Goal: Task Accomplishment & Management: Contribute content

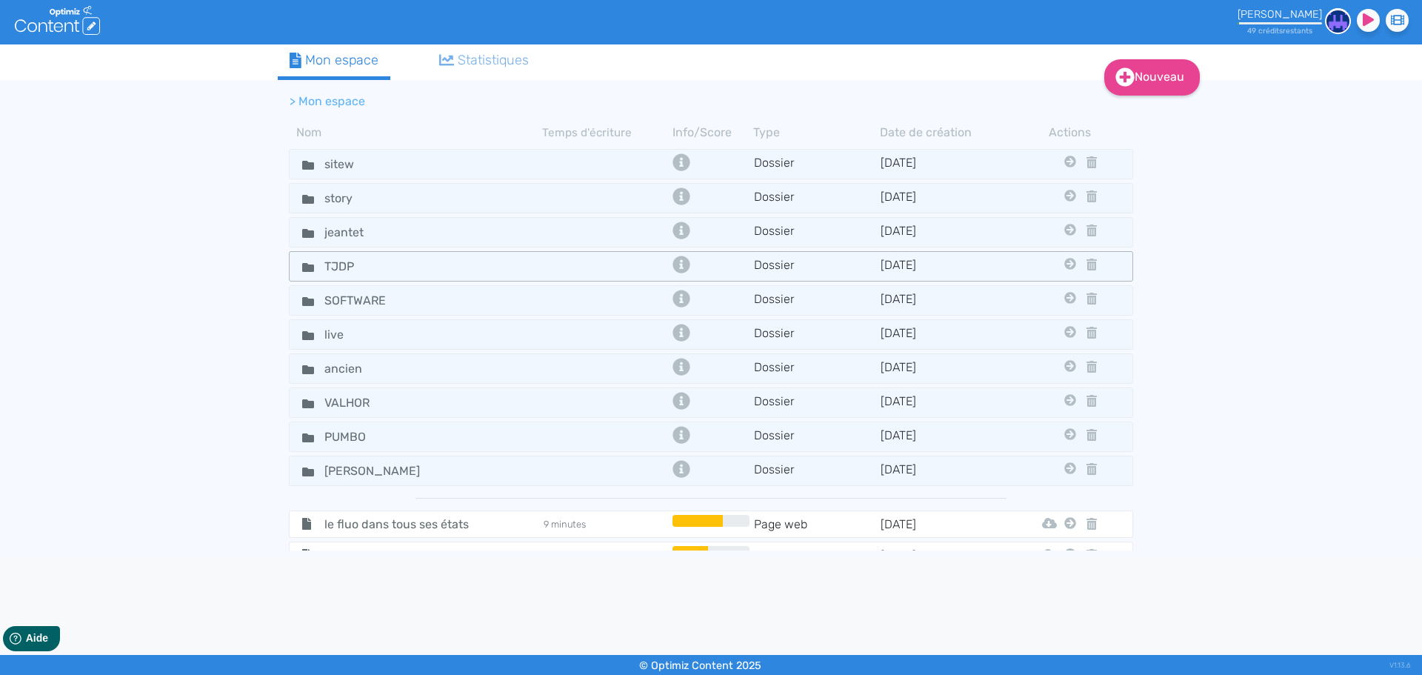
scroll to position [222, 0]
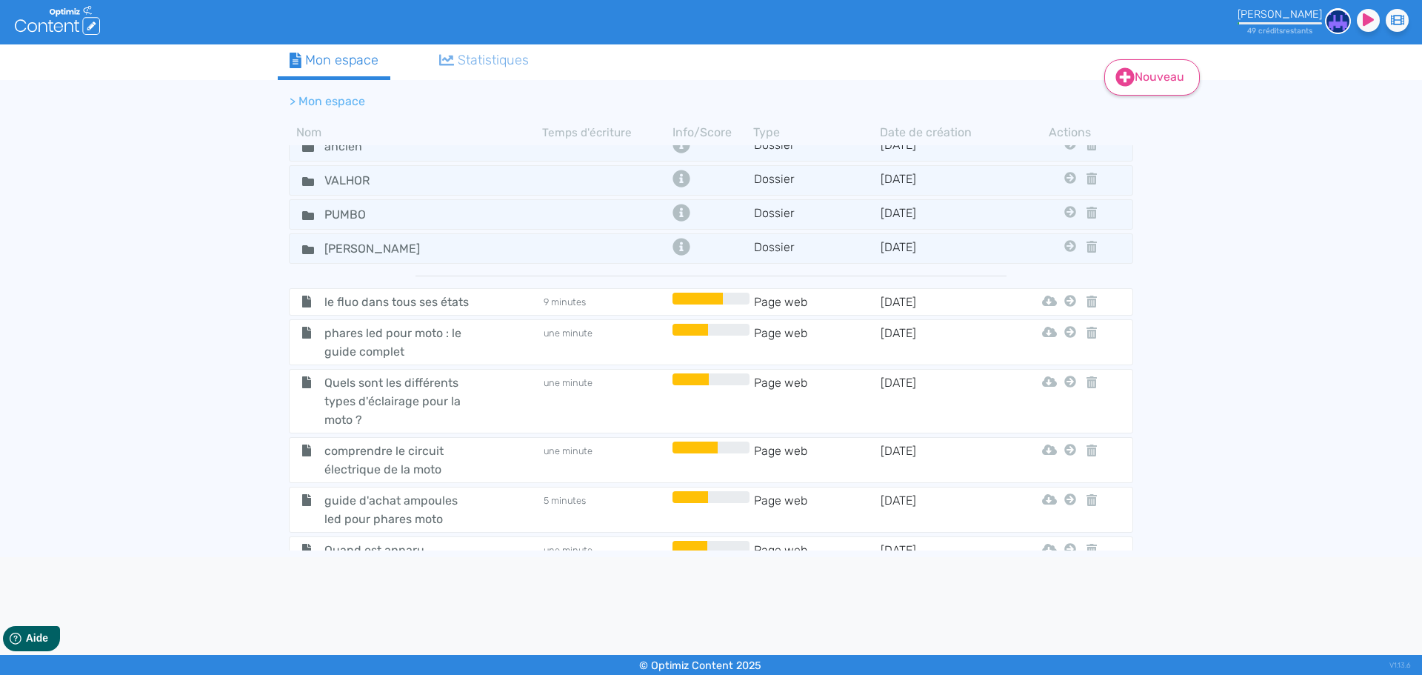
click at [1139, 73] on link "Nouveau" at bounding box center [1152, 77] width 96 height 36
click at [1154, 120] on button "Contenu" at bounding box center [1162, 115] width 118 height 24
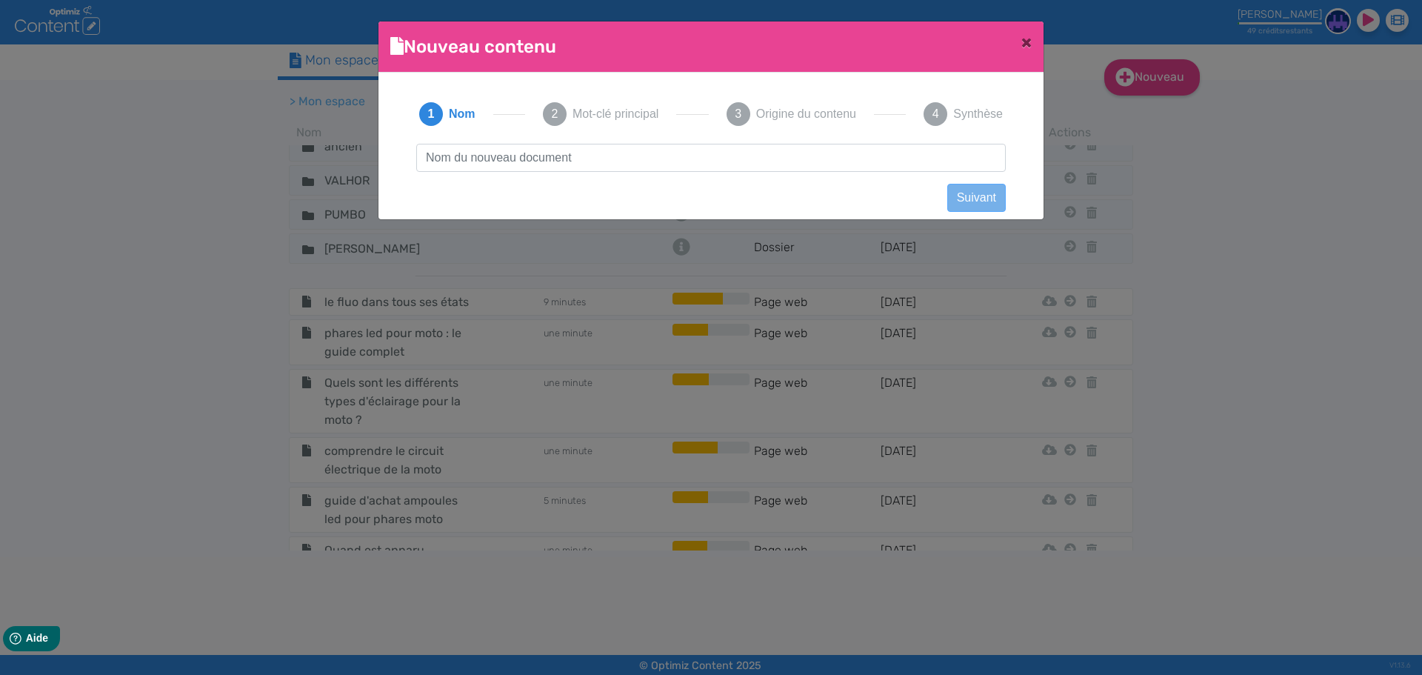
scroll to position [1, 0]
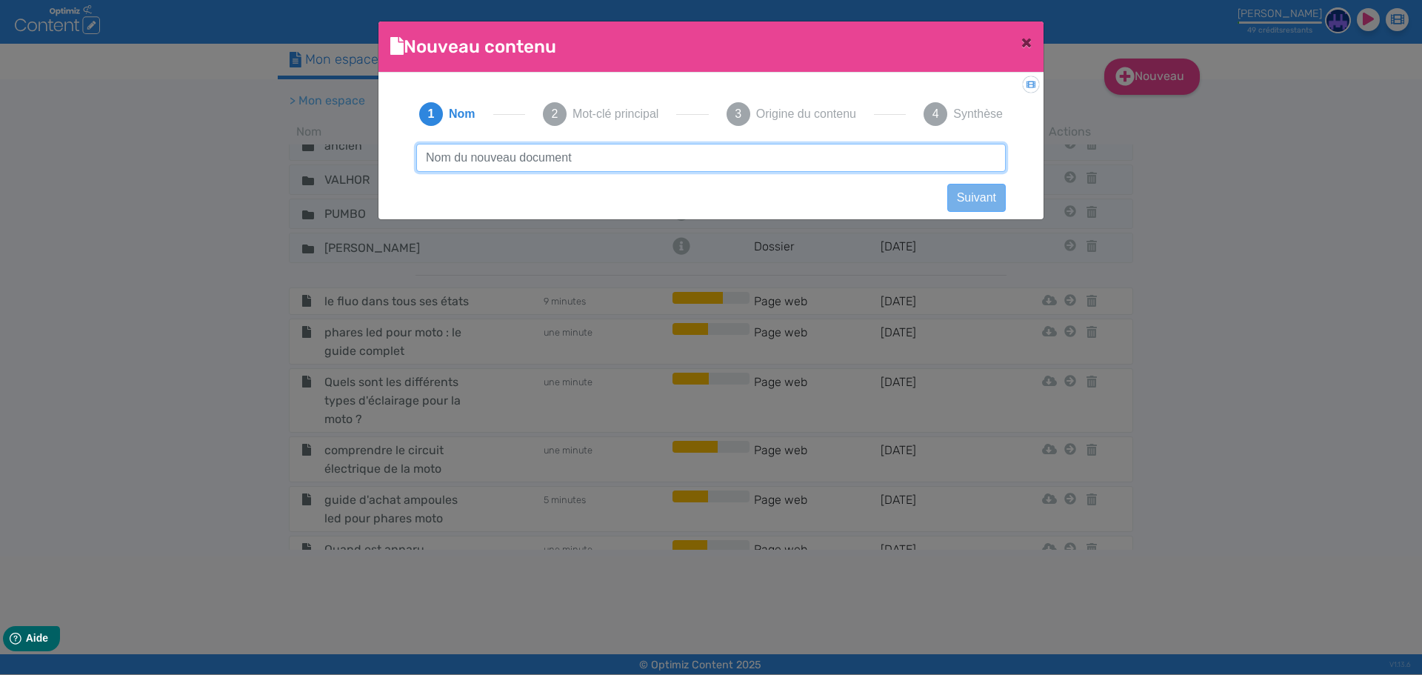
click at [524, 151] on input "text" at bounding box center [710, 158] width 589 height 28
paste input "scans de mangas"
type input "scans de mangas"
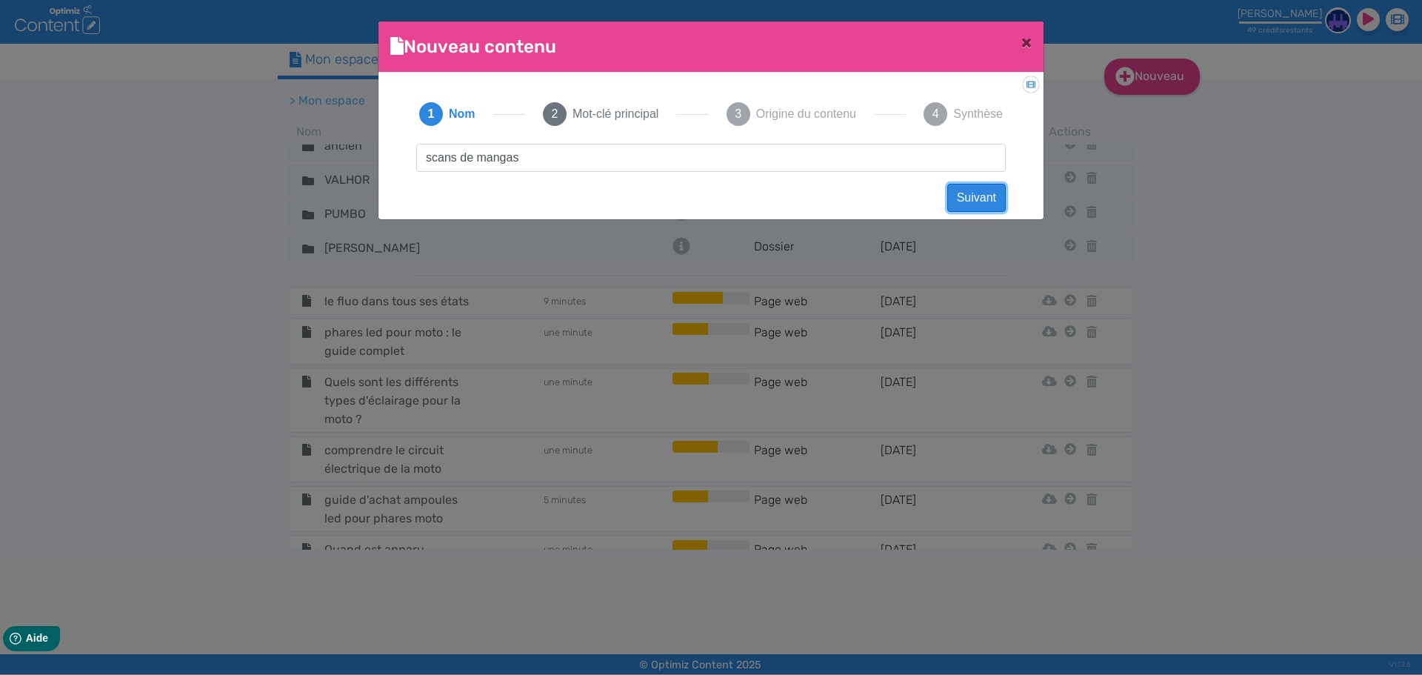
click at [984, 202] on button "Suivant" at bounding box center [976, 198] width 59 height 28
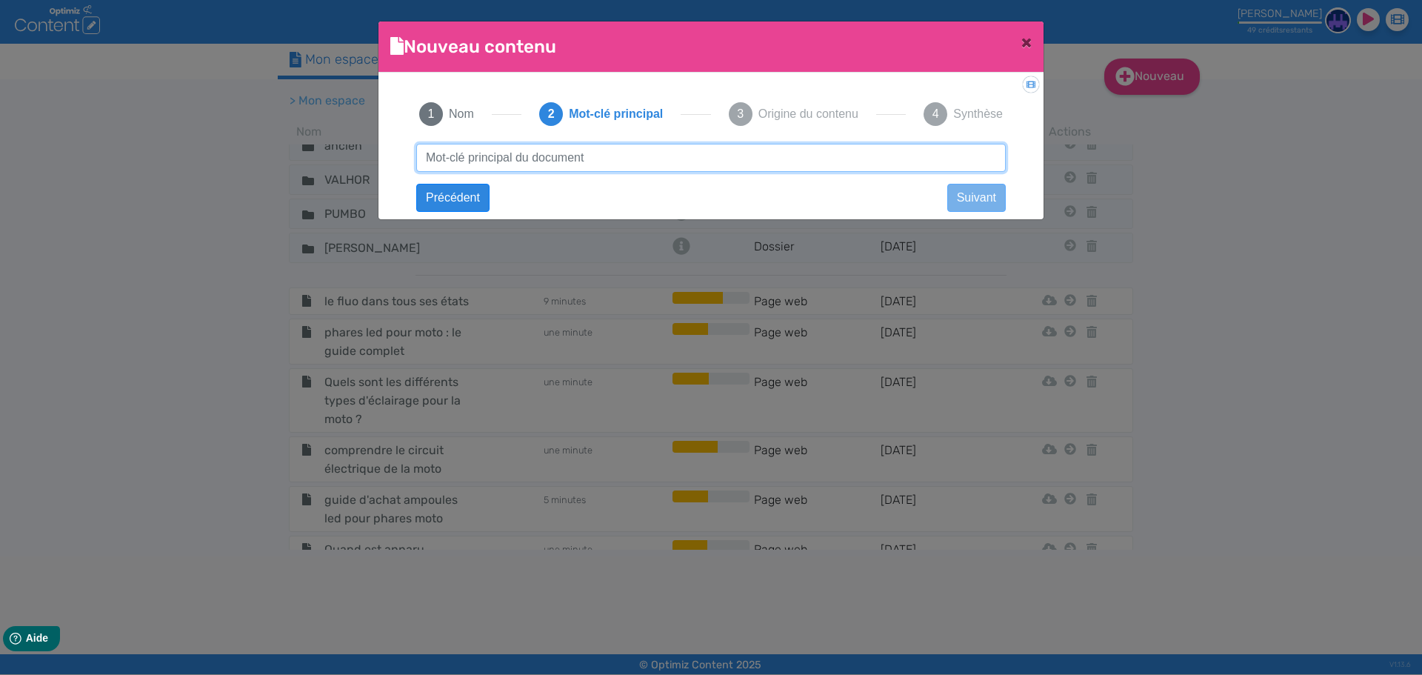
paste input "scans de mangas"
type input "scans de mangas"
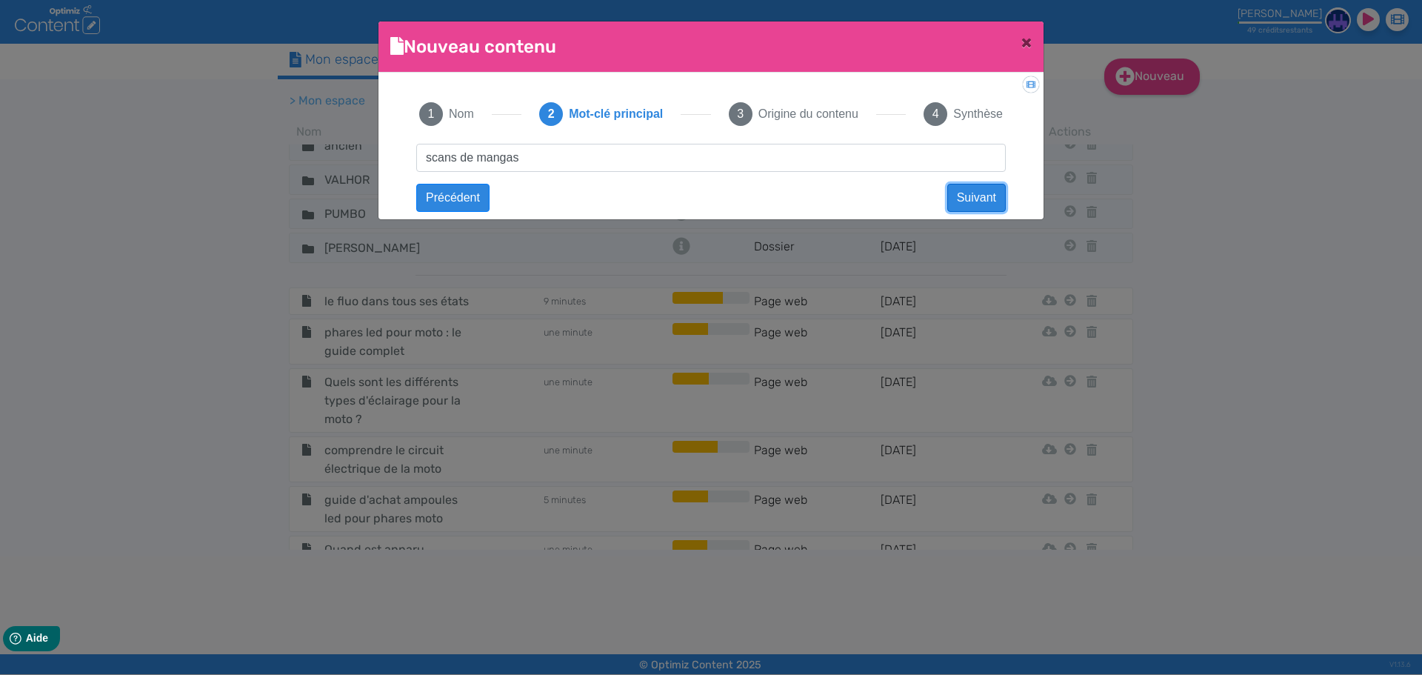
click at [980, 201] on button "Suivant" at bounding box center [976, 198] width 59 height 28
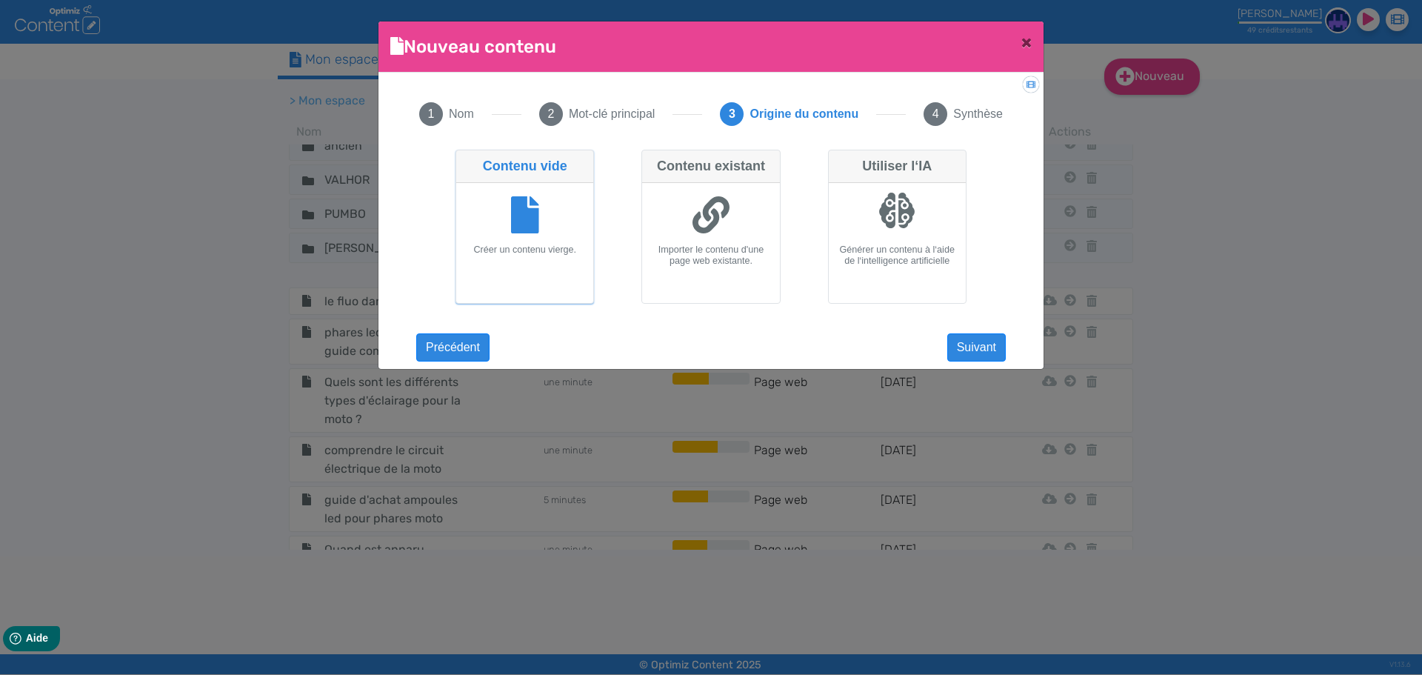
click at [541, 215] on div at bounding box center [524, 217] width 125 height 56
click at [465, 159] on input "Contenu vide Créer un contenu vierge." at bounding box center [460, 155] width 10 height 10
click at [982, 354] on button "Suivant" at bounding box center [976, 347] width 59 height 28
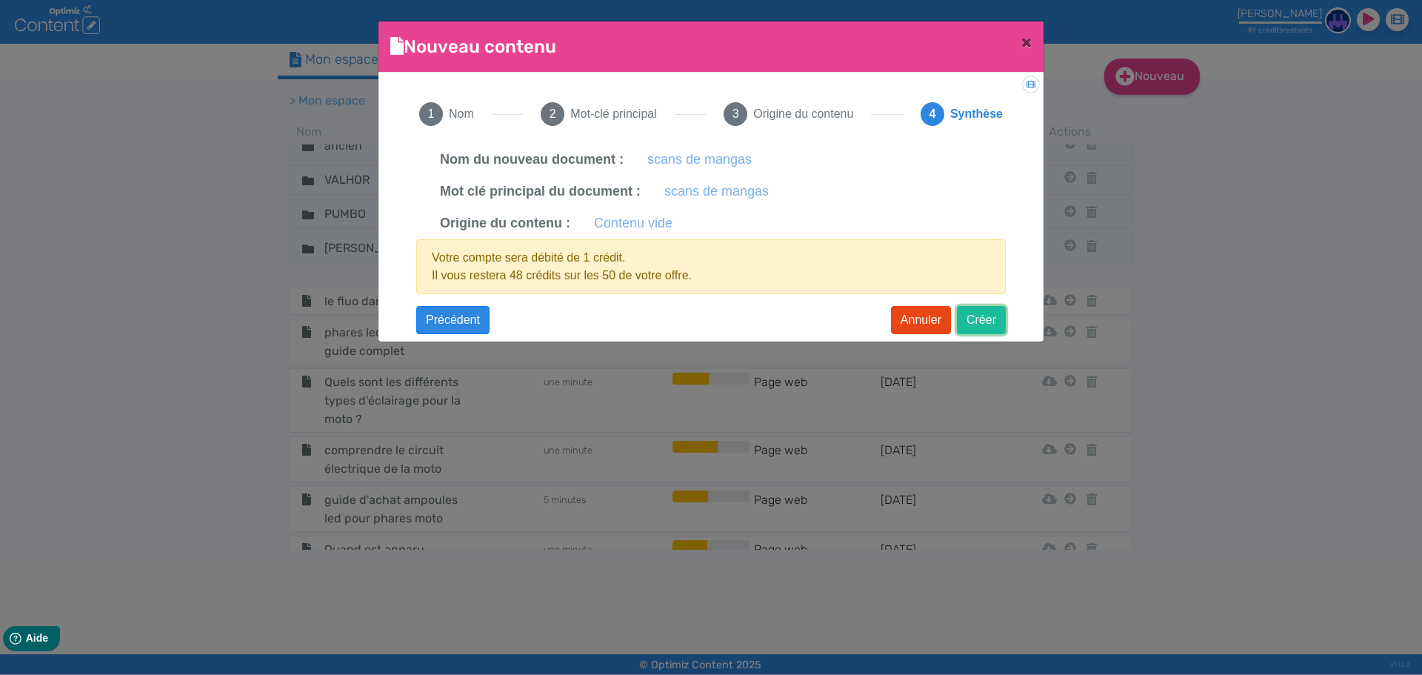
click at [980, 324] on button "Créer" at bounding box center [981, 320] width 49 height 28
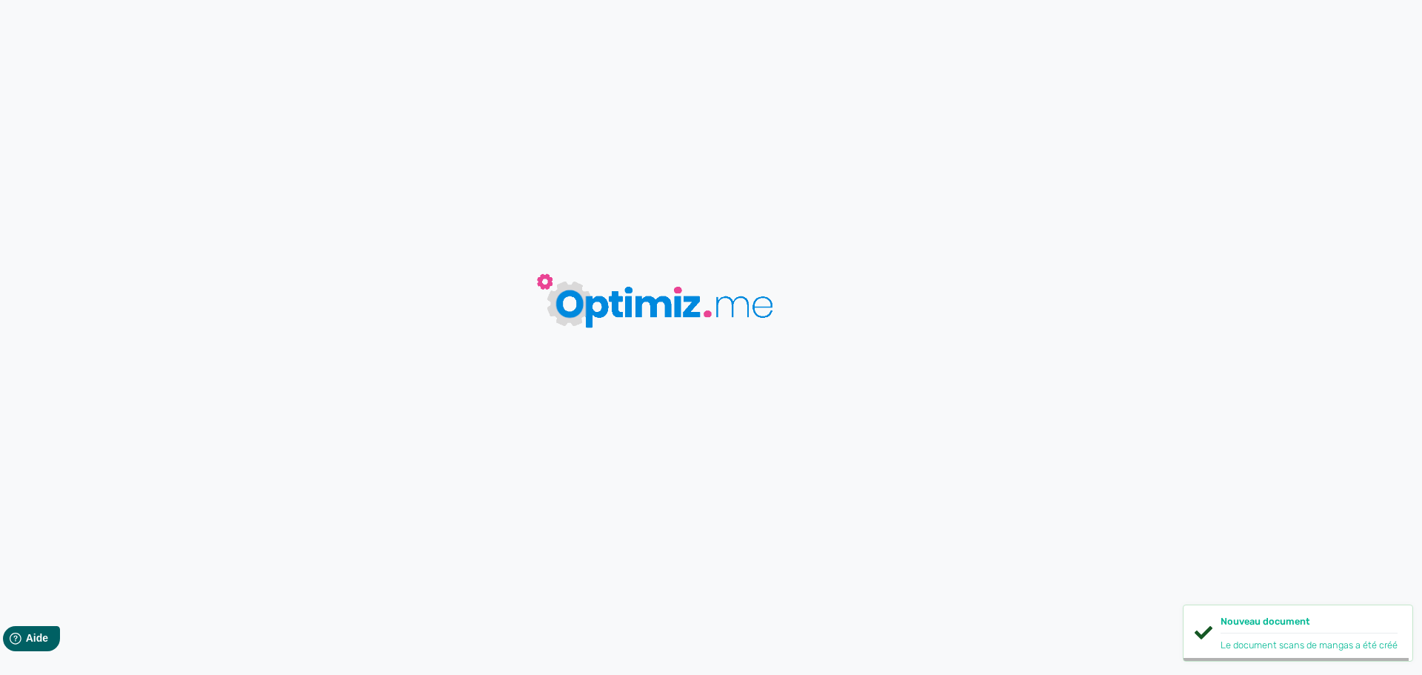
type input "scans de mangas"
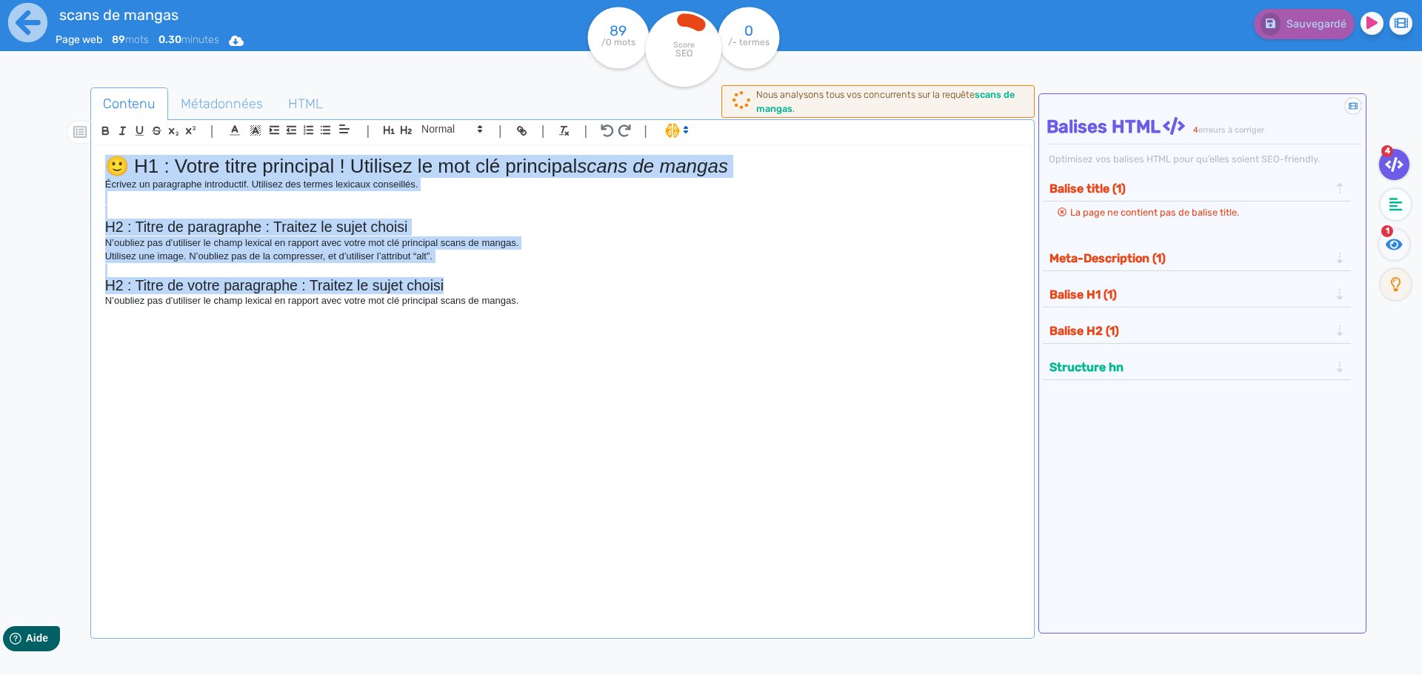
drag, startPoint x: 593, startPoint y: 281, endPoint x: 78, endPoint y: 160, distance: 529.5
click at [78, 160] on div "Contenu Métadonnées HTML | | H3 H4 H5 H6 Normal | | | | 🙂 H1 : Votre titre prin…" at bounding box center [732, 426] width 1379 height 684
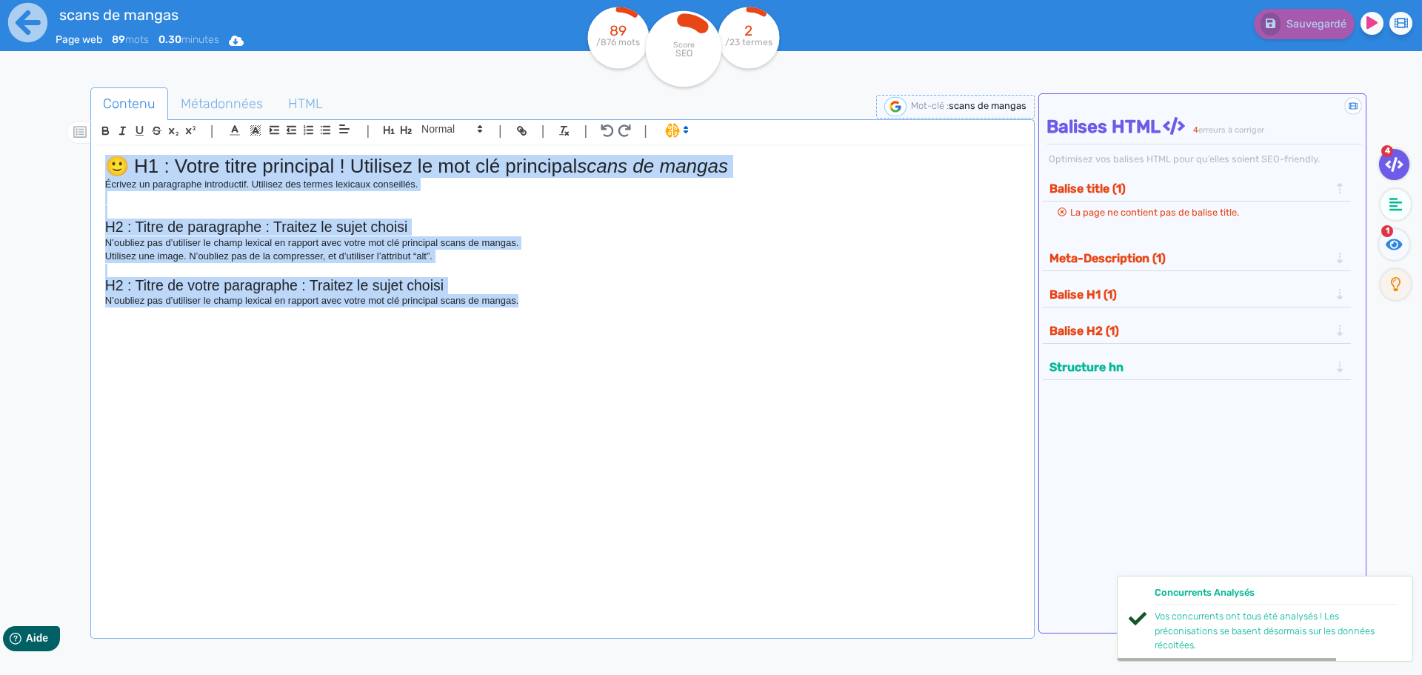
drag, startPoint x: 562, startPoint y: 387, endPoint x: 53, endPoint y: 153, distance: 560.3
click at [53, 153] on div "Contenu Métadonnées HTML | | H3 H4 H5 H6 Normal | | | | 🙂 H1 : Votre titre prin…" at bounding box center [732, 426] width 1379 height 684
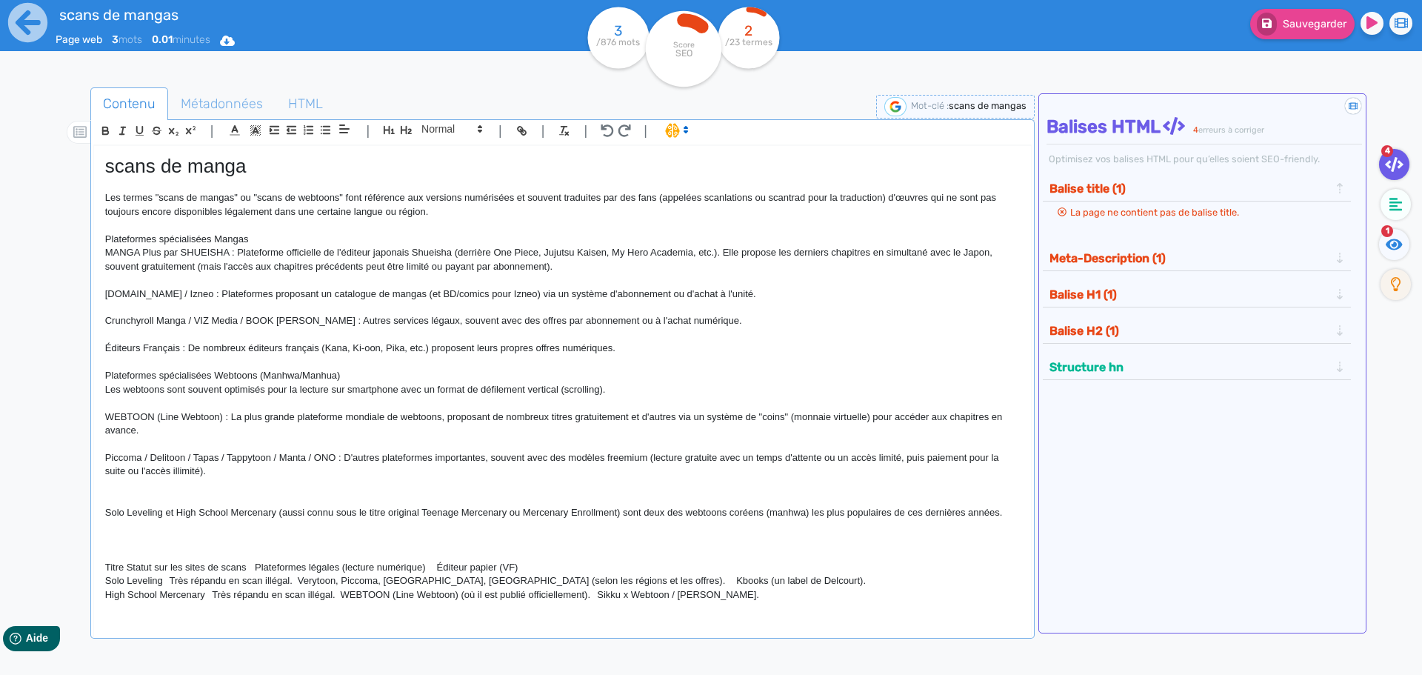
scroll to position [118, 0]
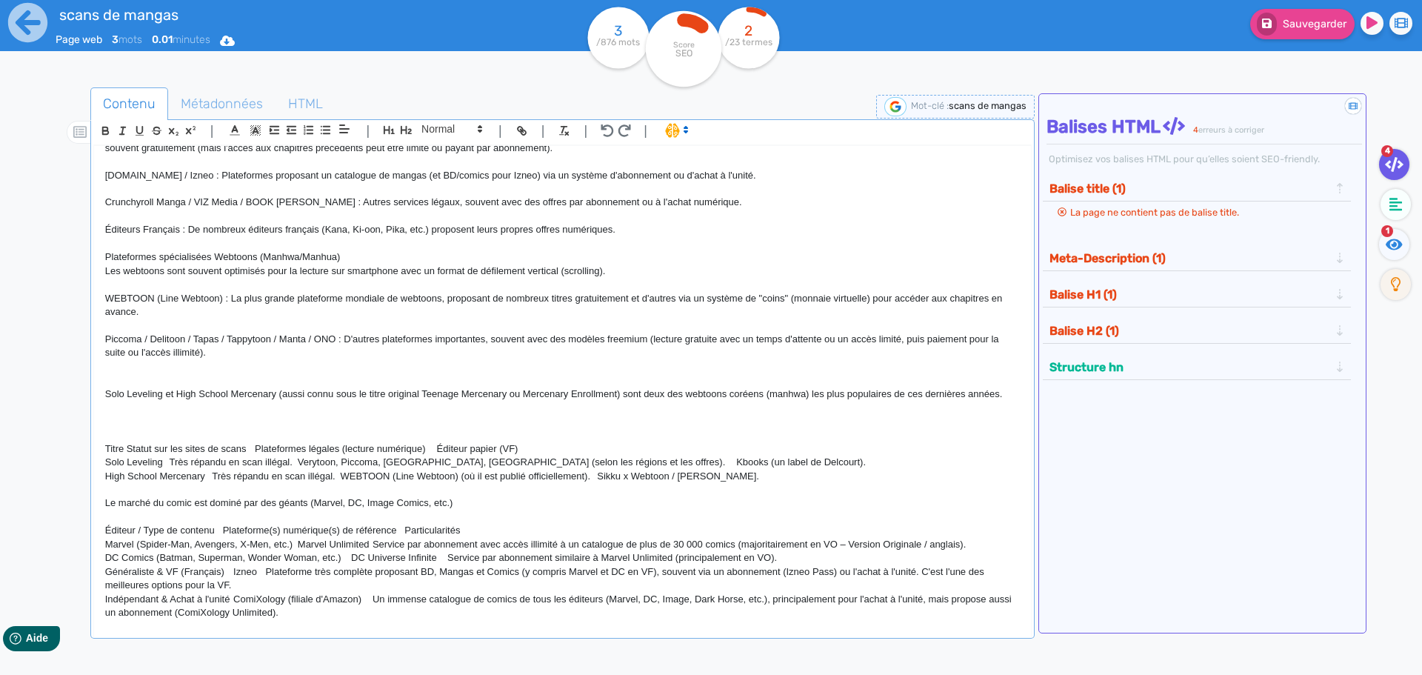
click at [407, 327] on p at bounding box center [562, 325] width 915 height 13
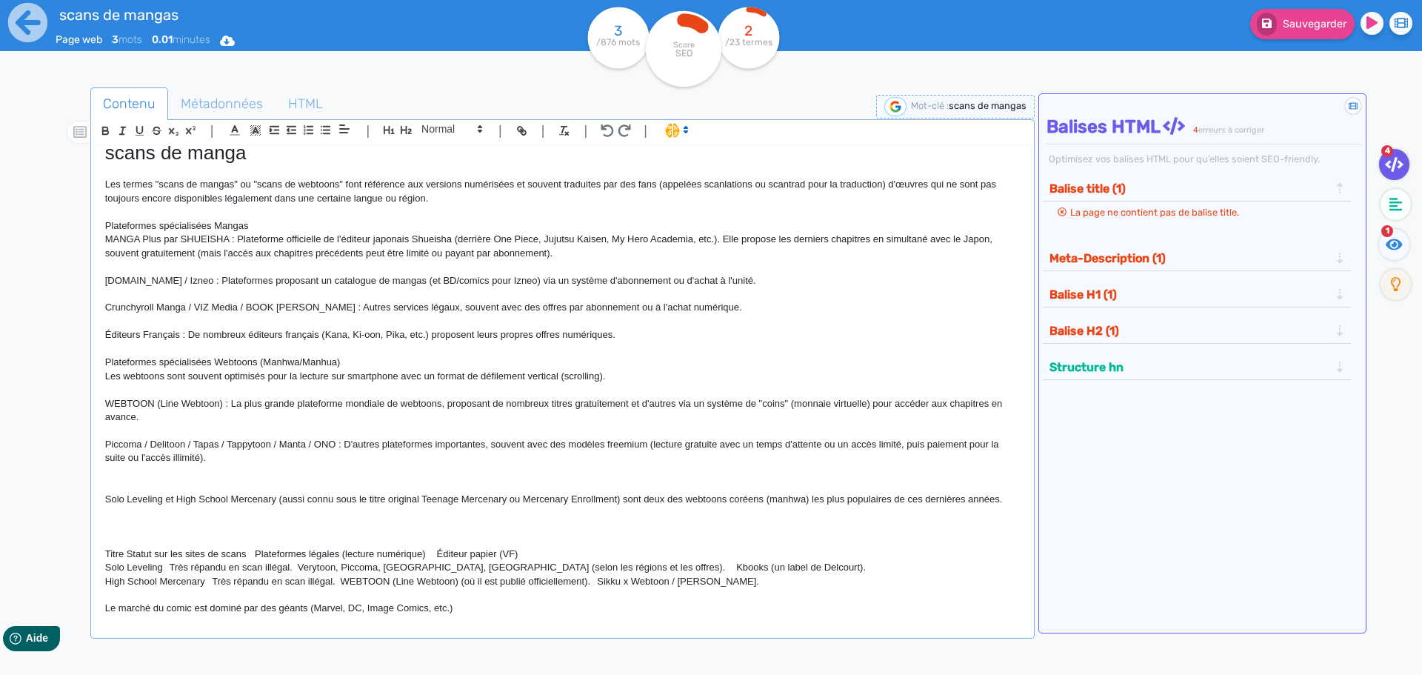
scroll to position [0, 0]
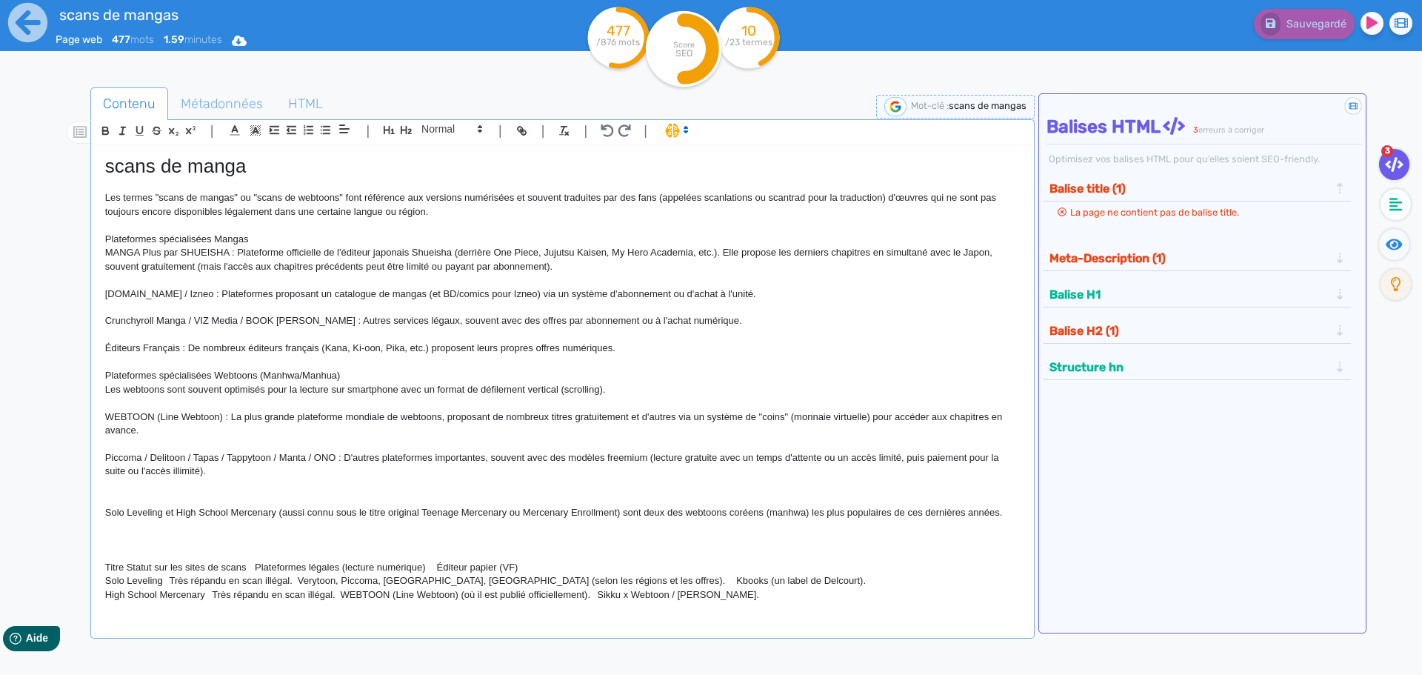
click at [1394, 162] on icon at bounding box center [1394, 164] width 19 height 15
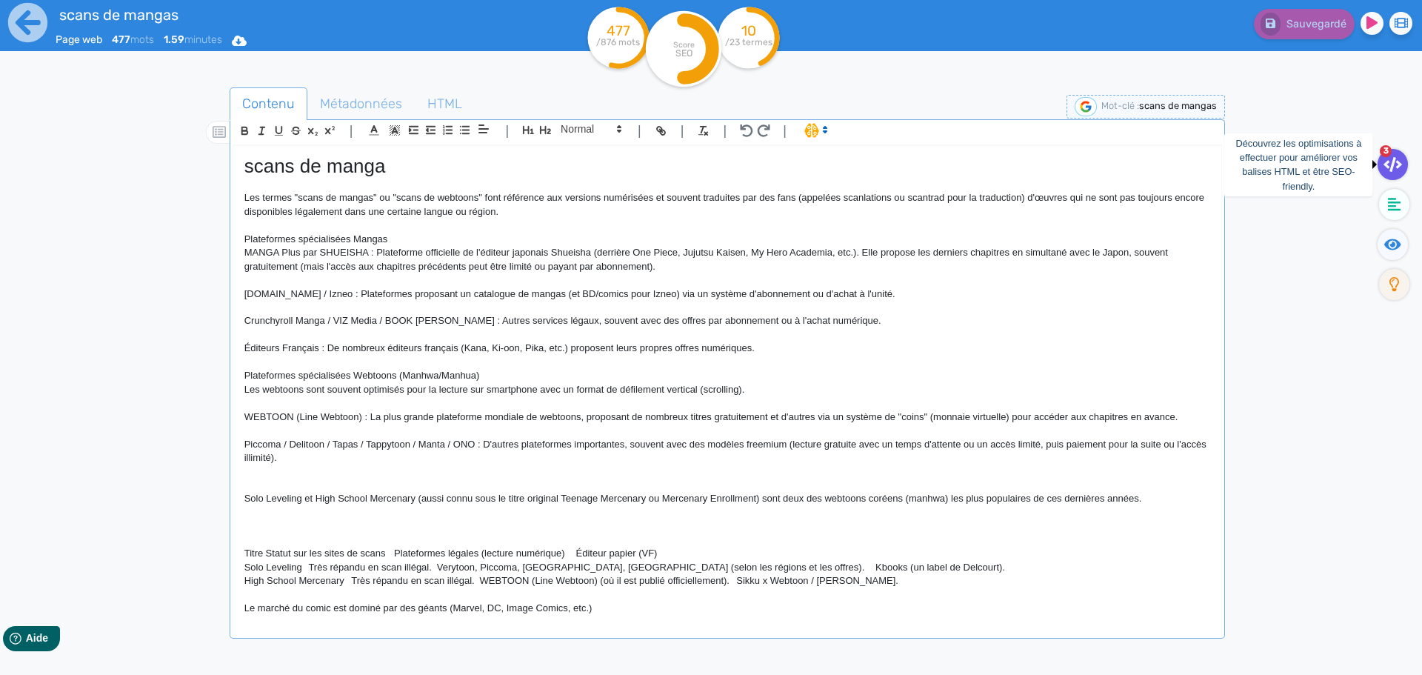
click at [1394, 162] on icon at bounding box center [1392, 164] width 19 height 15
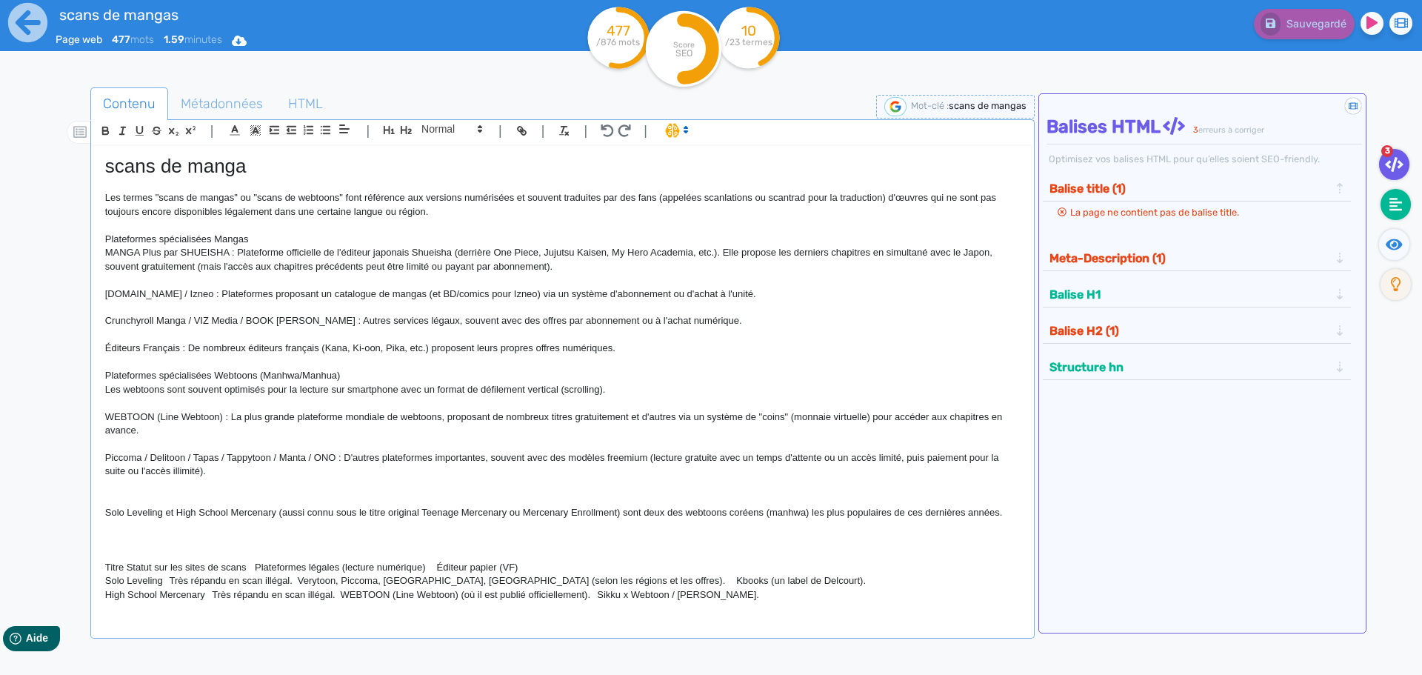
click at [1404, 210] on fa-icon at bounding box center [1395, 204] width 30 height 31
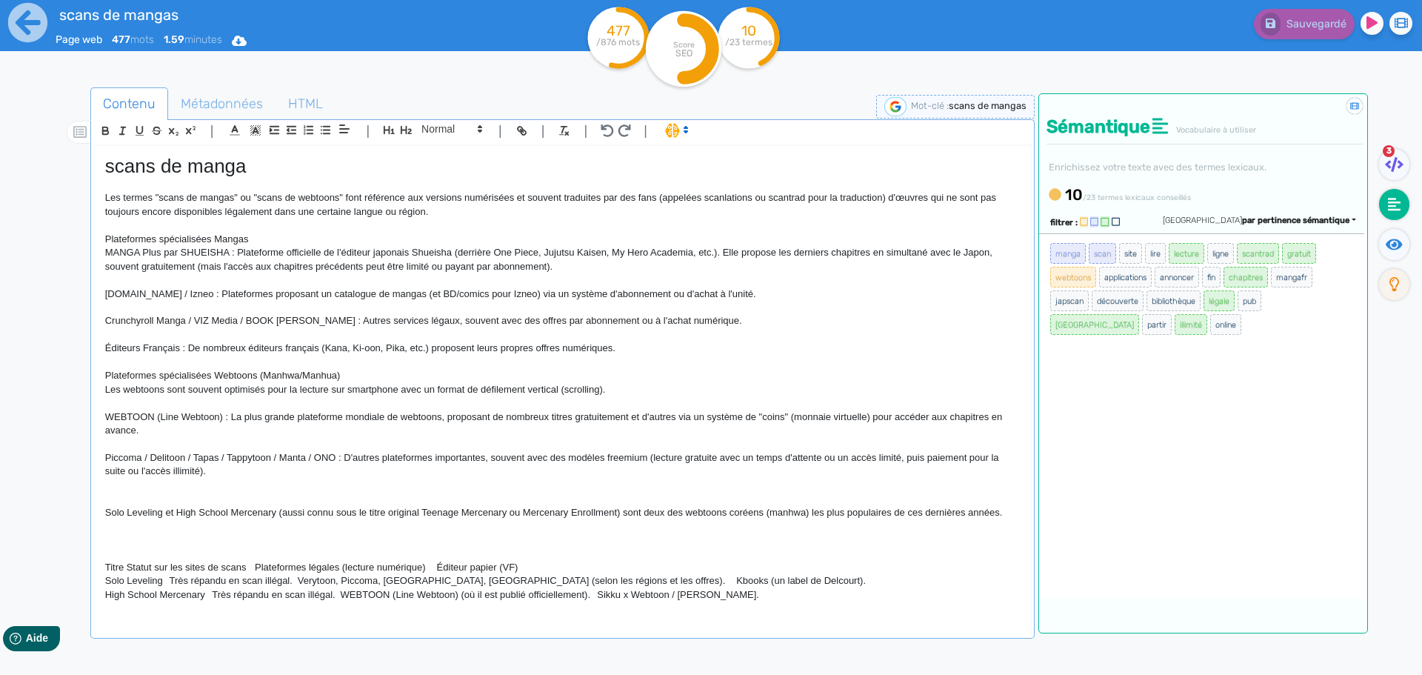
click at [153, 419] on p "WEBTOON (Line Webtoon) : La plus grande plateforme mondiale de webtoons, propos…" at bounding box center [562, 423] width 915 height 27
click at [1386, 247] on icon at bounding box center [1394, 244] width 17 height 15
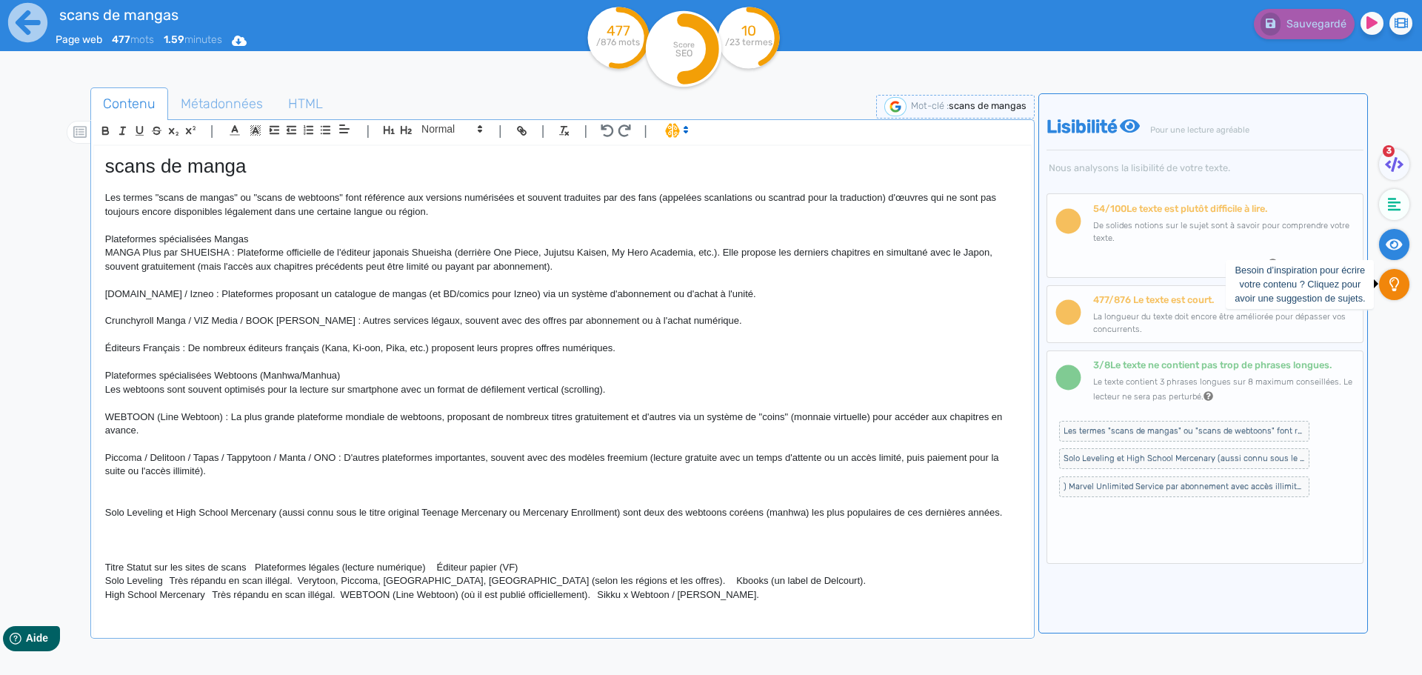
click at [1395, 281] on icon at bounding box center [1394, 284] width 10 height 15
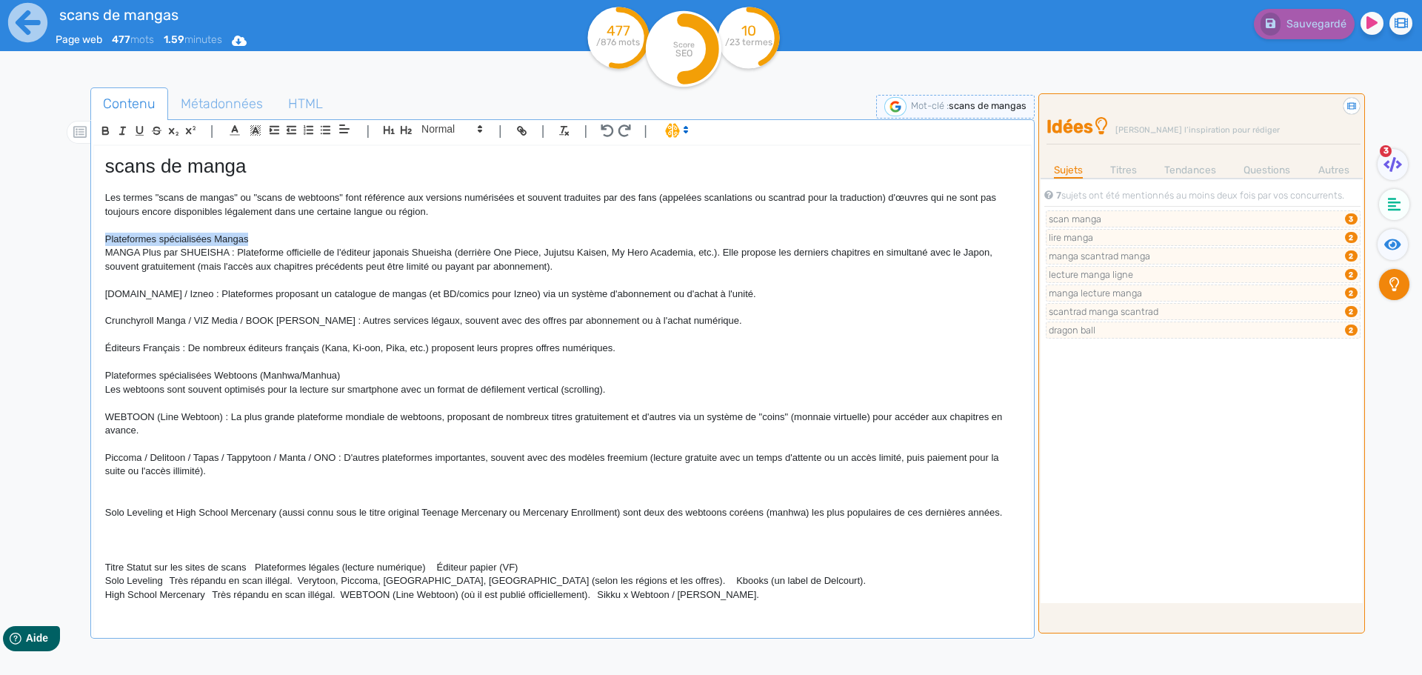
drag, startPoint x: 252, startPoint y: 239, endPoint x: 87, endPoint y: 241, distance: 165.1
click at [87, 241] on div "Contenu Métadonnées HTML | | H3 H4 H5 H6 Normal | | | | scans de manga Les term…" at bounding box center [732, 426] width 1379 height 684
click at [99, 131] on icon "button" at bounding box center [105, 130] width 13 height 13
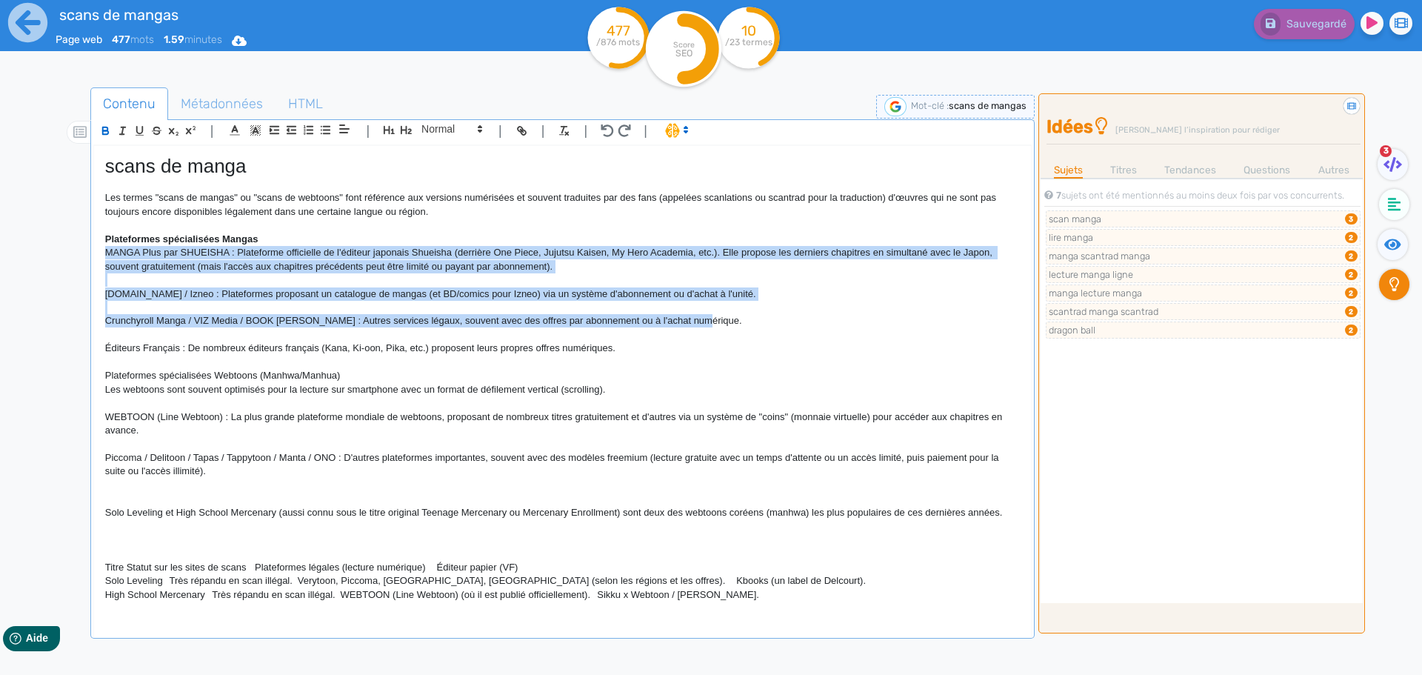
drag, startPoint x: 107, startPoint y: 258, endPoint x: 793, endPoint y: 321, distance: 688.6
click at [793, 321] on div "scans de manga Les termes "scans de mangas" ou "scans de webtoons" font référen…" at bounding box center [562, 382] width 937 height 472
click at [325, 132] on icon "button" at bounding box center [325, 130] width 13 height 13
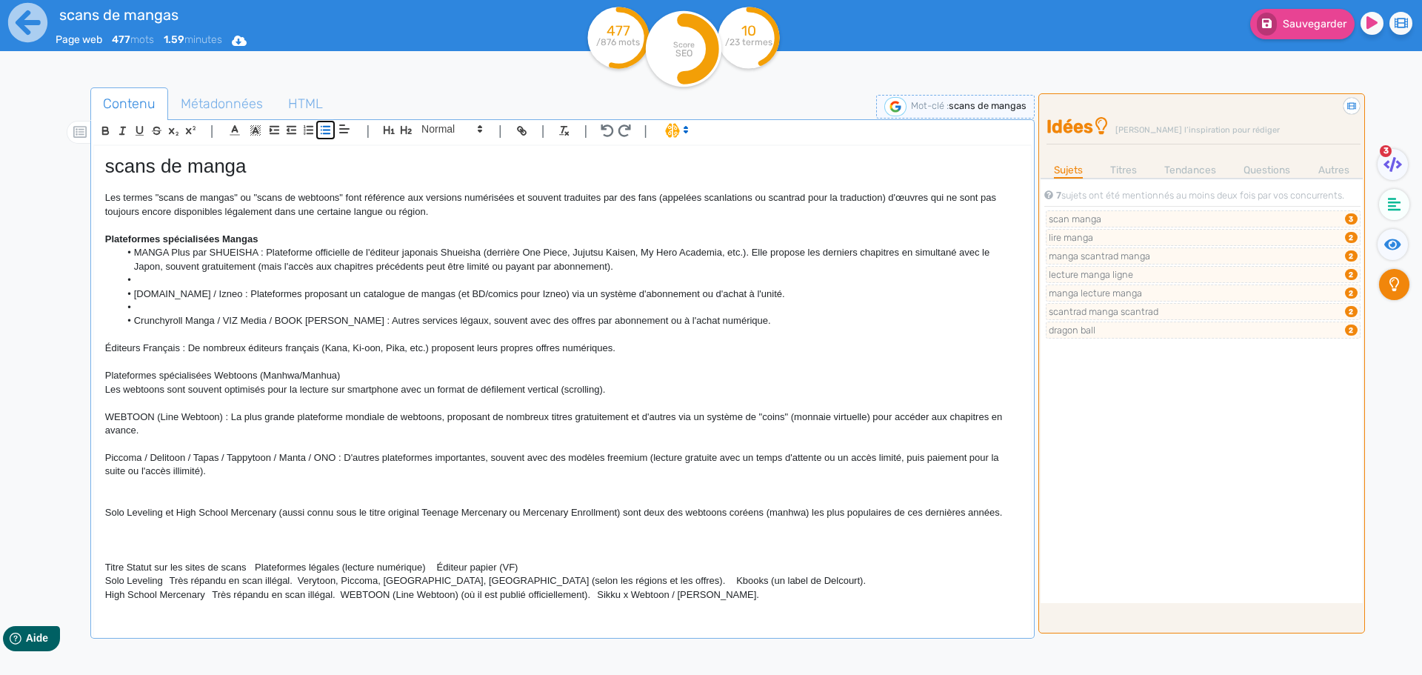
click at [327, 132] on icon "button" at bounding box center [325, 130] width 13 height 13
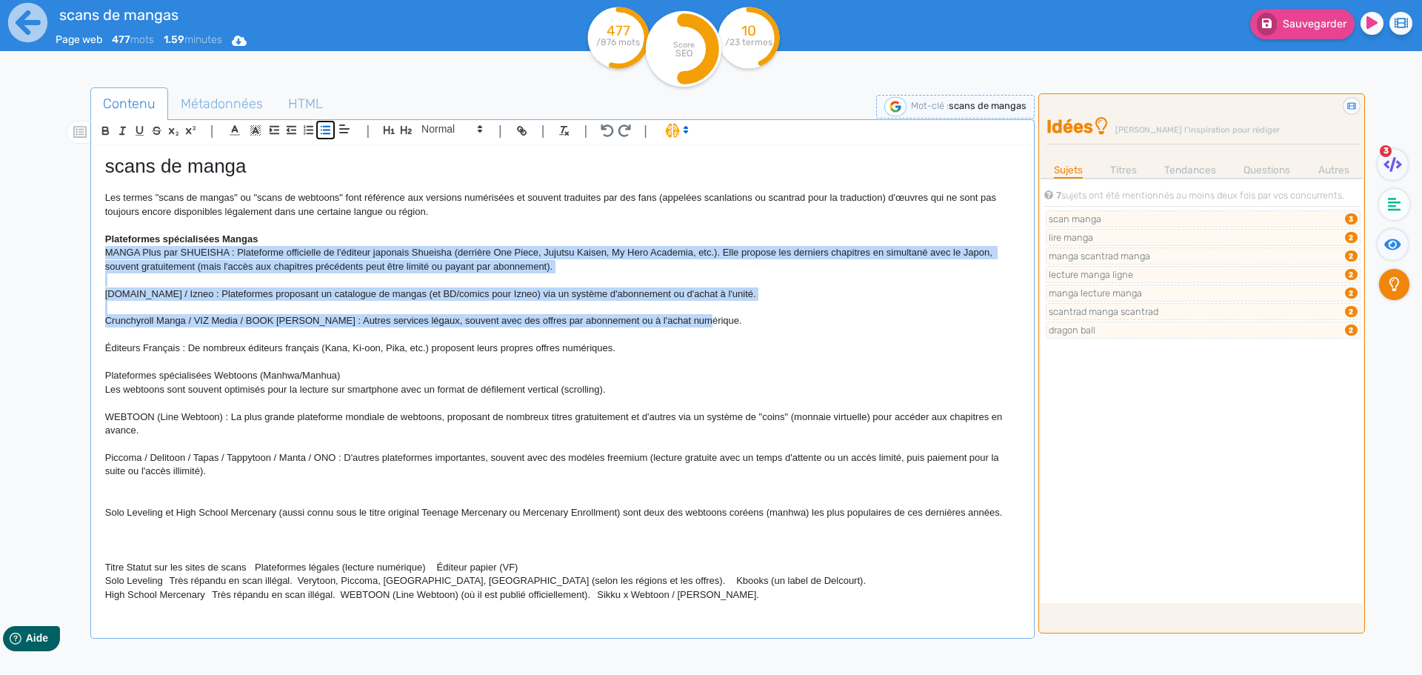
click at [327, 132] on icon "button" at bounding box center [325, 130] width 13 height 13
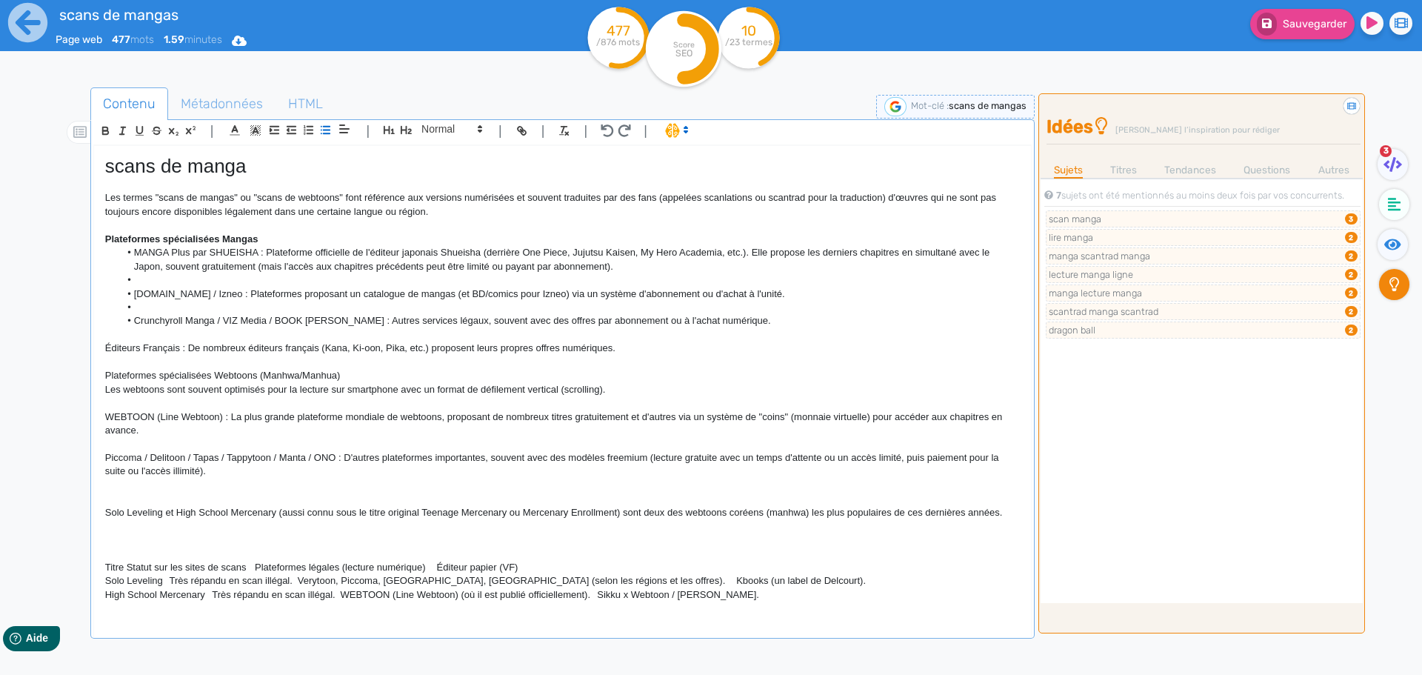
click at [327, 399] on p at bounding box center [562, 402] width 915 height 13
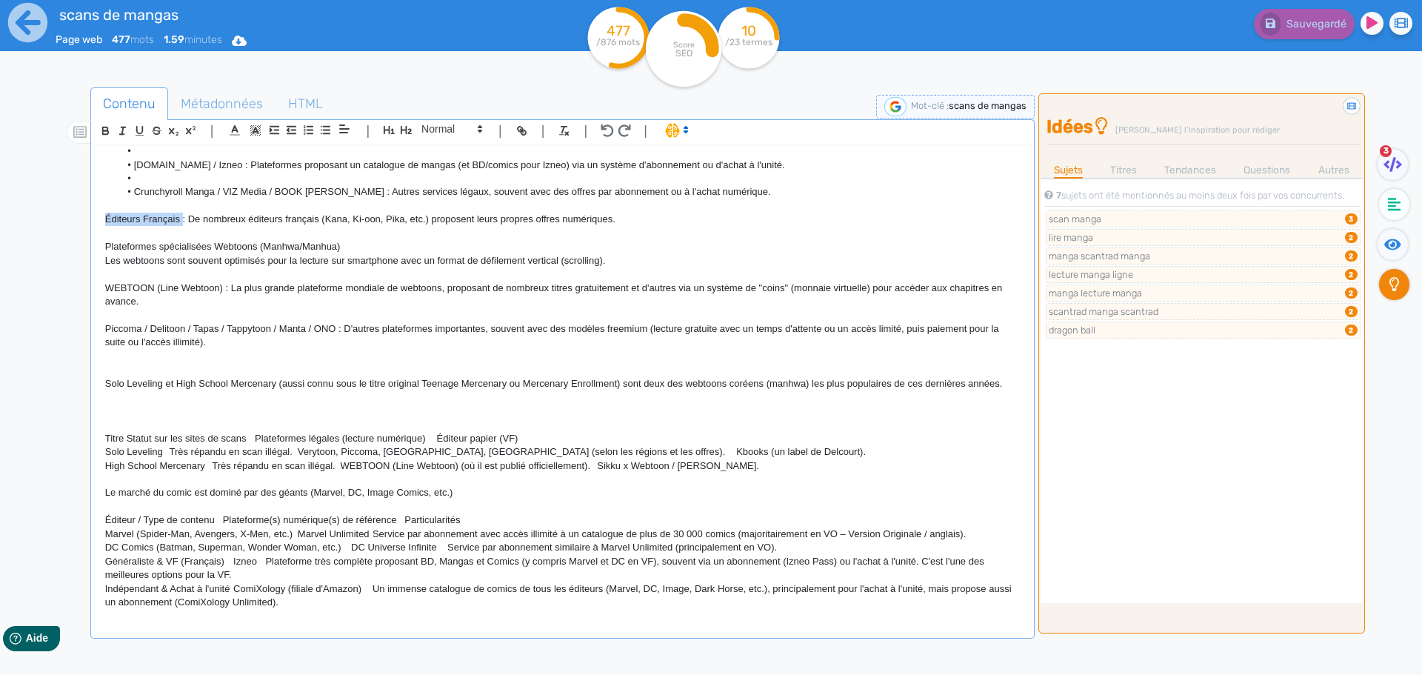
drag, startPoint x: 93, startPoint y: 218, endPoint x: 183, endPoint y: 221, distance: 89.7
click at [183, 221] on div "scans de manga Les termes "scans de mangas" ou "scans de webtoons" font référen…" at bounding box center [562, 382] width 937 height 472
click at [108, 133] on icon "button" at bounding box center [105, 132] width 6 height 4
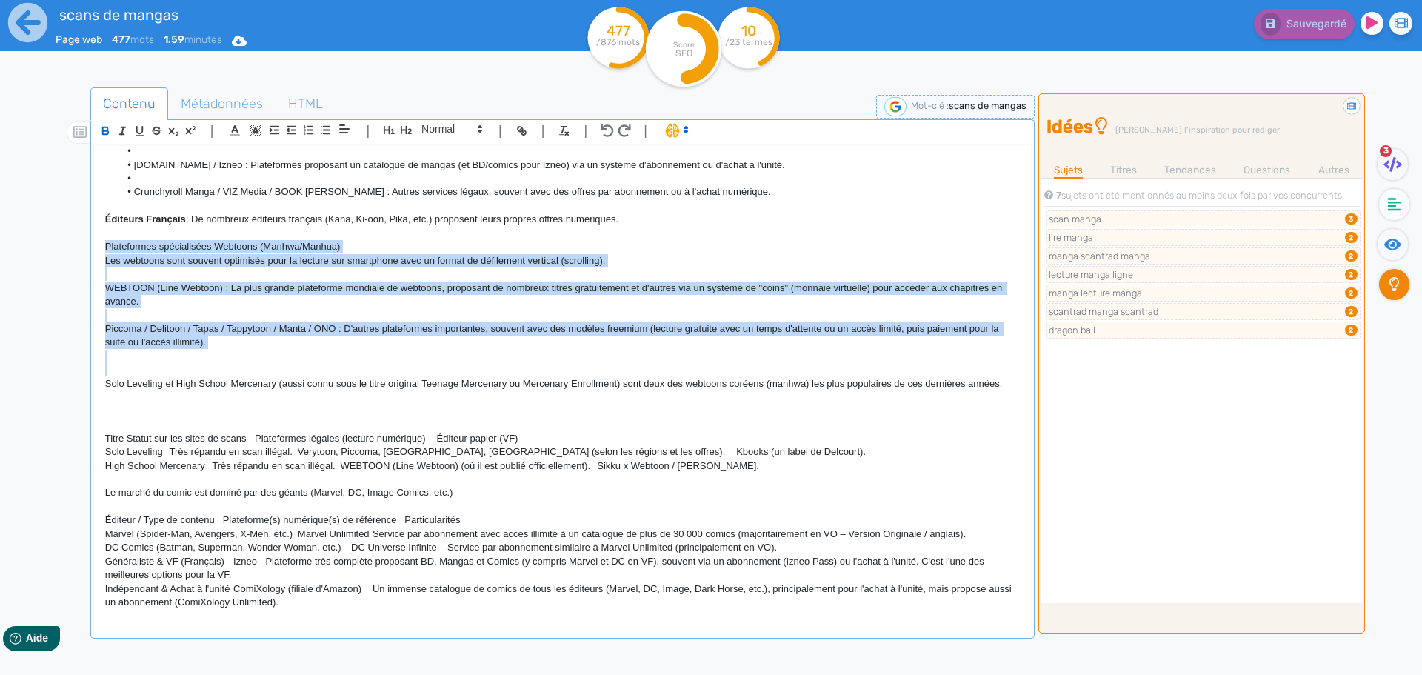
drag, startPoint x: 101, startPoint y: 249, endPoint x: 595, endPoint y: 363, distance: 506.2
click at [595, 363] on div "scans de manga Les termes "scans de mangas" ou "scans de webtoons" font référen…" at bounding box center [562, 382] width 937 height 472
click at [323, 133] on icon "button" at bounding box center [325, 130] width 13 height 13
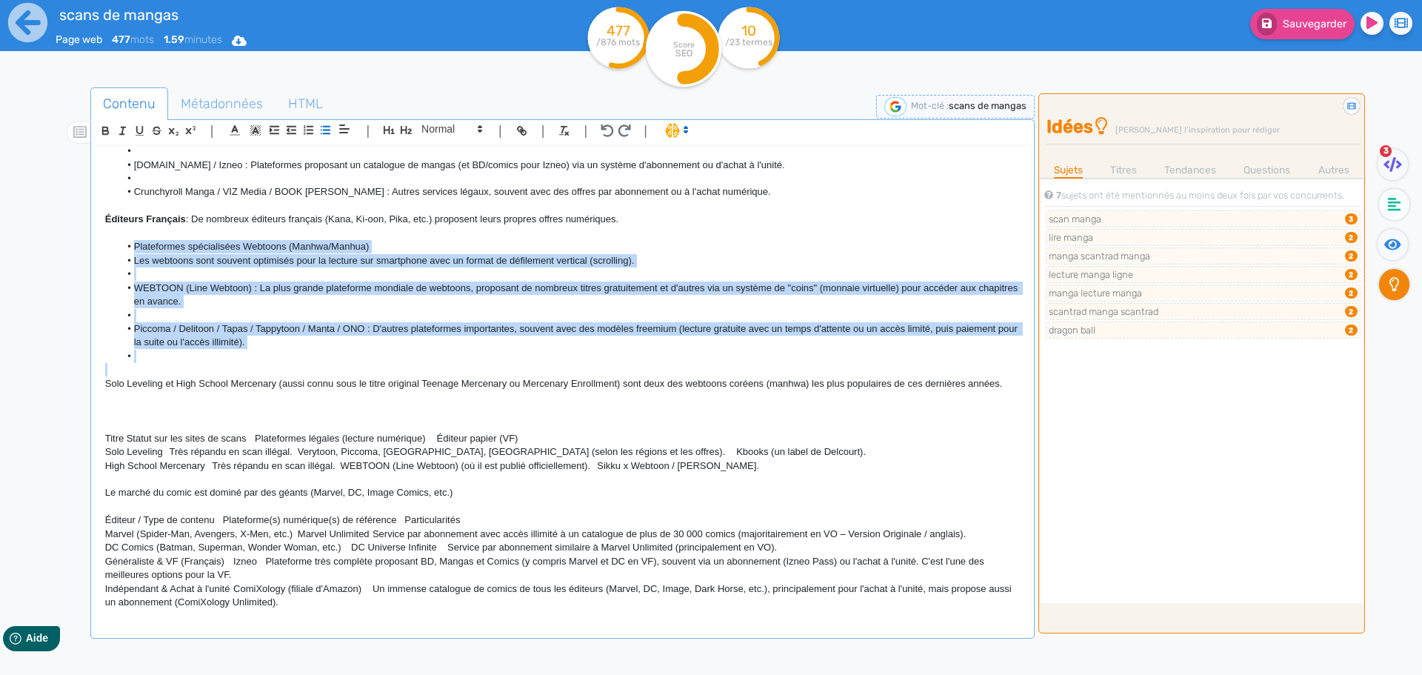
click at [275, 350] on li at bounding box center [569, 356] width 900 height 13
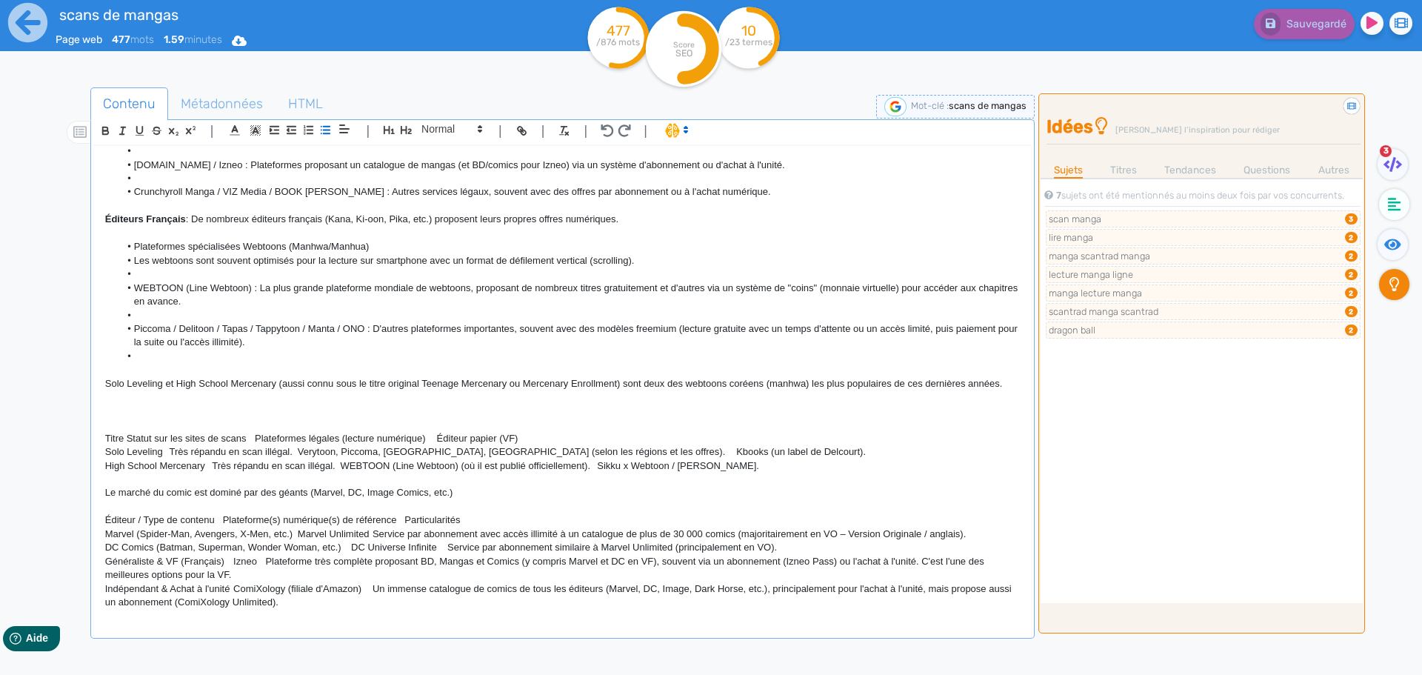
click at [638, 344] on li "Piccoma / Delitoon / Tapas / Tappytoon / Manta / ONO : D'autres plateformes imp…" at bounding box center [569, 335] width 900 height 27
click at [28, 27] on icon at bounding box center [27, 22] width 39 height 39
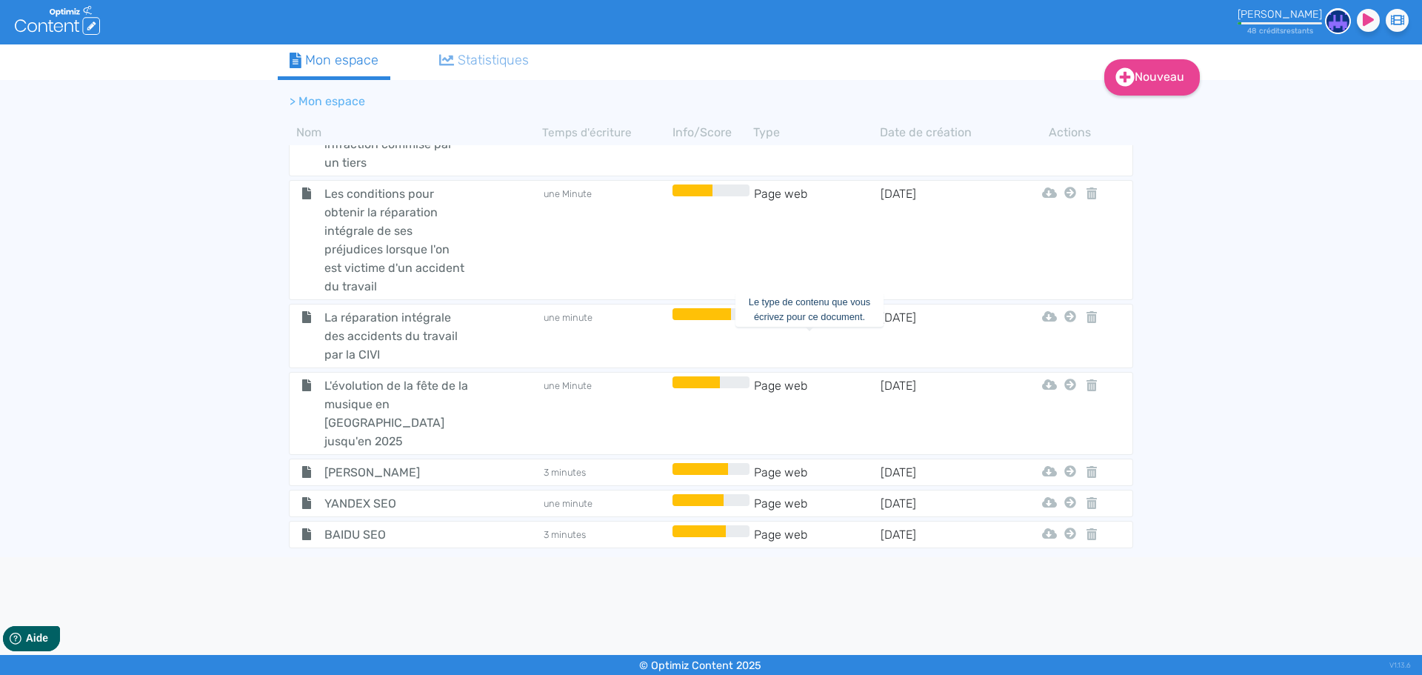
scroll to position [6868, 0]
click at [357, 623] on span "Les LLMs et le fichier LLMs.txt" at bounding box center [396, 641] width 167 height 37
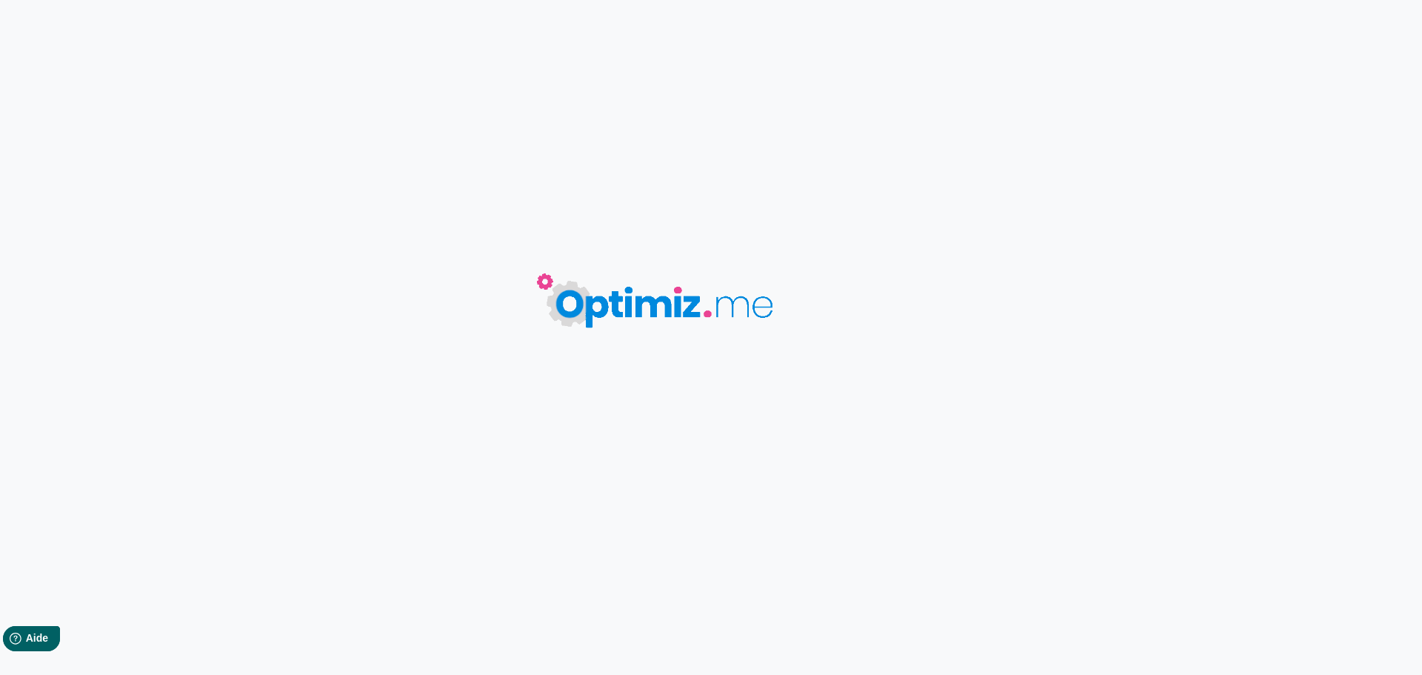
type input "Les LLMs et le fichier LLMs.txt"
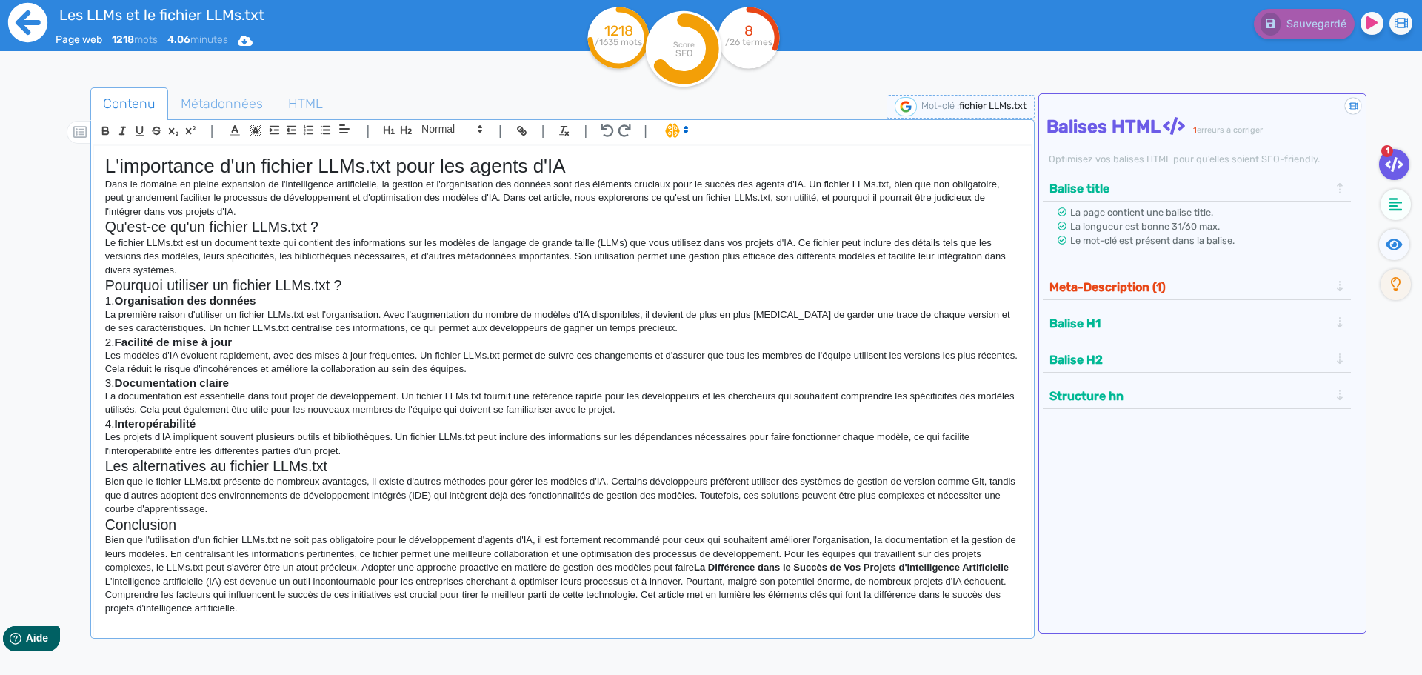
click at [42, 26] on icon at bounding box center [27, 22] width 39 height 39
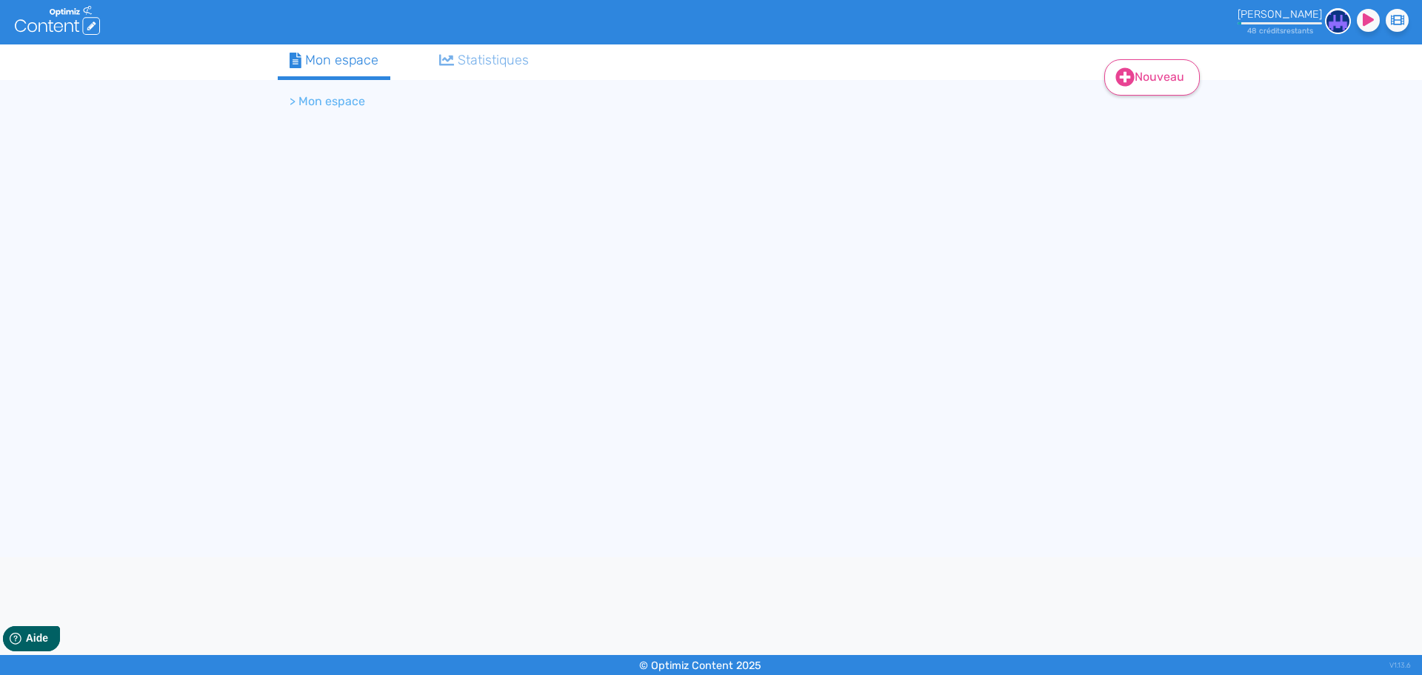
click at [1141, 72] on link "Nouveau" at bounding box center [1152, 77] width 96 height 36
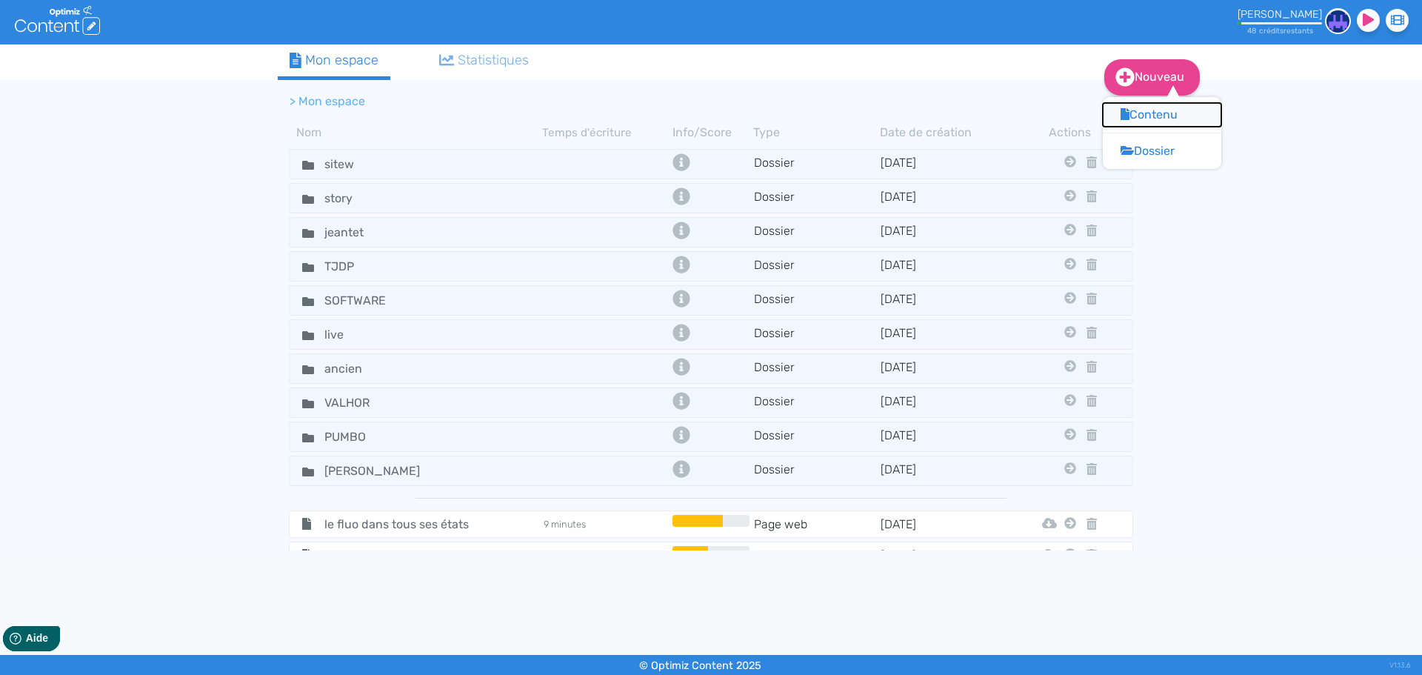
click at [1157, 111] on button "Contenu" at bounding box center [1162, 115] width 118 height 24
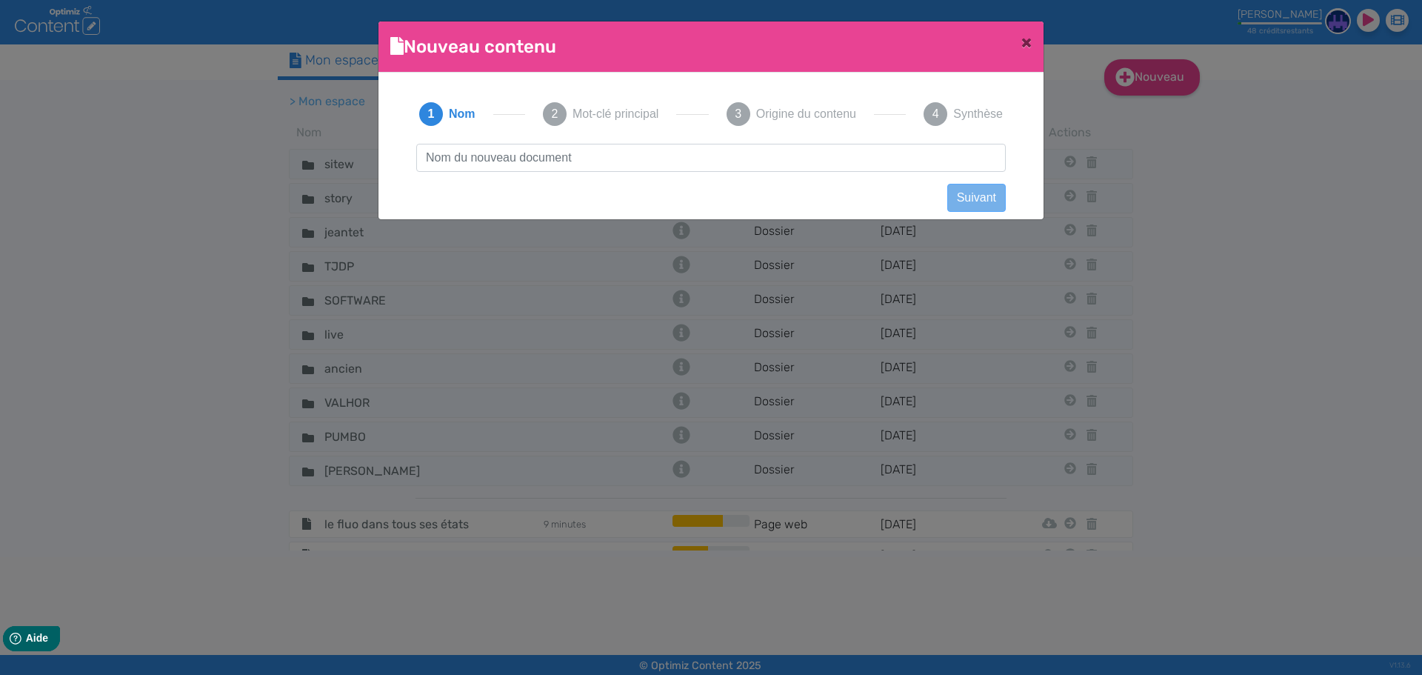
scroll to position [1, 0]
drag, startPoint x: 659, startPoint y: 161, endPoint x: 394, endPoint y: 161, distance: 265.1
click at [394, 161] on div "1 Nom 2 Mot-clé principal 3 Origine du contenu 4 Synthèse Solutions Industriell…" at bounding box center [710, 141] width 641 height 114
drag, startPoint x: 684, startPoint y: 164, endPoint x: 304, endPoint y: 160, distance: 380.6
click at [304, 160] on ngb-modal-window "Nouveau contenu × Didacticiel: Créer un document 1 Nom 2 Mot-clé principal 3 Or…" at bounding box center [711, 337] width 1422 height 675
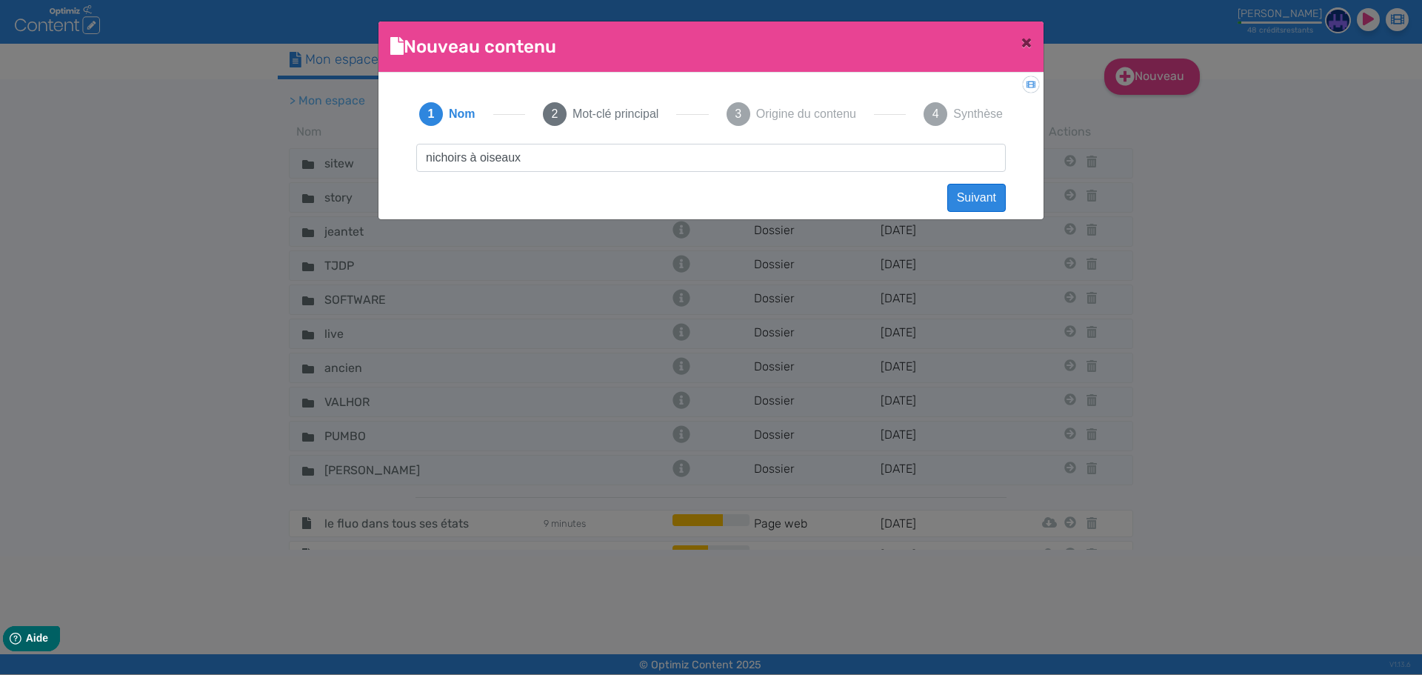
type input "nichoirs à oiseaux"
click at [957, 189] on button "Suivant" at bounding box center [976, 198] width 59 height 28
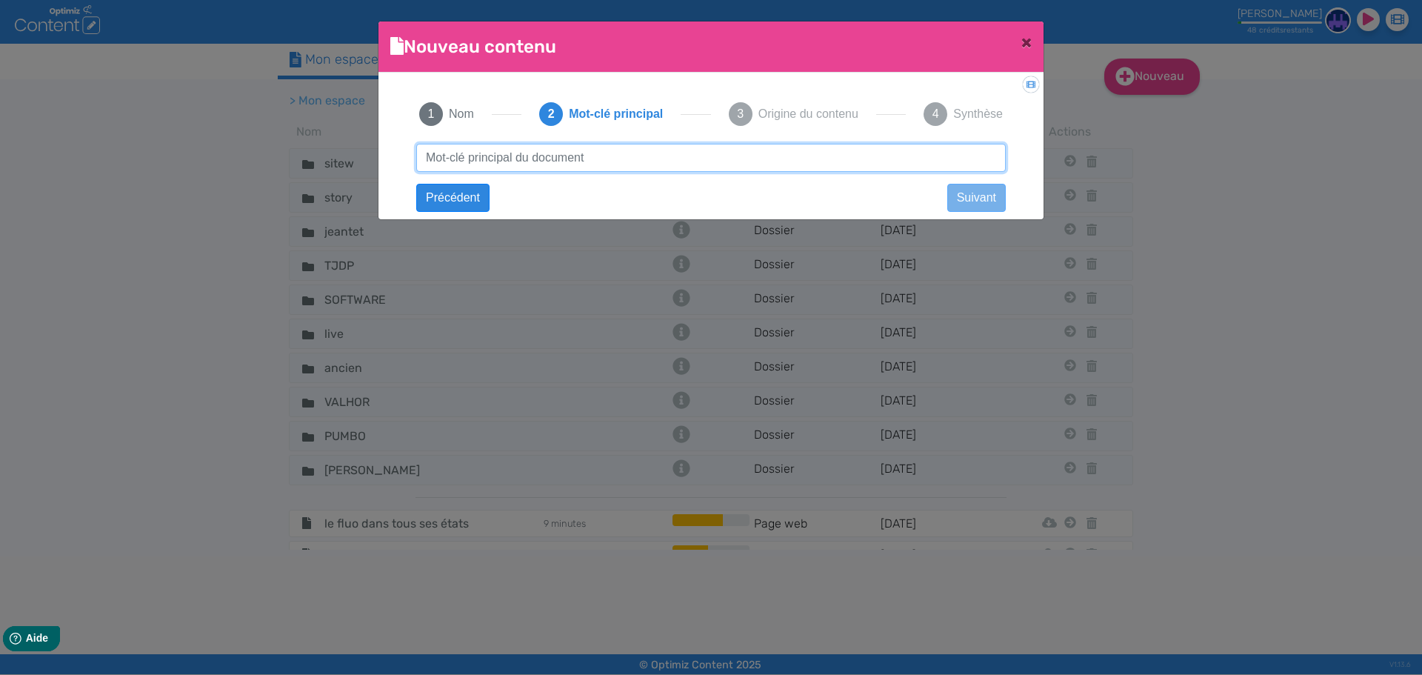
paste input "nichoirs à oiseaux"
type input "nichoirs à oiseaux"
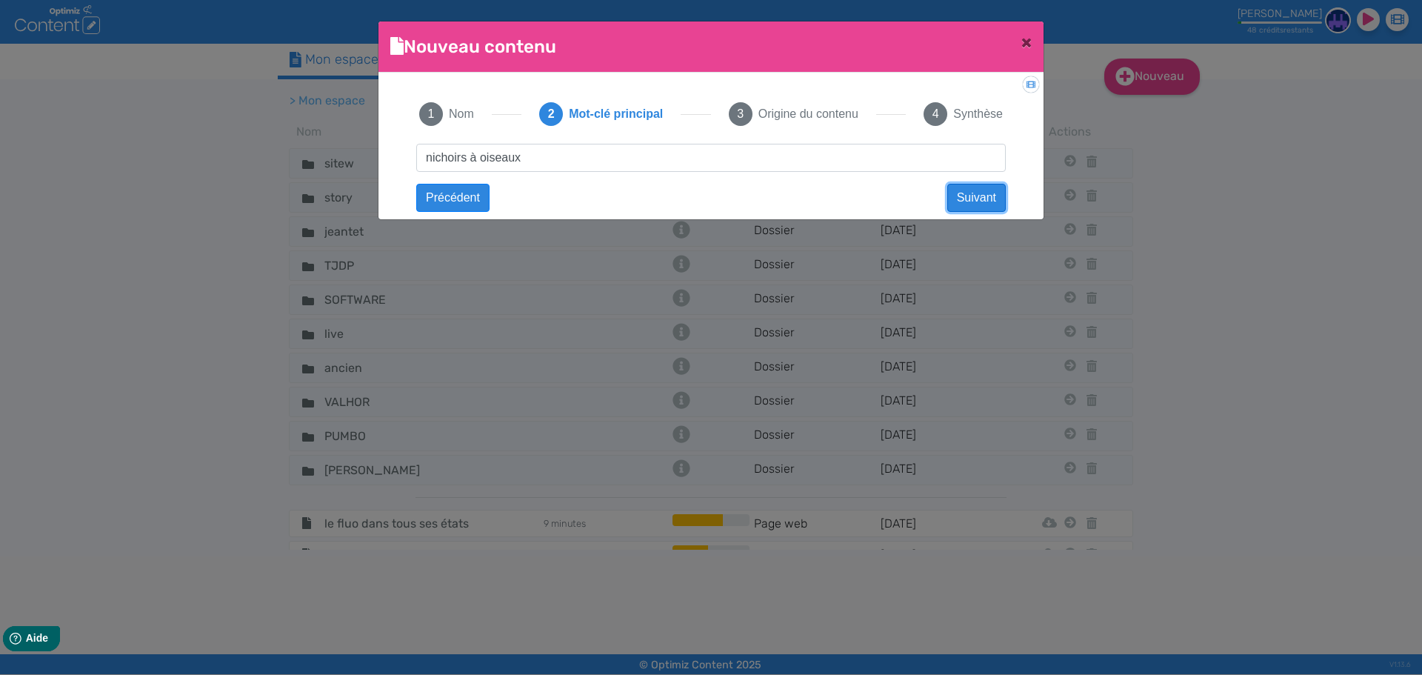
click at [971, 196] on button "Suivant" at bounding box center [976, 198] width 59 height 28
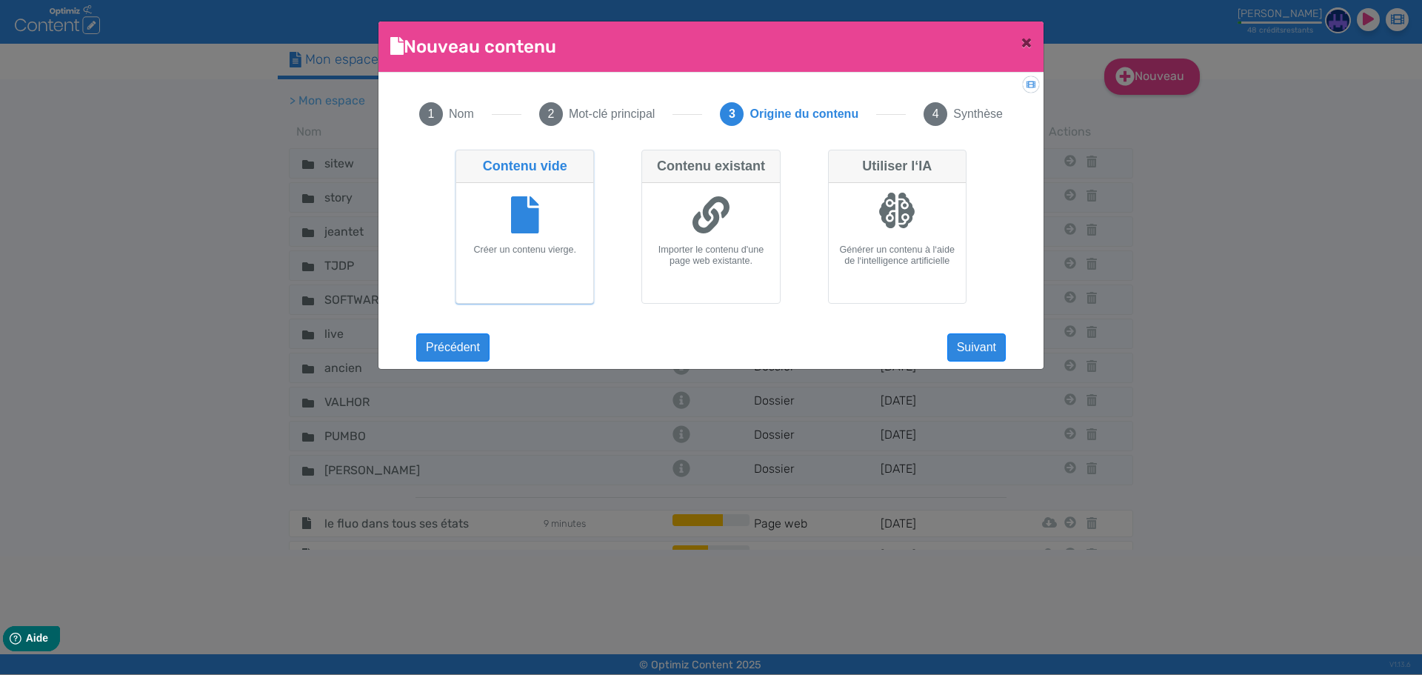
click at [883, 221] on div at bounding box center [896, 210] width 37 height 37
click at [838, 159] on input "Utiliser l‘IA Générer un contenu à l‘aide de l‘intelligence artificielle" at bounding box center [833, 155] width 10 height 10
radio input "true"
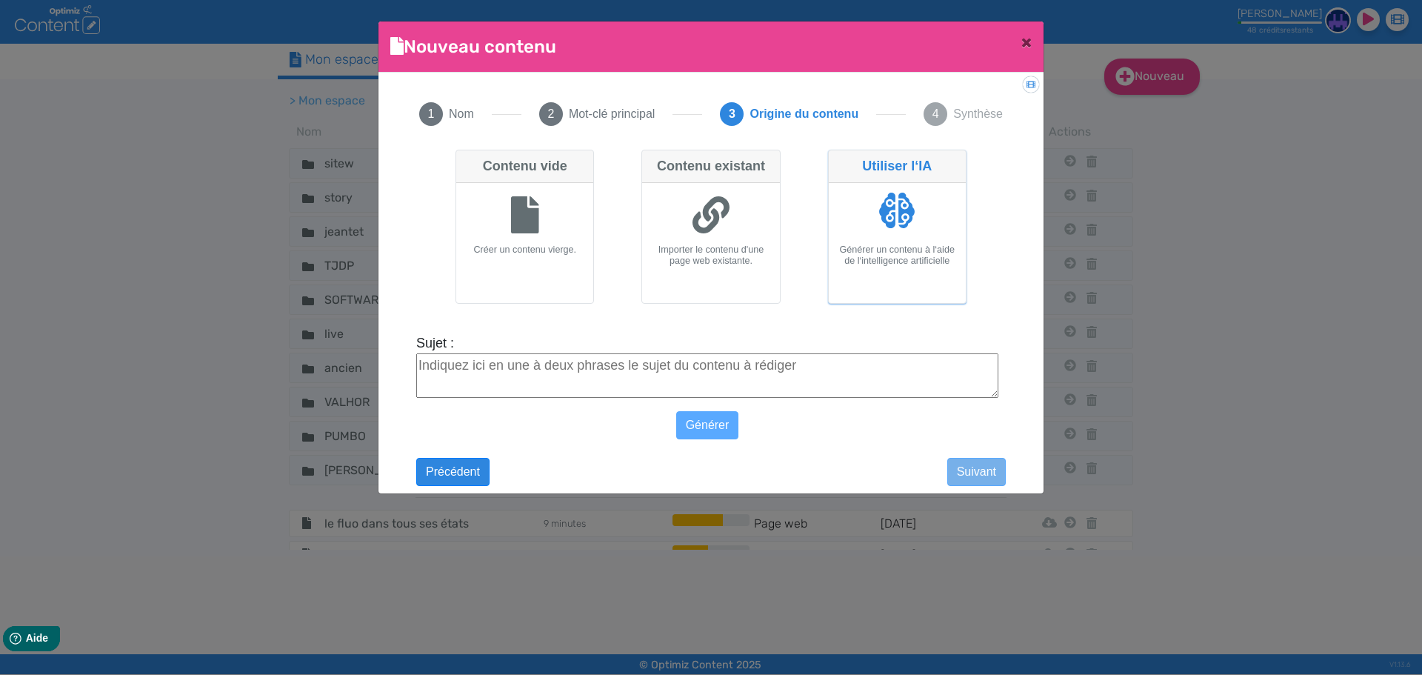
click at [777, 369] on textarea "Sujet :" at bounding box center [707, 375] width 582 height 44
paste textarea "nichoirs à oiseaux"
type textarea "nichoirs à oiseaux"
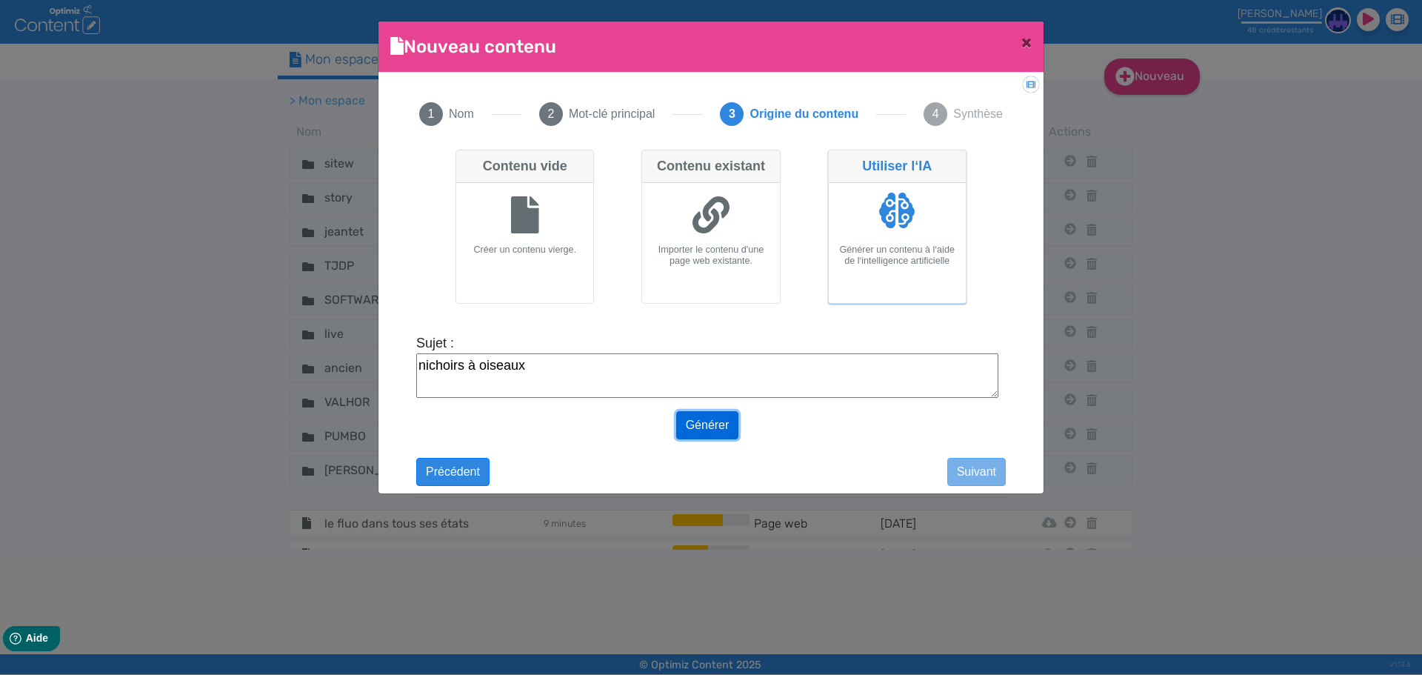
click at [711, 422] on button "Générer" at bounding box center [707, 425] width 63 height 28
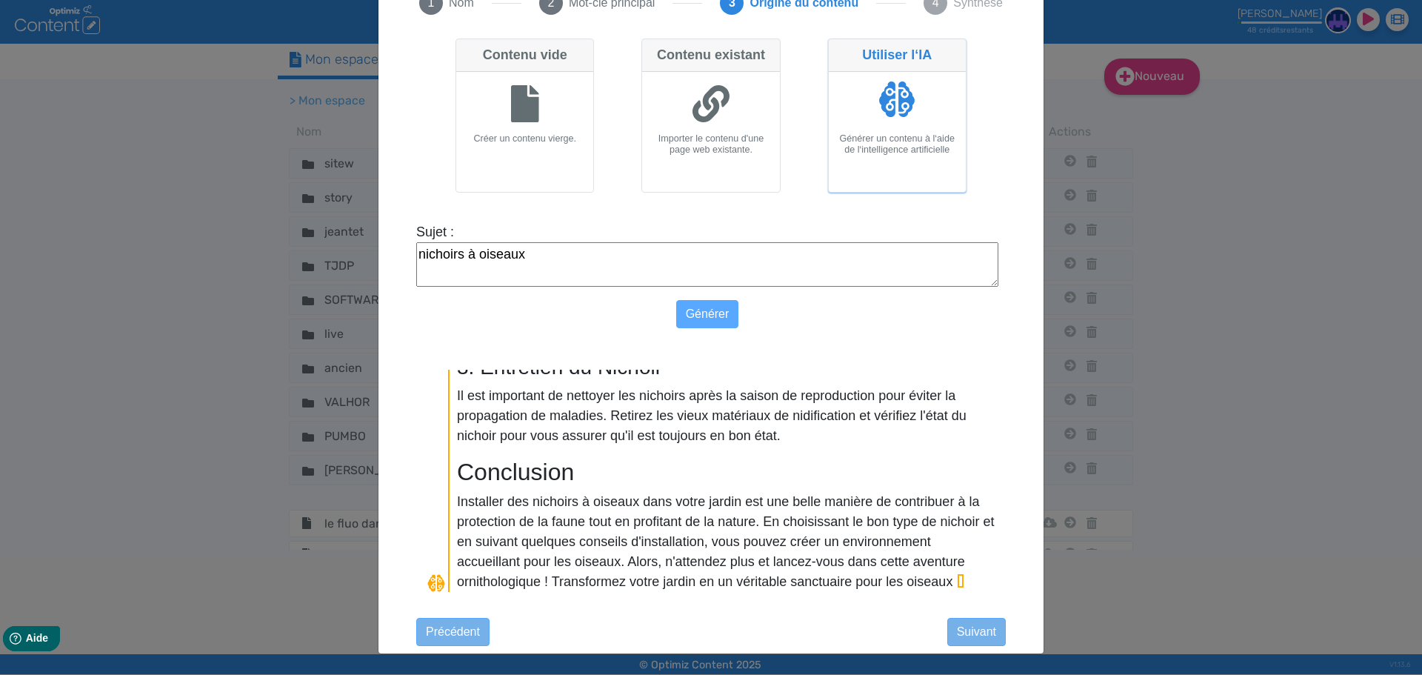
scroll to position [1206, 0]
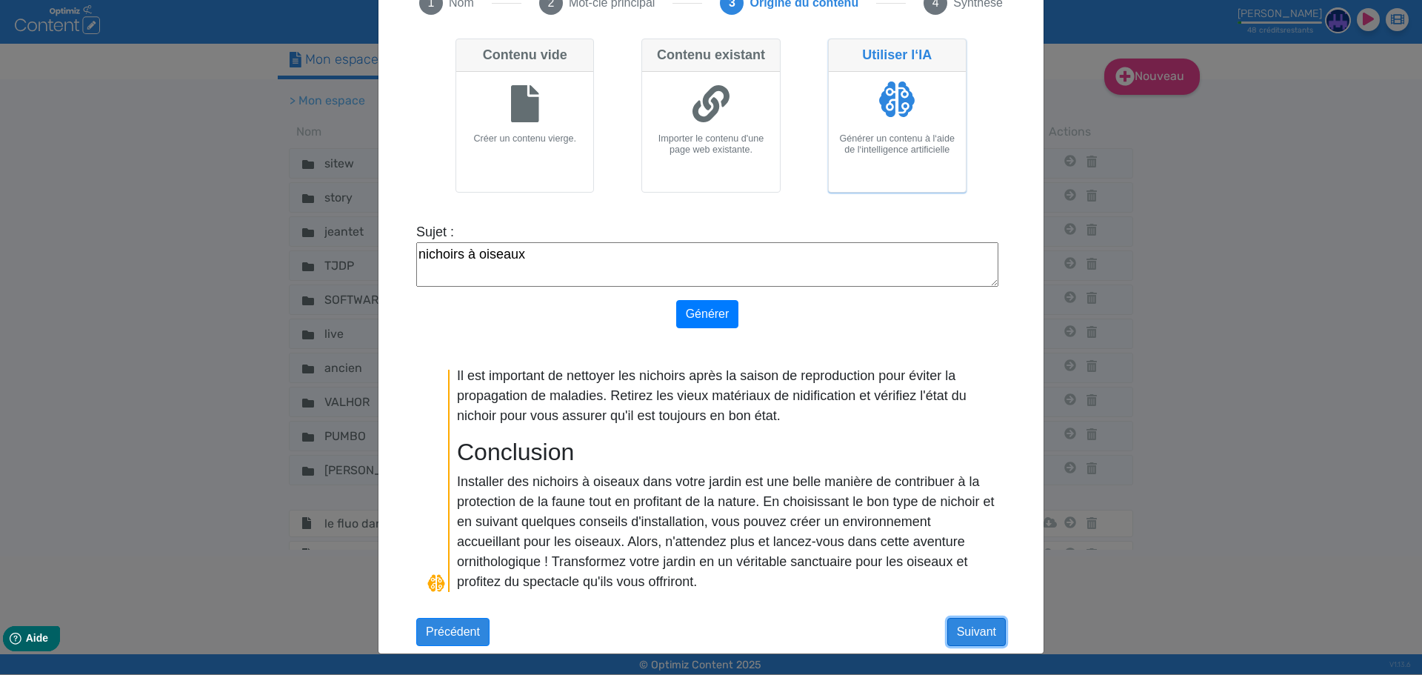
click at [949, 633] on button "Suivant" at bounding box center [976, 632] width 59 height 28
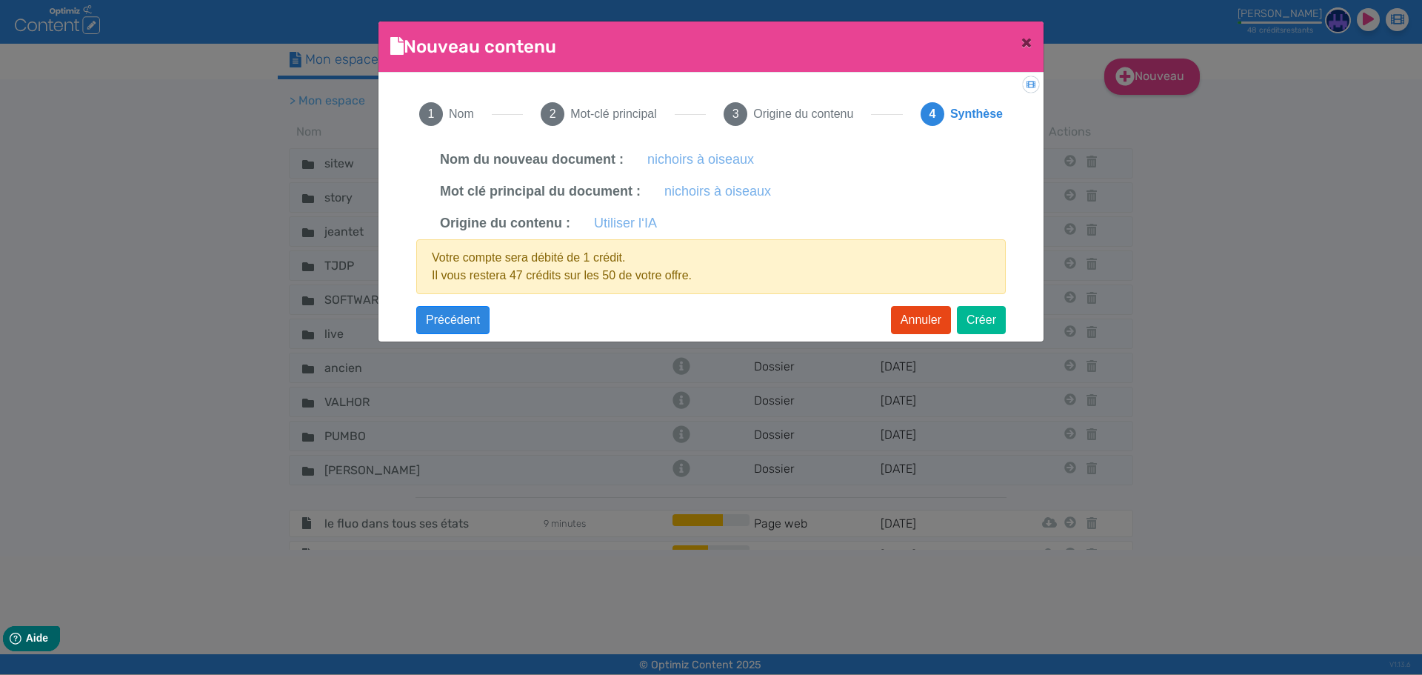
scroll to position [0, 0]
click at [975, 325] on button "Créer" at bounding box center [981, 320] width 49 height 28
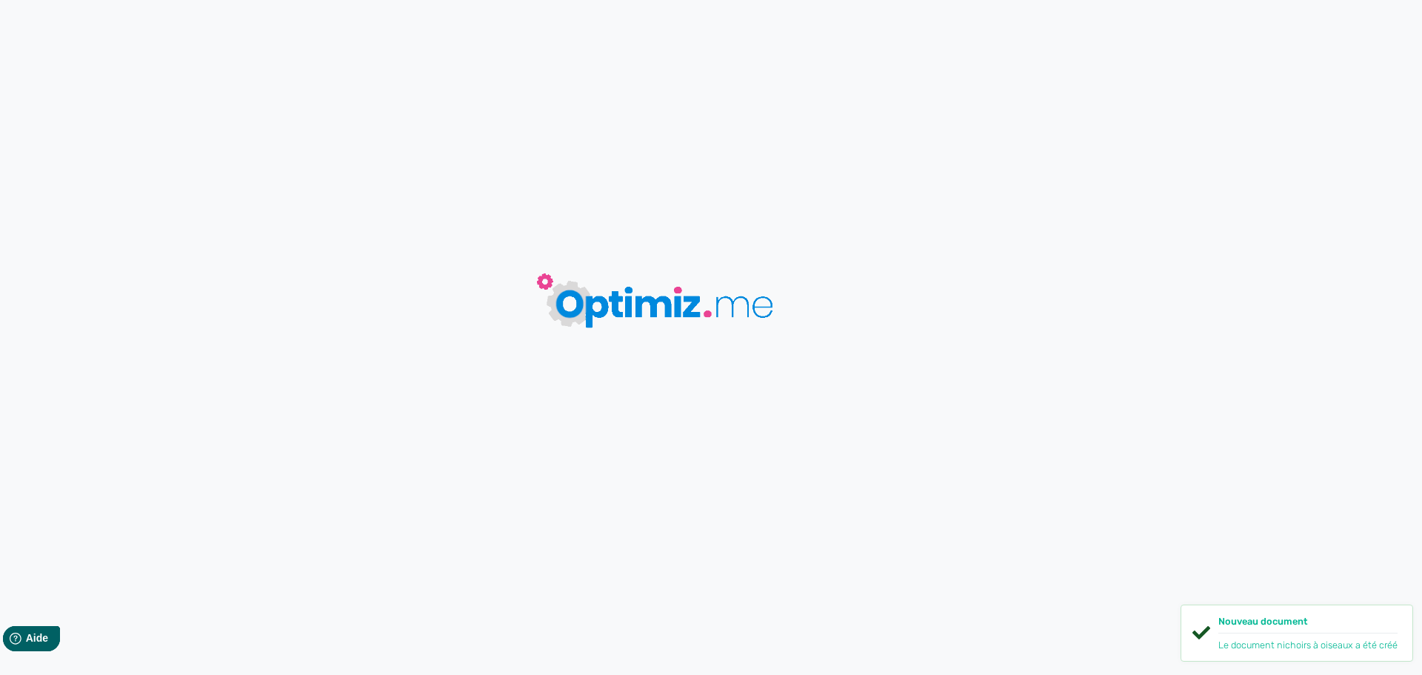
type input "nichoirs à oiseaux"
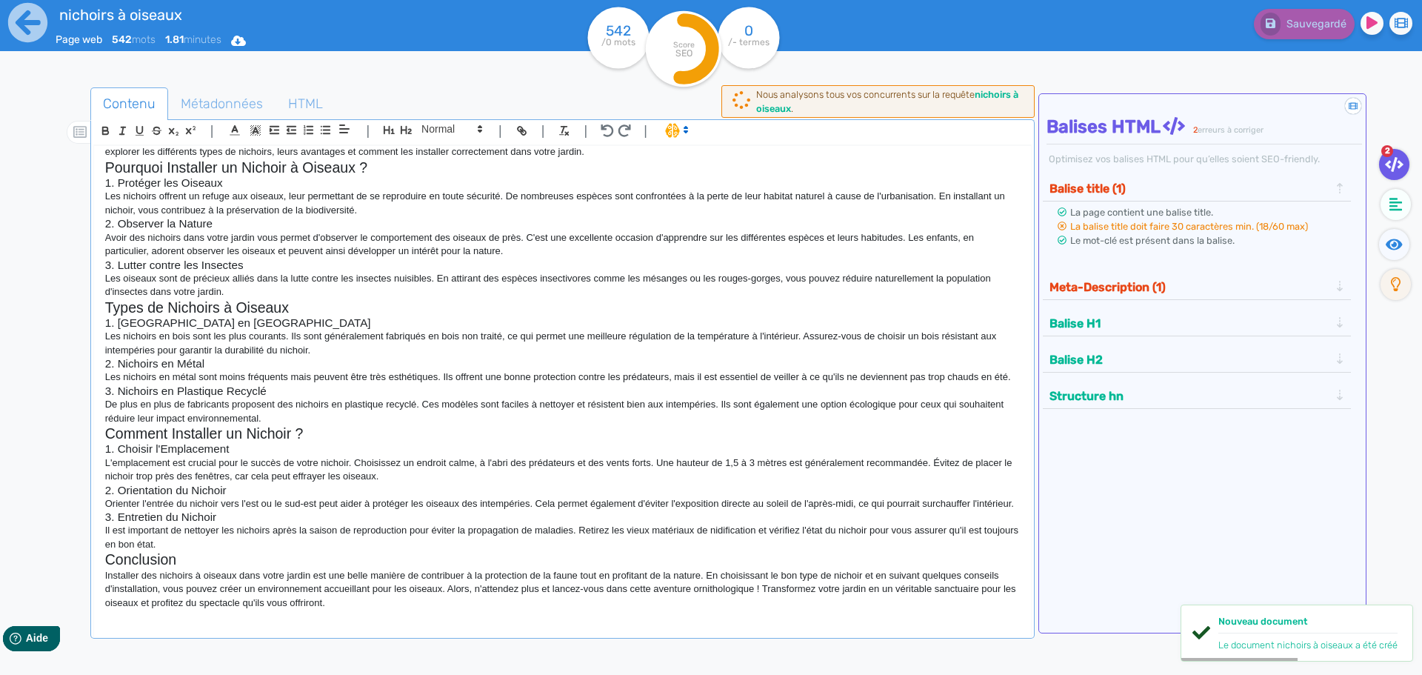
scroll to position [73, 0]
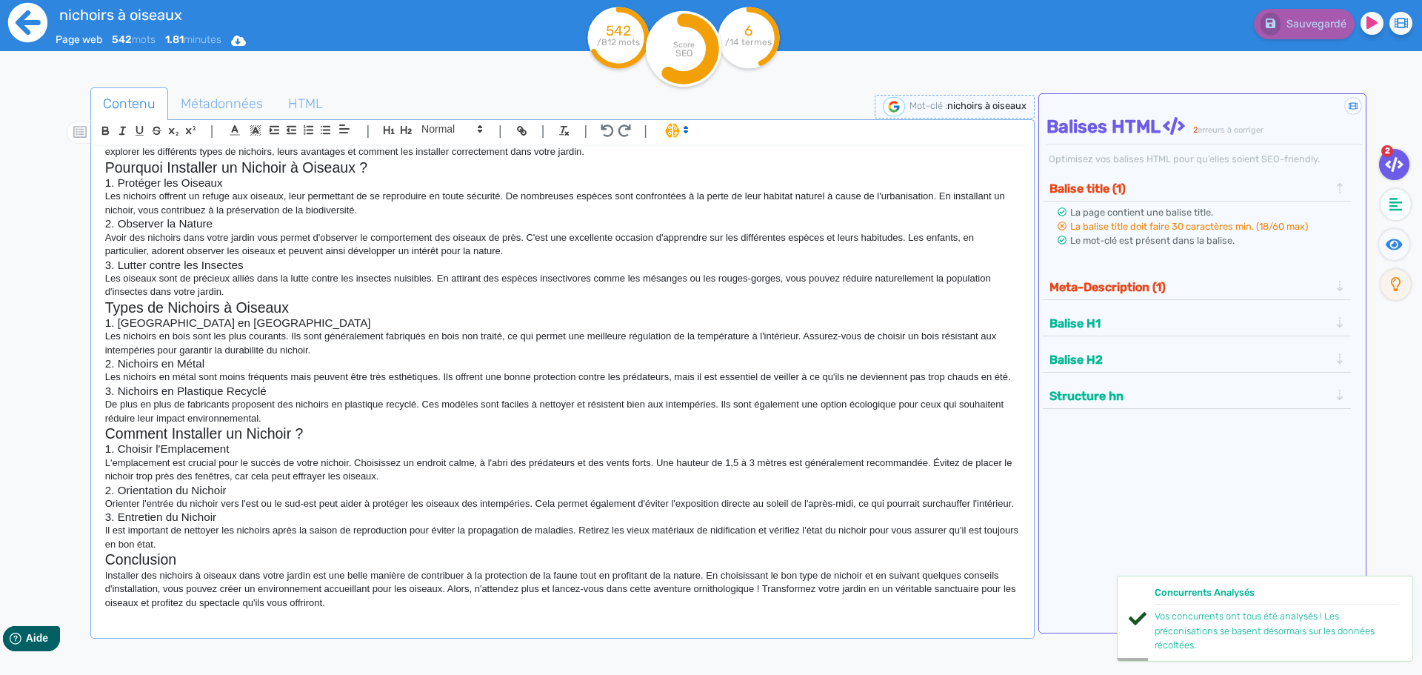
click at [22, 39] on icon at bounding box center [27, 22] width 39 height 39
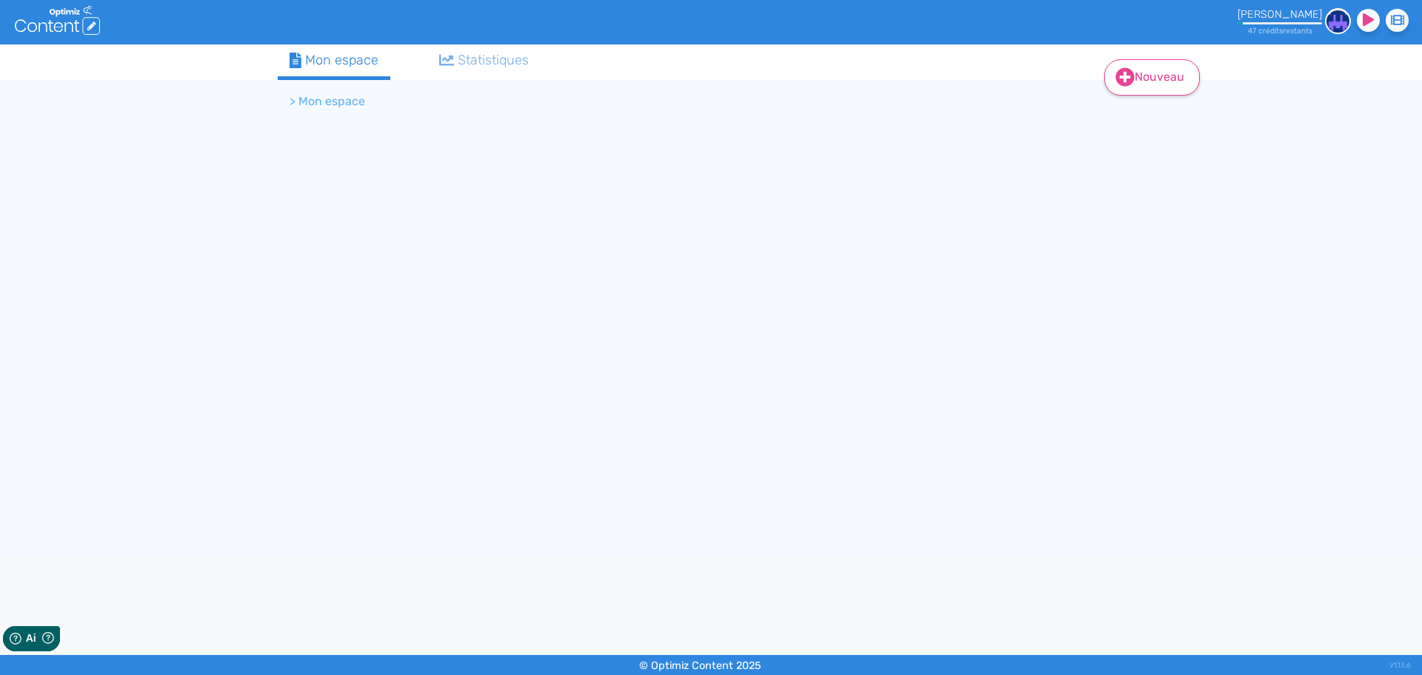
click at [1154, 81] on link "Nouveau" at bounding box center [1152, 77] width 96 height 36
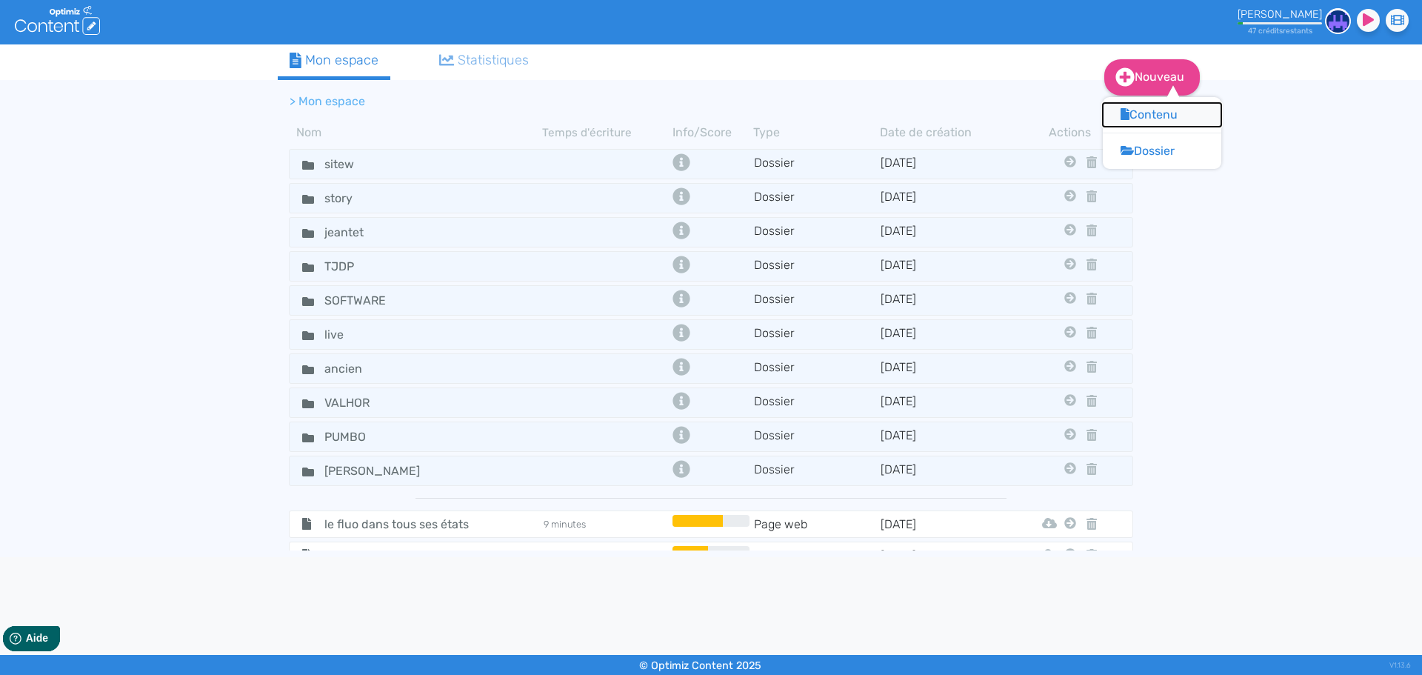
click at [1149, 106] on button "Contenu" at bounding box center [1162, 115] width 118 height 24
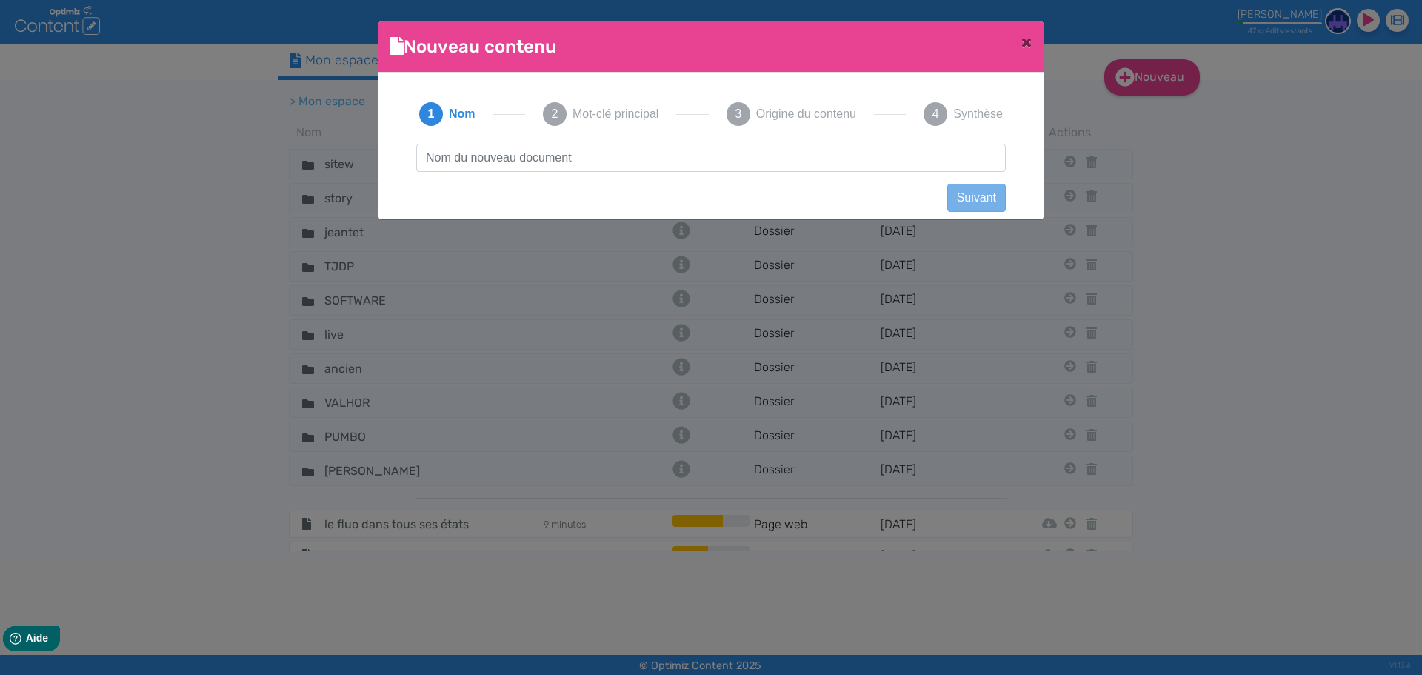
scroll to position [1, 0]
drag, startPoint x: 639, startPoint y: 162, endPoint x: 241, endPoint y: 159, distance: 397.7
click at [241, 159] on ngb-modal-window "Nouveau contenu × Didacticiel: Créer un document 1 Nom 2 Mot-clé principal 3 Or…" at bounding box center [711, 337] width 1422 height 675
type input "mangeoires pour oiseaux"
click at [977, 187] on button "Suivant" at bounding box center [976, 198] width 59 height 28
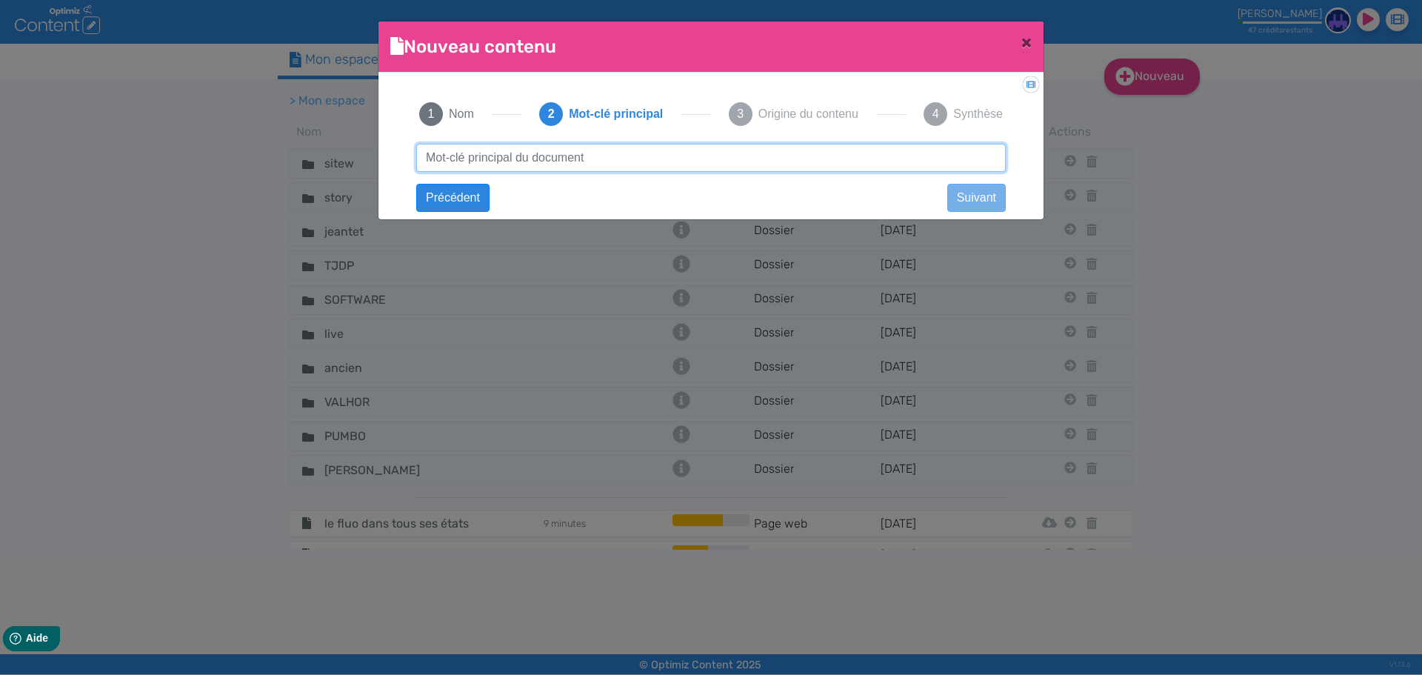
paste input "mangeoires pour oiseaux"
type input "mangeoires pour oiseaux"
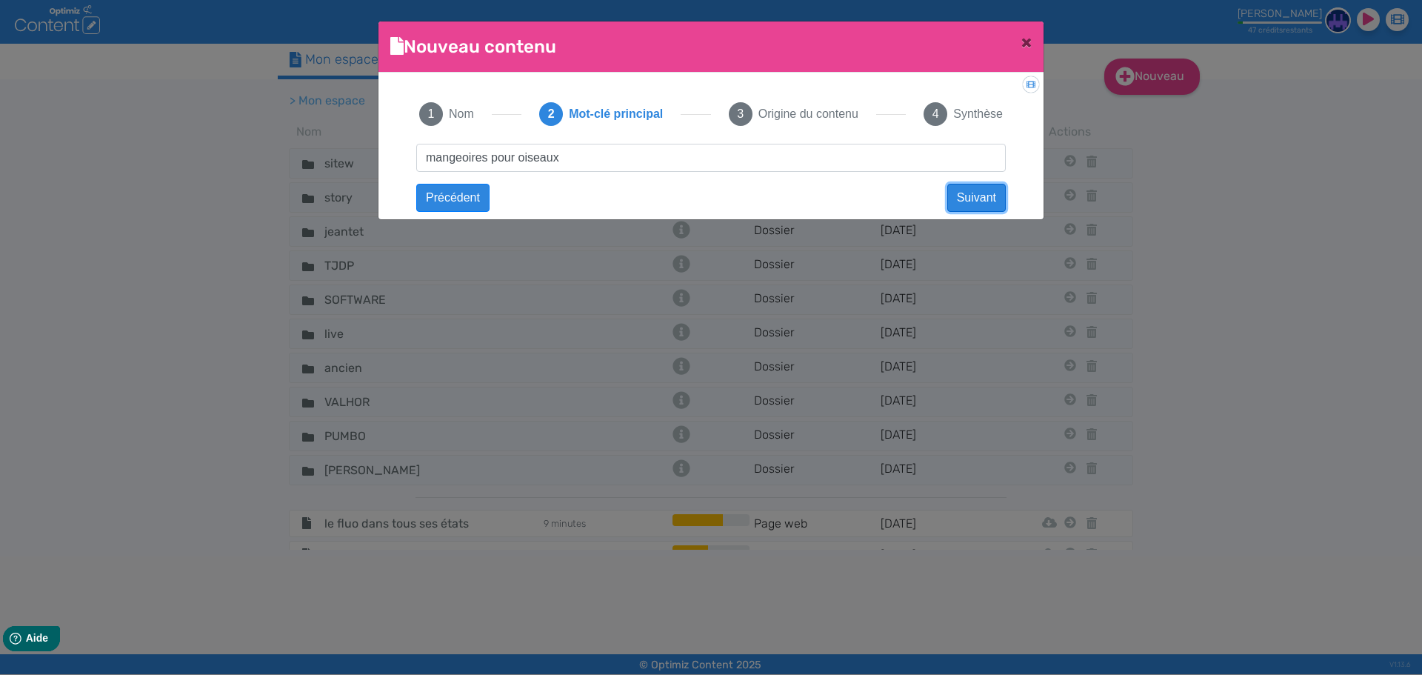
click at [979, 198] on button "Suivant" at bounding box center [976, 198] width 59 height 28
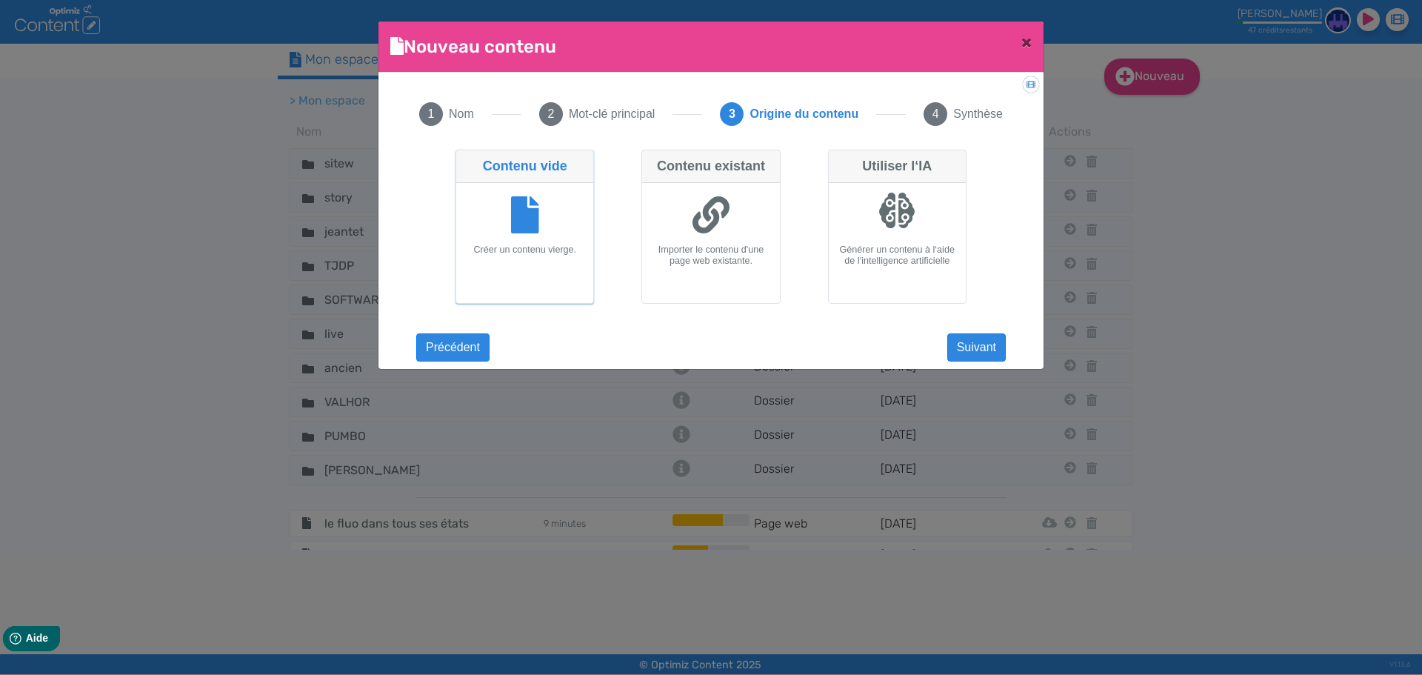
click at [922, 216] on div at bounding box center [897, 217] width 125 height 56
click at [838, 159] on input "Utiliser l‘IA Générer un contenu à l‘aide de l‘intelligence artificielle" at bounding box center [833, 155] width 10 height 10
radio input "true"
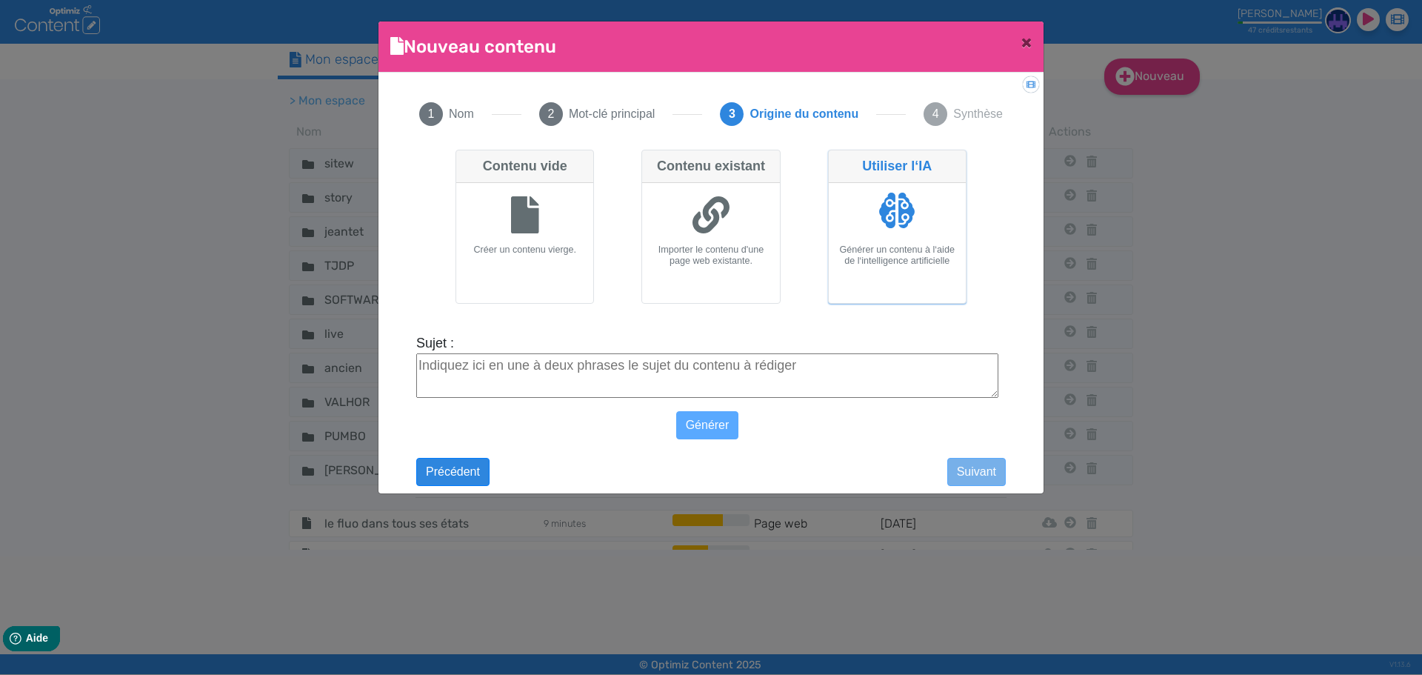
click at [790, 358] on textarea "Sujet :" at bounding box center [707, 375] width 582 height 44
paste textarea "mangeoires pour oiseaux"
type textarea "mangeoires pour oiseaux"
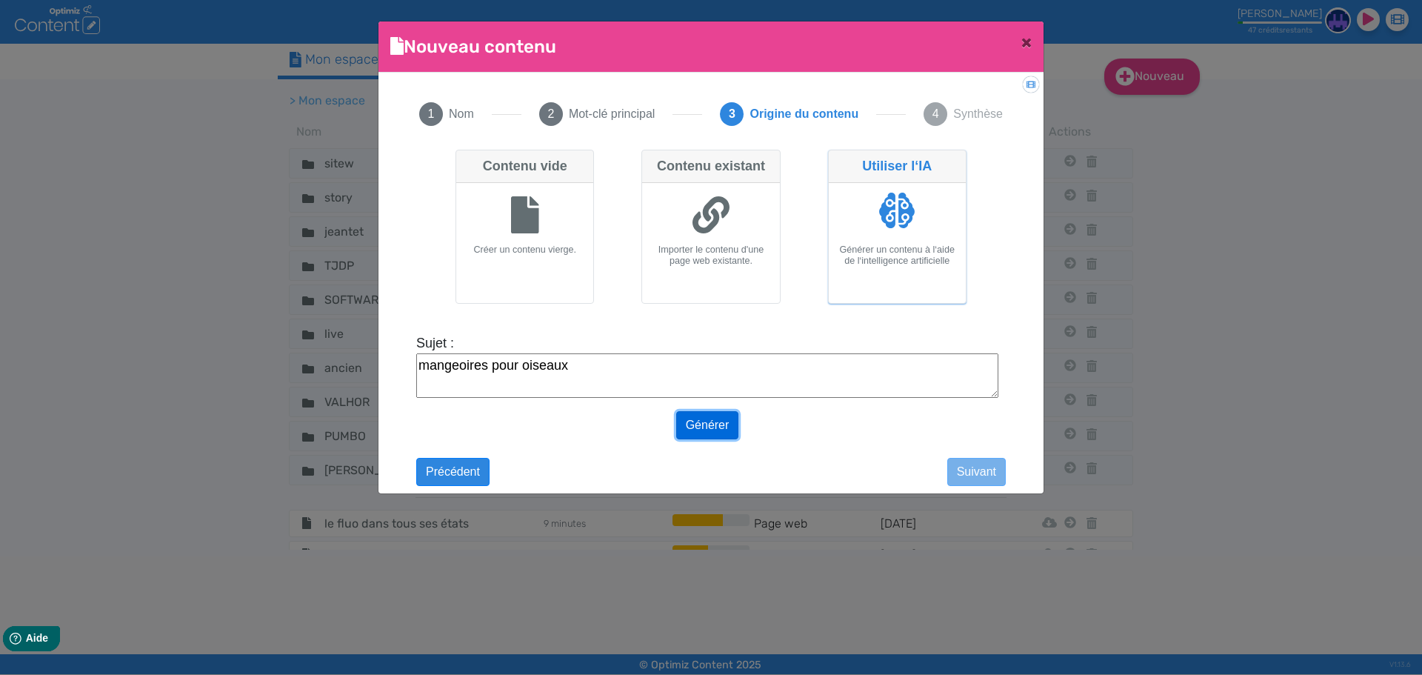
click at [707, 421] on button "Générer" at bounding box center [707, 425] width 63 height 28
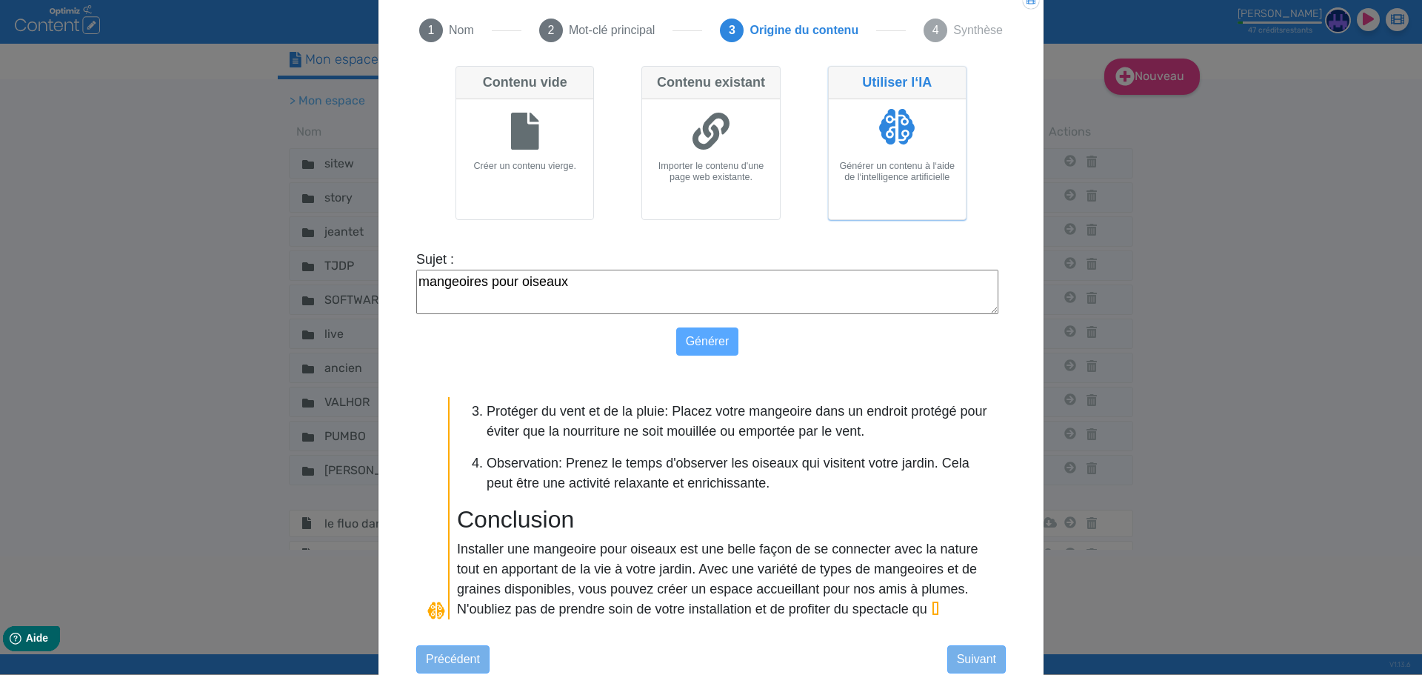
scroll to position [1275, 0]
click at [970, 652] on button "Suivant" at bounding box center [976, 659] width 59 height 28
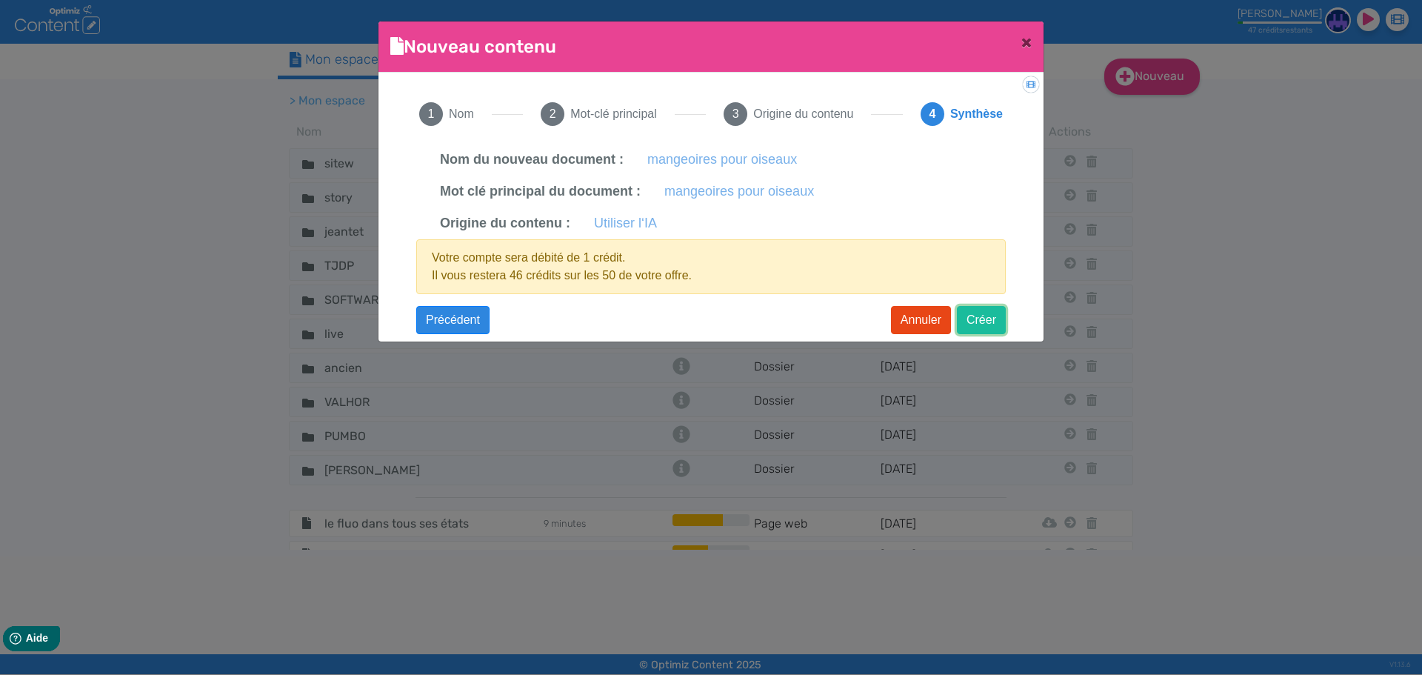
click at [981, 320] on button "Créer" at bounding box center [981, 320] width 49 height 28
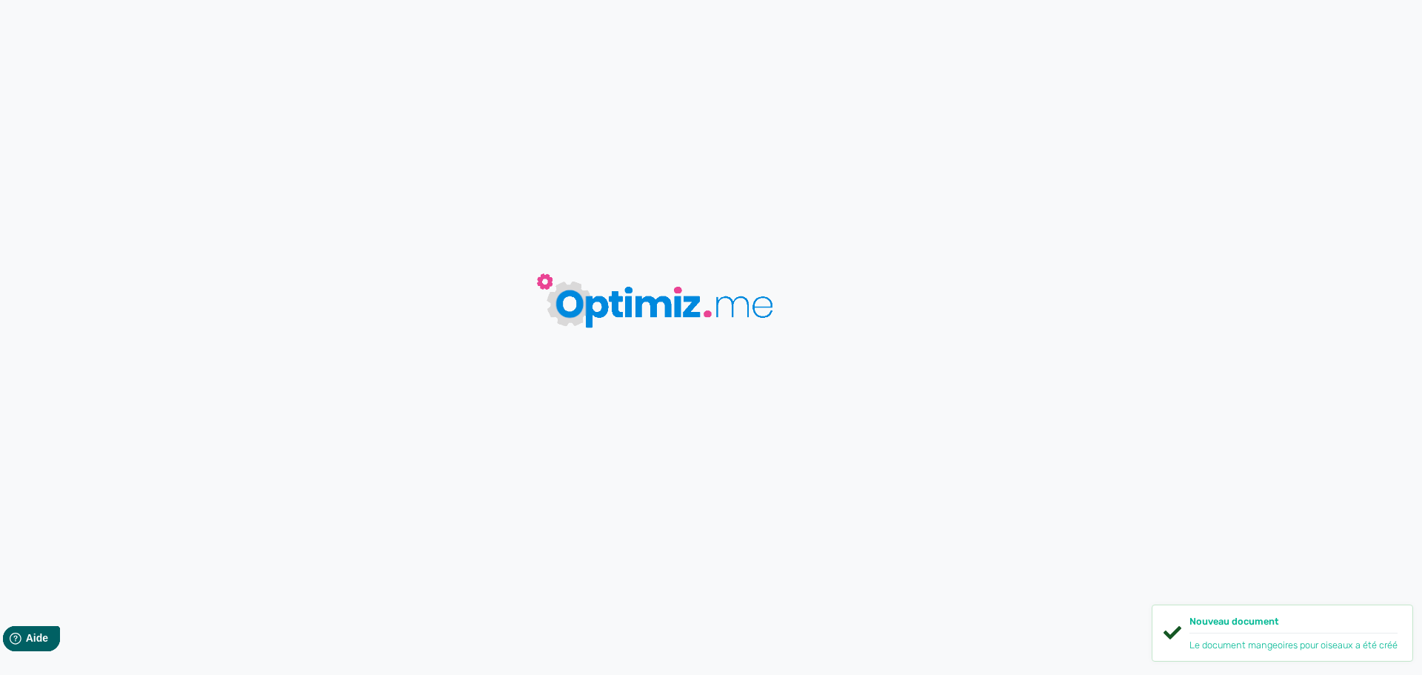
type input "mangeoires pour oiseaux"
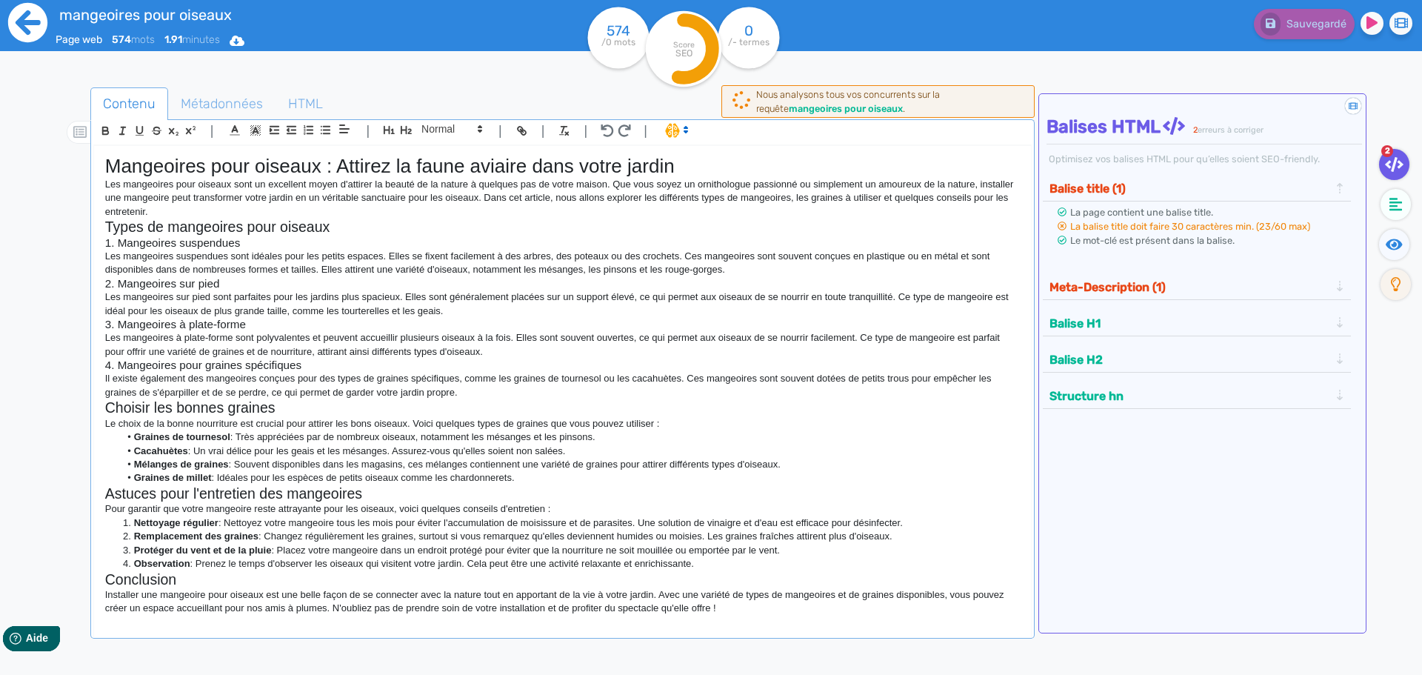
click at [36, 26] on icon at bounding box center [27, 22] width 39 height 39
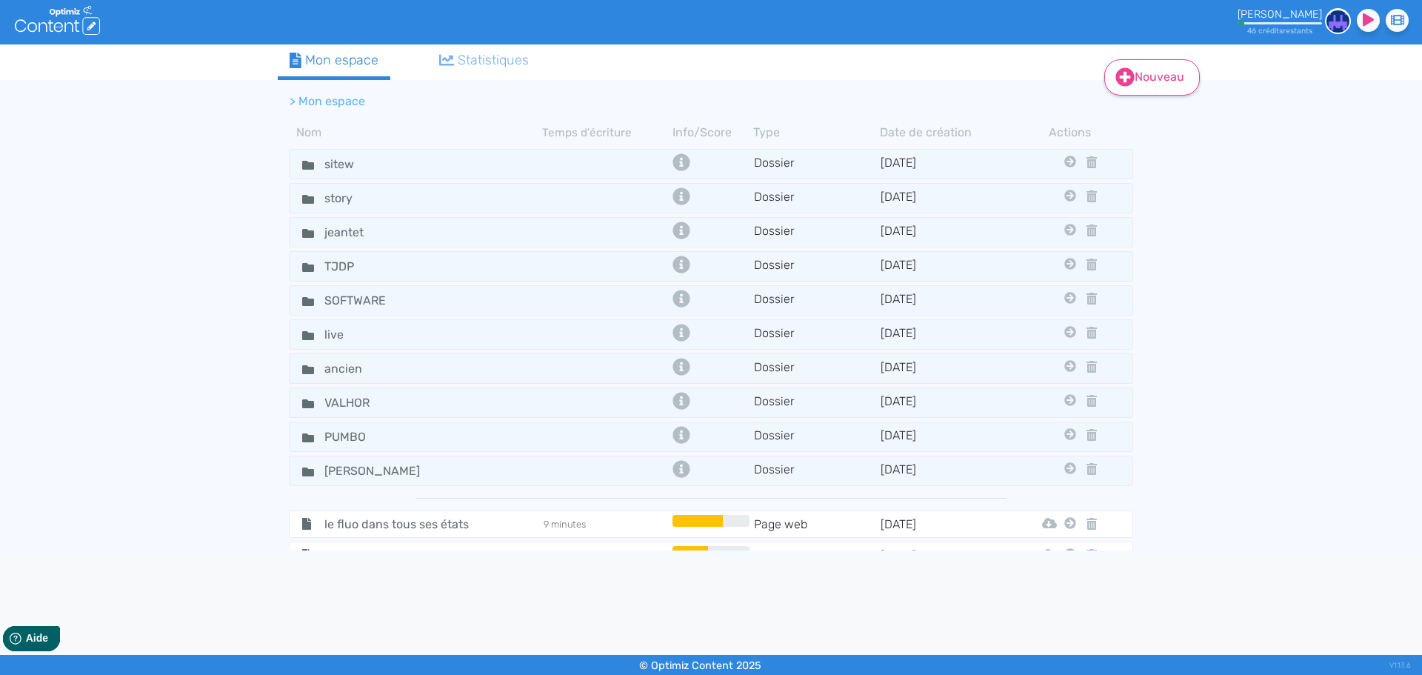
click at [1136, 81] on link "Nouveau" at bounding box center [1152, 77] width 96 height 36
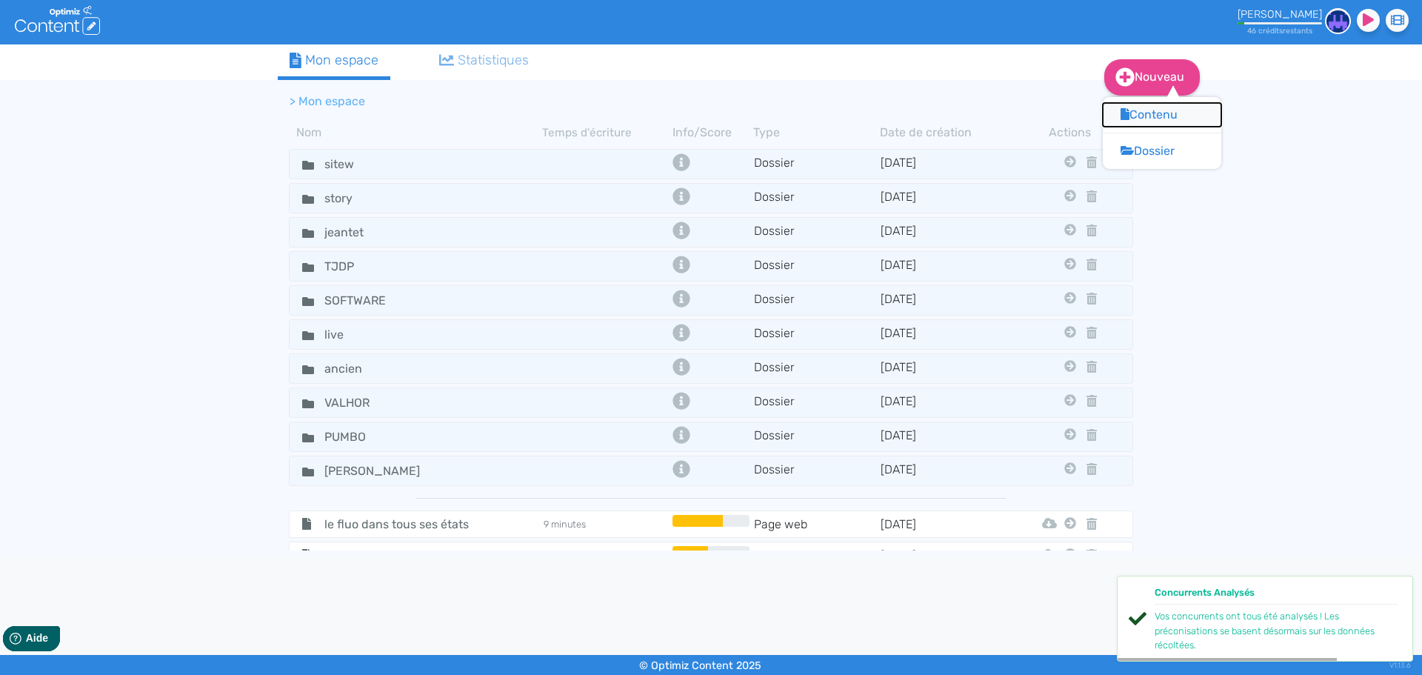
click at [1134, 118] on button "Contenu" at bounding box center [1162, 115] width 118 height 24
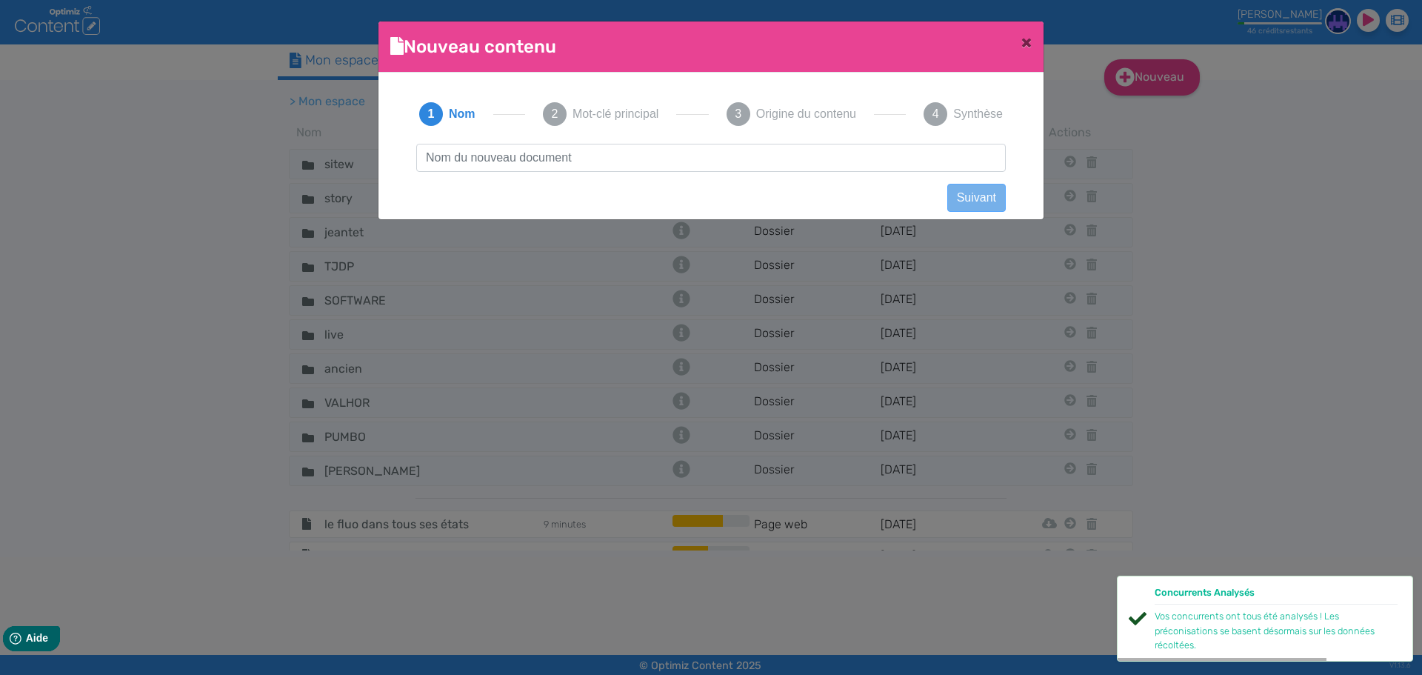
scroll to position [1, 0]
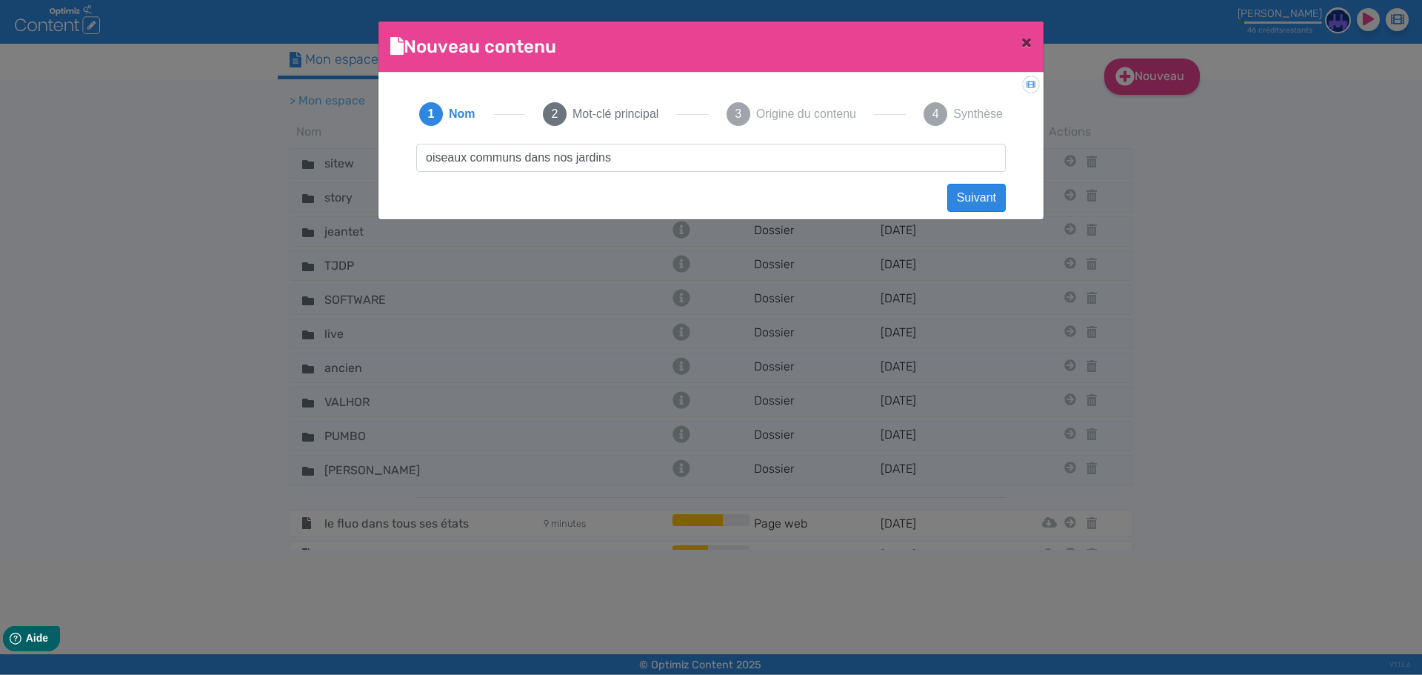
drag, startPoint x: 609, startPoint y: 153, endPoint x: 295, endPoint y: 151, distance: 314.0
click at [295, 151] on ngb-modal-window "Nouveau contenu × Didacticiel: Créer un document 1 Nom 2 Mot-clé principal 3 Or…" at bounding box center [711, 337] width 1422 height 675
type input "oiseaux communs dans nos jardins"
click at [955, 198] on button "Suivant" at bounding box center [976, 198] width 59 height 28
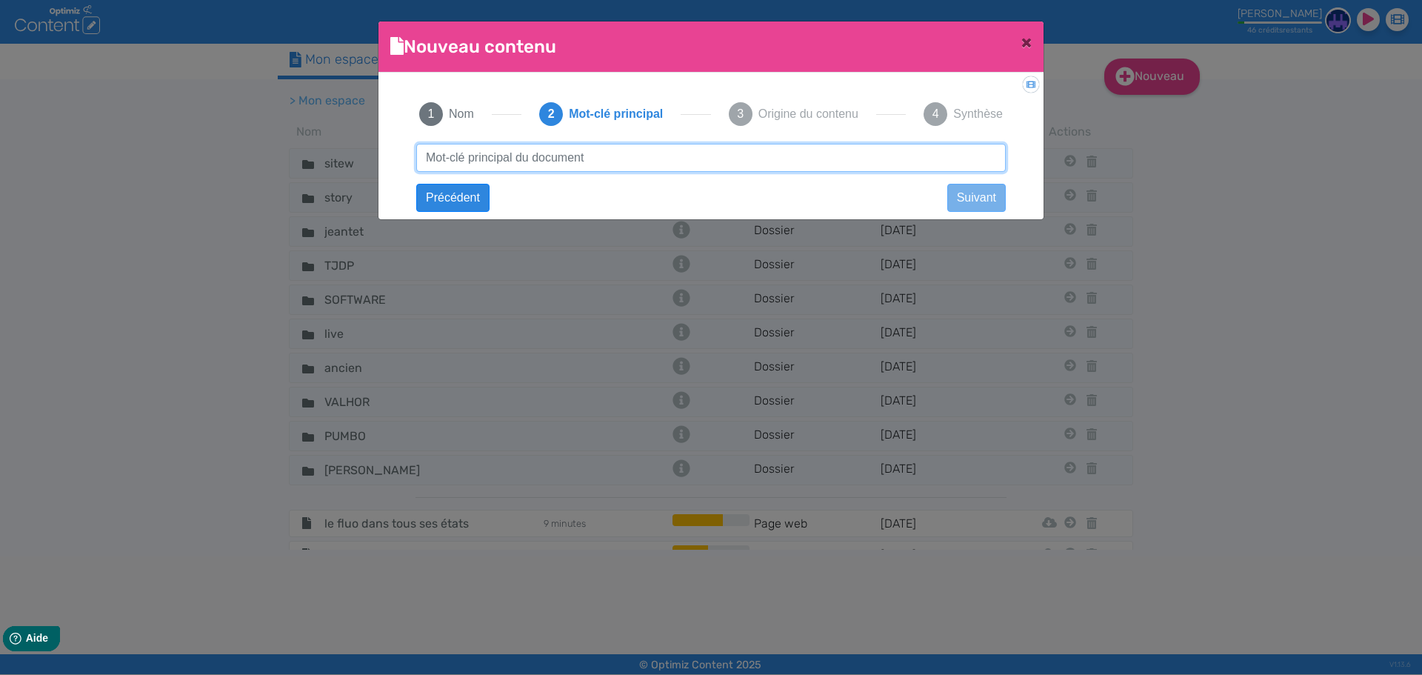
paste input "oiseaux communs dans nos jardins"
type input "oiseaux communs dans nos jardins"
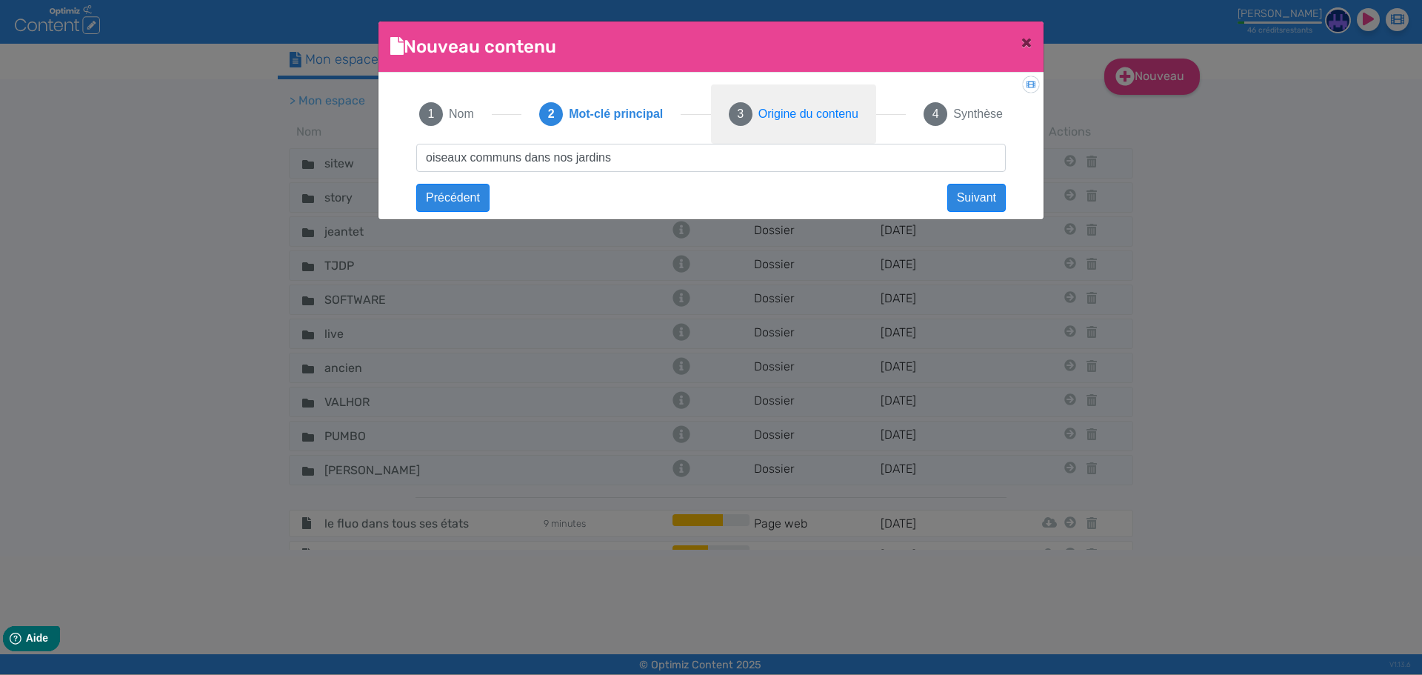
click at [813, 113] on span "Origine du contenu" at bounding box center [808, 114] width 100 height 18
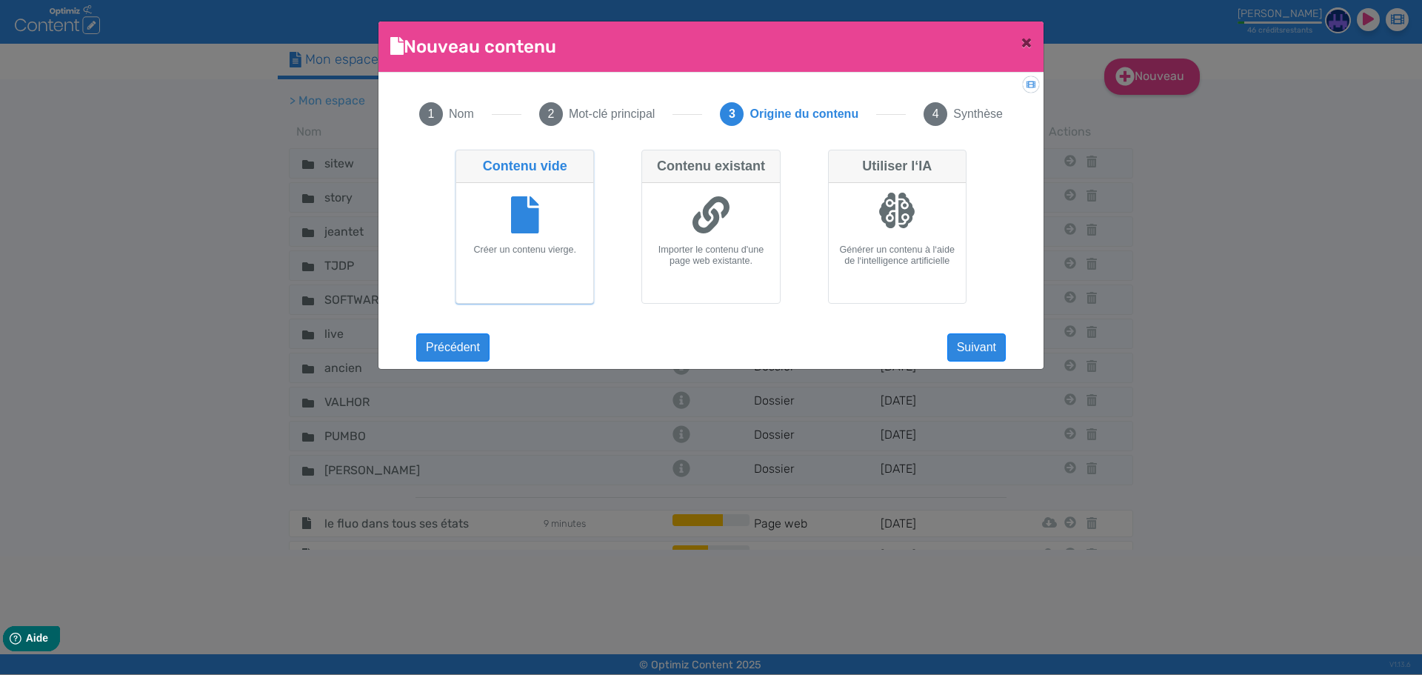
click at [888, 244] on div at bounding box center [897, 217] width 125 height 56
click at [838, 159] on input "Utiliser l‘IA Générer un contenu à l‘aide de l‘intelligence artificielle" at bounding box center [833, 155] width 10 height 10
radio input "true"
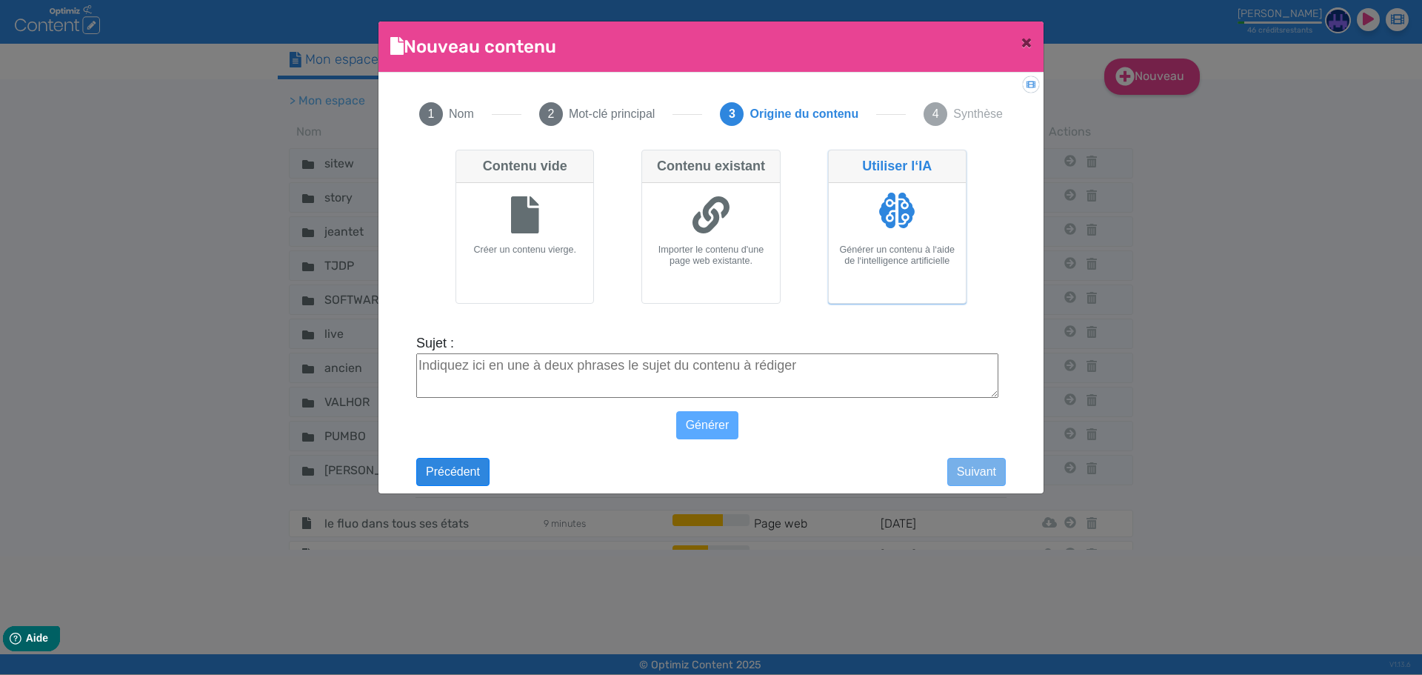
click at [771, 384] on textarea "Sujet :" at bounding box center [707, 375] width 582 height 44
paste textarea "oiseaux communs dans nos jardins"
click at [420, 373] on textarea "oiseaux communs dans nos jardins" at bounding box center [707, 375] width 582 height 44
click at [455, 364] on textarea "les éespèces d'oiseaux communs dans nos jardins" at bounding box center [707, 375] width 582 height 44
drag, startPoint x: 551, startPoint y: 367, endPoint x: 609, endPoint y: 367, distance: 57.8
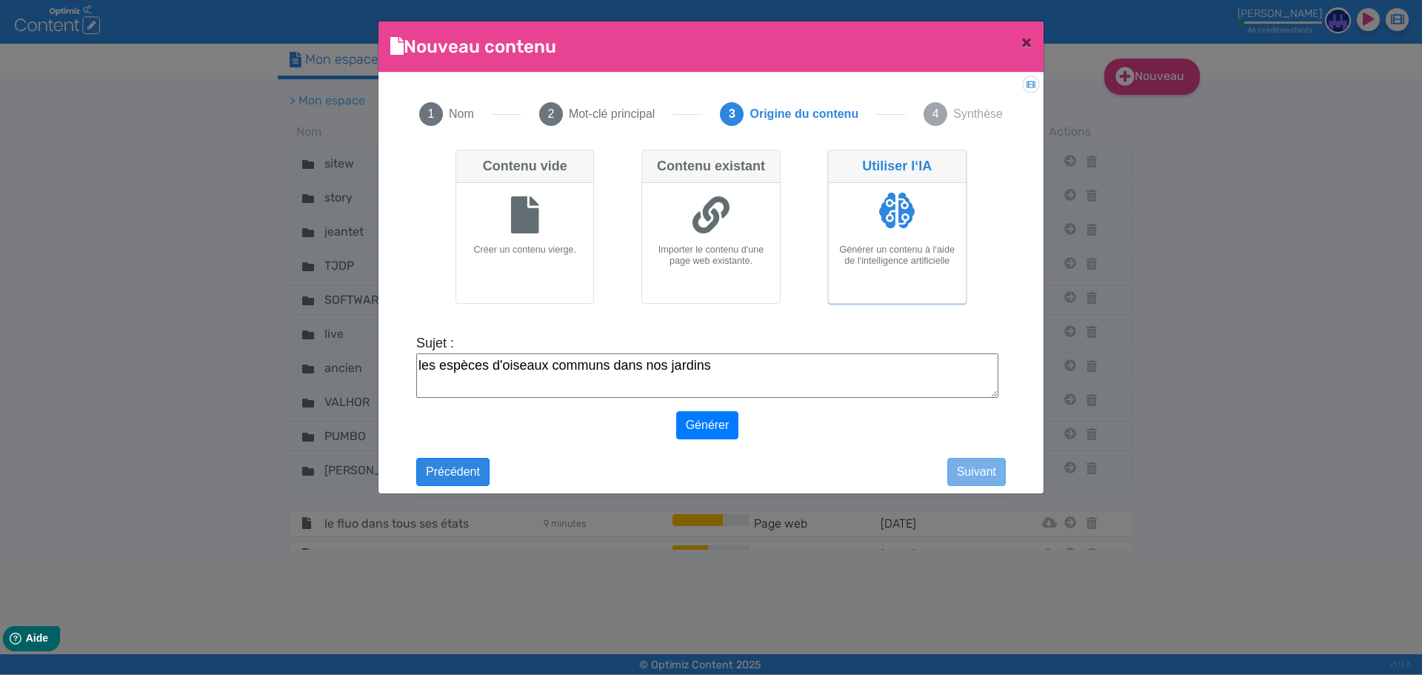
click at [609, 367] on textarea "les espèces d'oiseaux communs dans nos jardins" at bounding box center [707, 375] width 582 height 44
click at [851, 372] on textarea "les espèces d'oiseaux les plus communes dans nos jardins" at bounding box center [707, 375] width 582 height 44
type textarea "les espèces d'oiseaux les plus communes dans nos jardins de [GEOGRAPHIC_DATA], …"
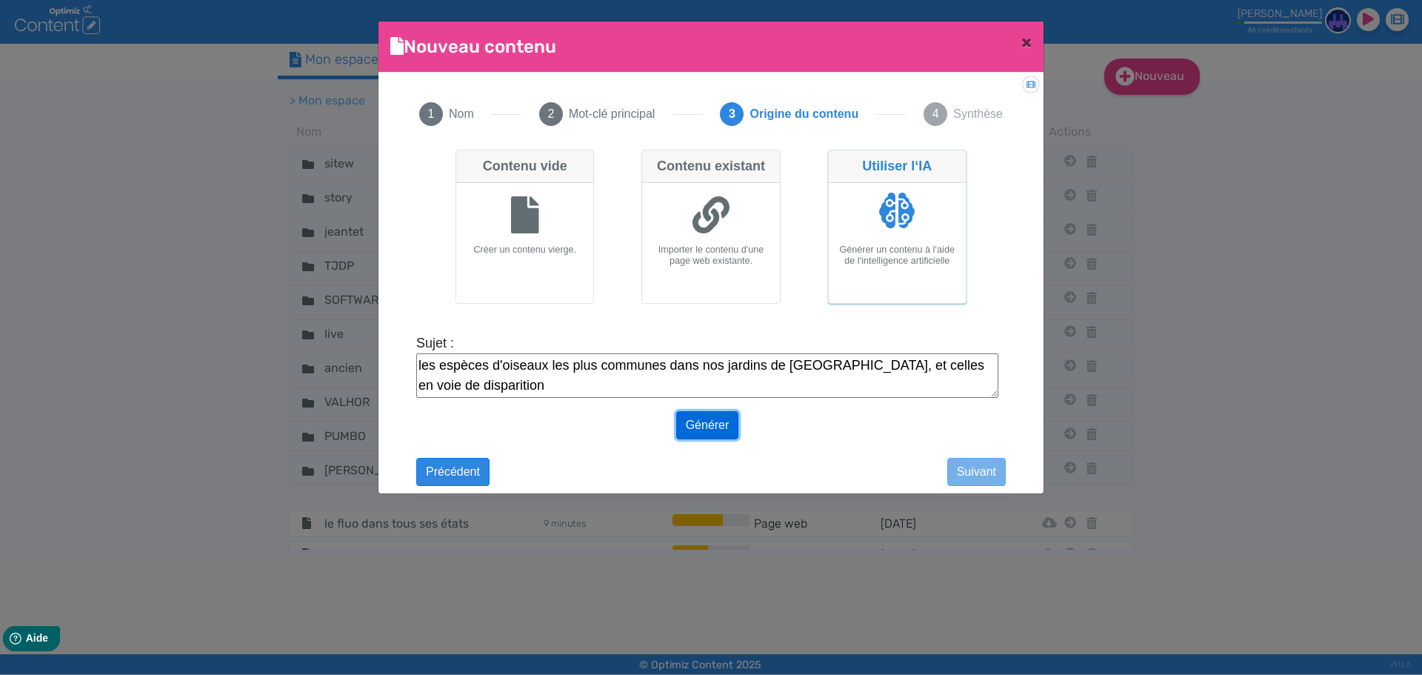
click at [703, 432] on button "Générer" at bounding box center [707, 425] width 63 height 28
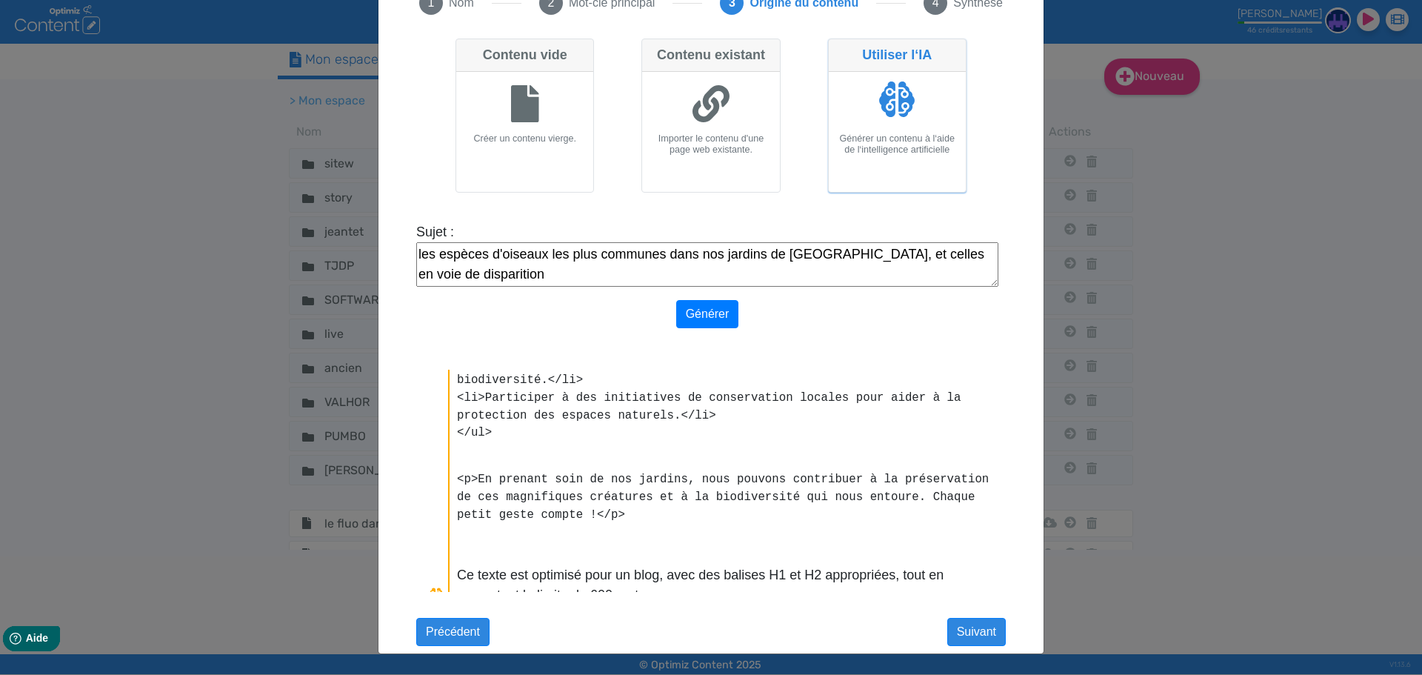
scroll to position [370, 0]
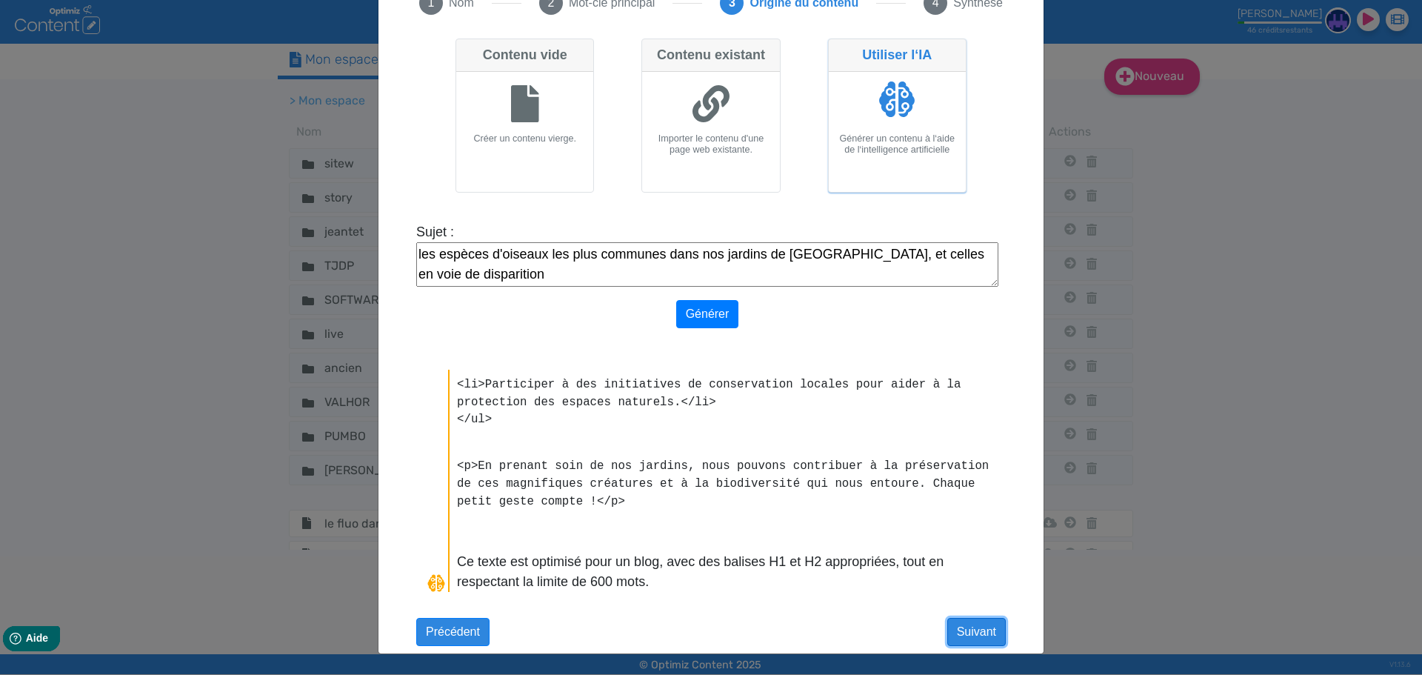
click at [983, 626] on button "Suivant" at bounding box center [976, 632] width 59 height 28
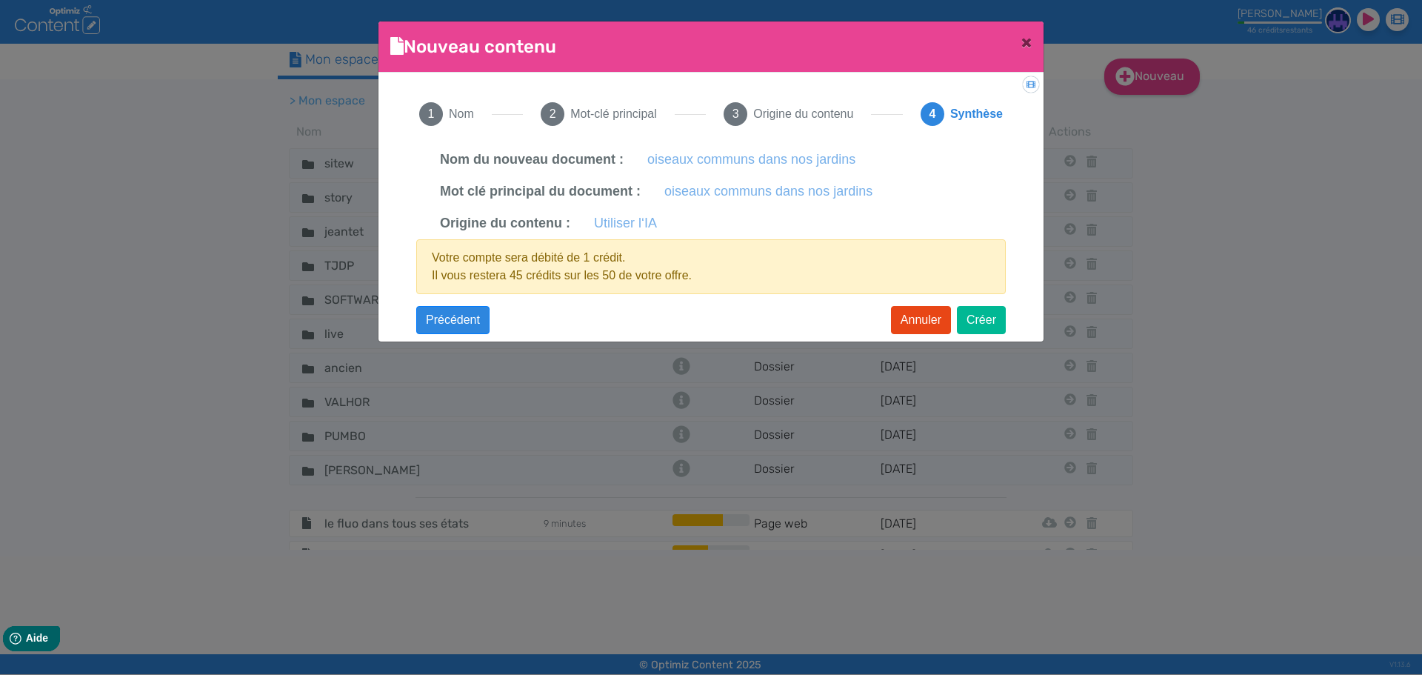
scroll to position [0, 0]
click at [989, 315] on button "Créer" at bounding box center [981, 320] width 49 height 28
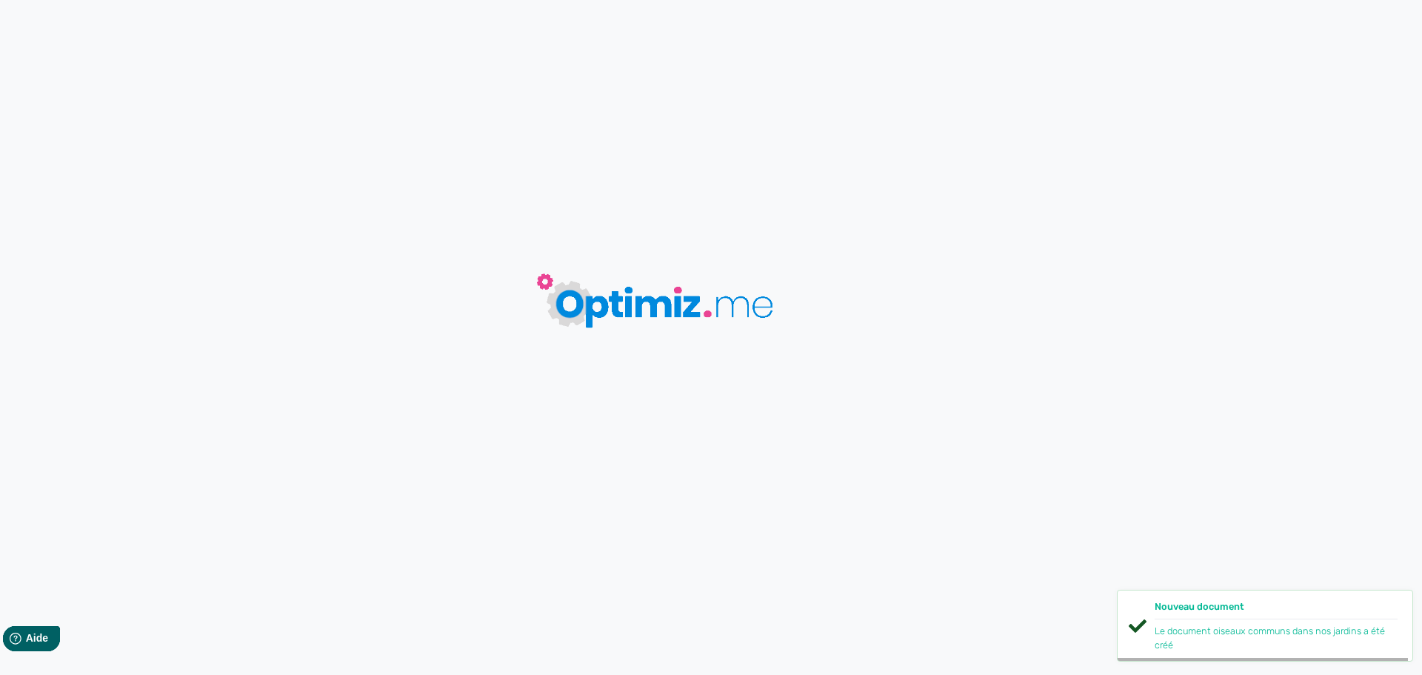
type input "oiseaux communs dans nos jardins"
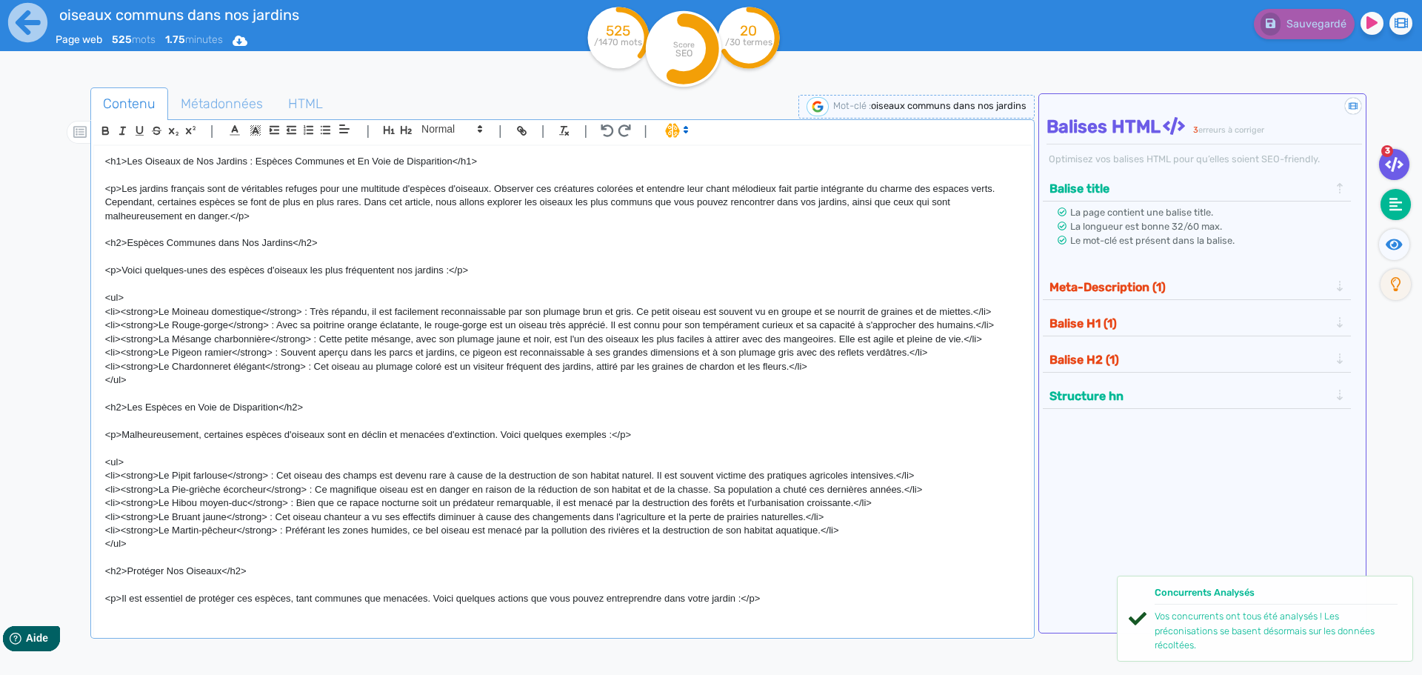
click at [1387, 206] on fa-icon at bounding box center [1395, 204] width 30 height 31
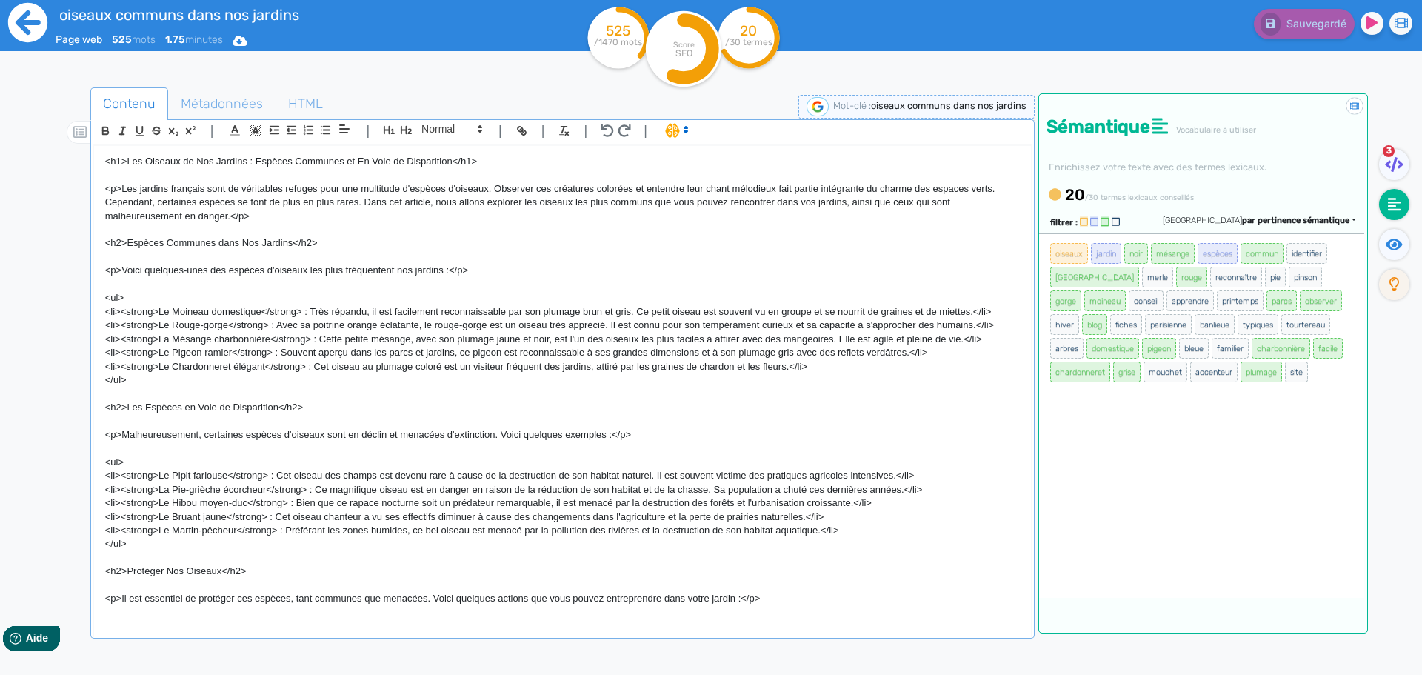
click at [33, 22] on icon at bounding box center [27, 22] width 41 height 41
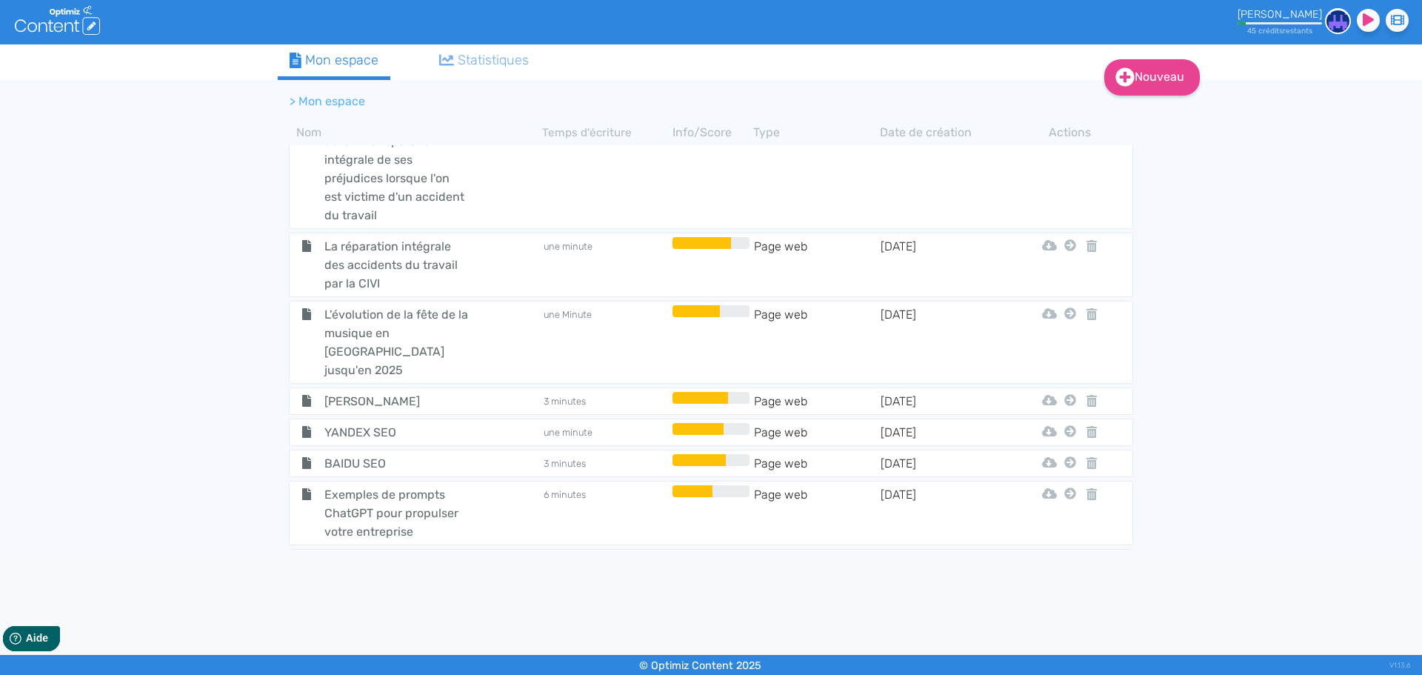
scroll to position [6977, 0]
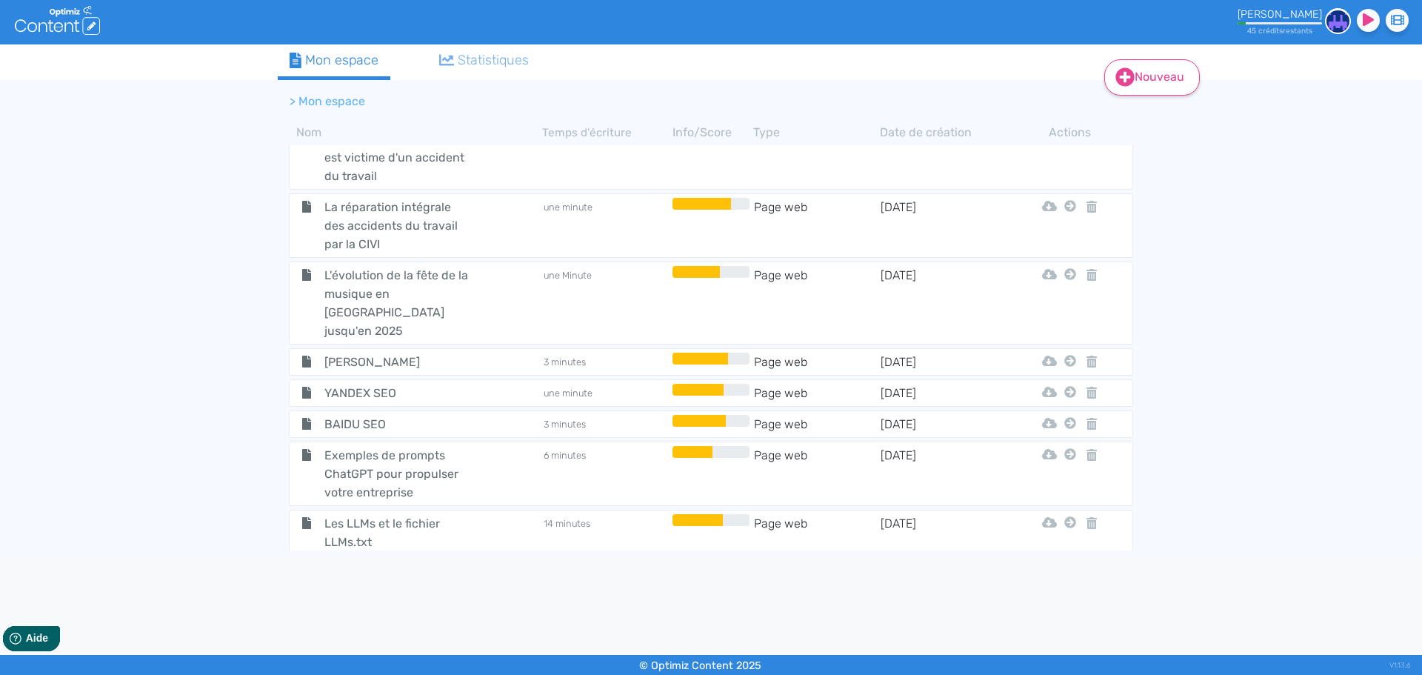
click at [1139, 87] on link "Nouveau" at bounding box center [1152, 77] width 96 height 36
click at [1123, 118] on icon at bounding box center [1124, 114] width 9 height 12
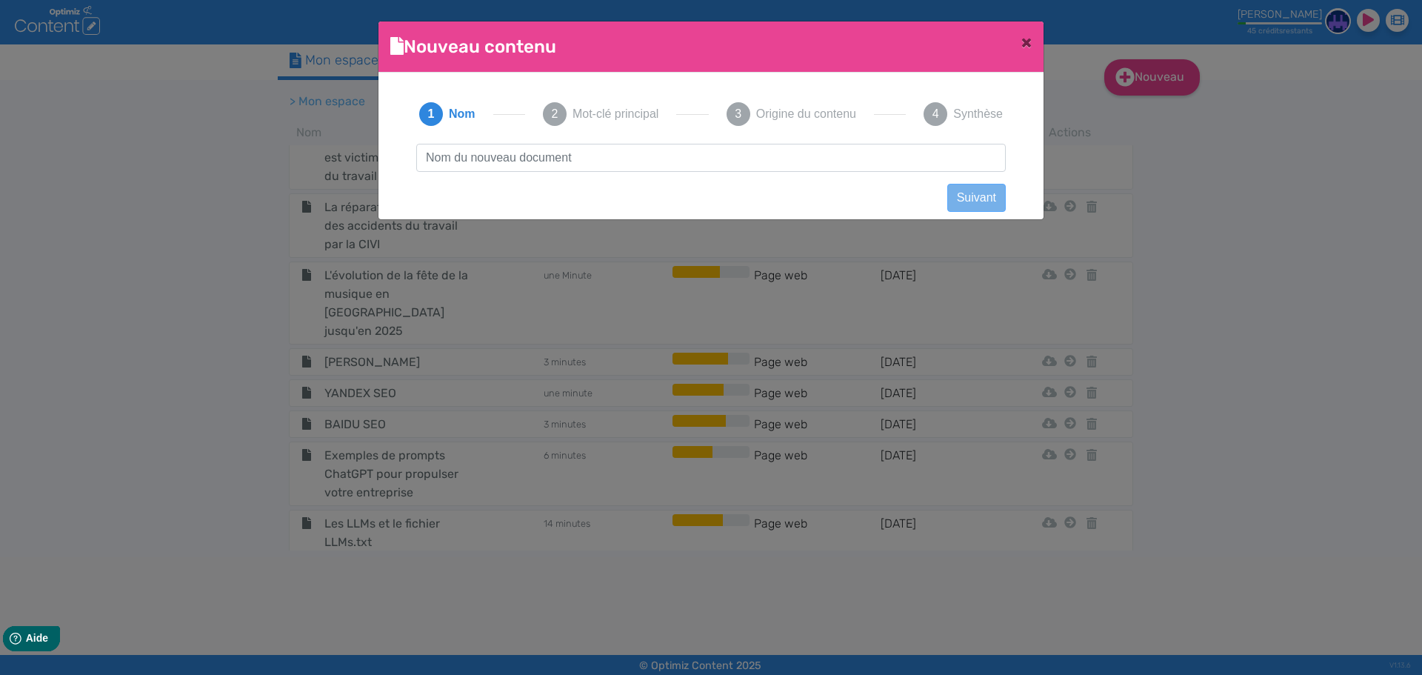
scroll to position [1, 0]
type input "Origine de la Peinture à l'Huile"
click at [965, 200] on button "Suivant" at bounding box center [976, 198] width 59 height 28
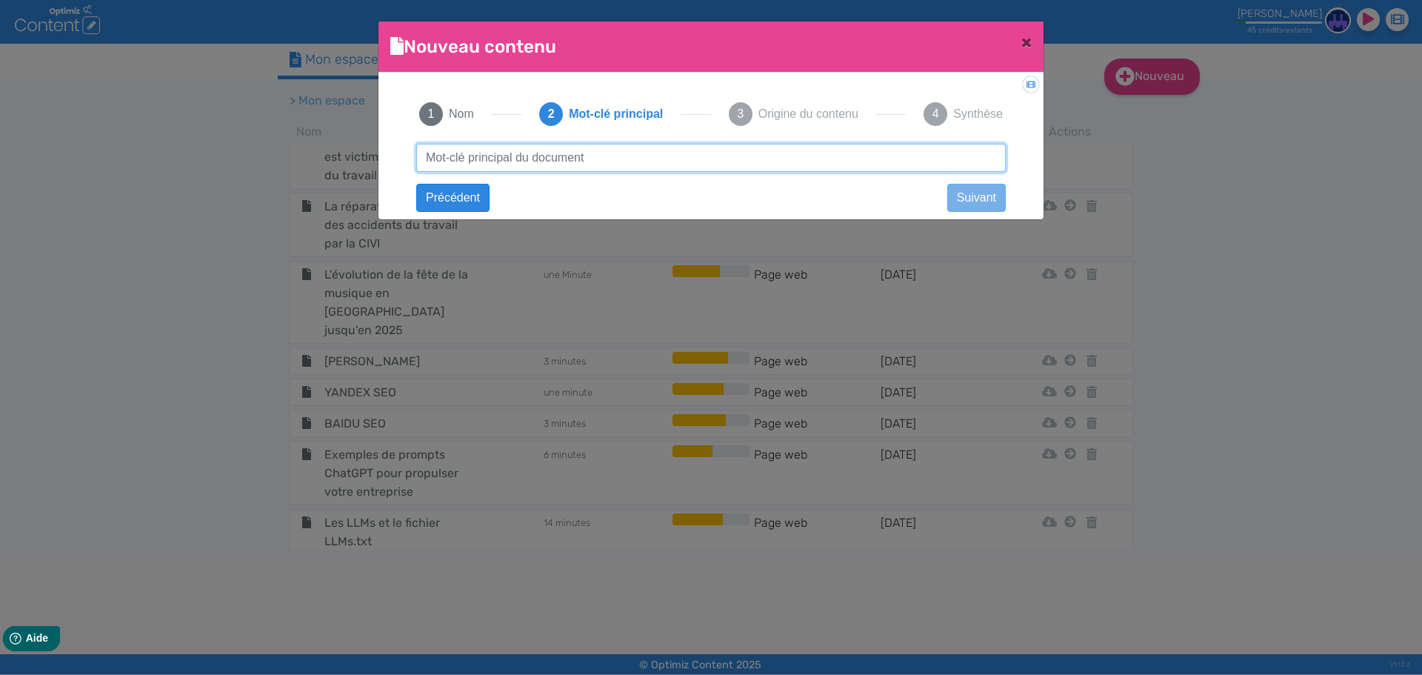
paste input "Origine de la Peinture à l'Huile"
type input "Origine de la Peinture à l'Huile"
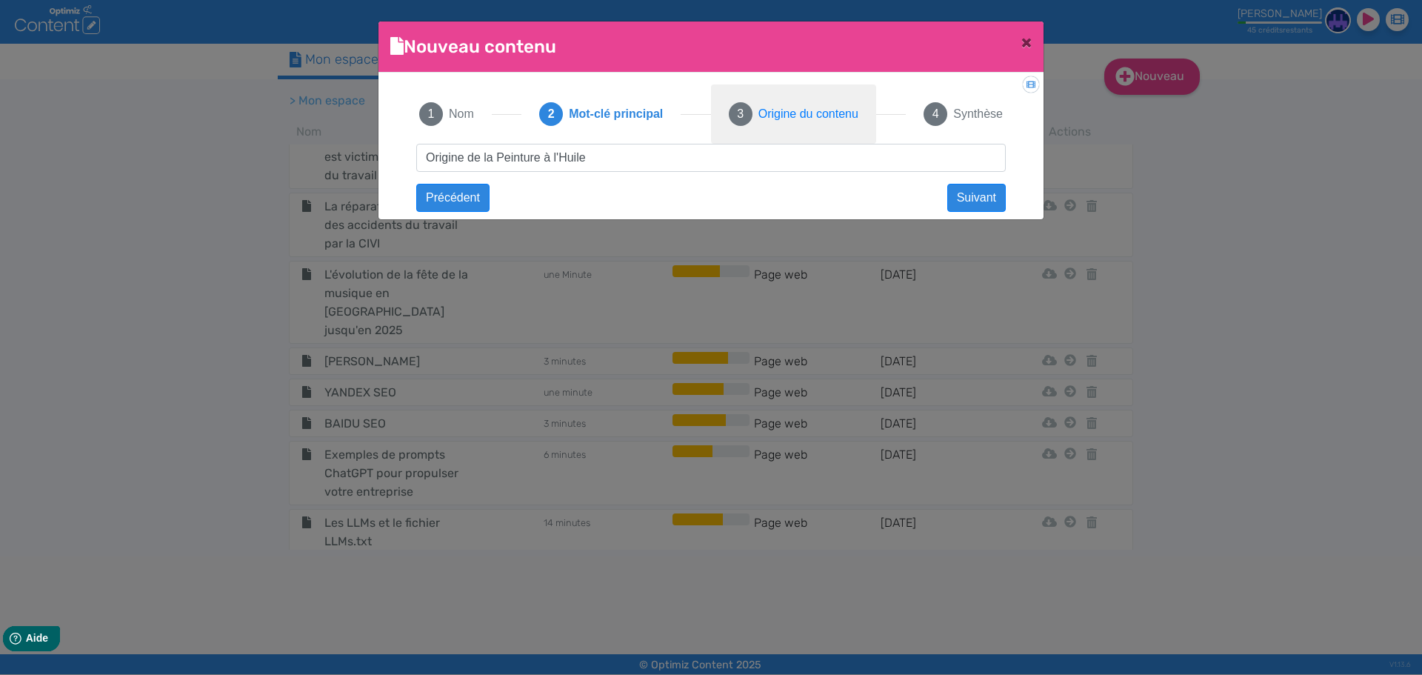
click at [814, 118] on span "Origine du contenu" at bounding box center [808, 114] width 100 height 18
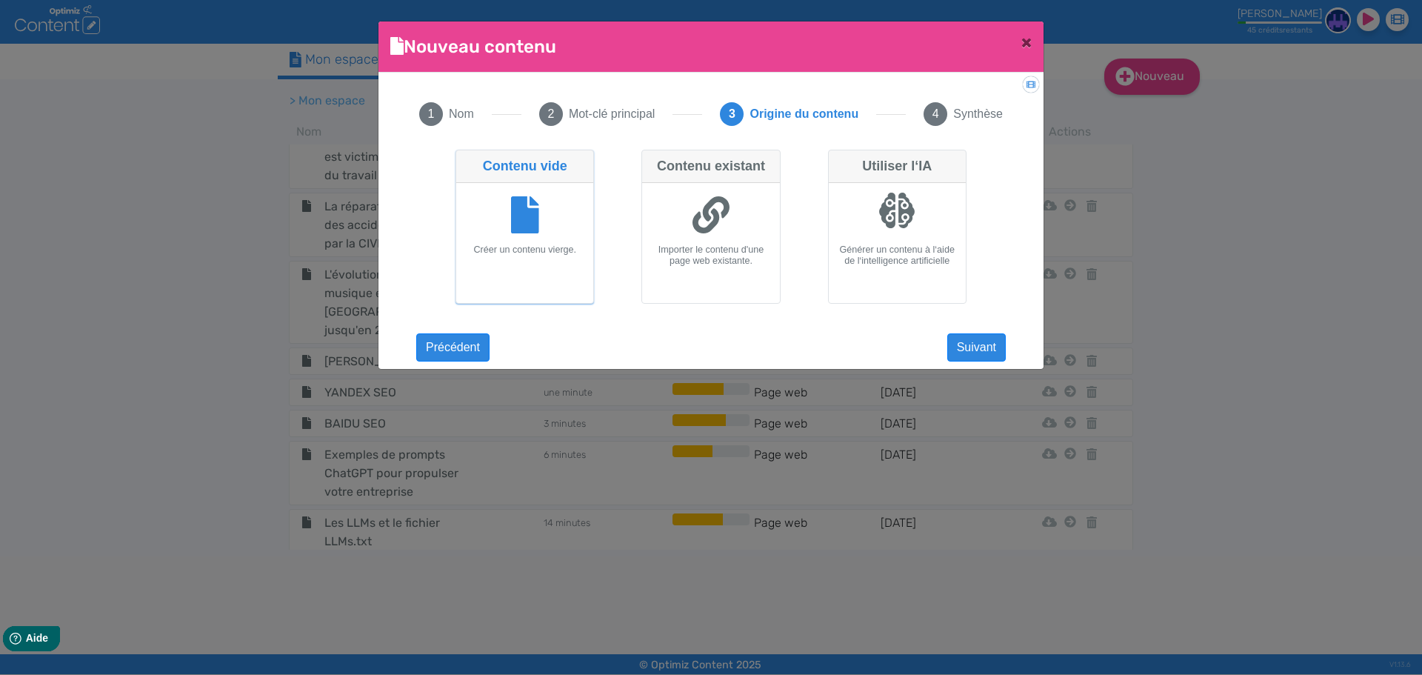
click at [888, 221] on div at bounding box center [896, 210] width 37 height 37
click at [838, 159] on input "Utiliser l‘IA Générer un contenu à l‘aide de l‘intelligence artificielle" at bounding box center [833, 155] width 10 height 10
radio input "true"
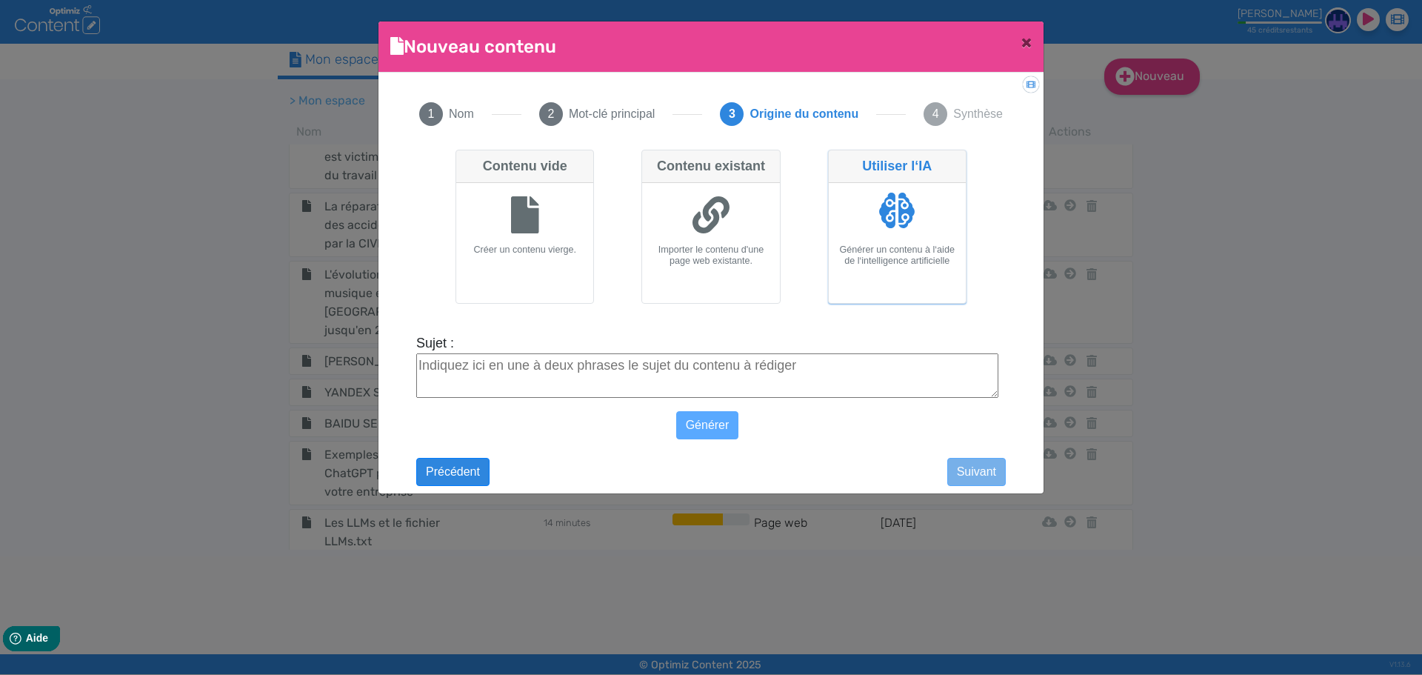
click at [653, 355] on textarea "Sujet :" at bounding box center [707, 375] width 582 height 44
paste textarea "Origine de la Peinture à l'Huile"
type textarea "Origine de la Peinture à l'Huile"
click at [712, 423] on button "Générer" at bounding box center [707, 425] width 63 height 28
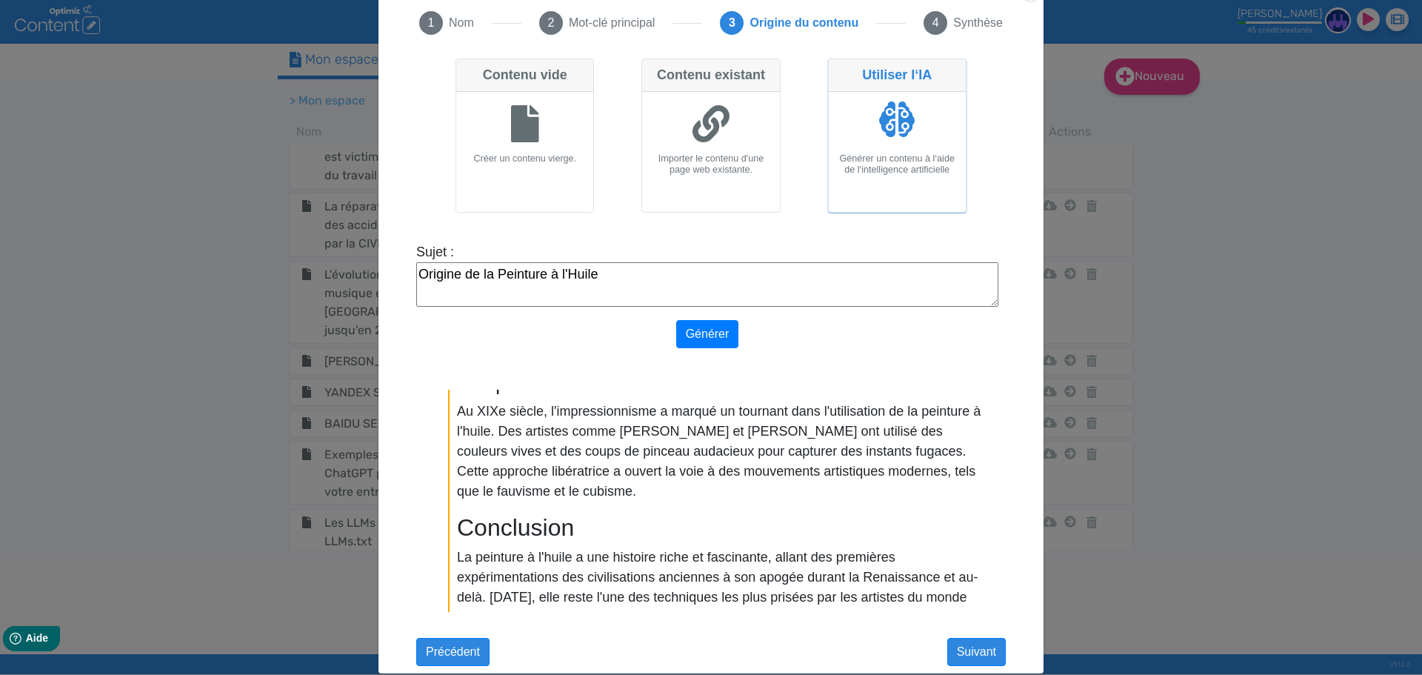
scroll to position [111, 0]
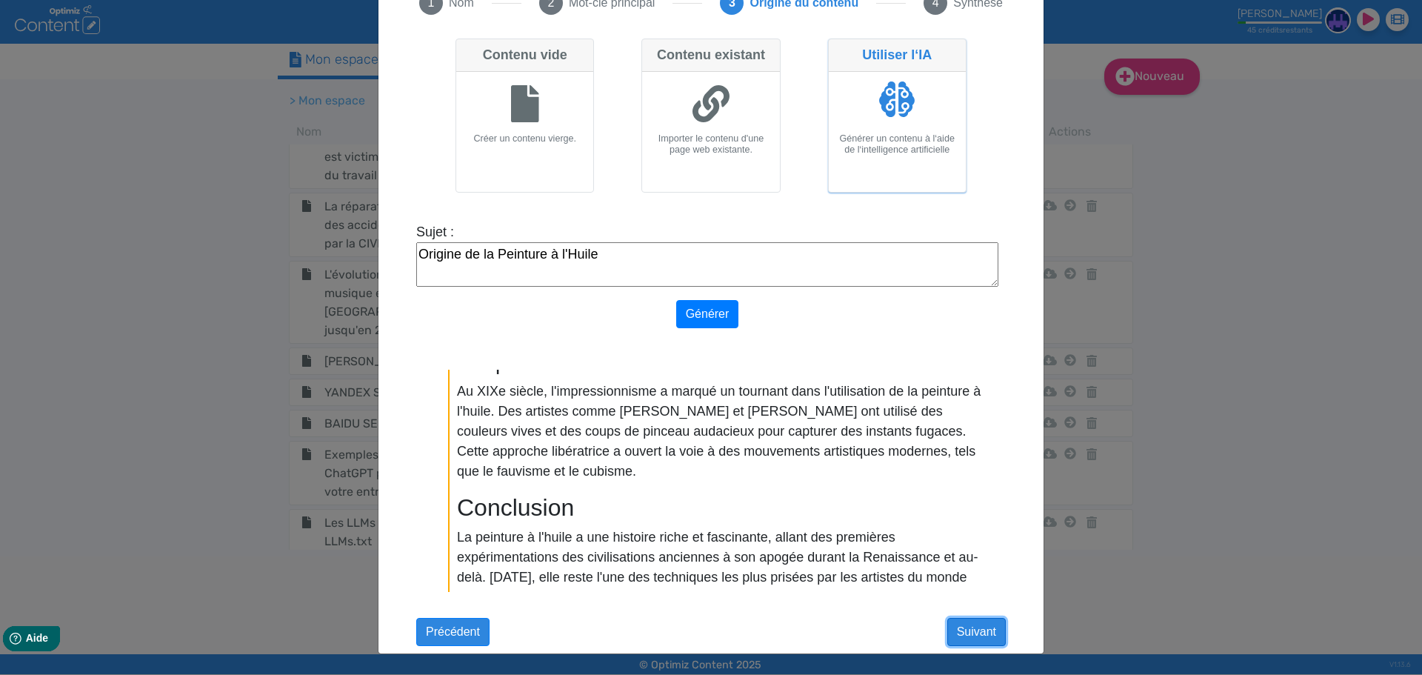
click at [983, 637] on button "Suivant" at bounding box center [976, 632] width 59 height 28
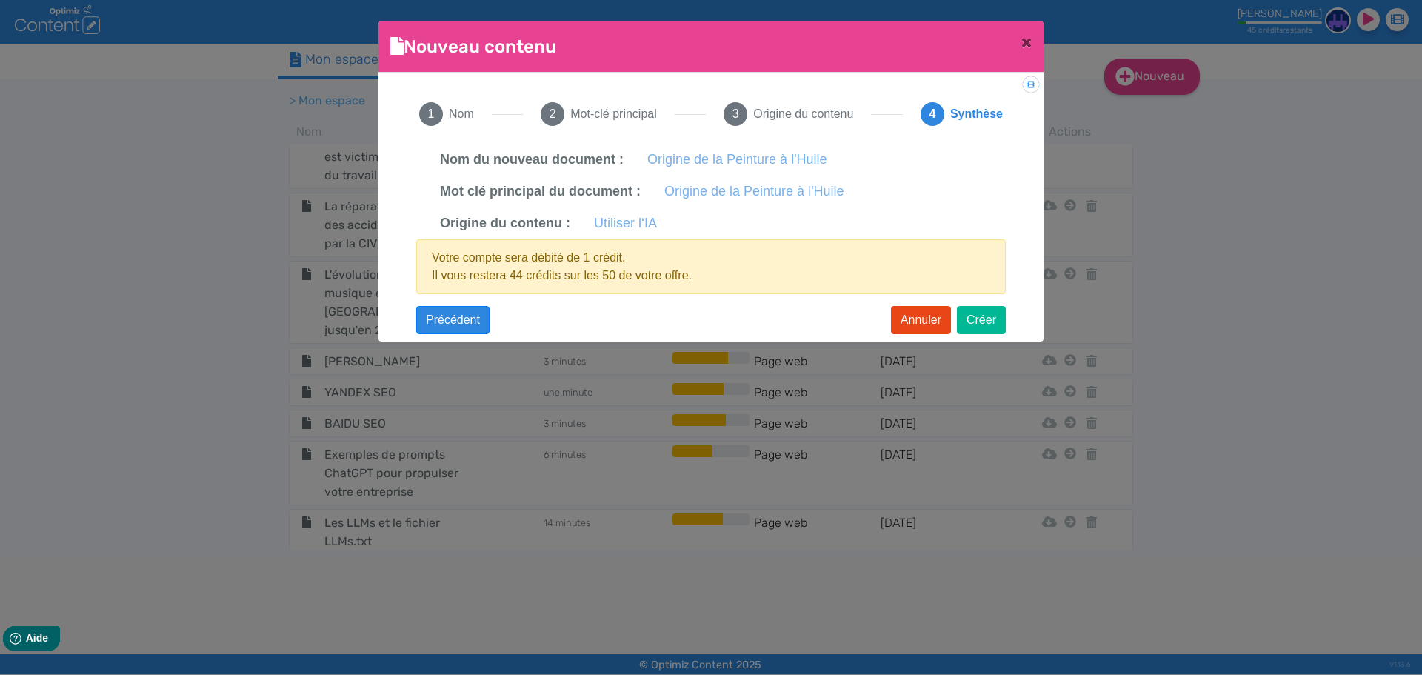
scroll to position [0, 0]
click at [977, 327] on button "Créer" at bounding box center [981, 320] width 49 height 28
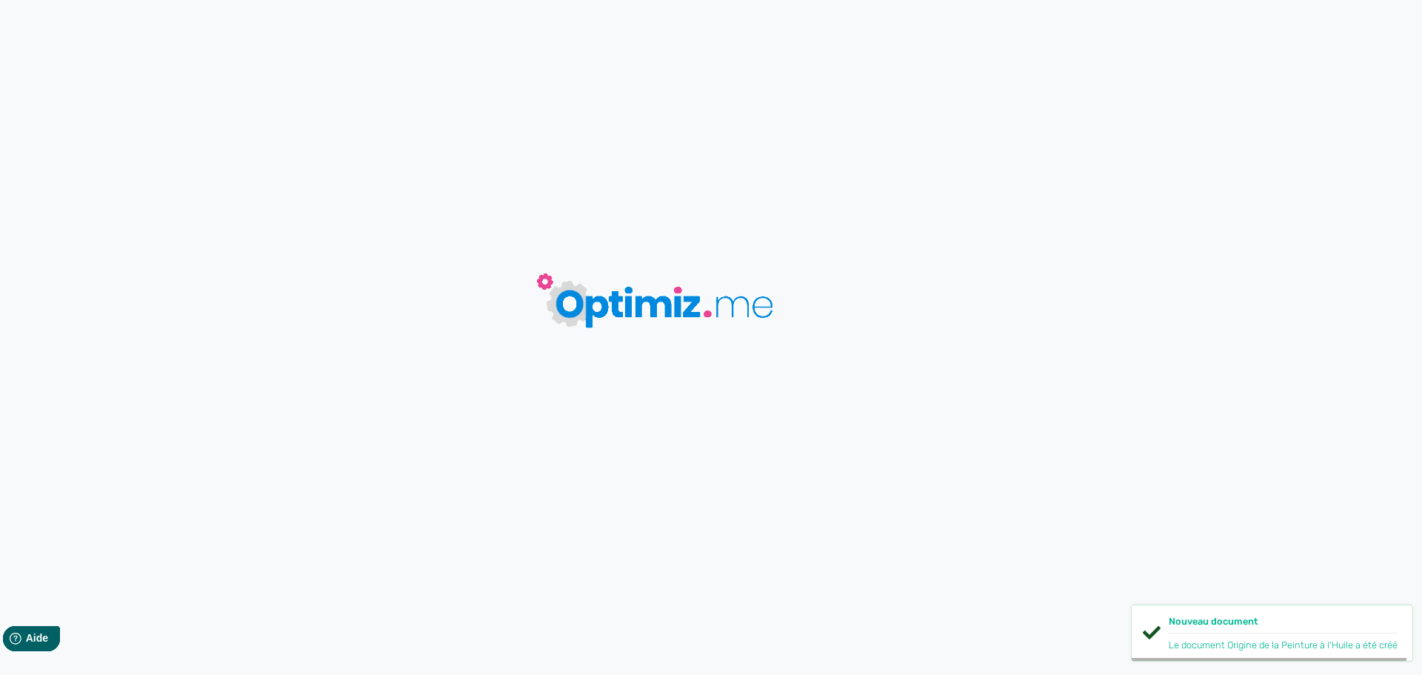
type input "Origine de la Peinture à l'Huile"
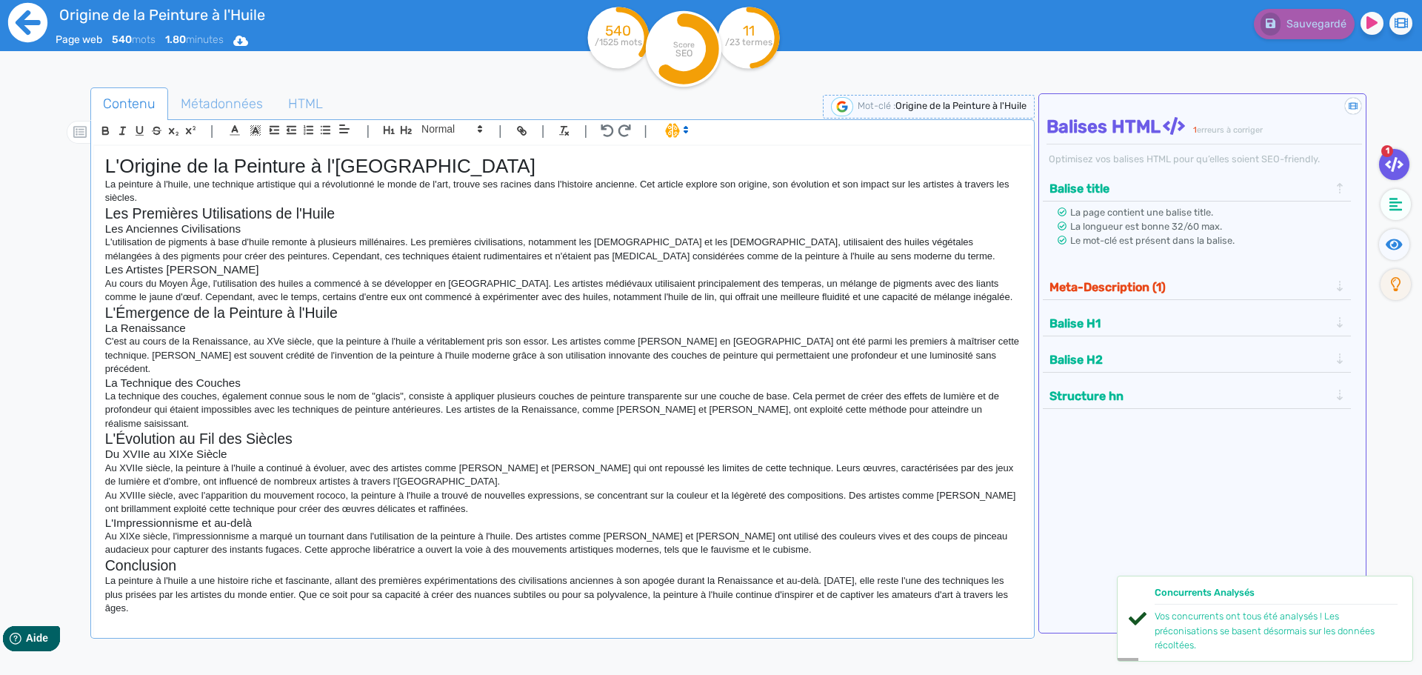
click at [30, 19] on icon at bounding box center [27, 22] width 39 height 39
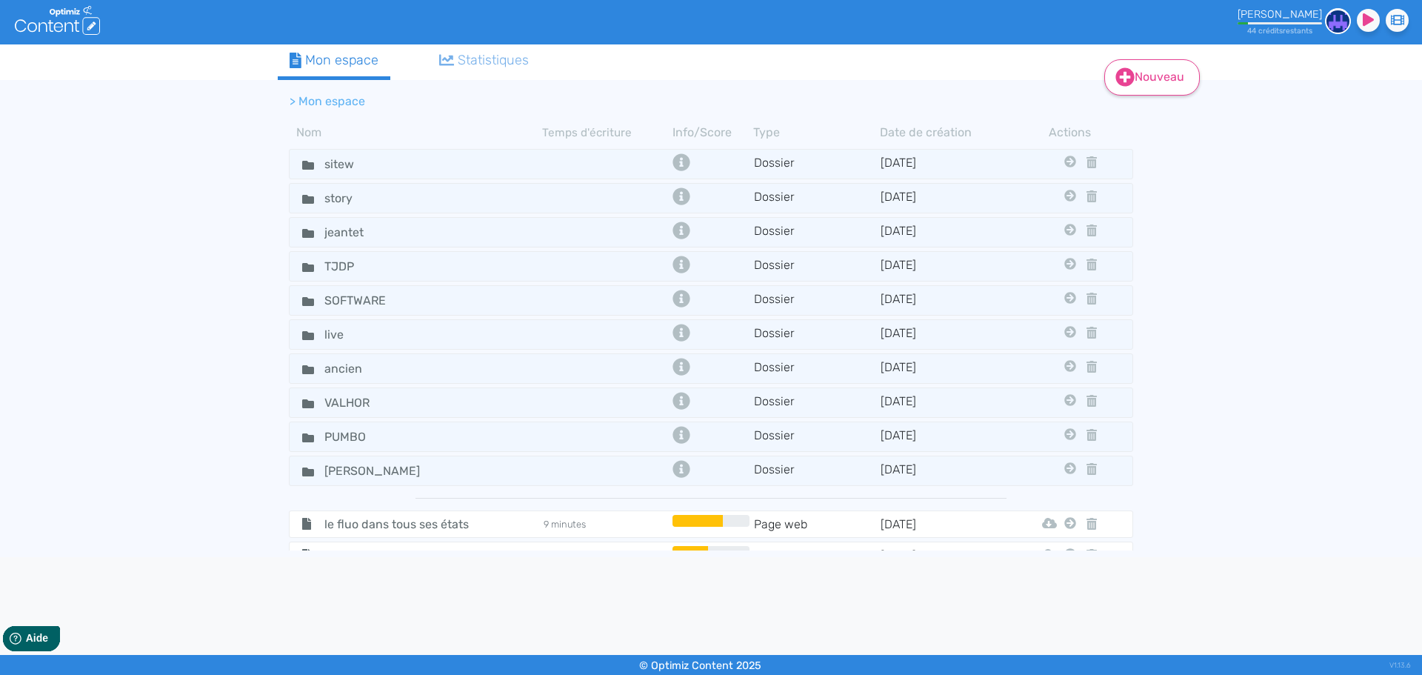
click at [1128, 77] on icon at bounding box center [1124, 76] width 19 height 19
click at [1163, 120] on button "Contenu" at bounding box center [1162, 115] width 118 height 24
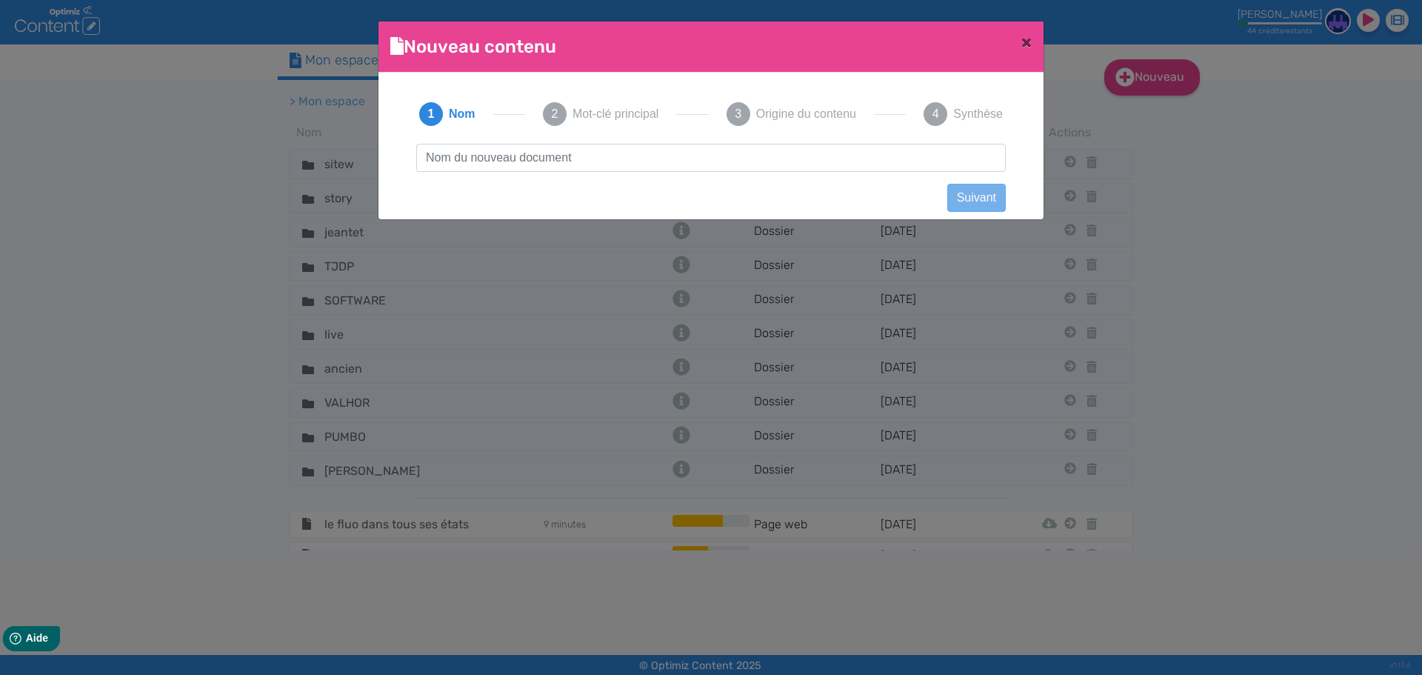
scroll to position [1, 0]
type input "y"
drag, startPoint x: 624, startPoint y: 162, endPoint x: 290, endPoint y: 160, distance: 333.2
click at [290, 160] on ngb-modal-window "Nouveau contenu × Didacticiel: Créer un document 1 Nom 2 Mot-clé principal 3 Or…" at bounding box center [711, 337] width 1422 height 675
type input "médecine traditionnelle chinoise"
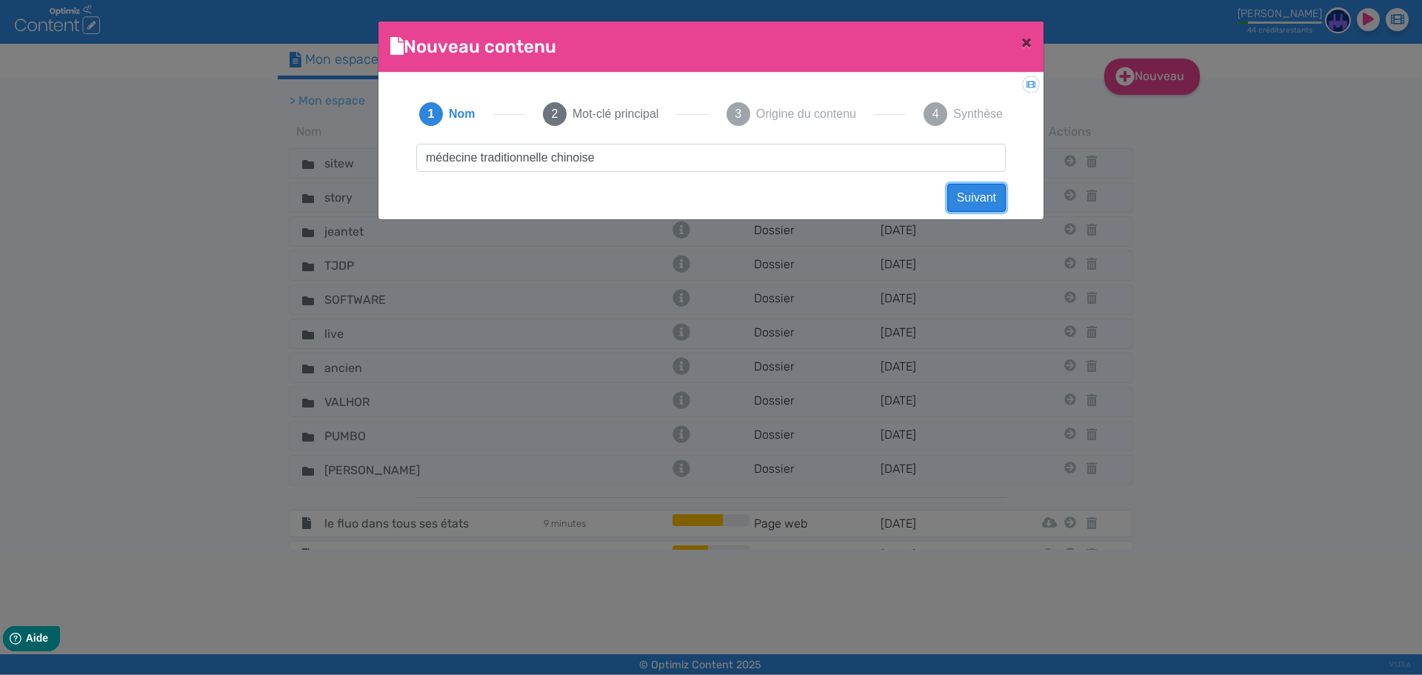
click at [960, 205] on button "Suivant" at bounding box center [976, 198] width 59 height 28
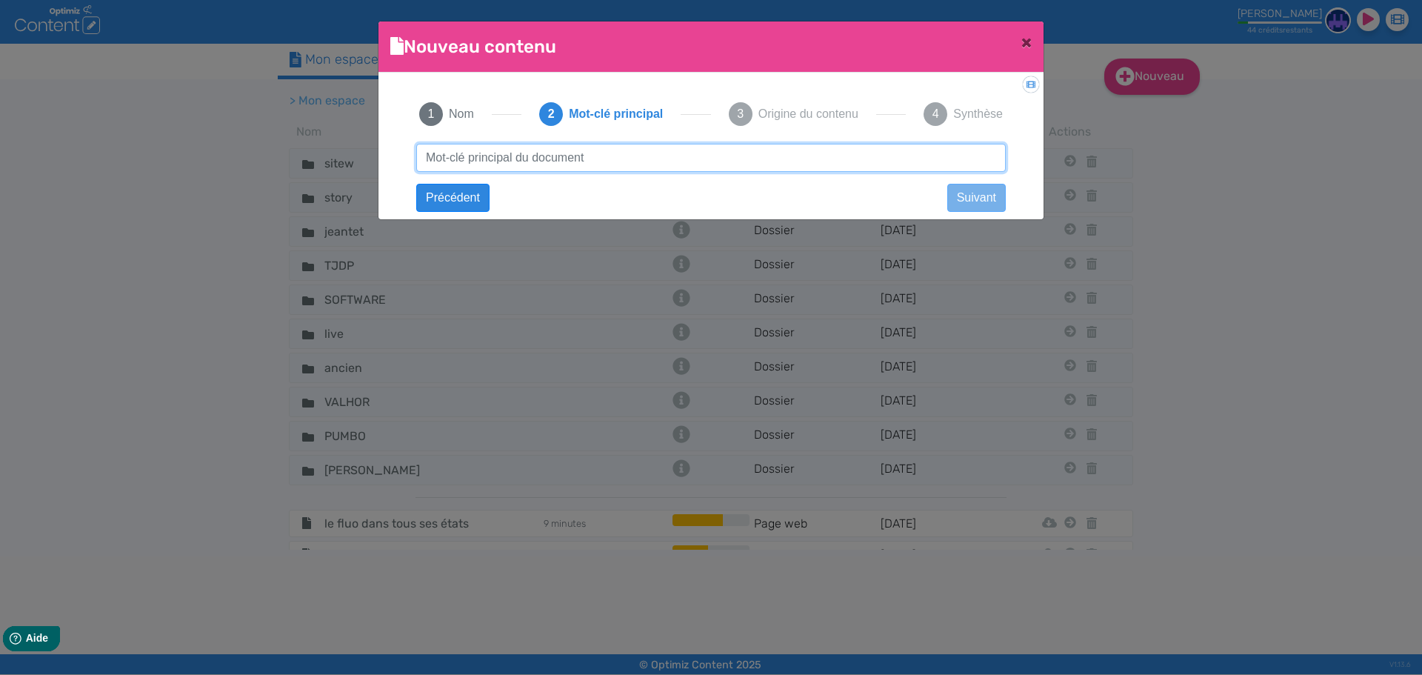
paste input "médecine traditionnelle chinoise"
type input "médecine traditionnelle chinoise"
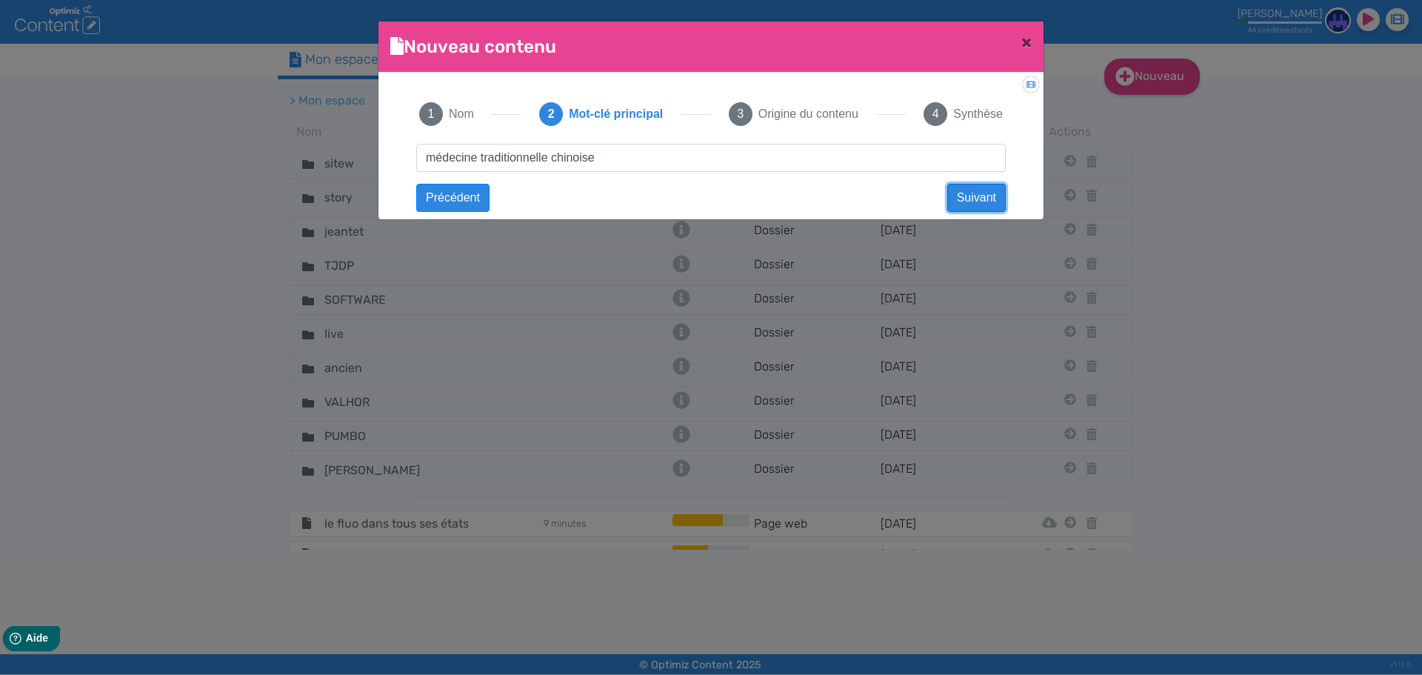
click at [970, 204] on button "Suivant" at bounding box center [976, 198] width 59 height 28
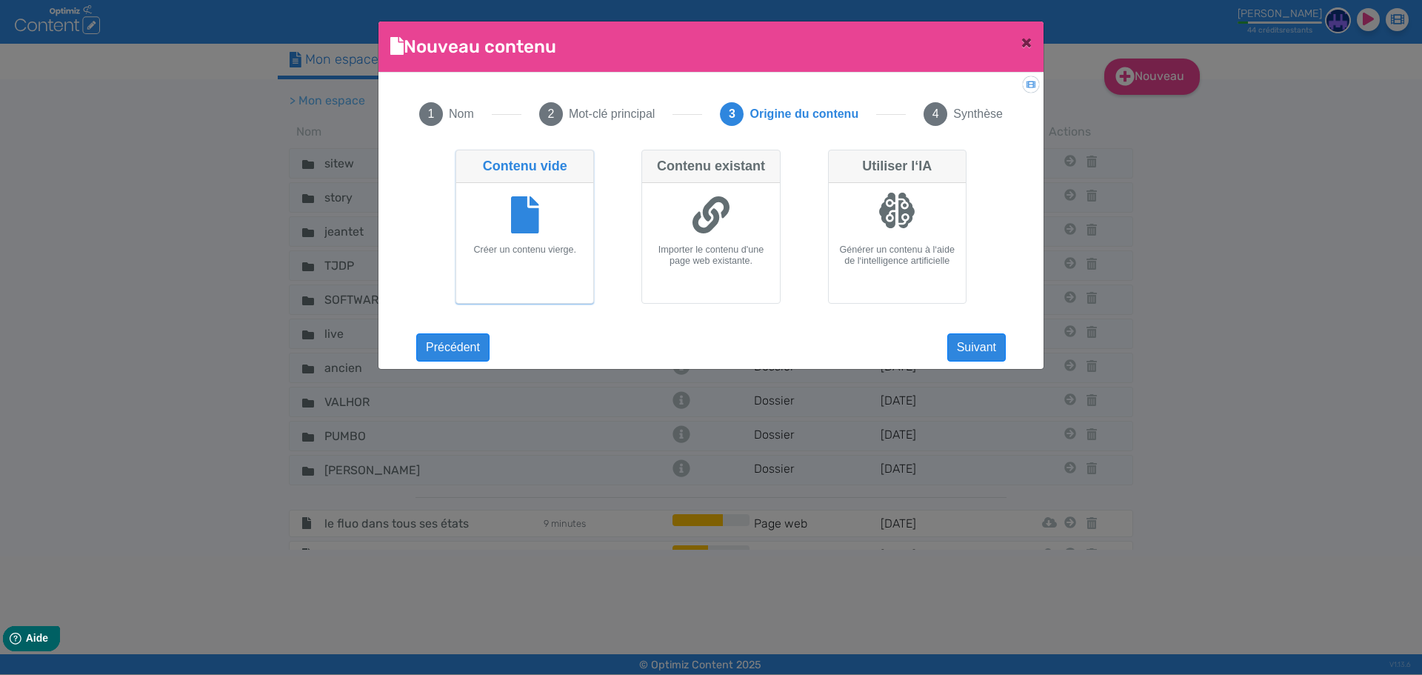
click at [875, 230] on div at bounding box center [897, 217] width 125 height 56
click at [838, 159] on input "Utiliser l‘IA Générer un contenu à l‘aide de l‘intelligence artificielle" at bounding box center [833, 155] width 10 height 10
radio input "true"
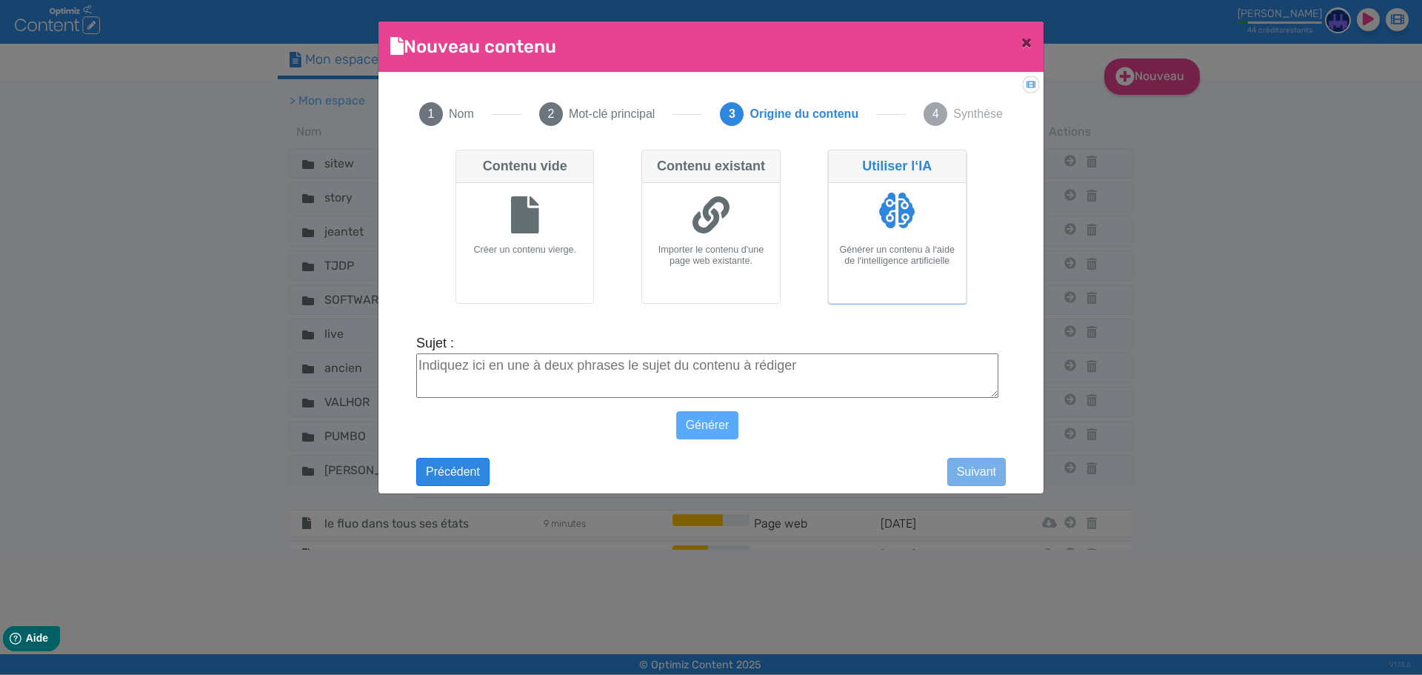
click at [654, 380] on textarea "Sujet :" at bounding box center [707, 375] width 582 height 44
paste textarea "médecine traditionnelle chinoise"
type textarea "médecine traditionnelle chinoise"
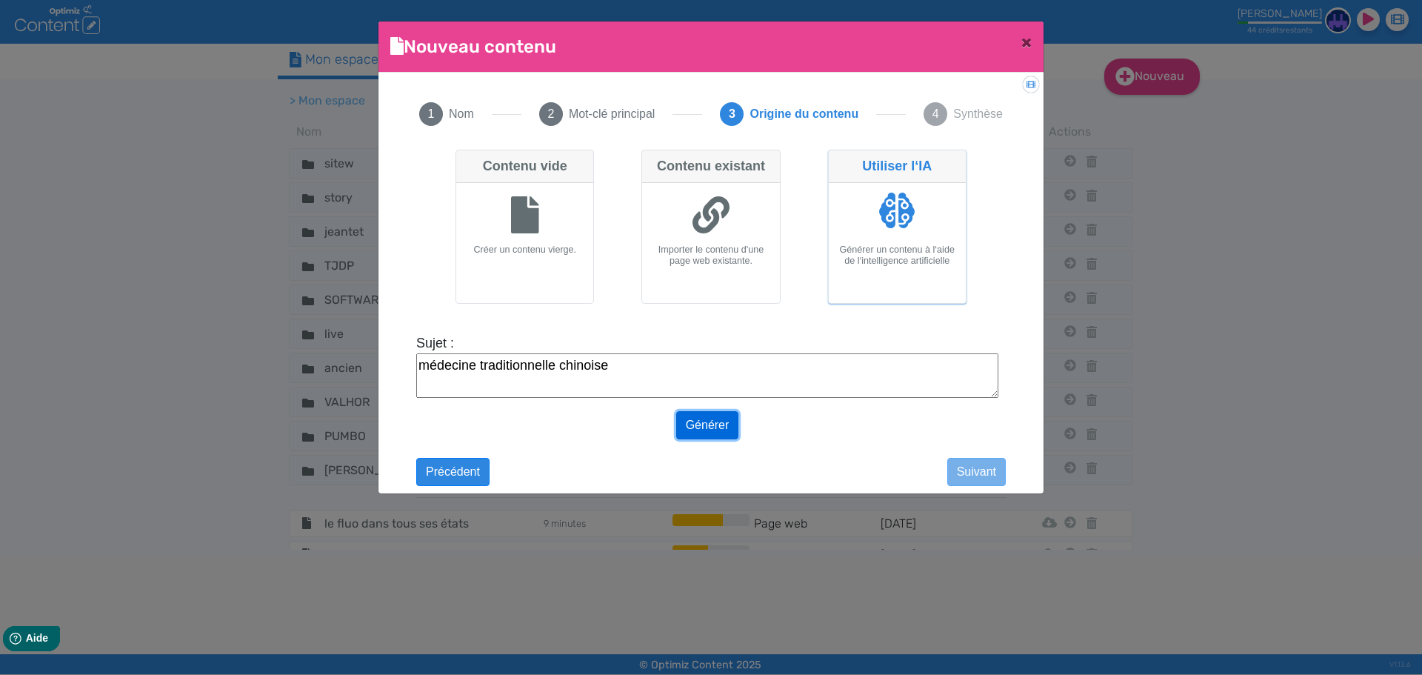
click at [717, 431] on button "Générer" at bounding box center [707, 425] width 63 height 28
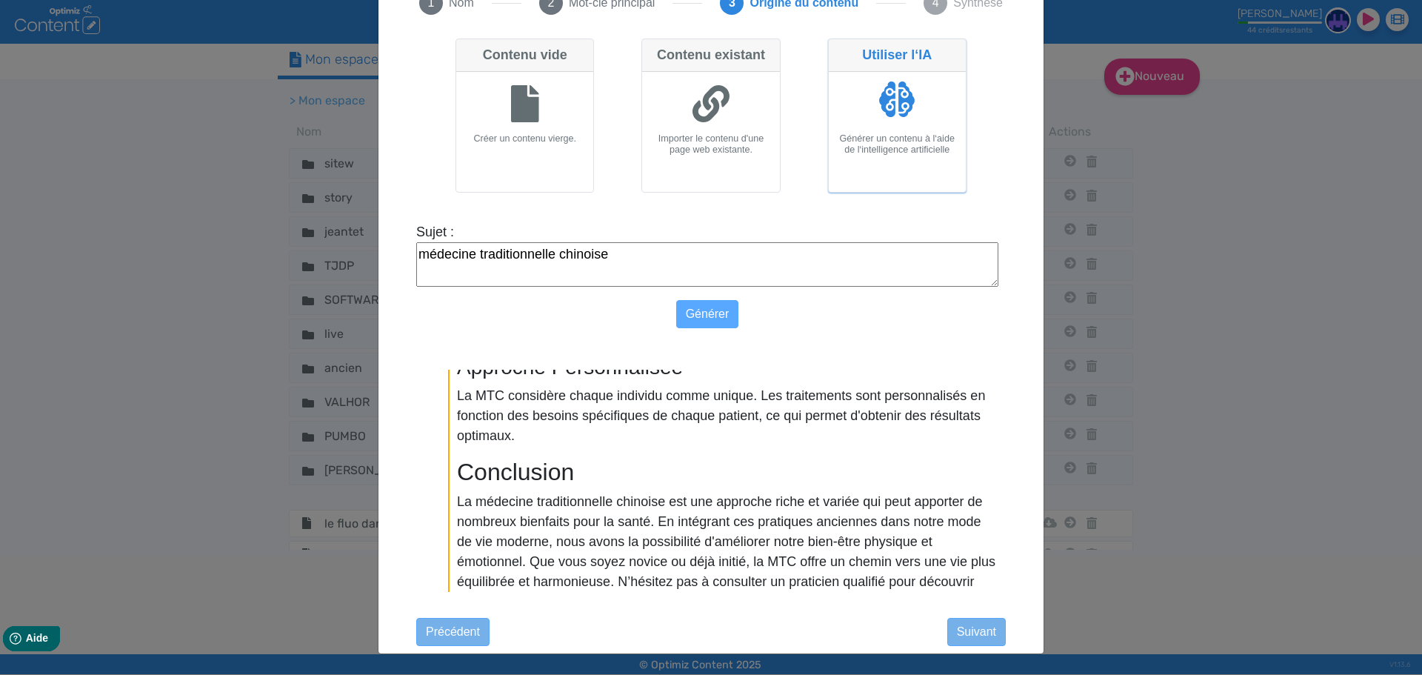
scroll to position [1355, 0]
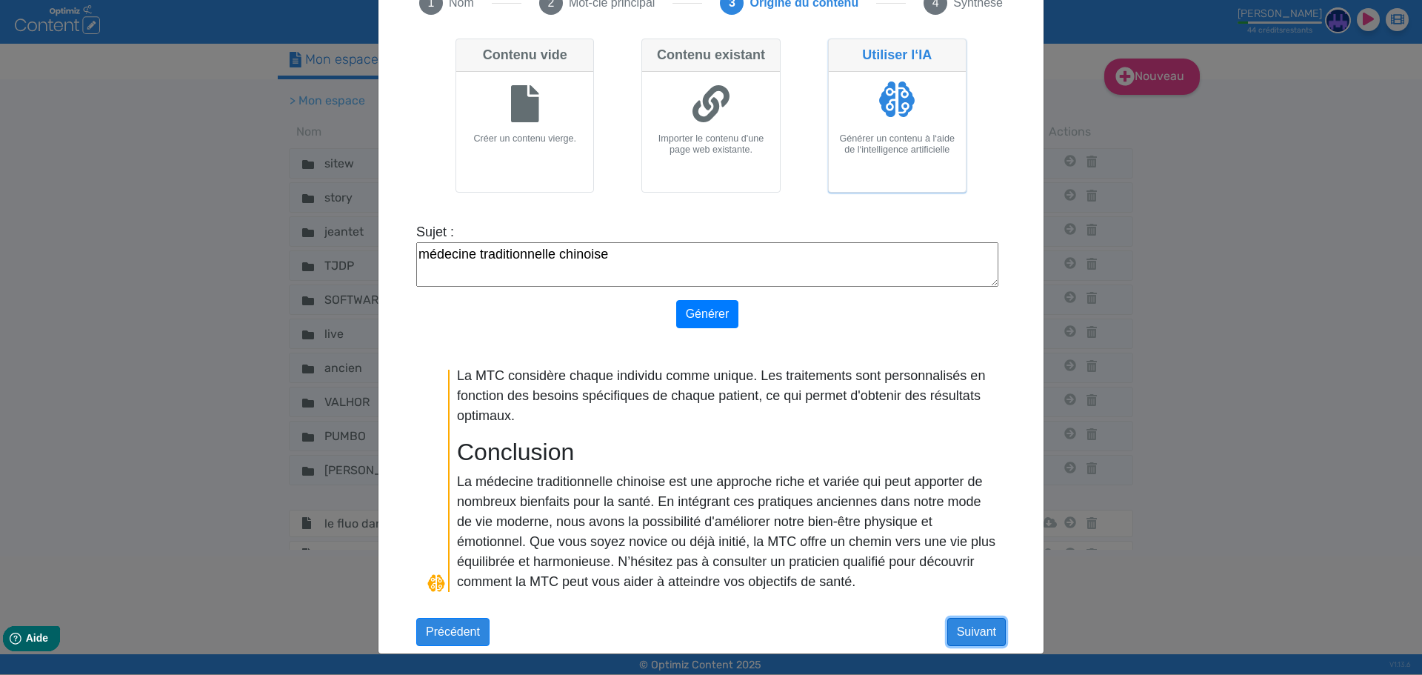
click at [966, 638] on button "Suivant" at bounding box center [976, 632] width 59 height 28
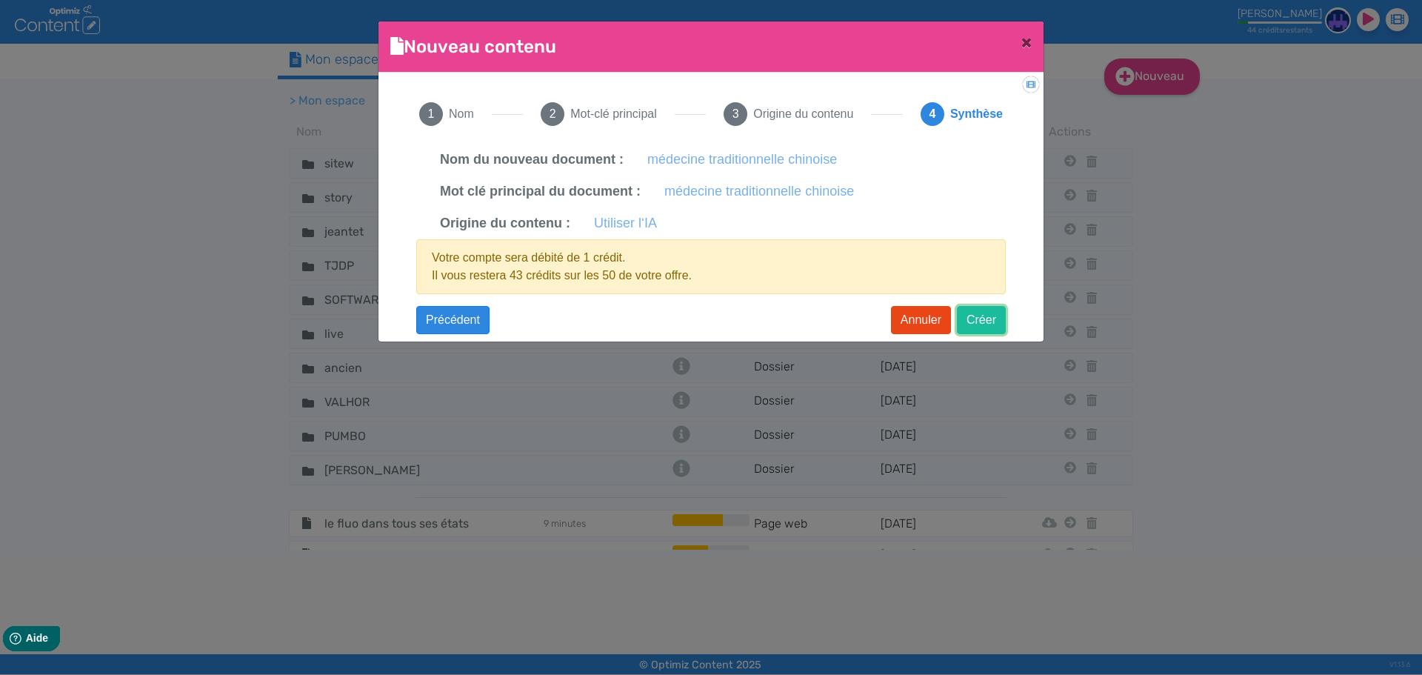
click at [989, 323] on button "Créer" at bounding box center [981, 320] width 49 height 28
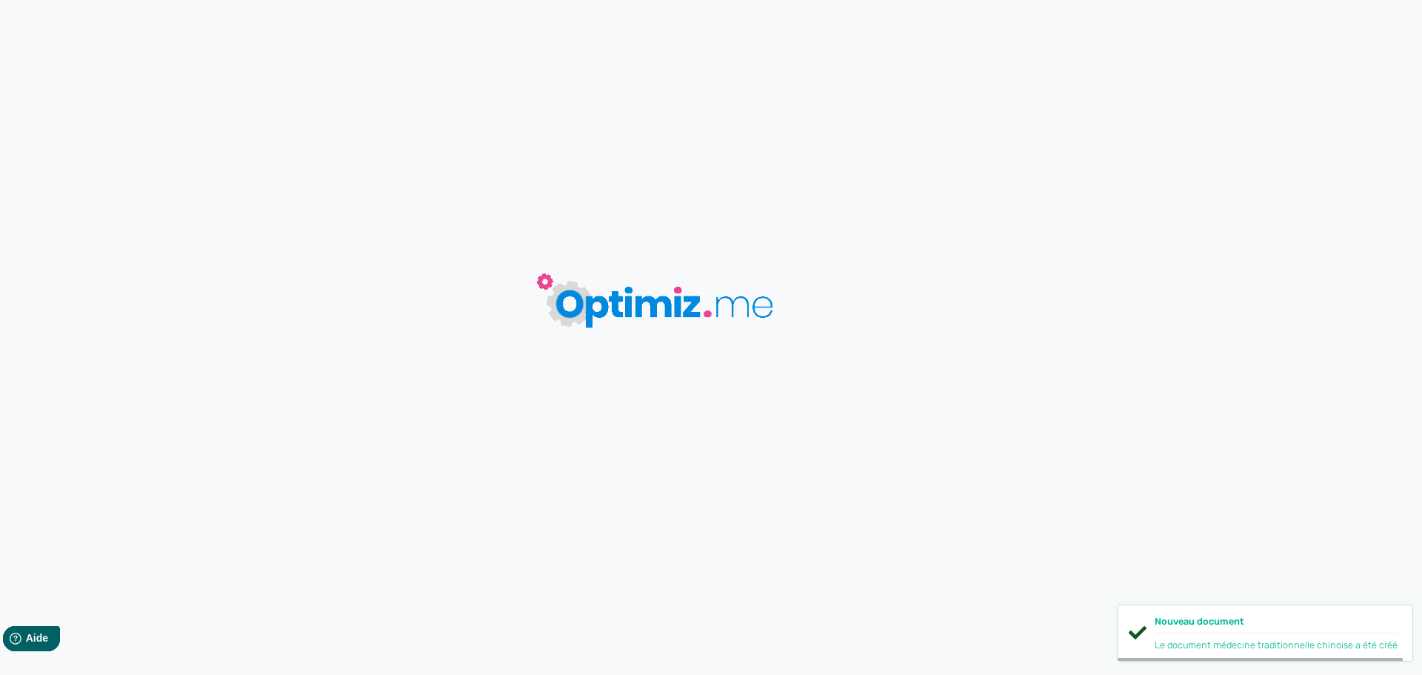
type input "médecine traditionnelle chinoise"
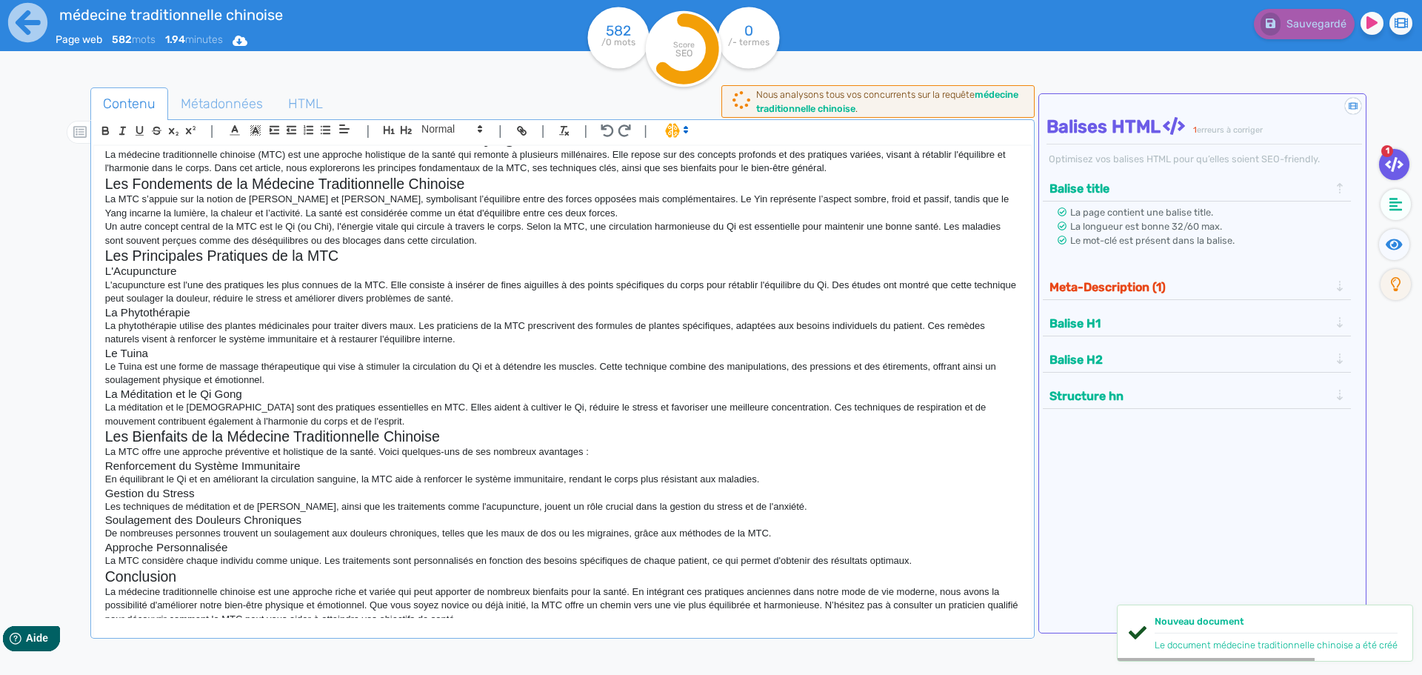
scroll to position [46, 0]
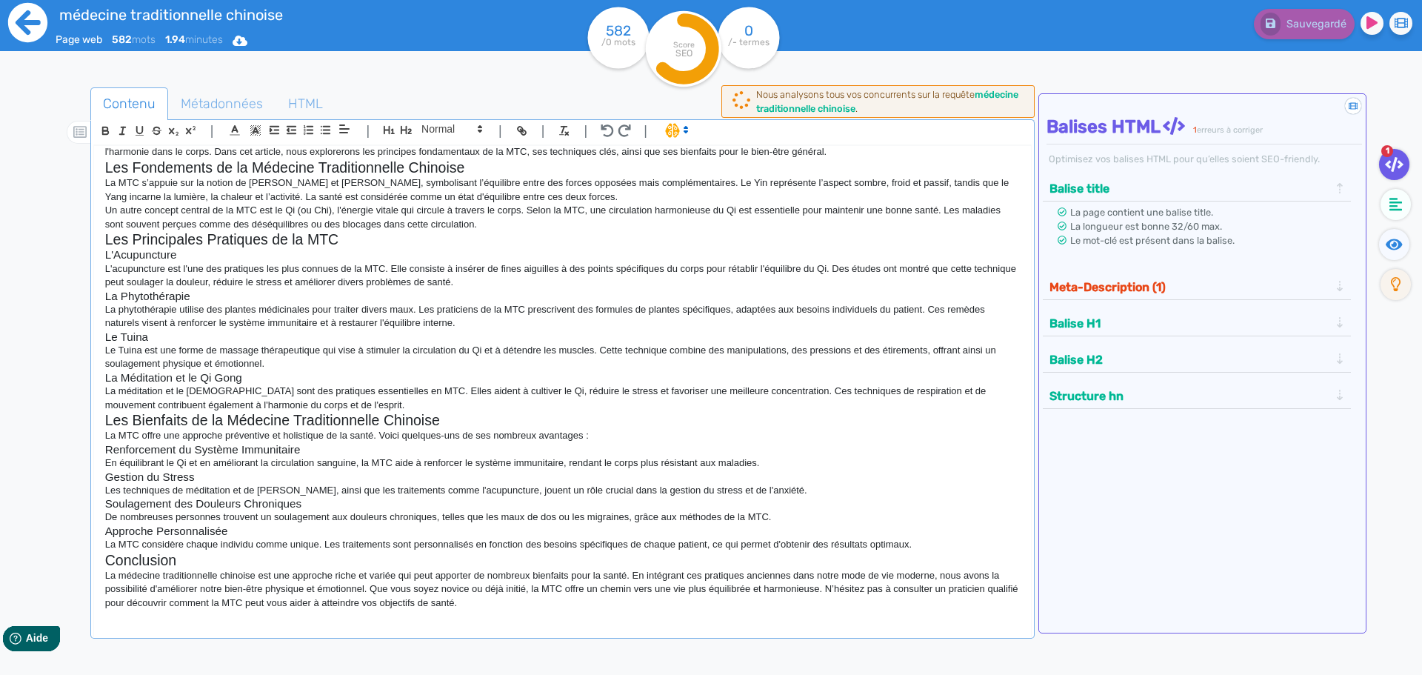
click at [33, 28] on icon at bounding box center [27, 22] width 39 height 39
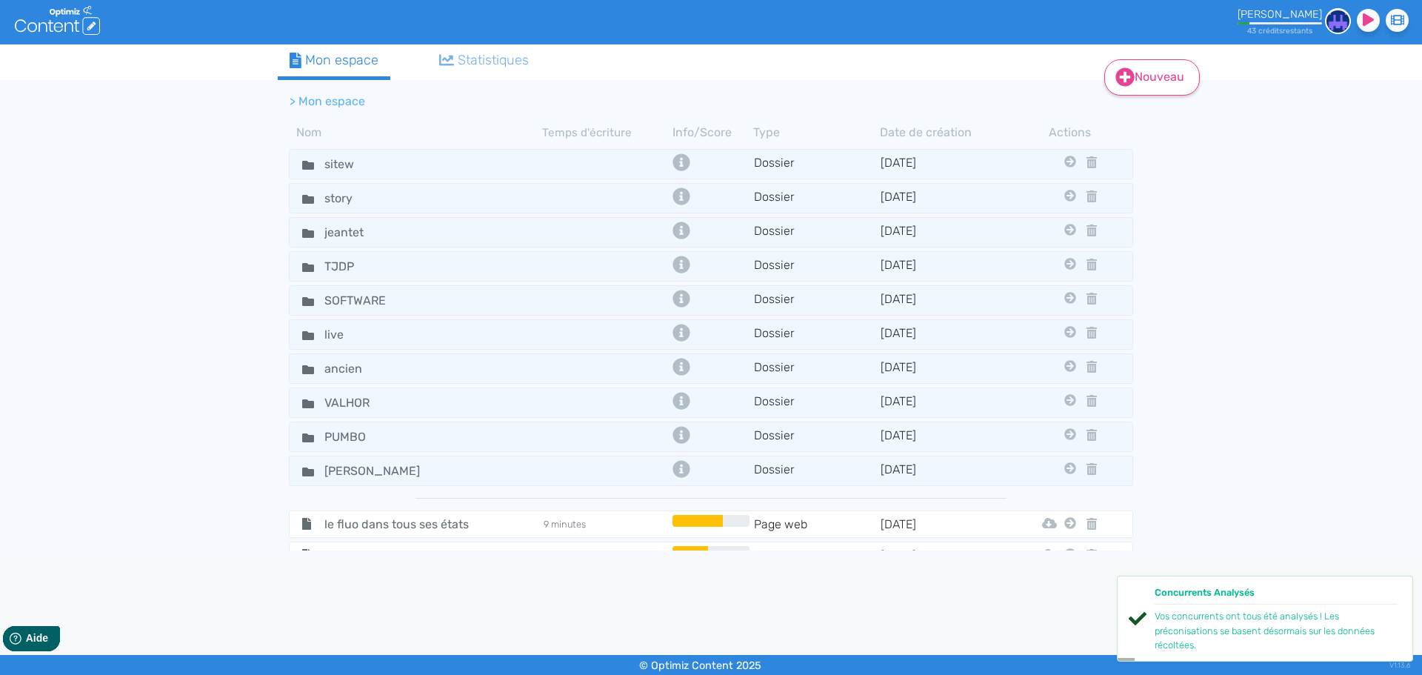
click at [1138, 74] on link "Nouveau" at bounding box center [1152, 77] width 96 height 36
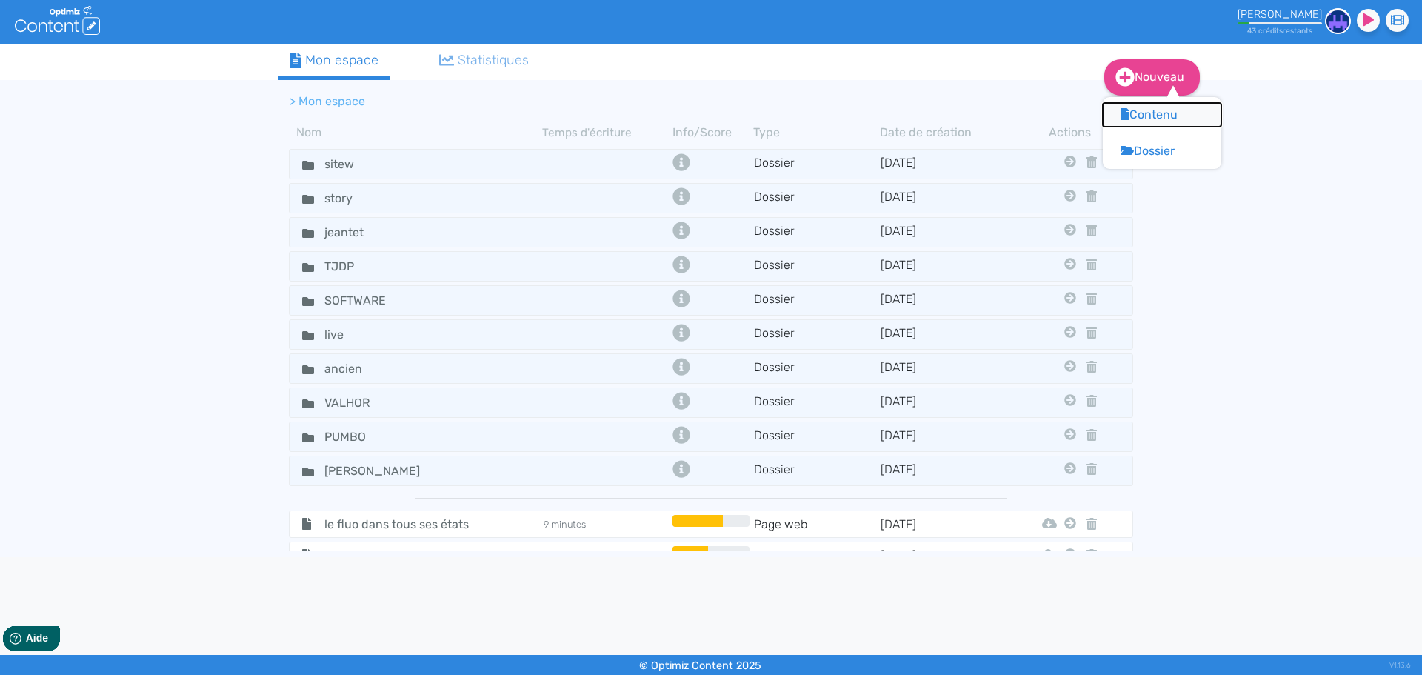
click at [1141, 118] on button "Contenu" at bounding box center [1162, 115] width 118 height 24
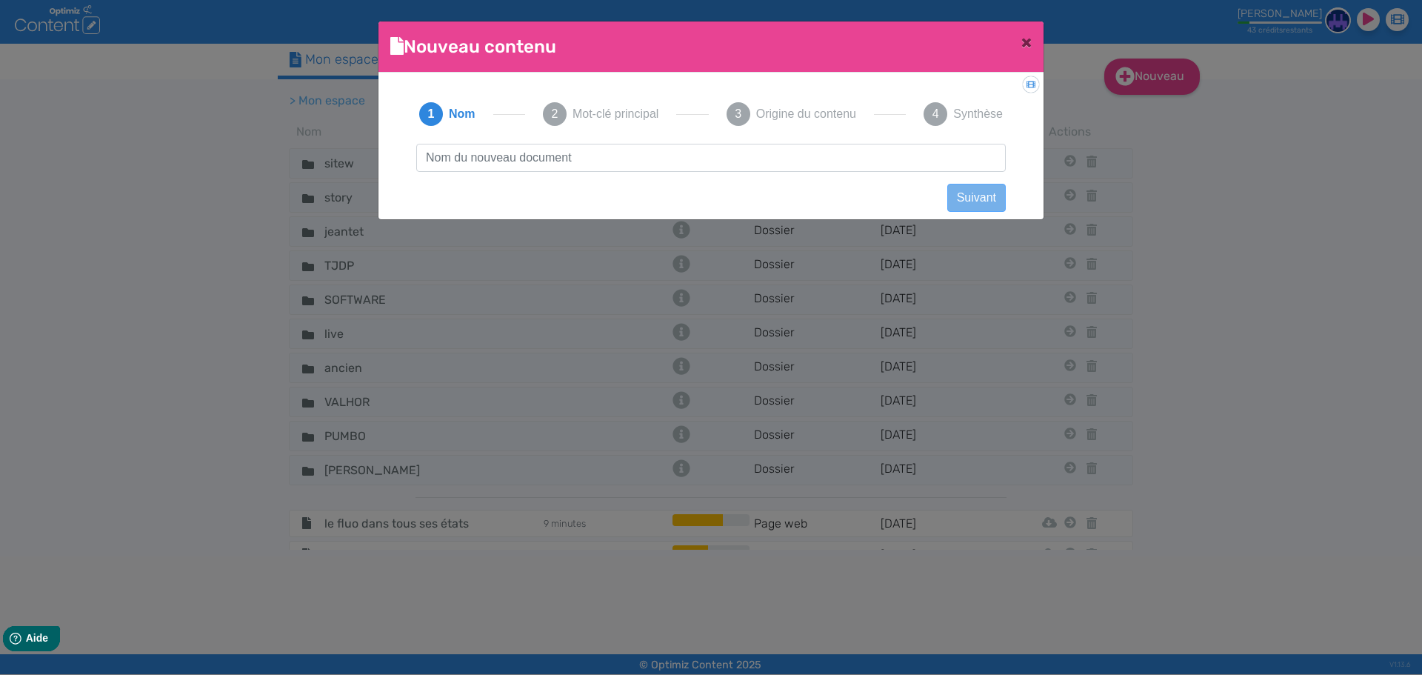
click at [775, 158] on input "text" at bounding box center [710, 158] width 589 height 28
type input "Q"
drag, startPoint x: 775, startPoint y: 158, endPoint x: 400, endPoint y: 156, distance: 375.5
click at [400, 156] on div "1 Nom 2 Mot-clé principal 3 Origine du contenu 4 Synthèse Principes du Yin et d…" at bounding box center [710, 141] width 641 height 114
type input "Principes du Yin et du Yang"
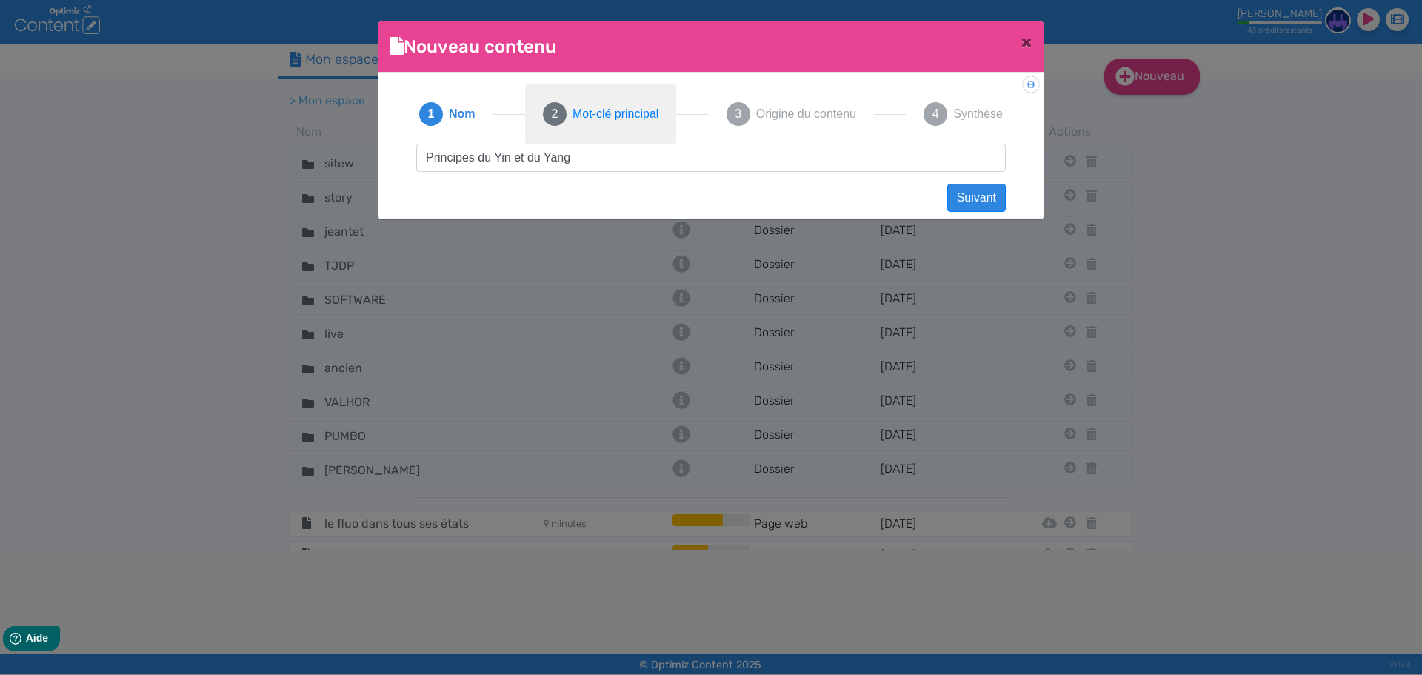
click at [595, 122] on span "Mot-clé principal" at bounding box center [615, 114] width 86 height 18
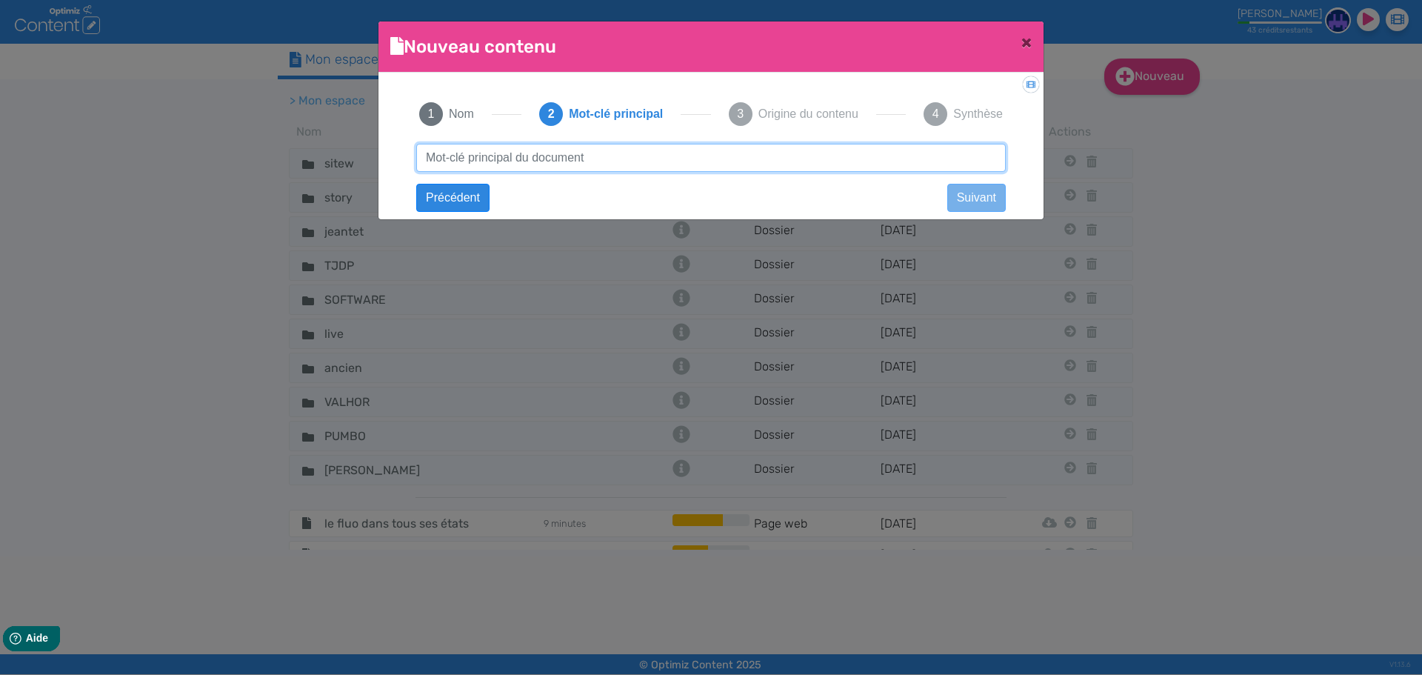
click at [590, 152] on input "text" at bounding box center [710, 158] width 589 height 28
paste input "Principes du Yin et du Yang"
type input "Principes du Yin et du Yang"
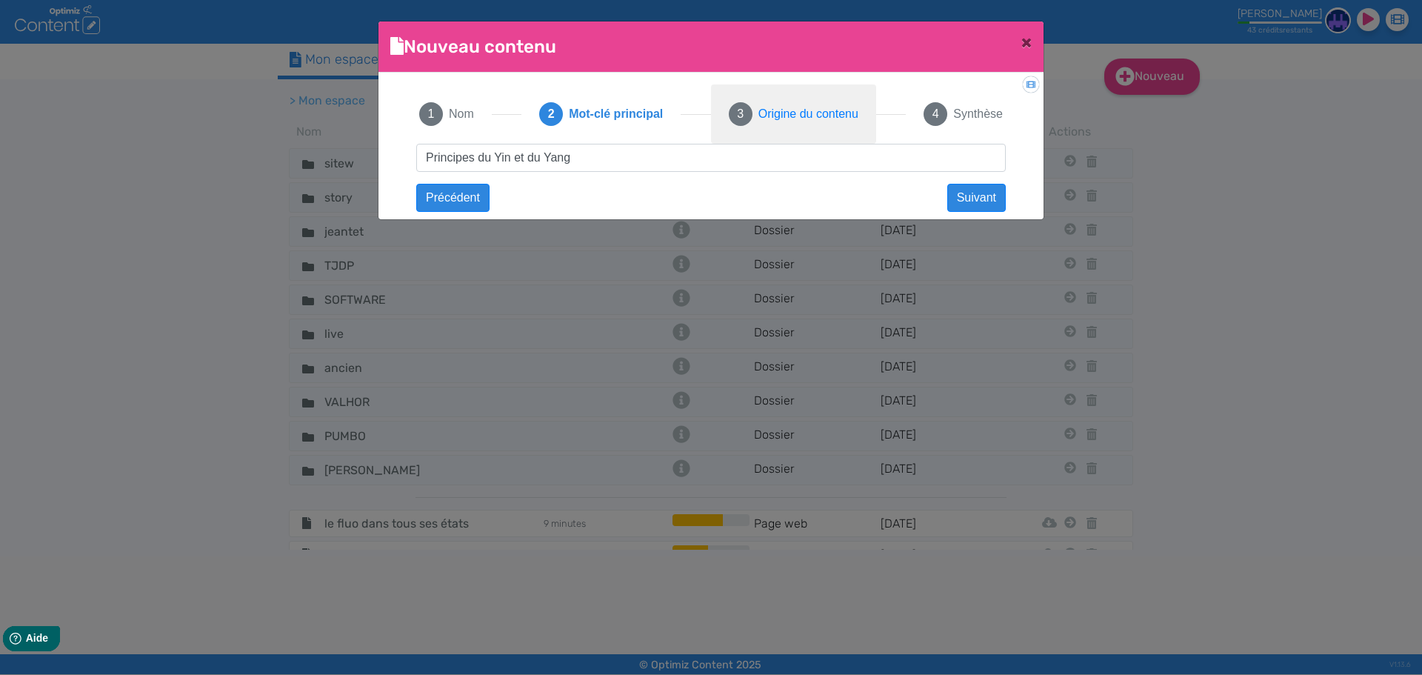
click at [800, 122] on span "Origine du contenu" at bounding box center [808, 114] width 100 height 18
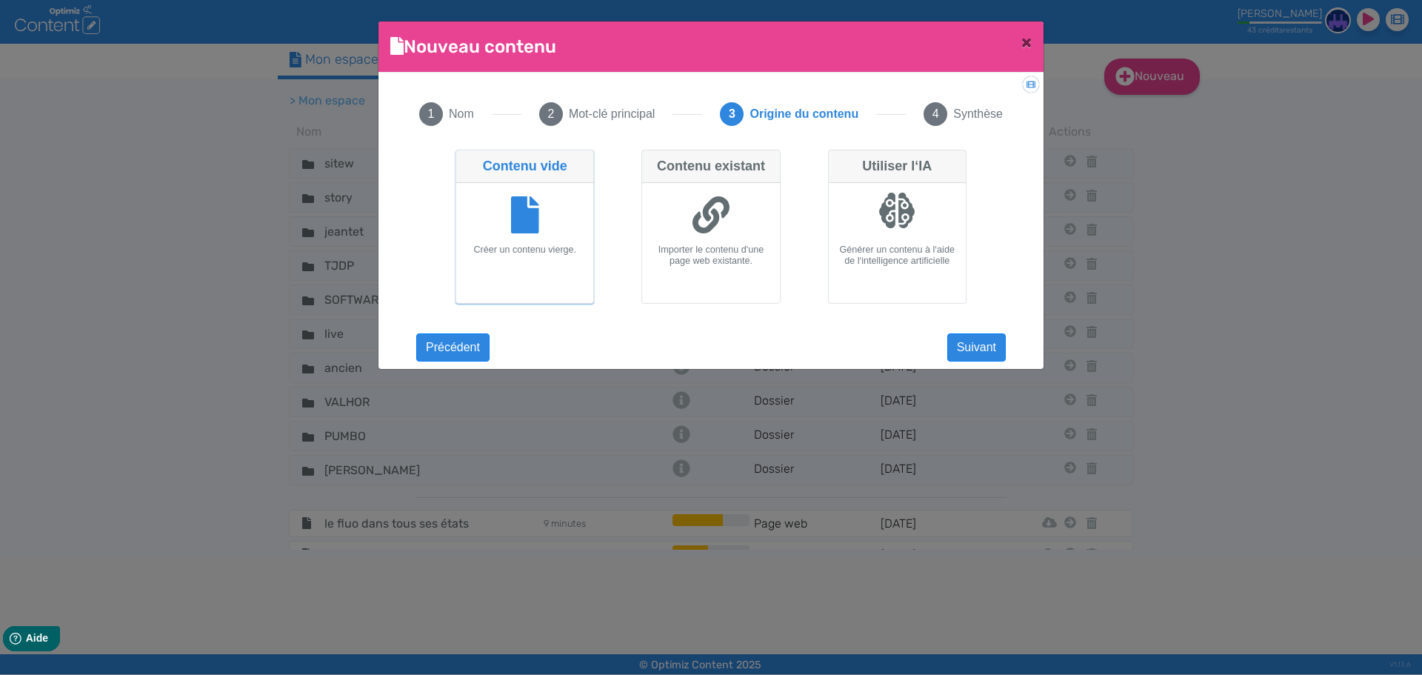
click at [889, 249] on h6 "Générer un contenu à l‘aide de l‘intelligence artificielle" at bounding box center [897, 255] width 125 height 22
click at [838, 159] on input "Utiliser l‘IA Générer un contenu à l‘aide de l‘intelligence artificielle" at bounding box center [833, 155] width 10 height 10
radio input "true"
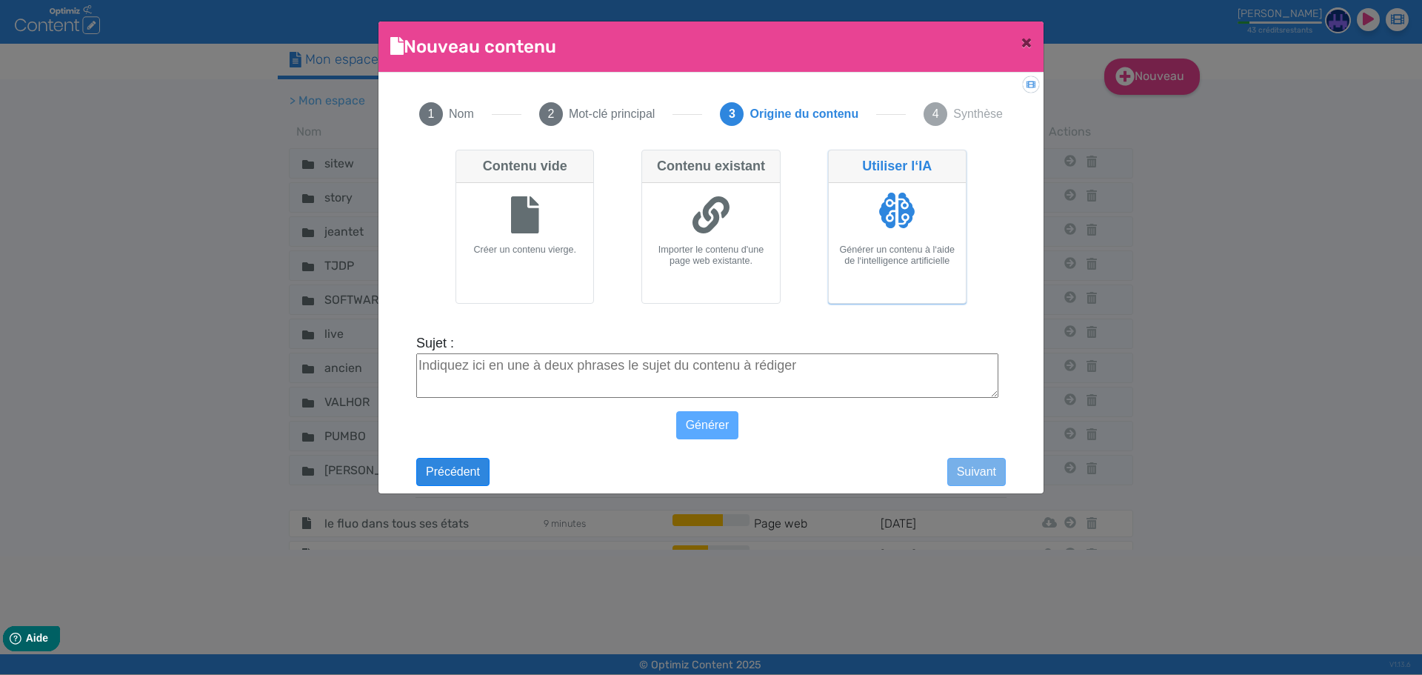
click at [769, 363] on textarea "Sujet :" at bounding box center [707, 375] width 582 height 44
paste textarea "Principes du Yin et du Yang"
type textarea "Principes du Yin et du Yang"
click at [722, 431] on button "Générer" at bounding box center [707, 425] width 63 height 28
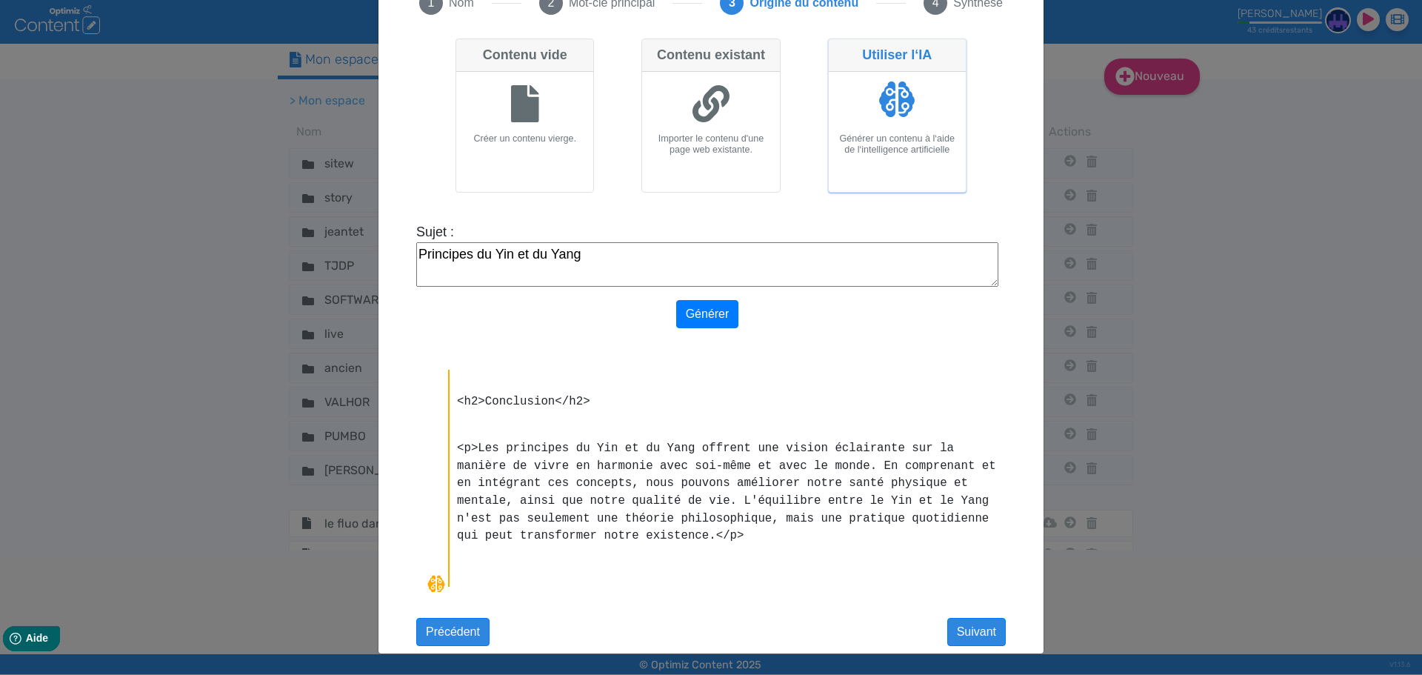
scroll to position [335, 0]
click at [959, 632] on button "Suivant" at bounding box center [976, 632] width 59 height 28
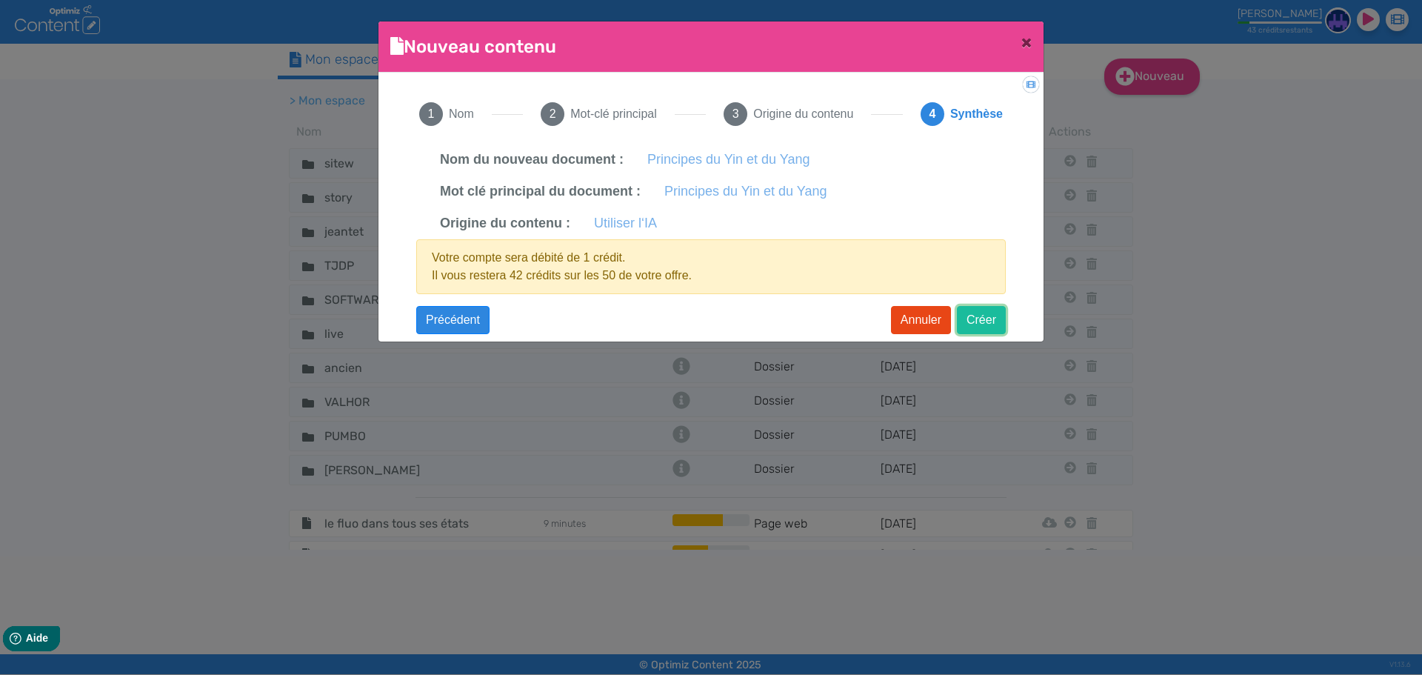
click at [963, 327] on button "Créer" at bounding box center [981, 320] width 49 height 28
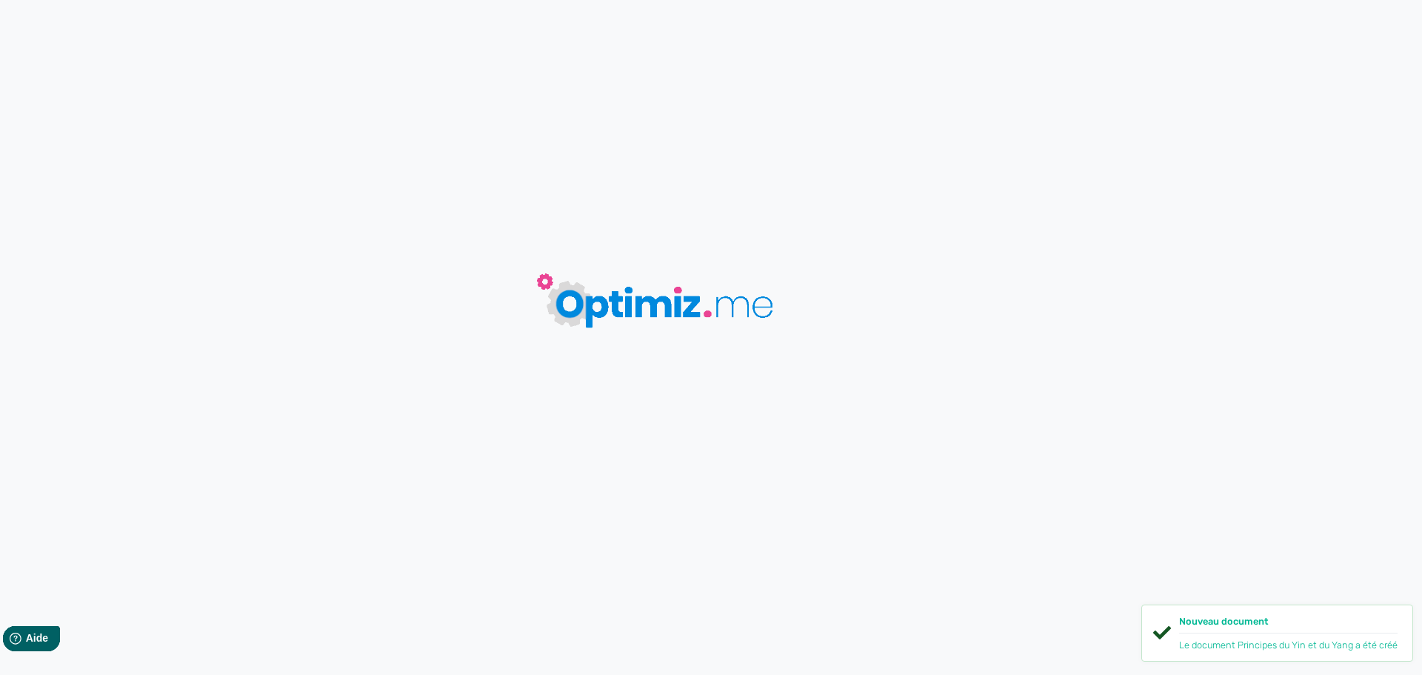
type input "Principes du Yin et du Yang"
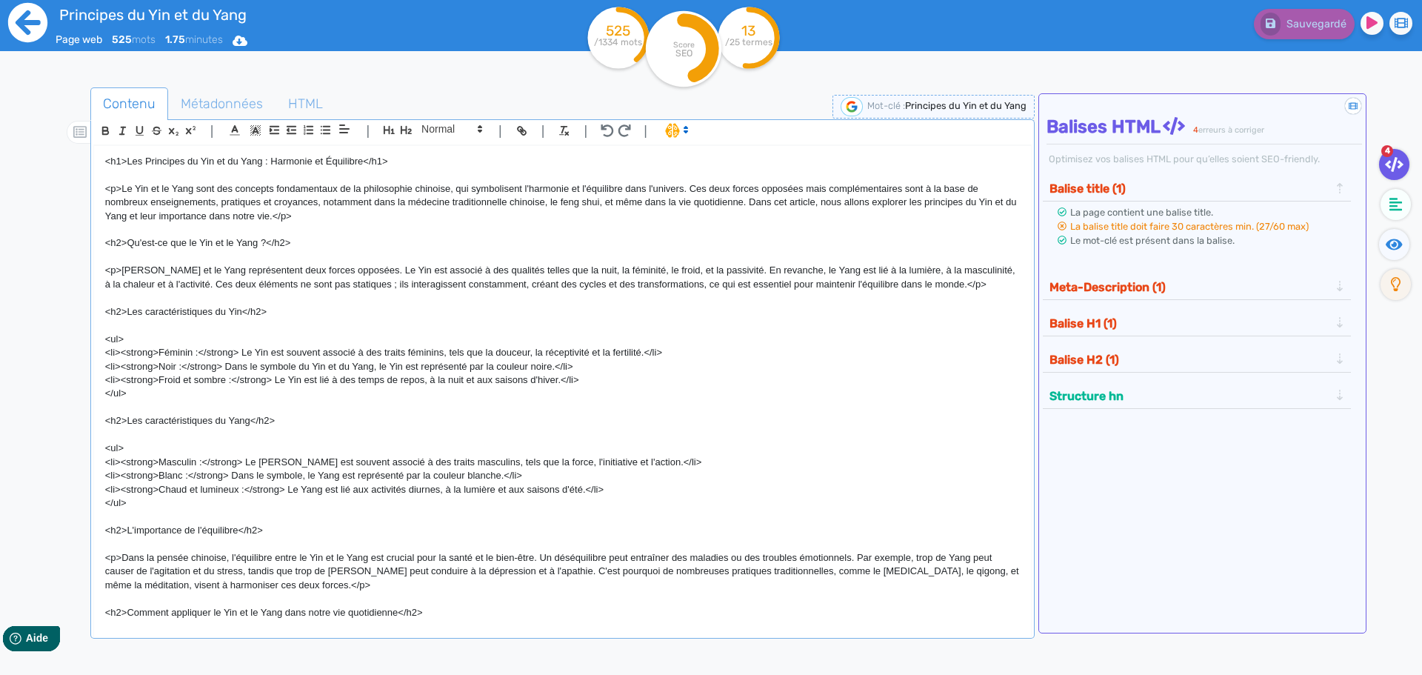
click at [37, 18] on icon at bounding box center [27, 22] width 39 height 39
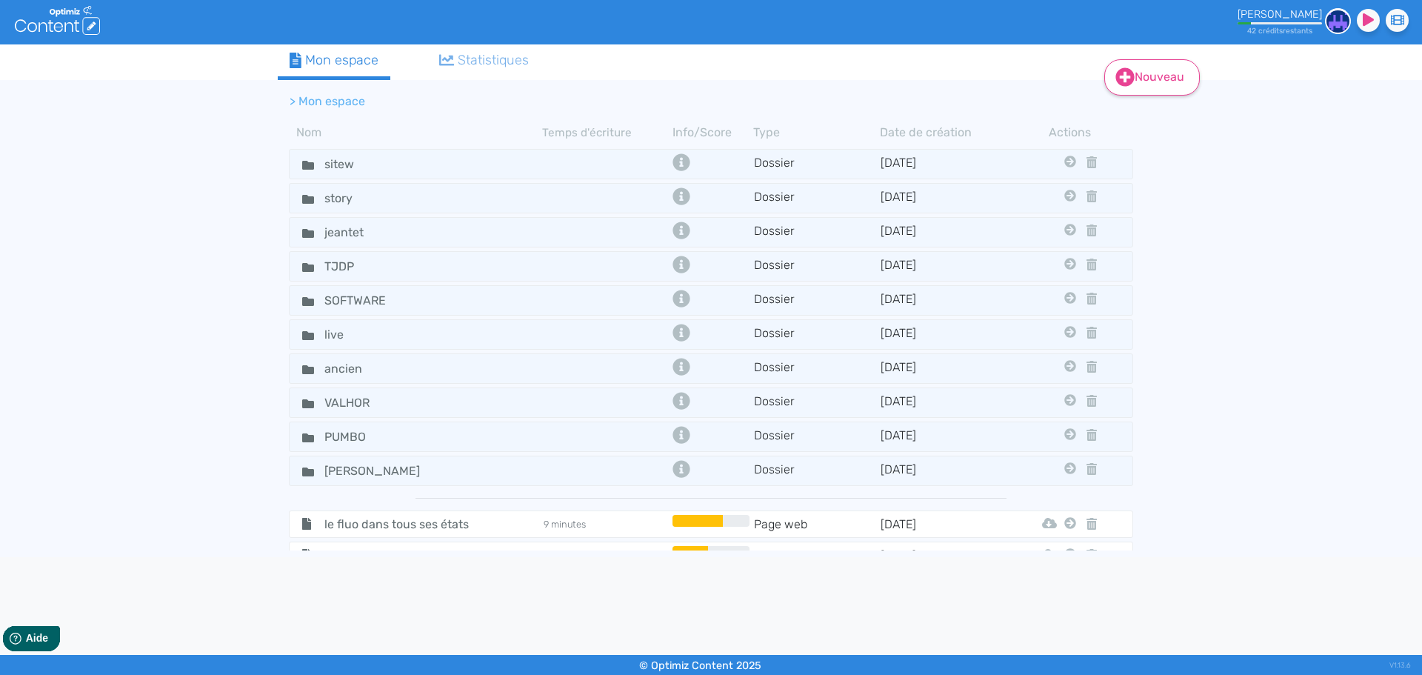
click at [1136, 86] on link "Nouveau" at bounding box center [1152, 77] width 96 height 36
click at [1176, 109] on button "Contenu" at bounding box center [1162, 115] width 118 height 24
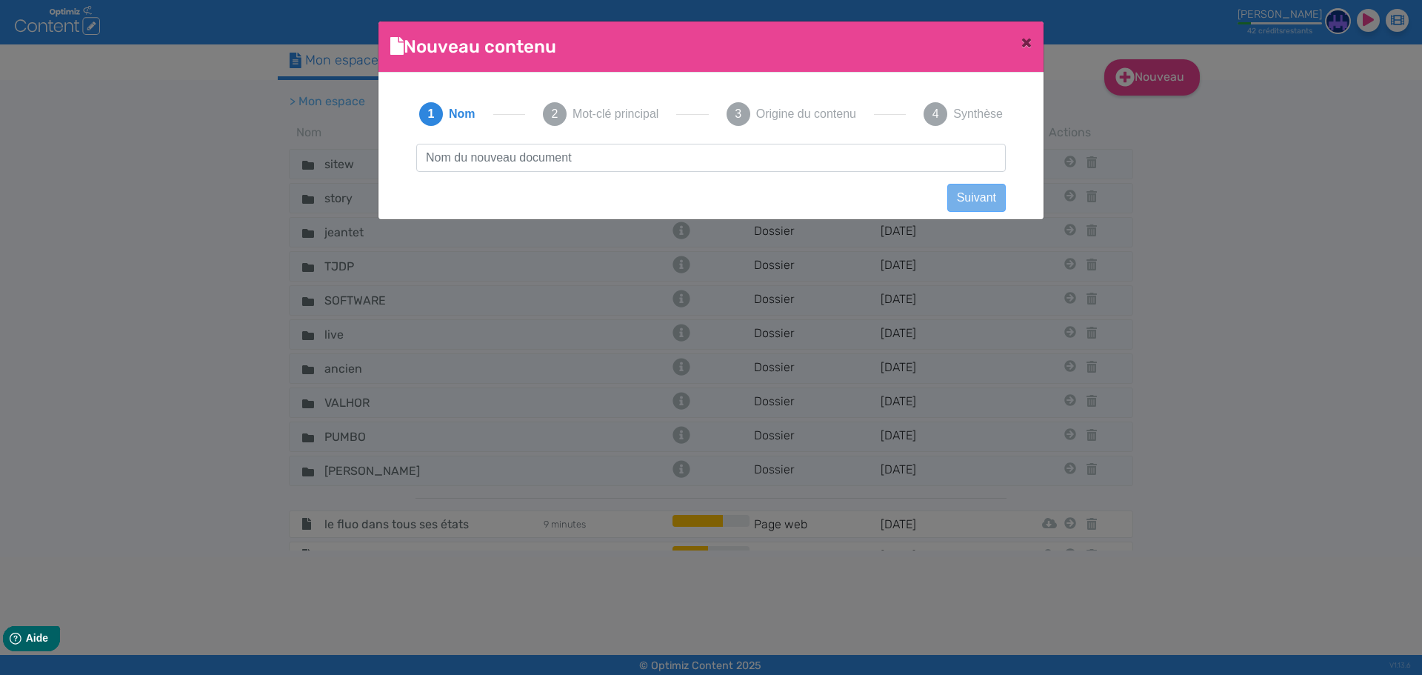
scroll to position [1, 0]
click at [477, 161] on input "Branding Développement d’une stratégie de marque cohérente et mémorable." at bounding box center [710, 158] width 589 height 28
drag, startPoint x: 831, startPoint y: 158, endPoint x: 629, endPoint y: 158, distance: 202.2
click at [629, 158] on input "Branding Développement d’une stratégie de marque cohérente et mémorable." at bounding box center [710, 158] width 589 height 28
click at [933, 153] on input "Branding Développement d’une stratégie de marque cohérente et mémorable." at bounding box center [710, 158] width 589 height 28
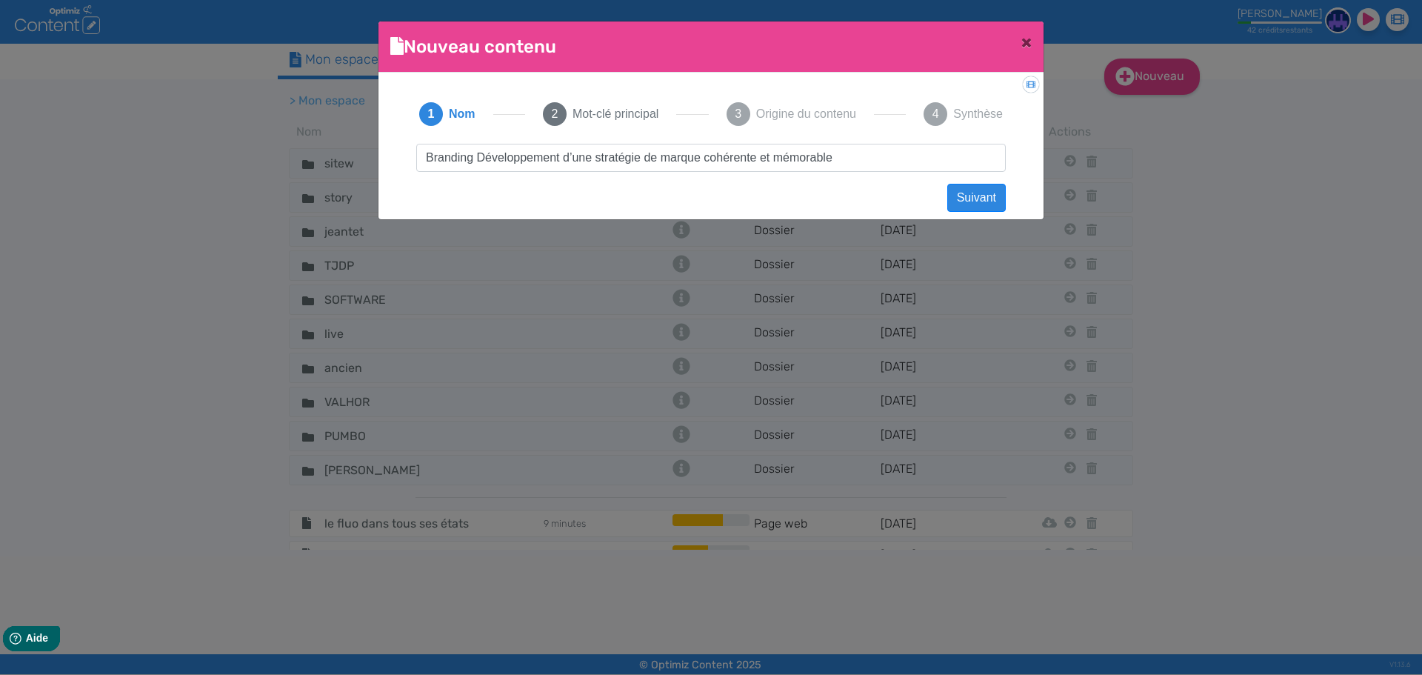
drag, startPoint x: 928, startPoint y: 155, endPoint x: 379, endPoint y: 154, distance: 548.7
click at [379, 154] on div "Didacticiel: Créer un document 1 Nom 2 Mot-clé principal 3 Origine du contenu 4…" at bounding box center [710, 142] width 665 height 138
type input "Branding Développement d’une stratégie de marque cohérente et mémorable"
click at [591, 126] on button "2 Mot-clé principal" at bounding box center [600, 113] width 151 height 59
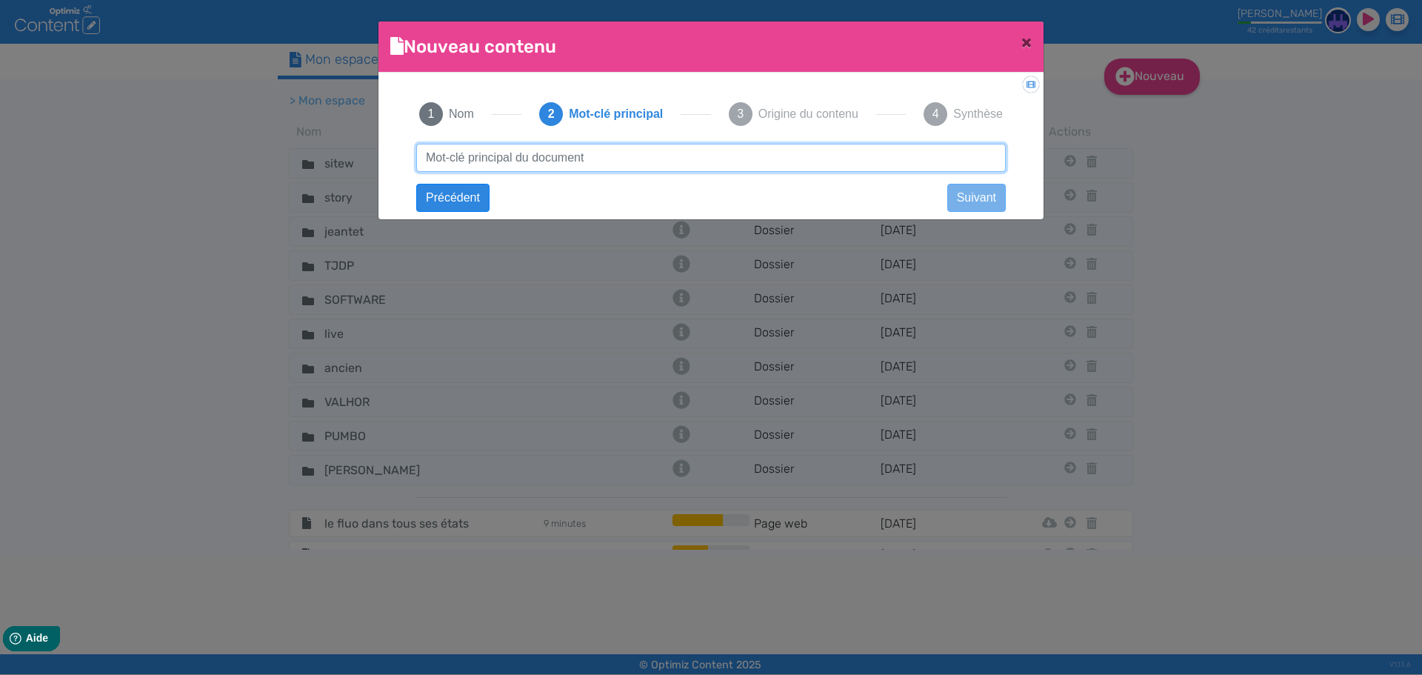
click at [564, 158] on input "text" at bounding box center [710, 158] width 589 height 28
paste input "Branding Développement d’une stratégie de marque cohérente et mémorable"
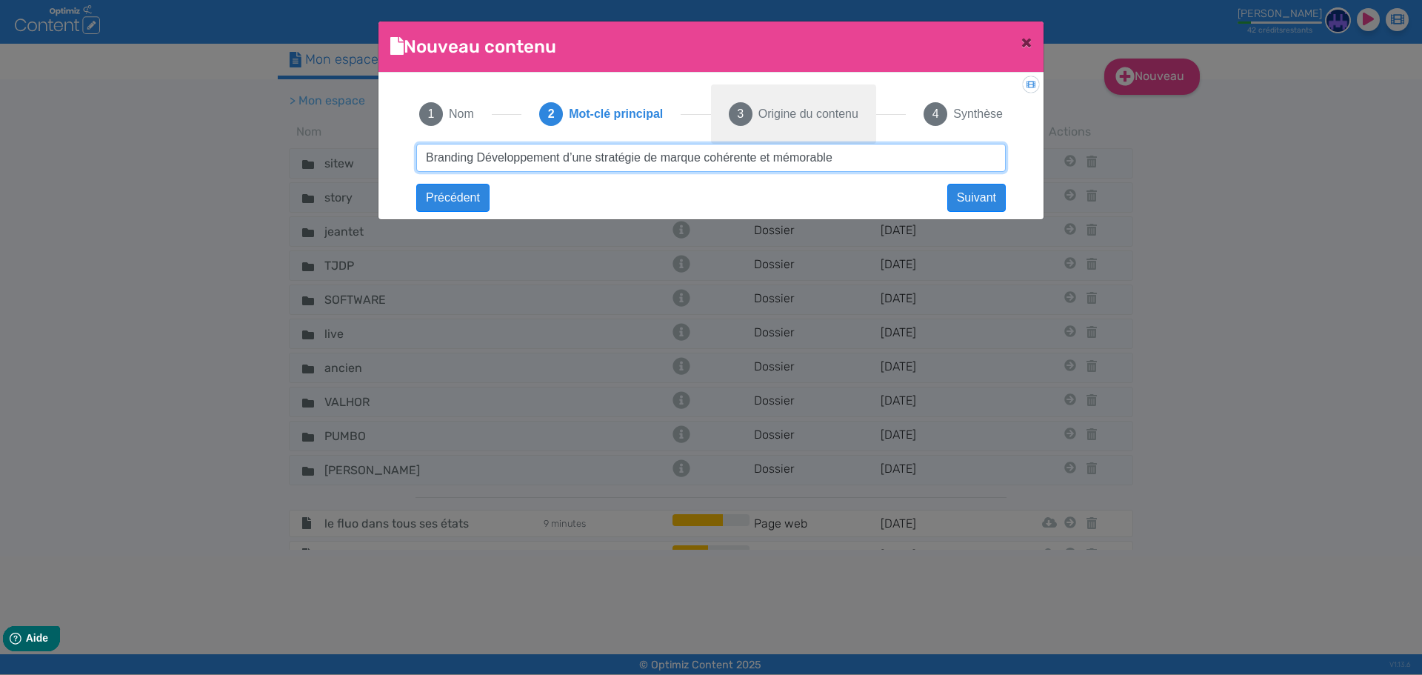
type input "Branding Développement d’une stratégie de marque cohérente et mémorable"
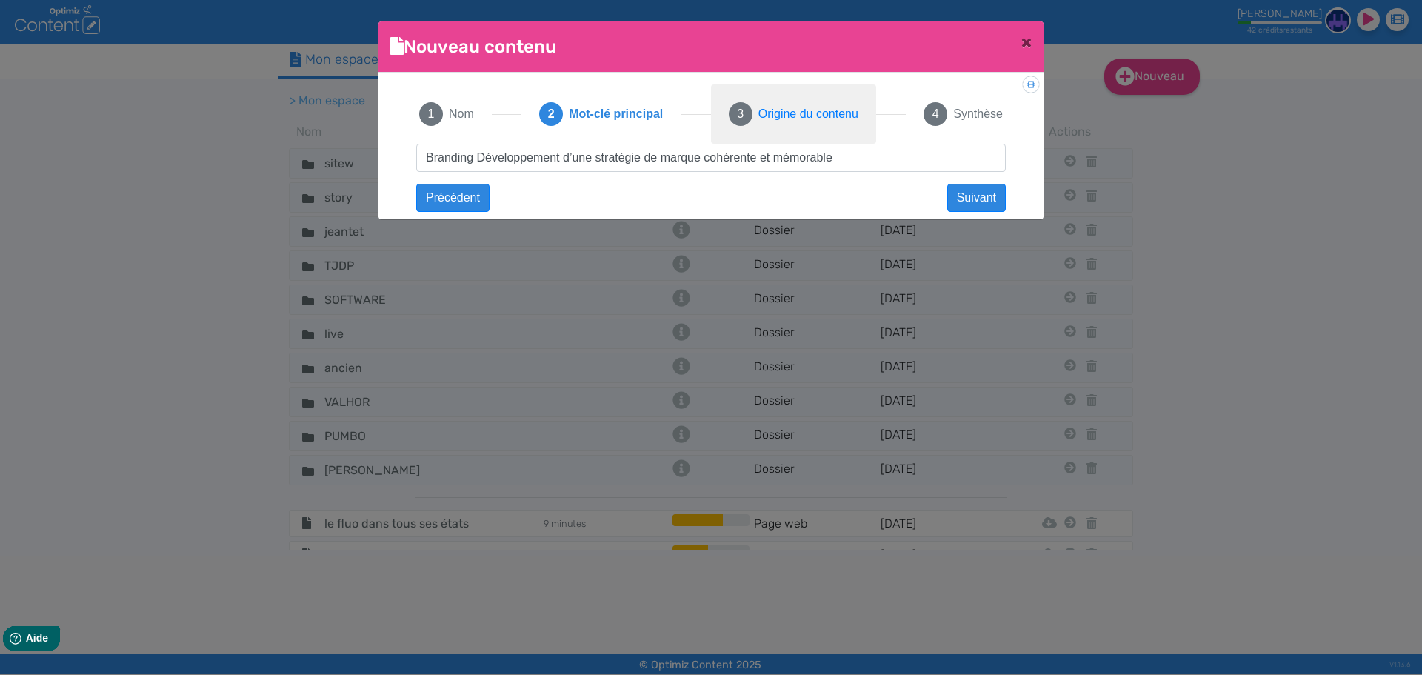
click at [779, 123] on button "3 Origine du contenu" at bounding box center [793, 113] width 165 height 59
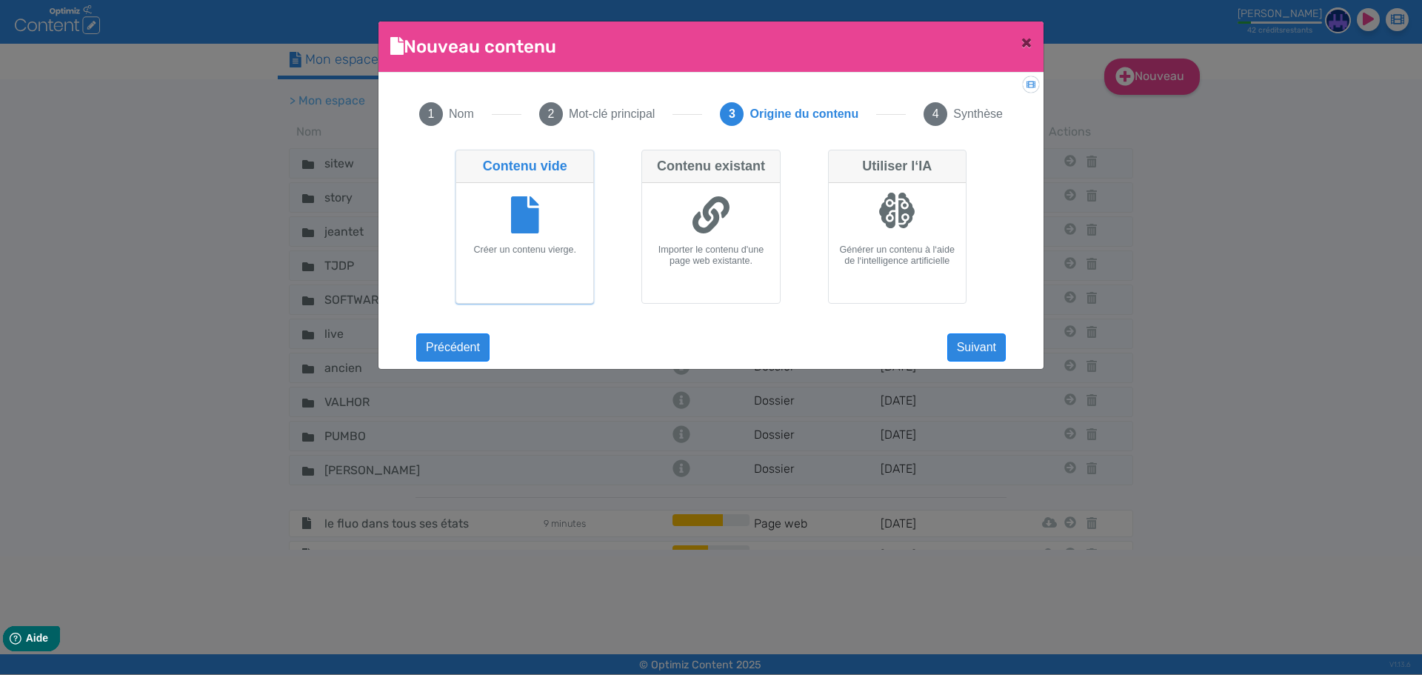
click at [849, 199] on div at bounding box center [897, 217] width 125 height 56
click at [838, 159] on input "Utiliser l‘IA Générer un contenu à l‘aide de l‘intelligence artificielle" at bounding box center [833, 155] width 10 height 10
radio input "true"
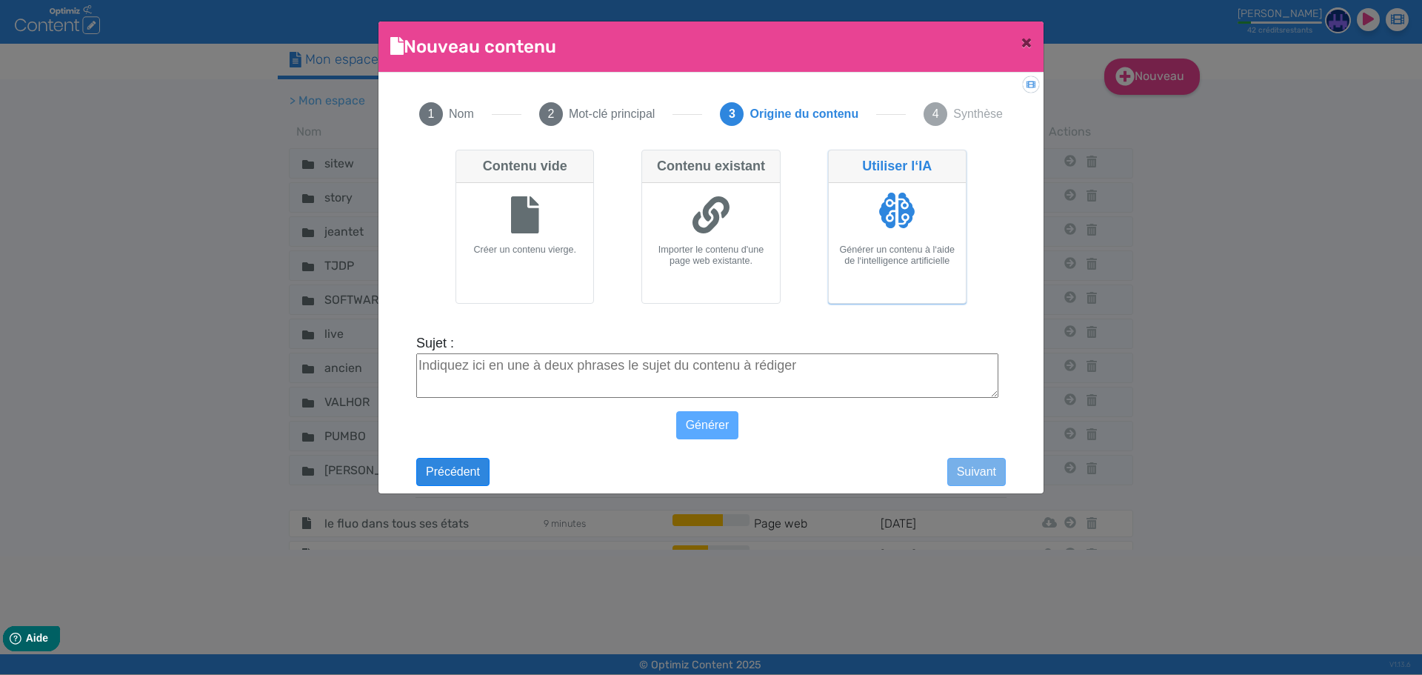
click at [712, 352] on label "Sujet :" at bounding box center [707, 343] width 582 height 20
click at [712, 353] on textarea "Sujet :" at bounding box center [707, 375] width 582 height 44
click at [709, 361] on textarea "Sujet :" at bounding box center [707, 375] width 582 height 44
paste textarea "Branding Développement d’une stratégie de marque cohérente et mémorable"
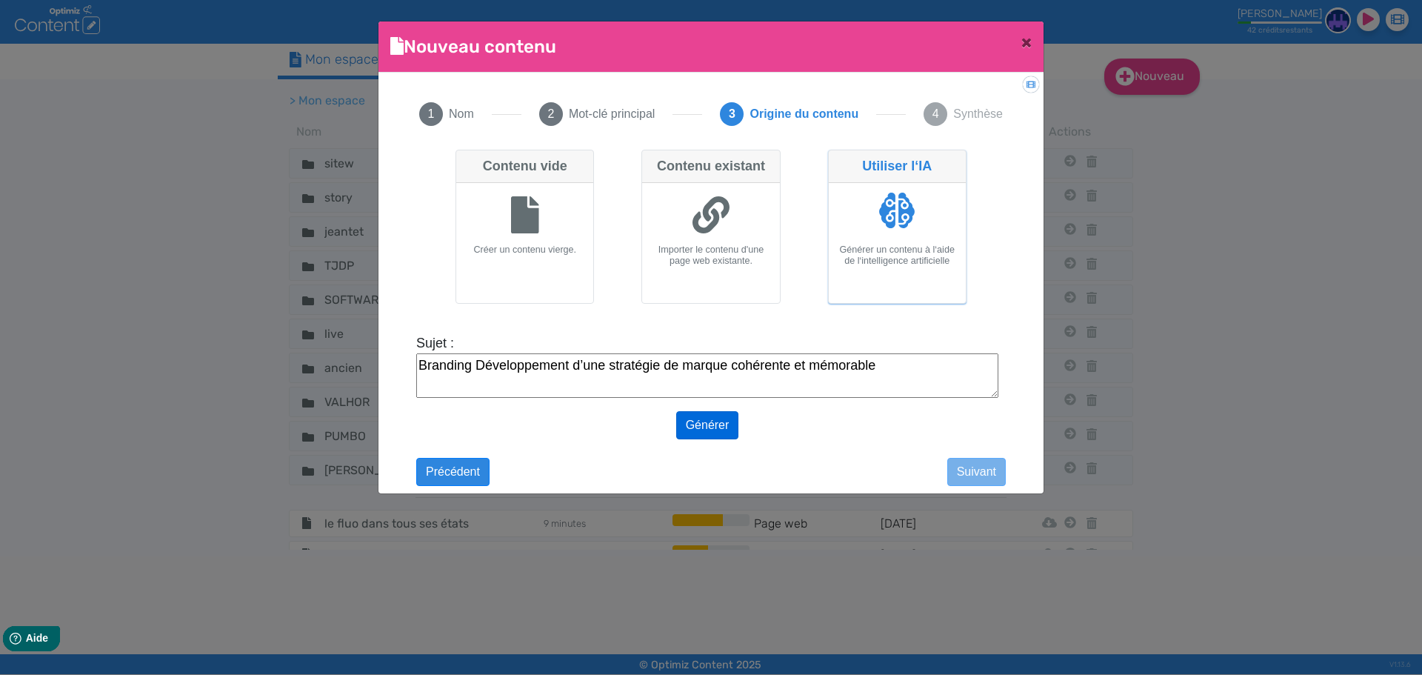
type textarea "Branding Développement d’une stratégie de marque cohérente et mémorable"
click at [692, 426] on button "Générer" at bounding box center [707, 425] width 63 height 28
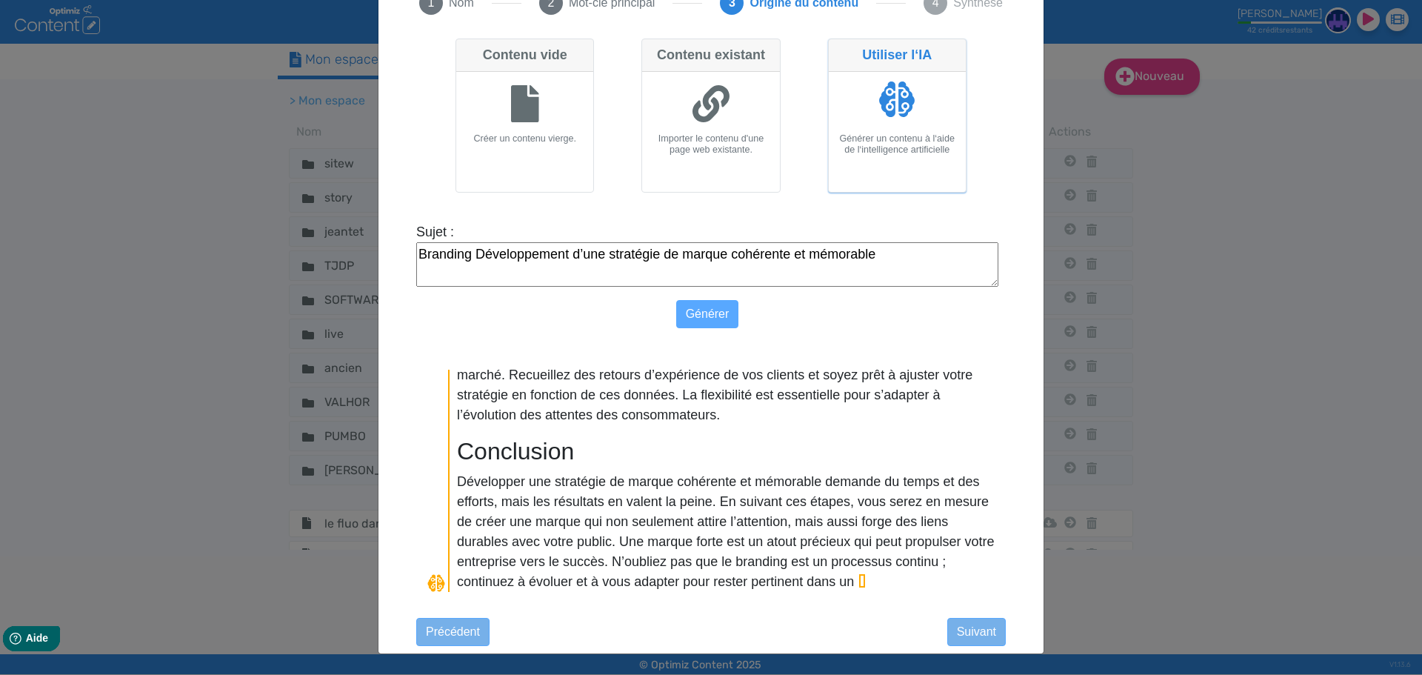
scroll to position [1131, 0]
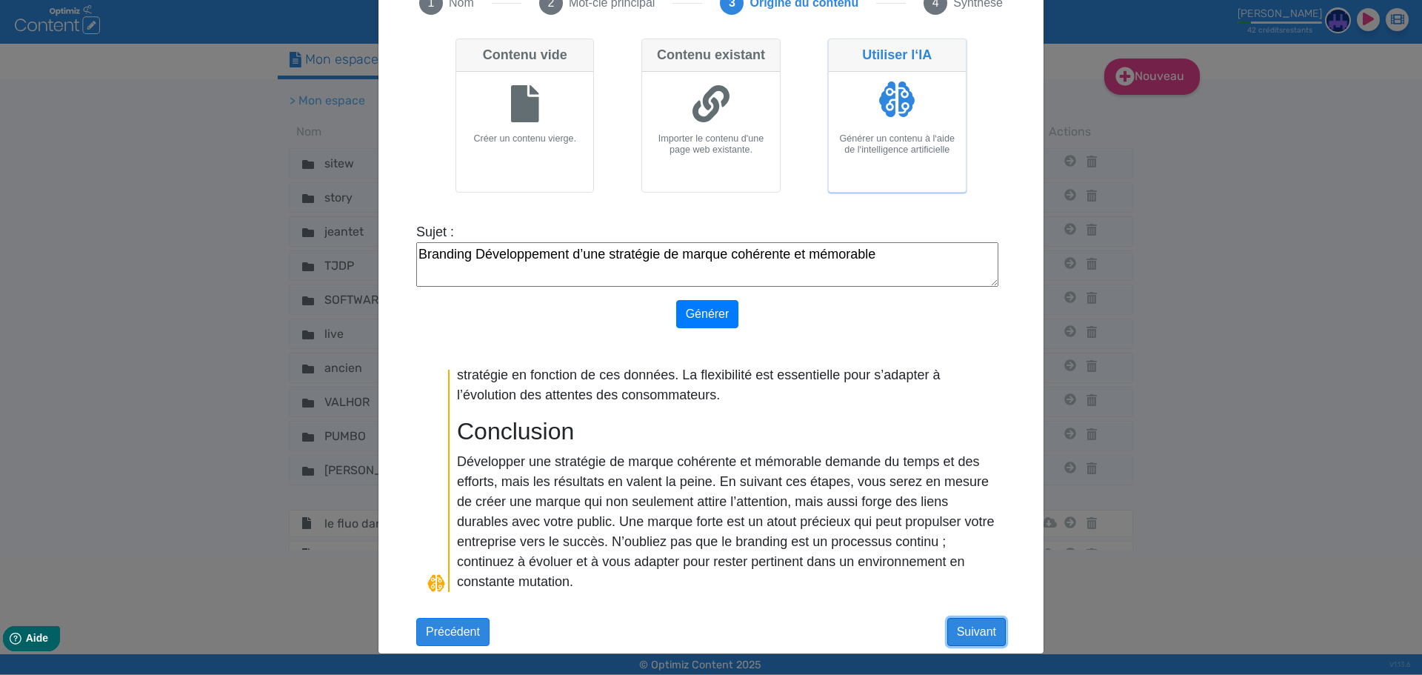
click at [969, 633] on button "Suivant" at bounding box center [976, 632] width 59 height 28
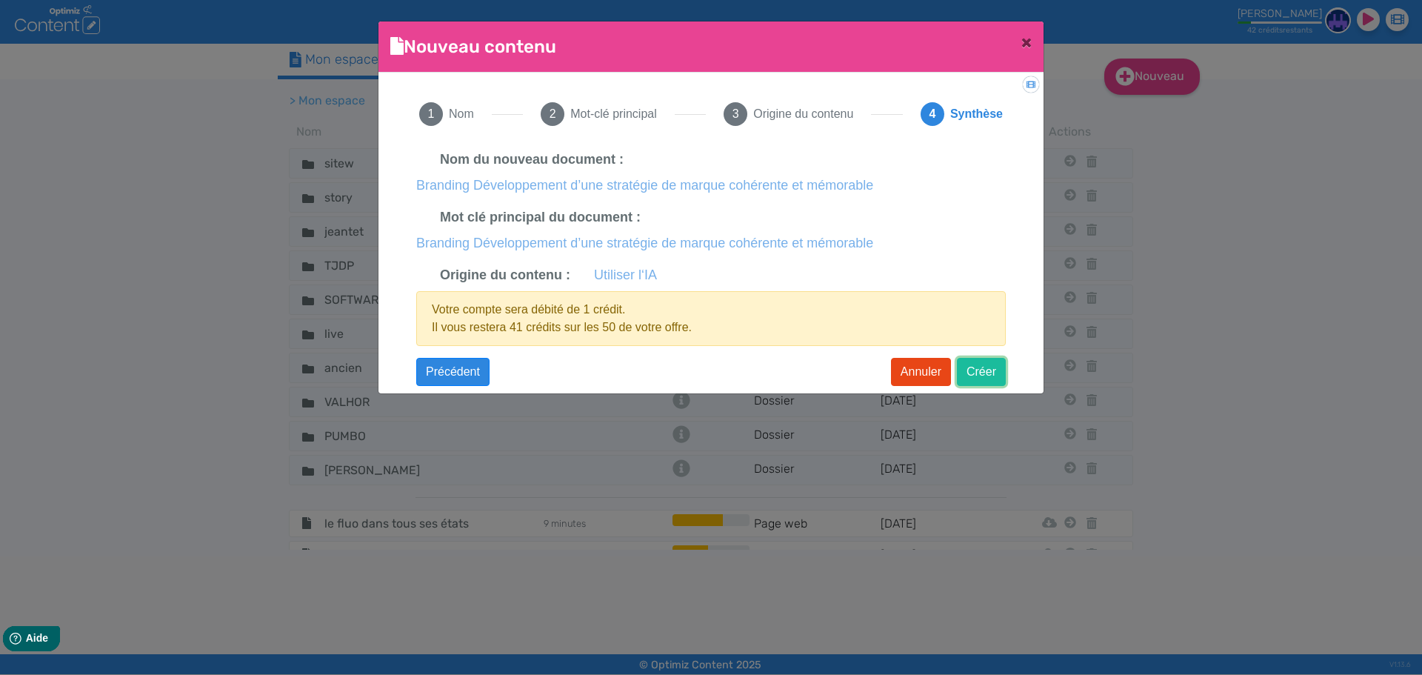
click at [975, 365] on button "Créer" at bounding box center [981, 372] width 49 height 28
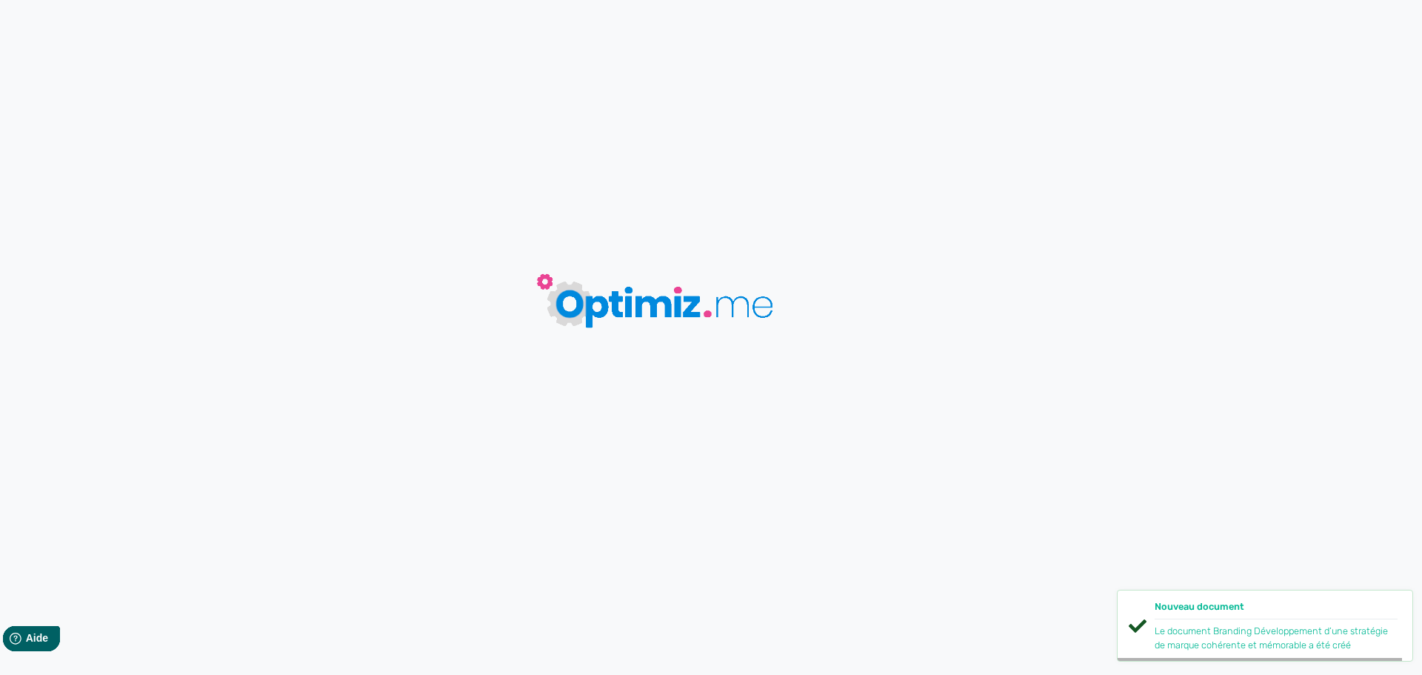
type input "Branding Développement d’une stratégie de marque cohérente et mémorable"
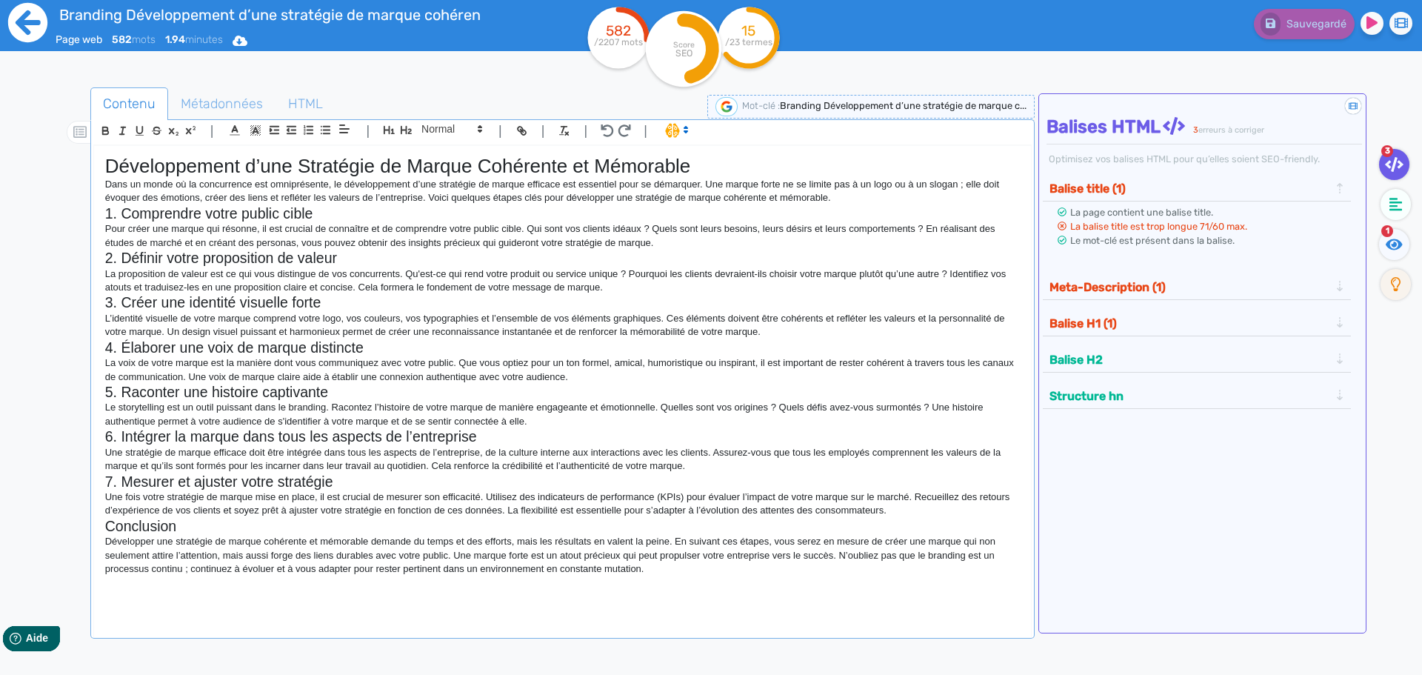
click at [22, 24] on icon at bounding box center [27, 22] width 41 height 41
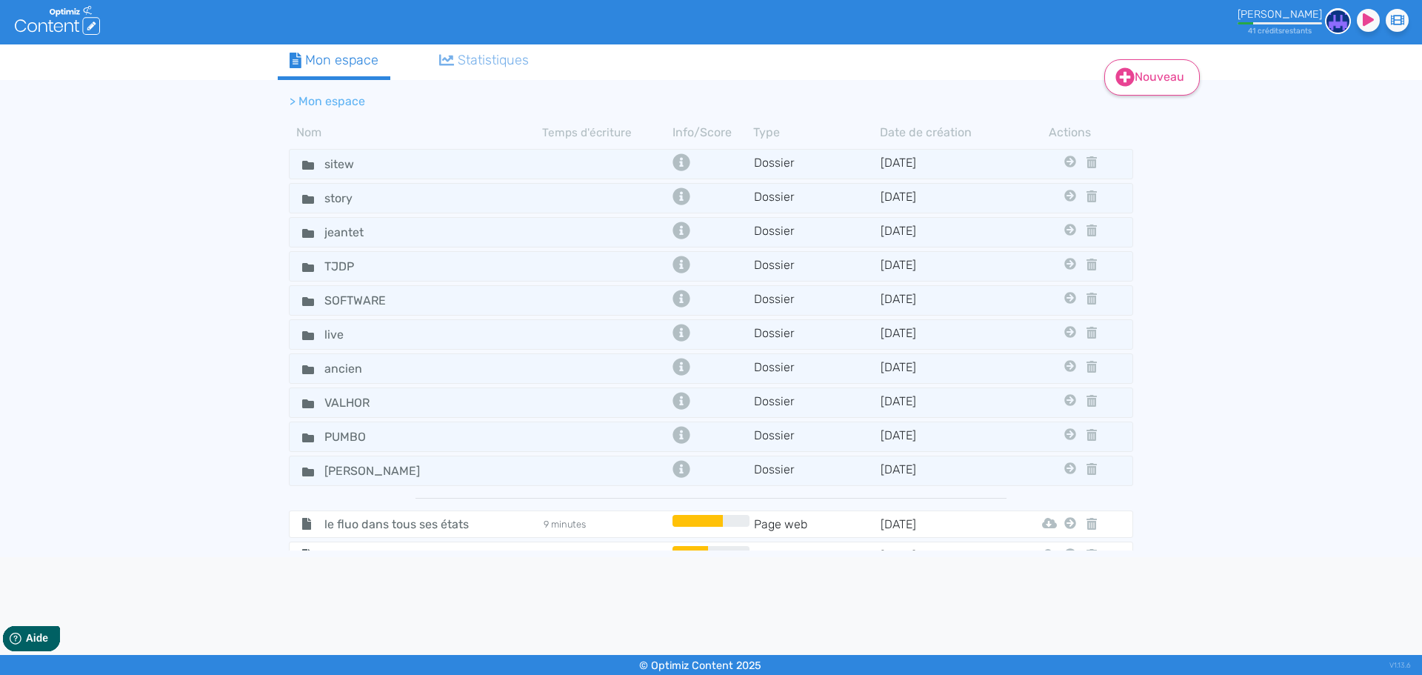
click at [1149, 67] on link "Nouveau" at bounding box center [1152, 77] width 96 height 36
click at [1148, 105] on button "Contenu" at bounding box center [1162, 115] width 118 height 24
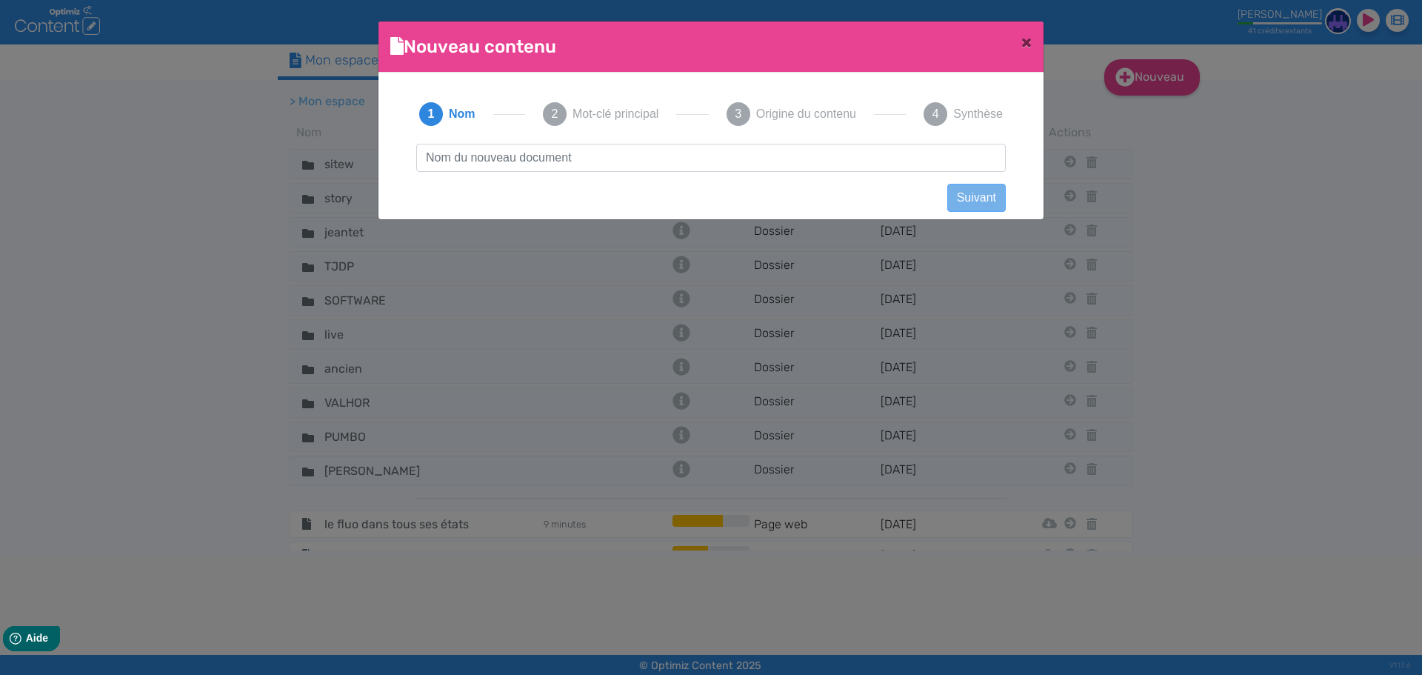
scroll to position [1, 0]
click at [438, 159] on input "le-yoga-et-le-divin-en-soi" at bounding box center [710, 158] width 589 height 28
click at [468, 161] on input "le yoga-et-le-divin-en-soi" at bounding box center [710, 158] width 589 height 28
click at [481, 158] on input "le yoga et-le-divin-en-soi" at bounding box center [710, 158] width 589 height 28
click at [490, 160] on input "le yoga et le-divin-en-soi" at bounding box center [710, 158] width 589 height 28
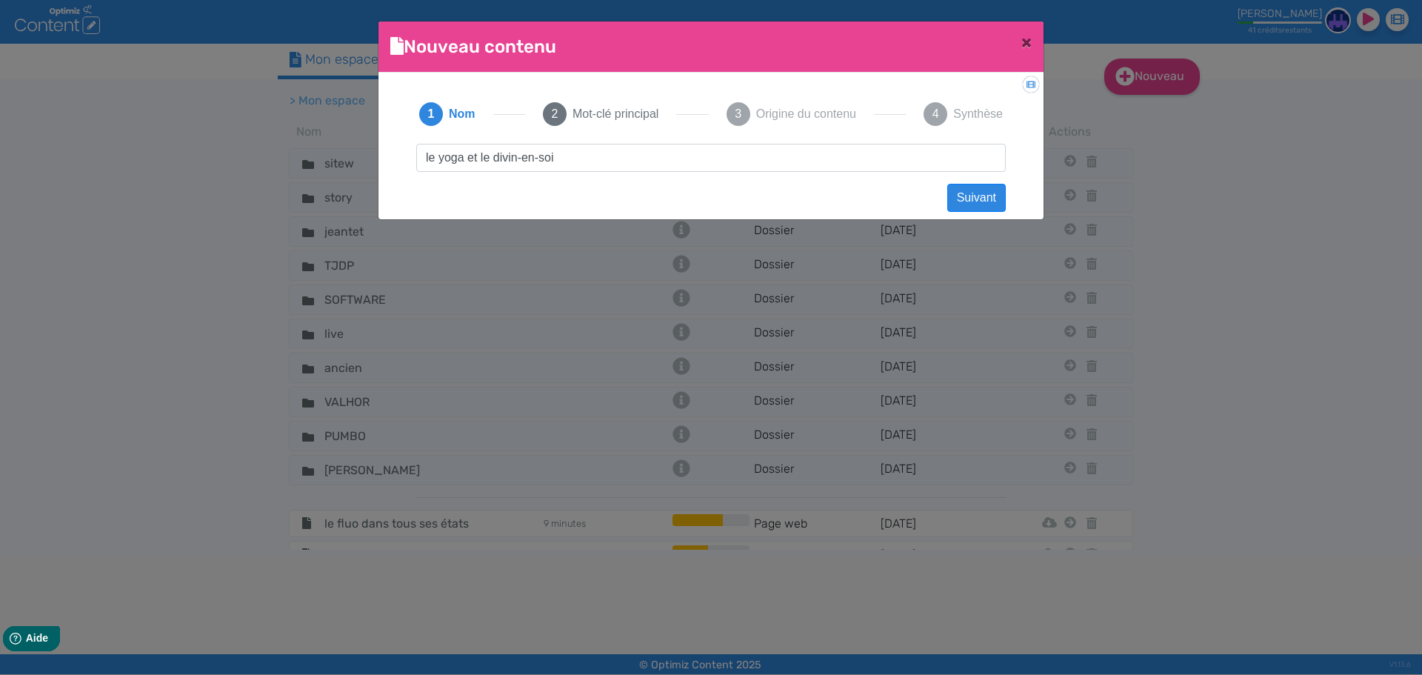
click at [521, 161] on input "le yoga et le divin-en-soi" at bounding box center [710, 158] width 589 height 28
click at [538, 159] on input "le yoga et le divin en-soi" at bounding box center [710, 158] width 589 height 28
type input "le yoga et le divin en soi"
click at [955, 194] on button "Suivant" at bounding box center [976, 198] width 59 height 28
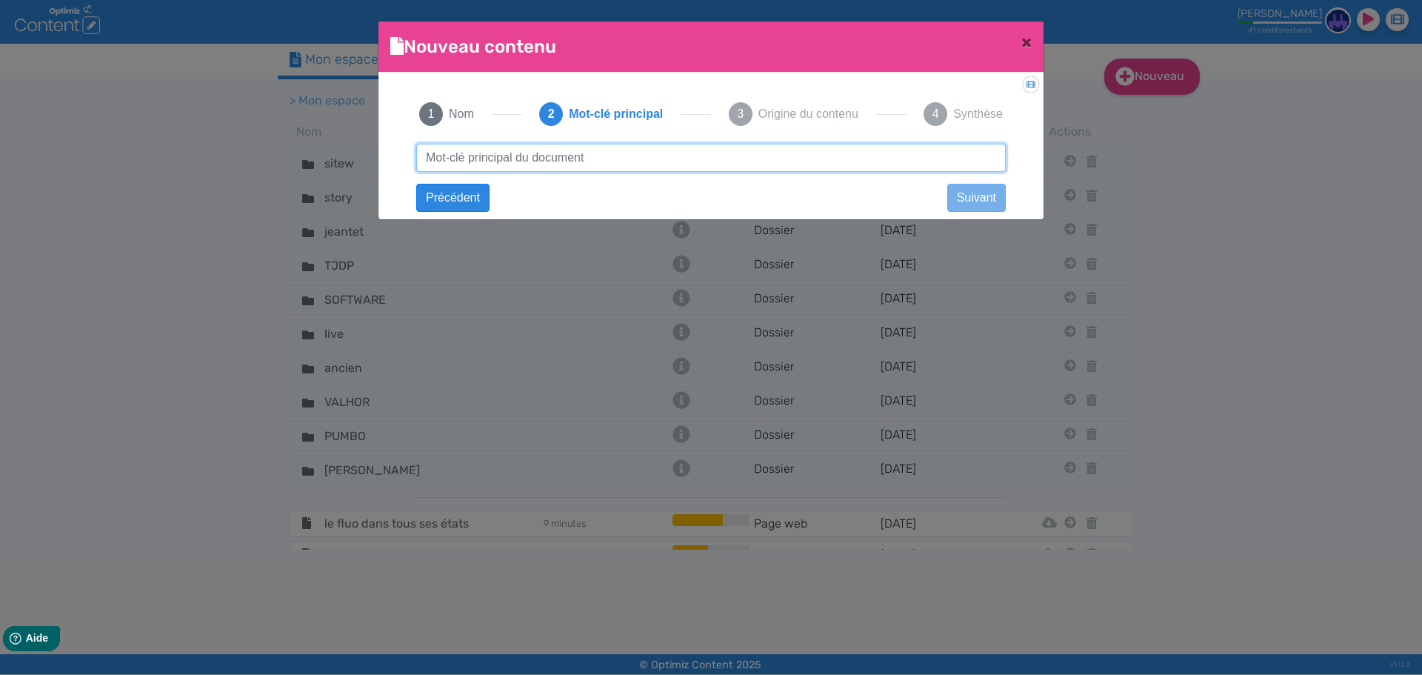
paste input "le-yoga-et-le-divin-en-soi"
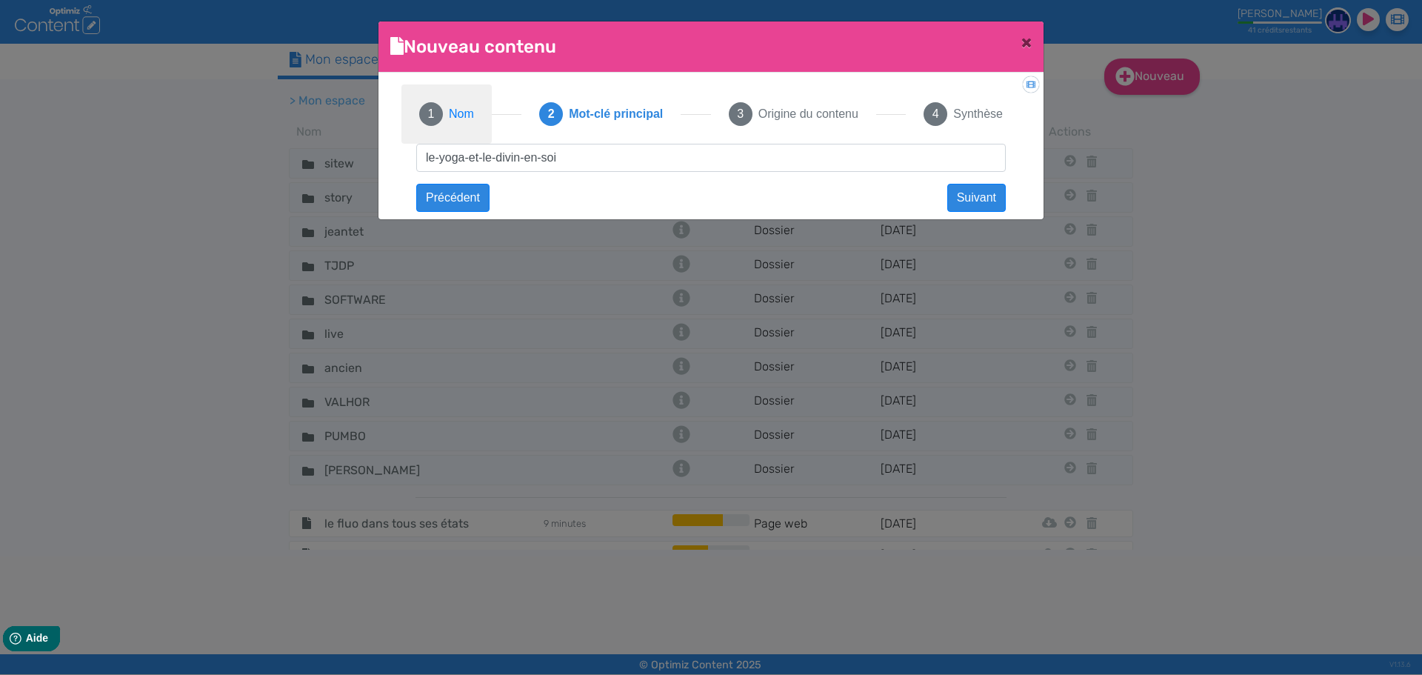
click at [468, 107] on span "Nom" at bounding box center [461, 114] width 25 height 18
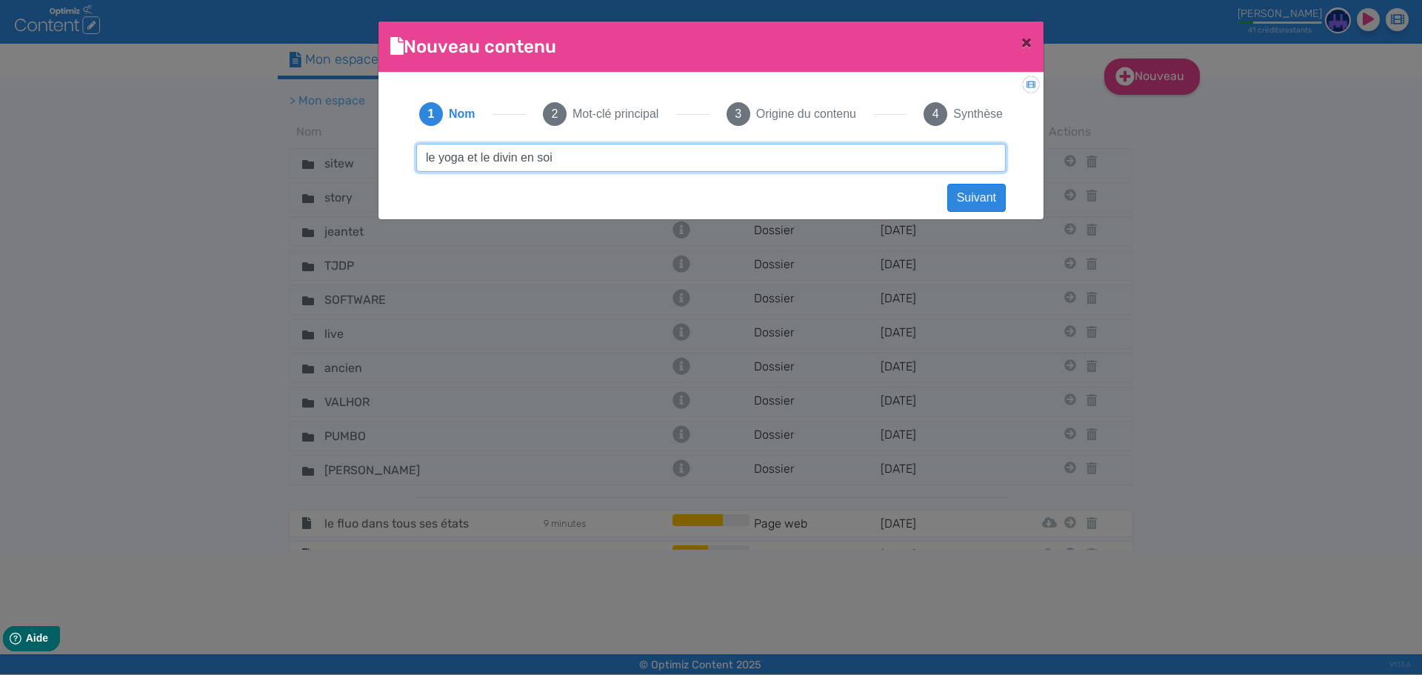
drag, startPoint x: 572, startPoint y: 156, endPoint x: 307, endPoint y: 147, distance: 264.5
click at [307, 147] on ngb-modal-window "Nouveau contenu × Didacticiel: Créer un document 1 Nom 2 Mot-clé principal 3 Or…" at bounding box center [711, 337] width 1422 height 675
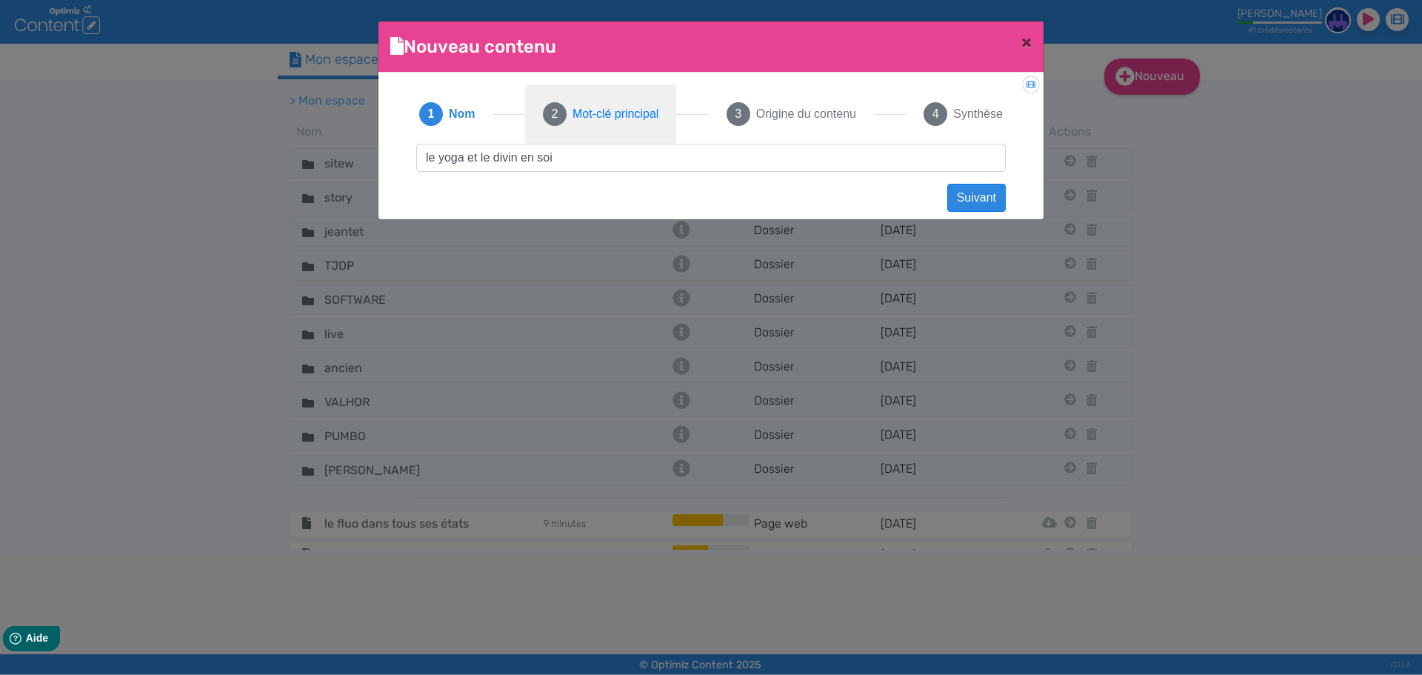
drag, startPoint x: 622, startPoint y: 103, endPoint x: 622, endPoint y: 142, distance: 39.2
click at [622, 104] on button "2 Mot-clé principal" at bounding box center [600, 113] width 151 height 59
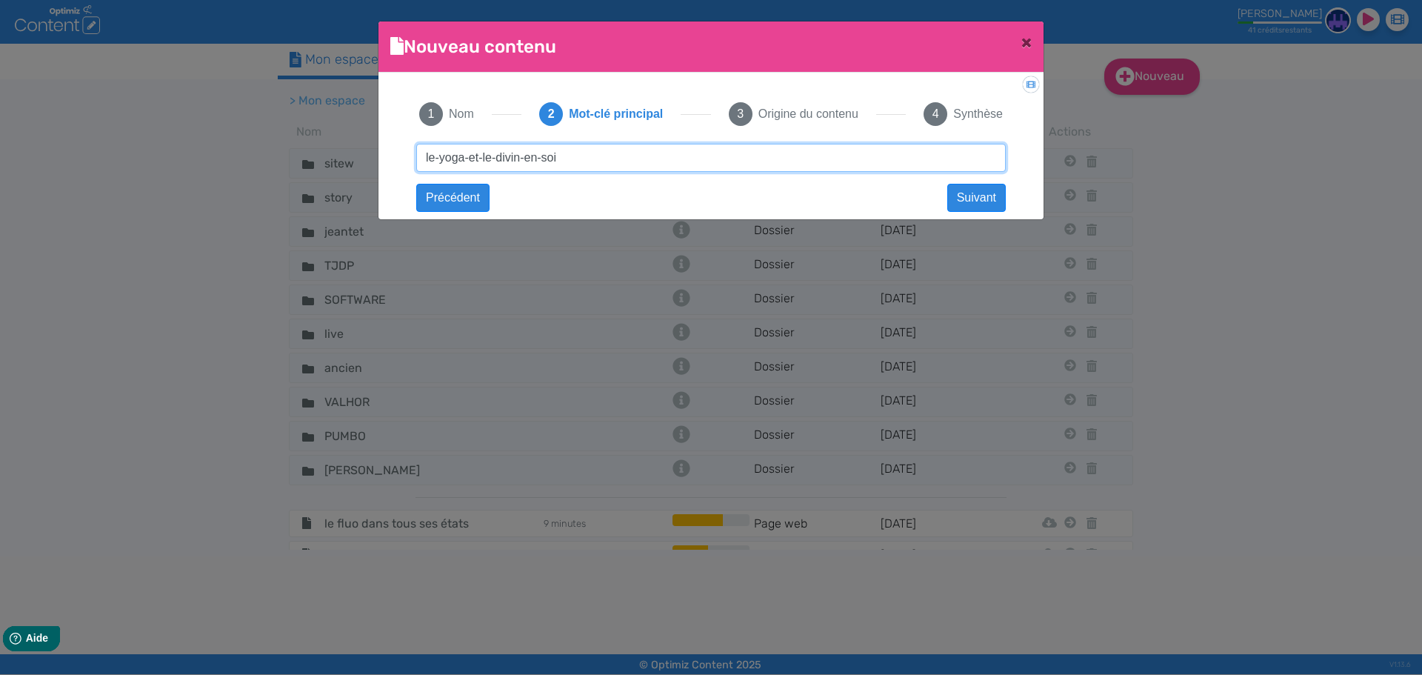
drag, startPoint x: 612, startPoint y: 163, endPoint x: 226, endPoint y: 158, distance: 385.8
click at [226, 158] on ngb-modal-window "Nouveau contenu × Didacticiel: Créer un document 1 Nom 2 Mot-clé principal 3 Or…" at bounding box center [711, 337] width 1422 height 675
paste input "yoga et le [DEMOGRAPHIC_DATA] en"
type input "le yoga et le divin en soi"
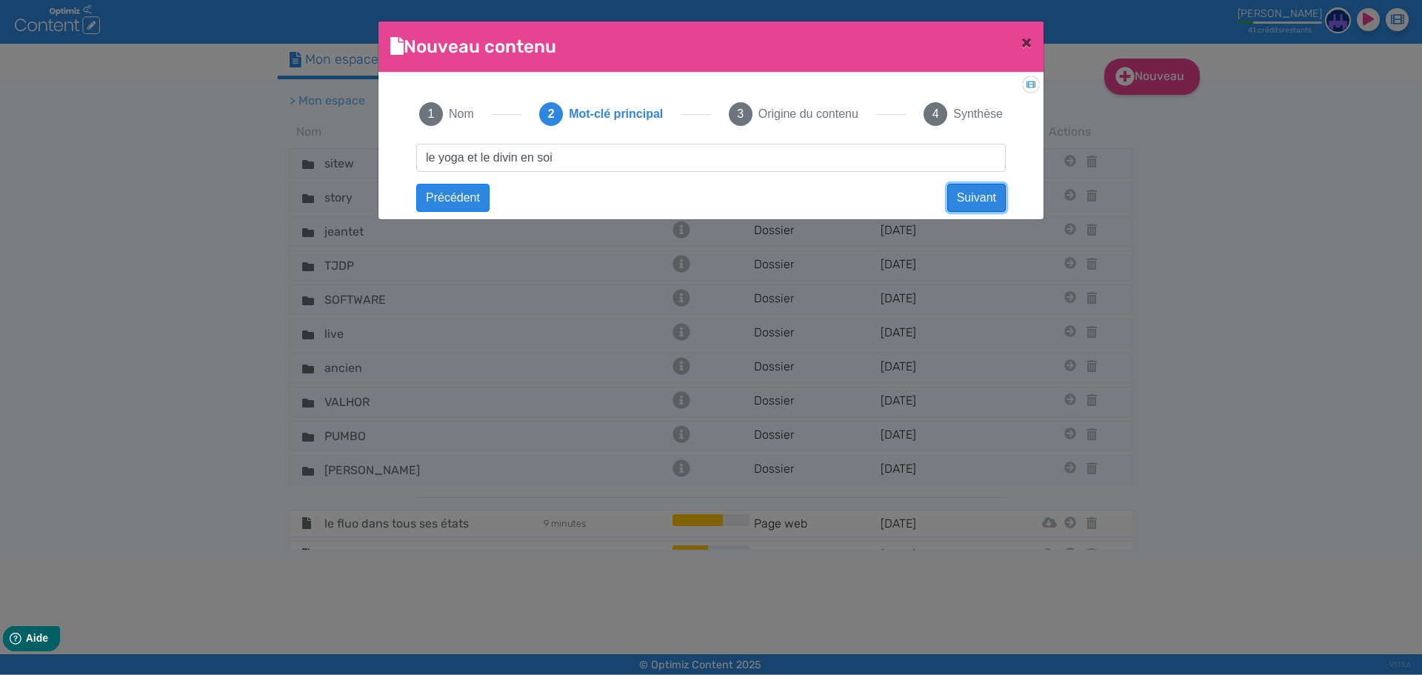
click at [952, 189] on button "Suivant" at bounding box center [976, 198] width 59 height 28
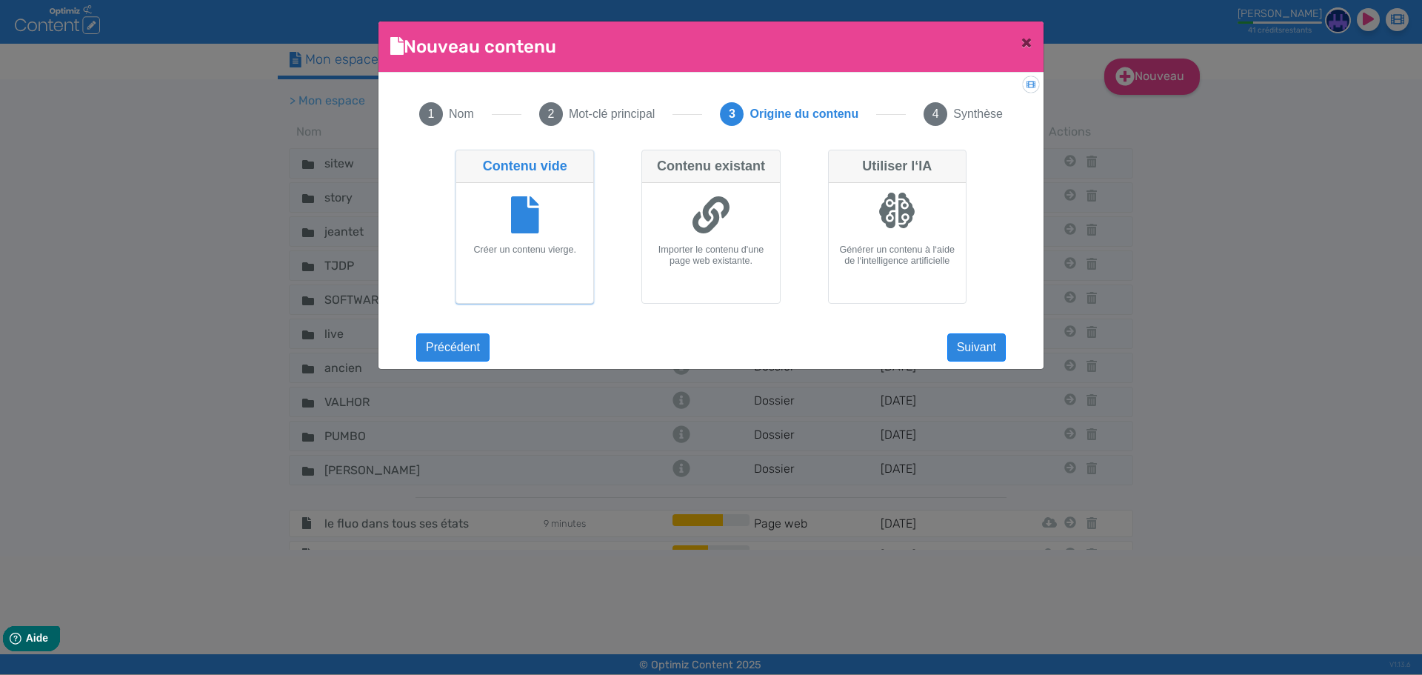
click at [937, 206] on div at bounding box center [897, 217] width 125 height 56
click at [838, 159] on input "Utiliser l‘IA Générer un contenu à l‘aide de l‘intelligence artificielle" at bounding box center [833, 155] width 10 height 10
radio input "true"
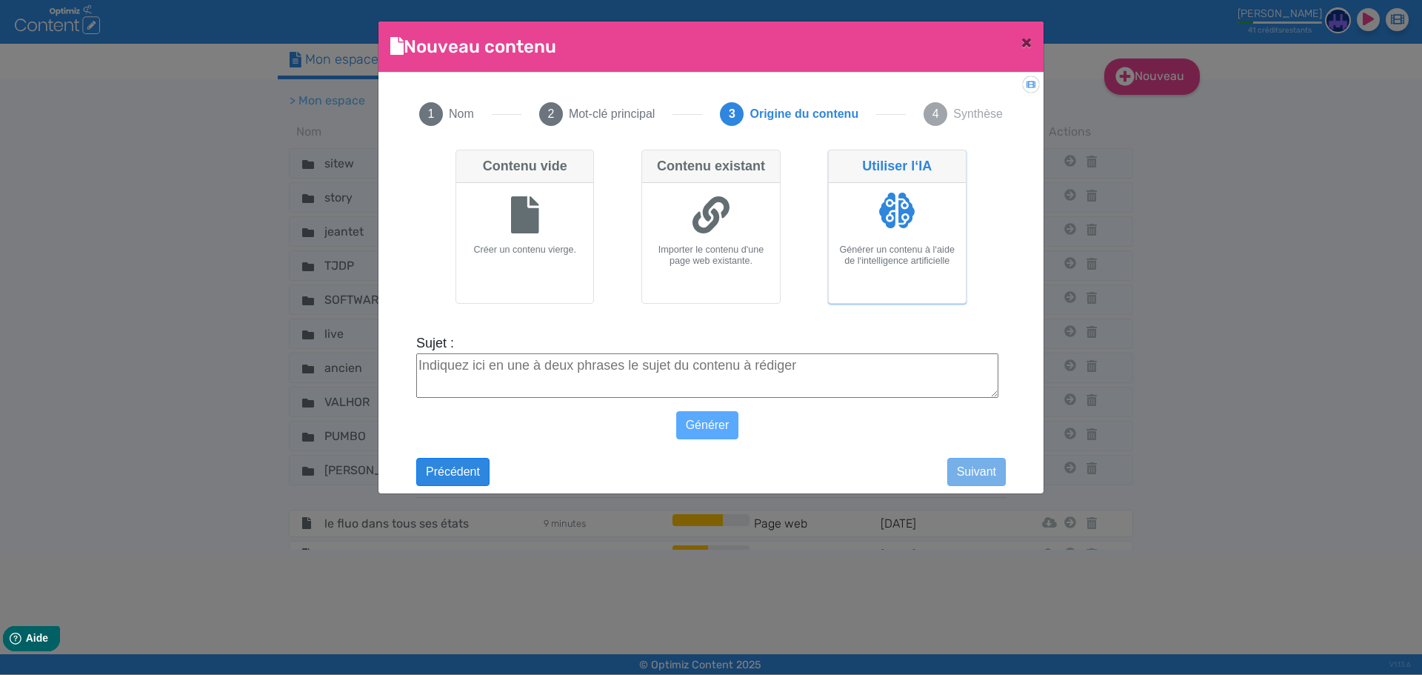
click at [749, 378] on textarea "Sujet :" at bounding box center [707, 375] width 582 height 44
paste textarea "le yoga et le divin en soi"
type textarea "le yoga et le divin en soi"
click at [713, 422] on button "Générer" at bounding box center [707, 425] width 63 height 28
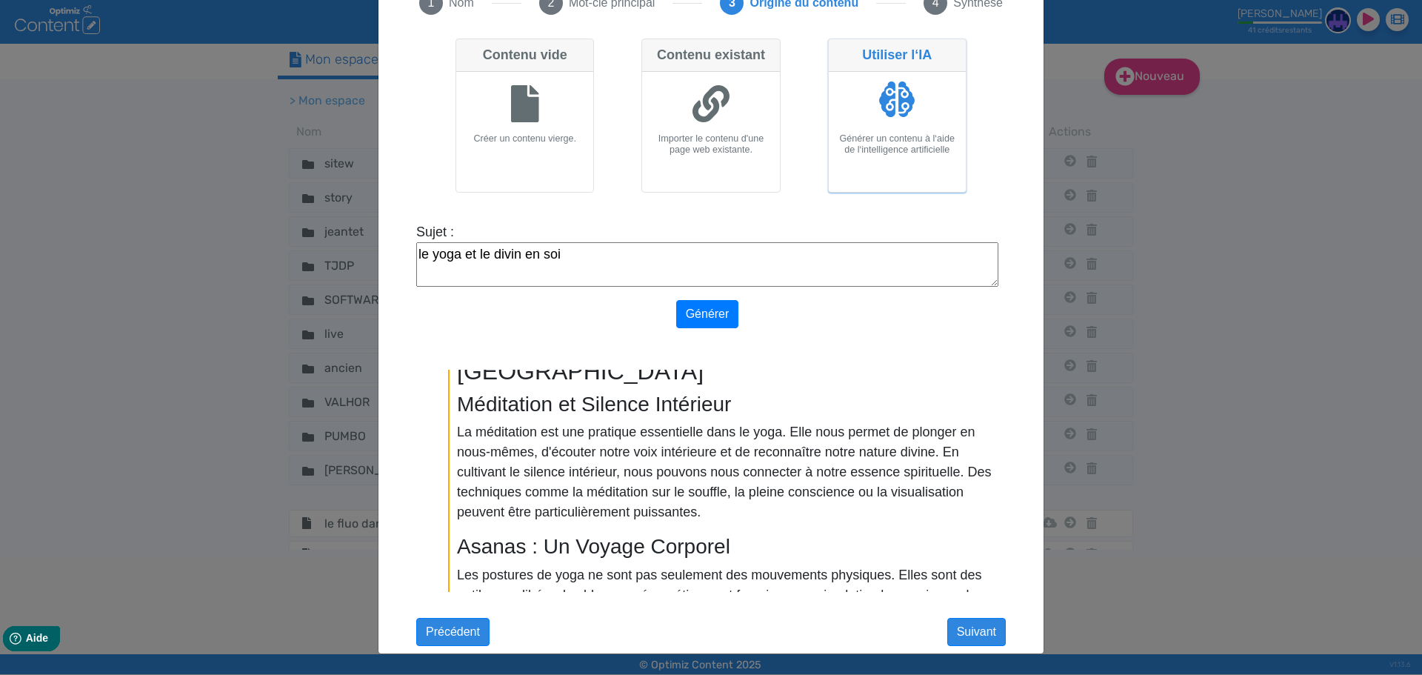
scroll to position [582, 0]
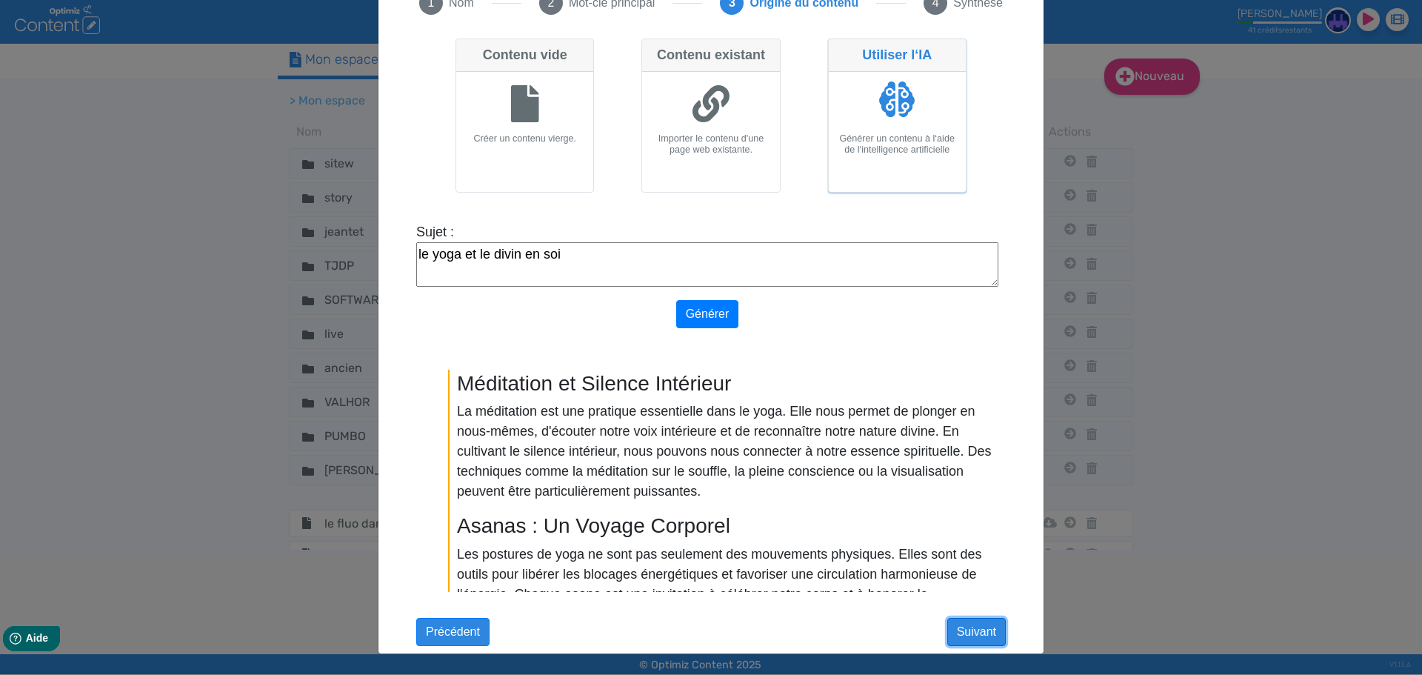
click at [989, 636] on button "Suivant" at bounding box center [976, 632] width 59 height 28
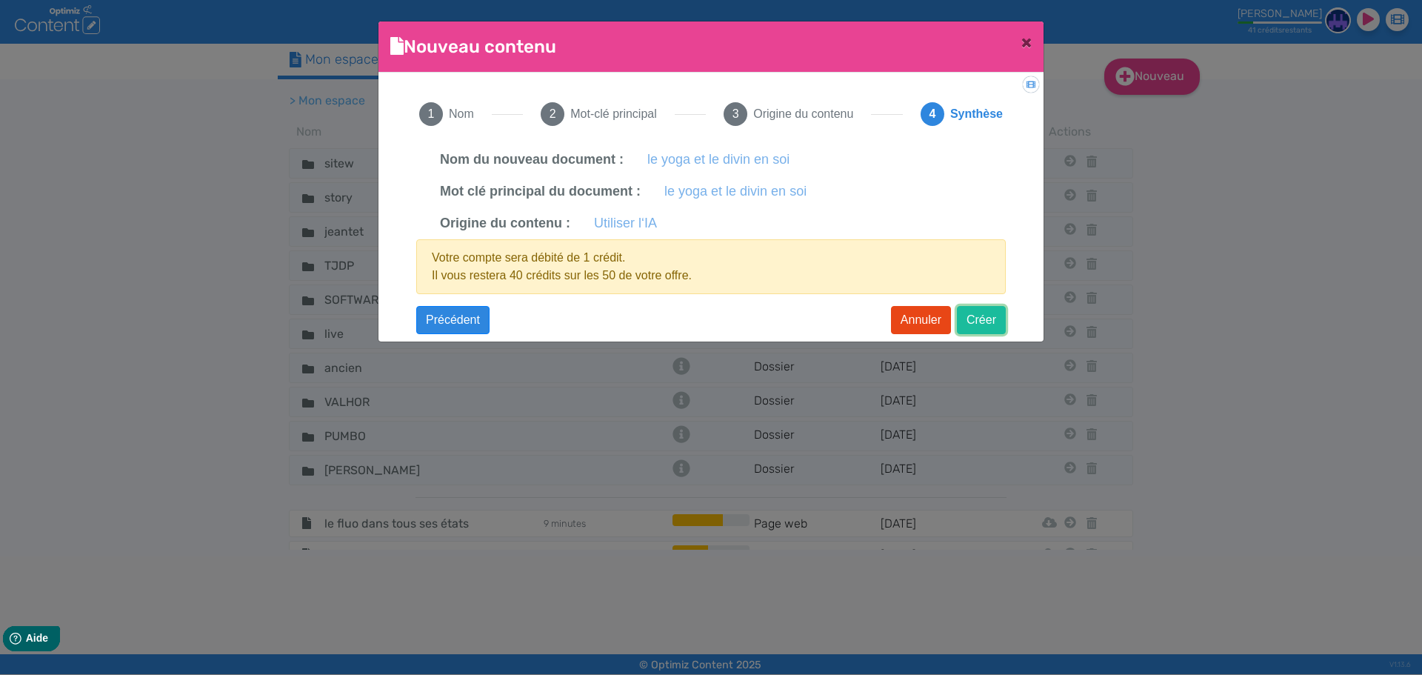
click at [980, 327] on button "Créer" at bounding box center [981, 320] width 49 height 28
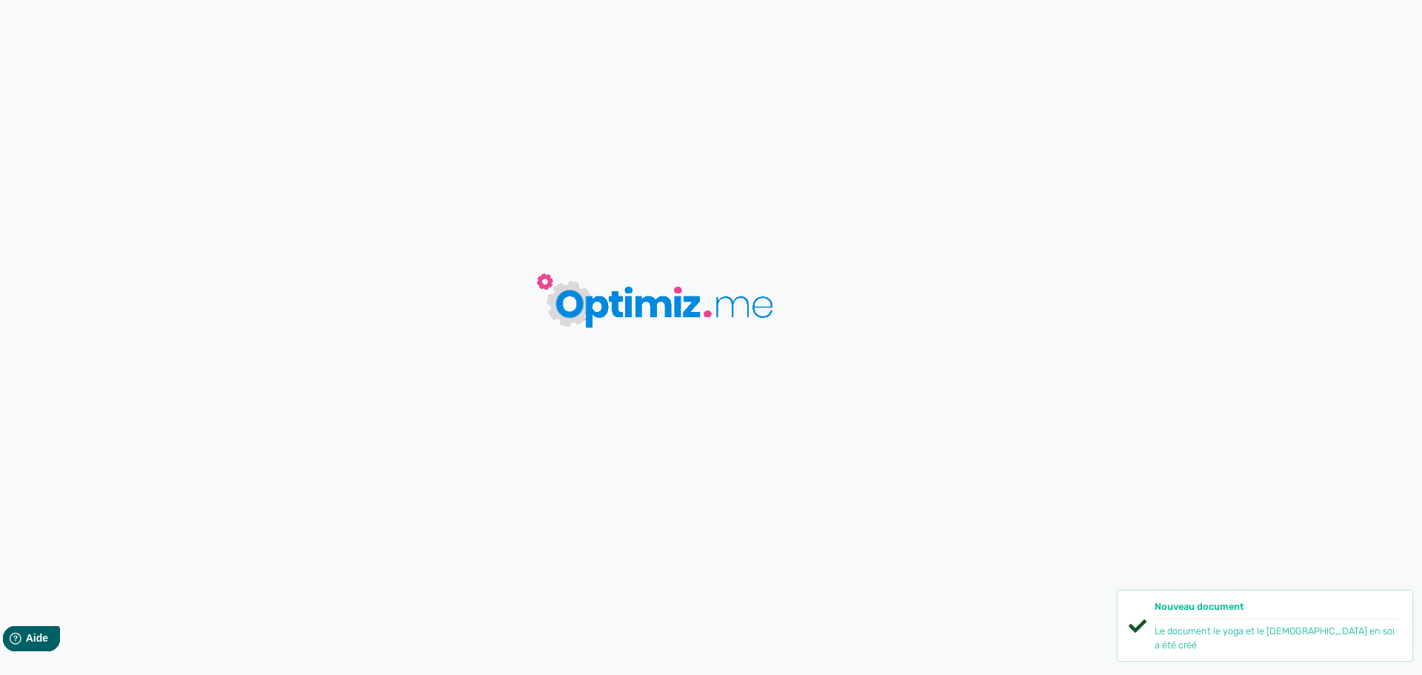
type input "le yoga et le divin en soi"
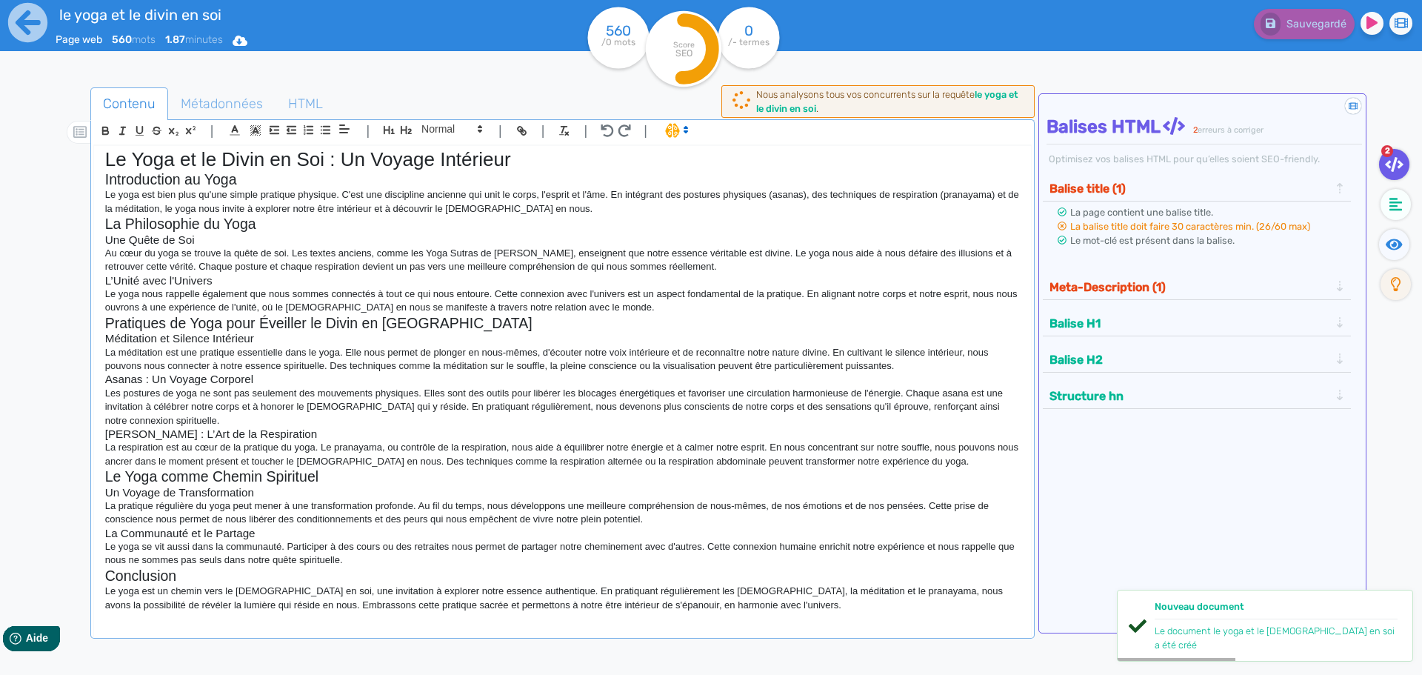
scroll to position [9, 0]
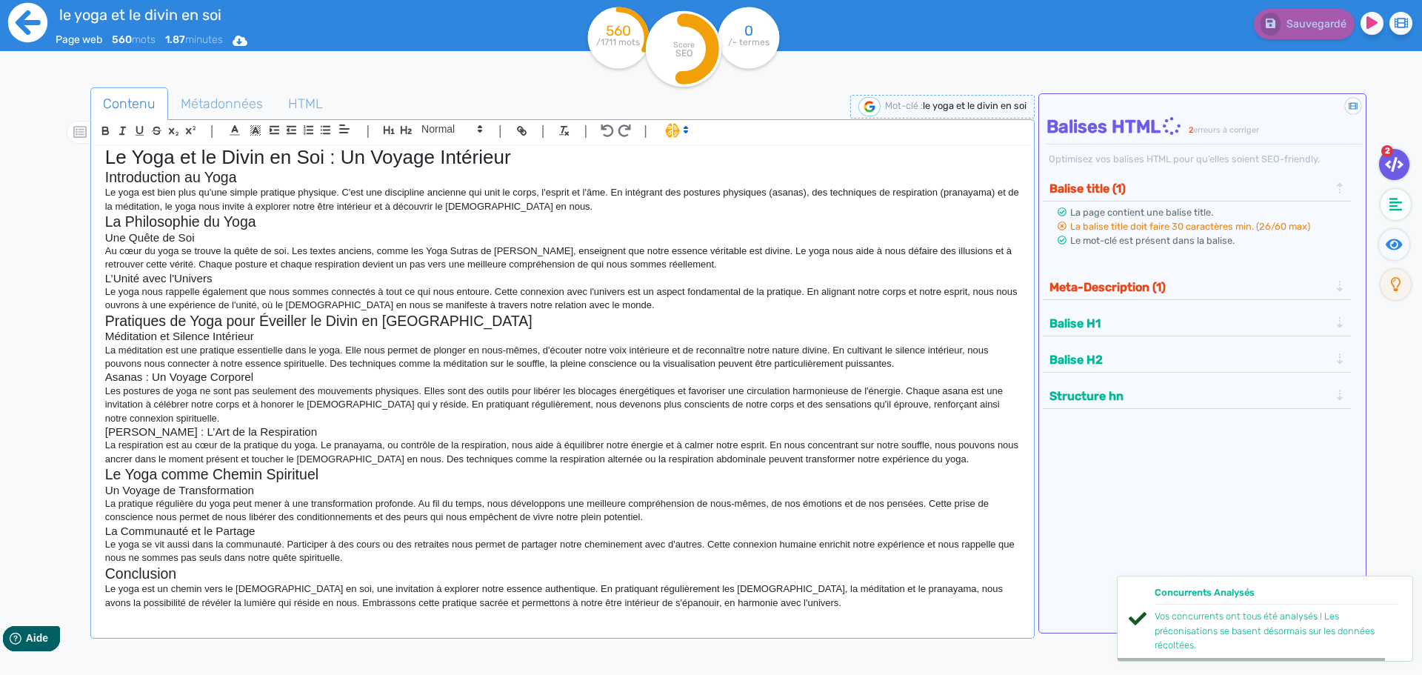
click at [24, 32] on icon at bounding box center [27, 22] width 41 height 41
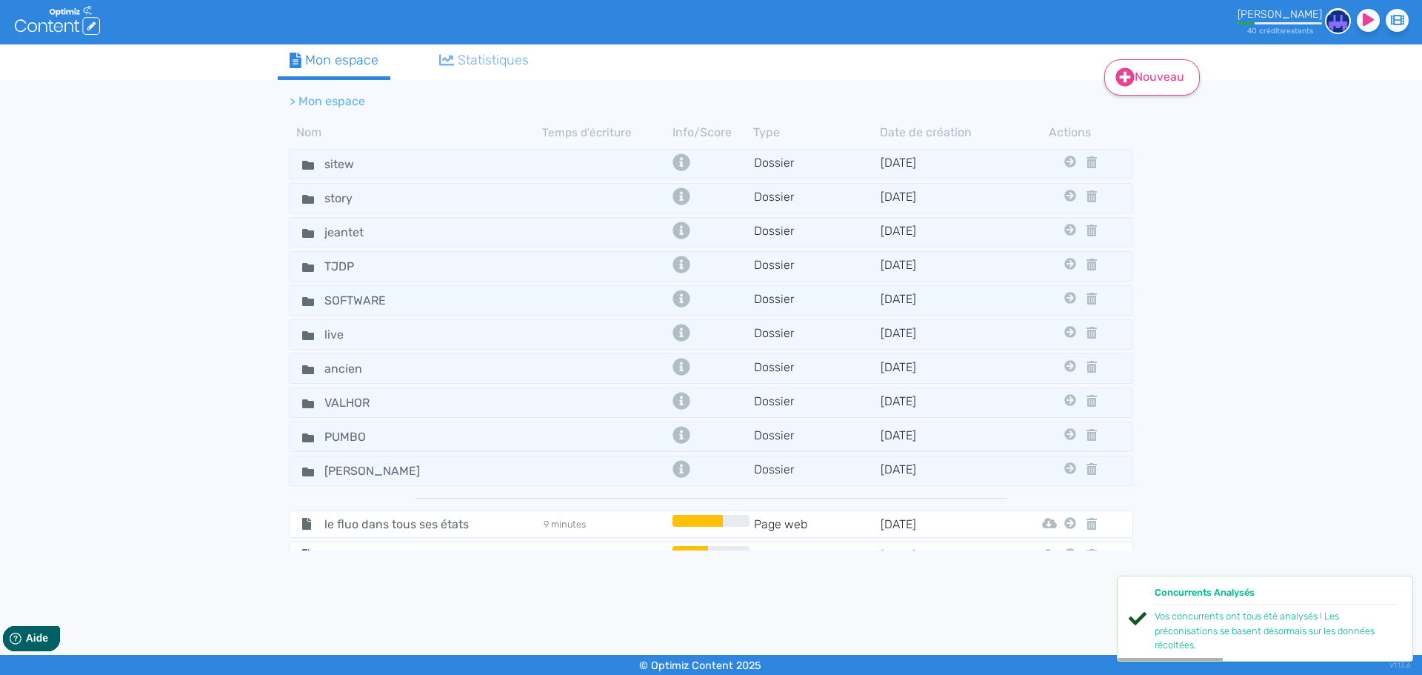
click at [1166, 88] on link "Nouveau" at bounding box center [1152, 77] width 96 height 36
click at [1156, 112] on button "Contenu" at bounding box center [1162, 115] width 118 height 24
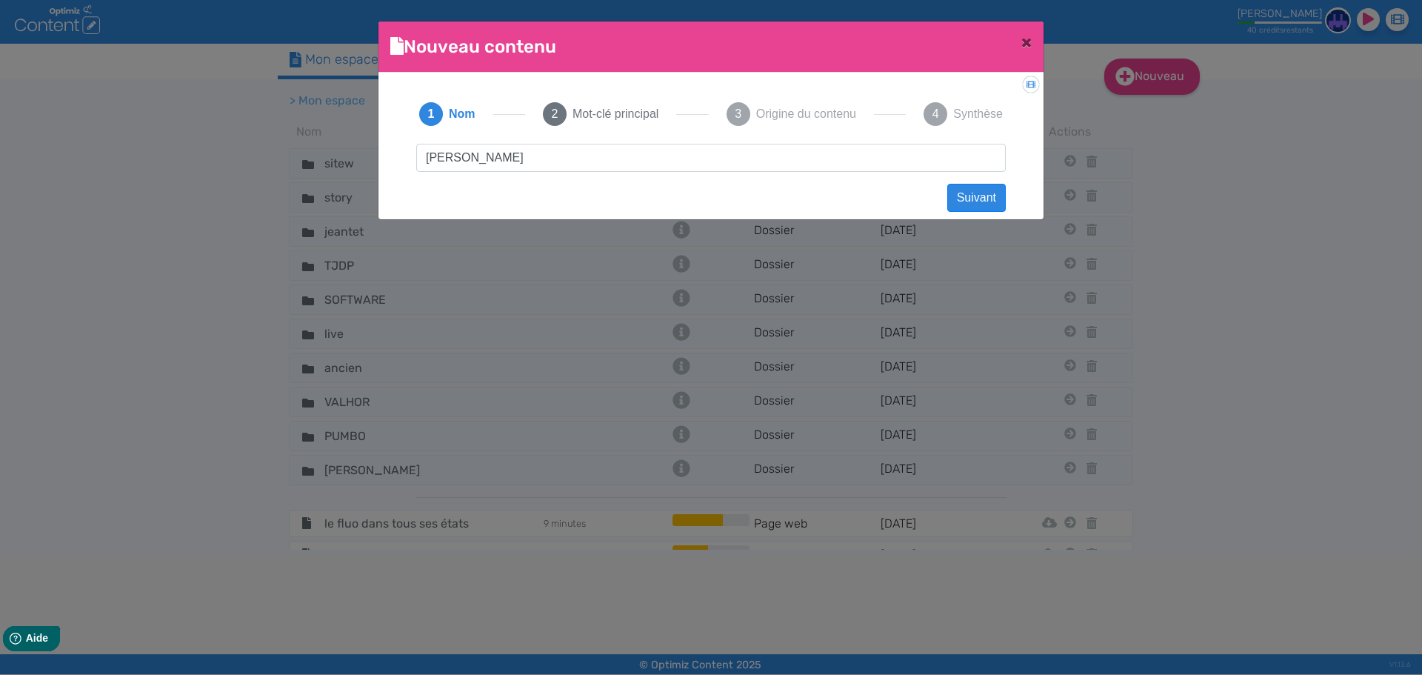
type input "[PERSON_NAME]"
click at [210, 402] on ngb-modal-window "Nouveau contenu × Didacticiel: Créer un document 1 Nom 2 Mot-clé principal 3 Or…" at bounding box center [711, 337] width 1422 height 675
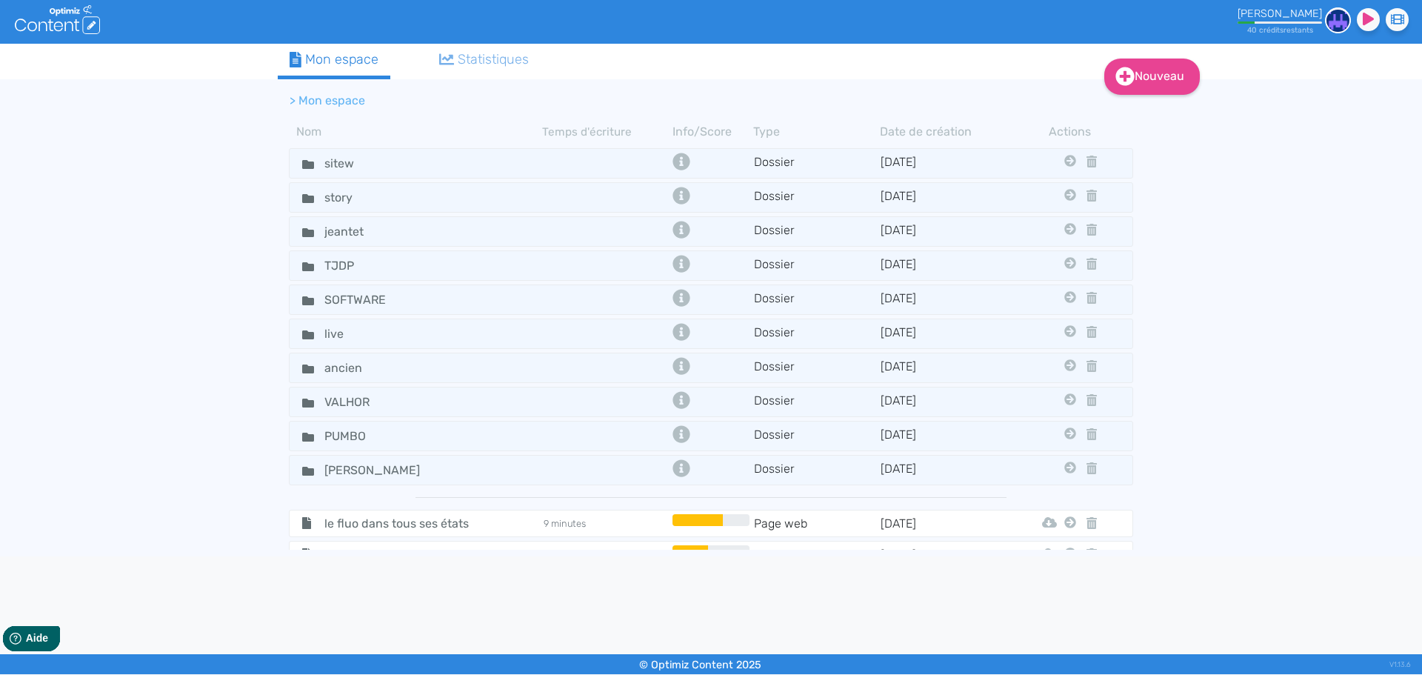
click at [525, 59] on div "Statistiques" at bounding box center [484, 60] width 90 height 20
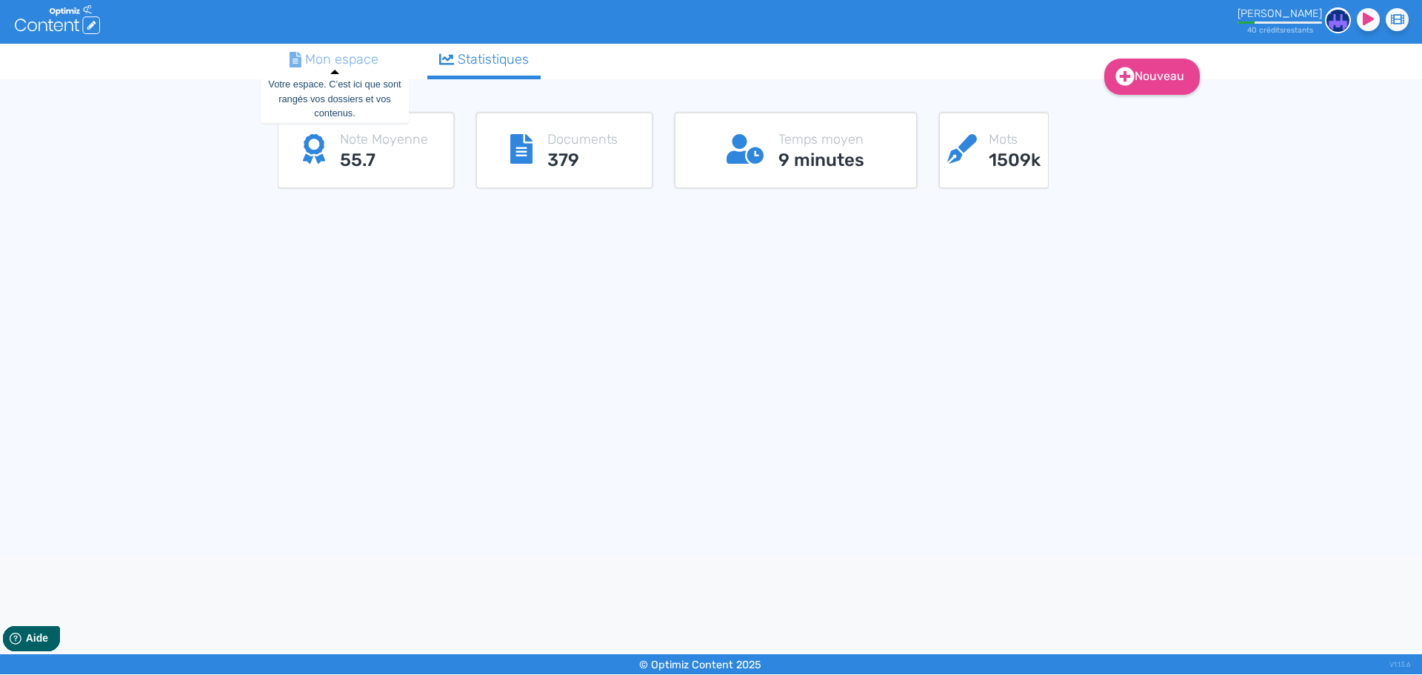
click at [355, 64] on div "Mon espace" at bounding box center [334, 60] width 89 height 20
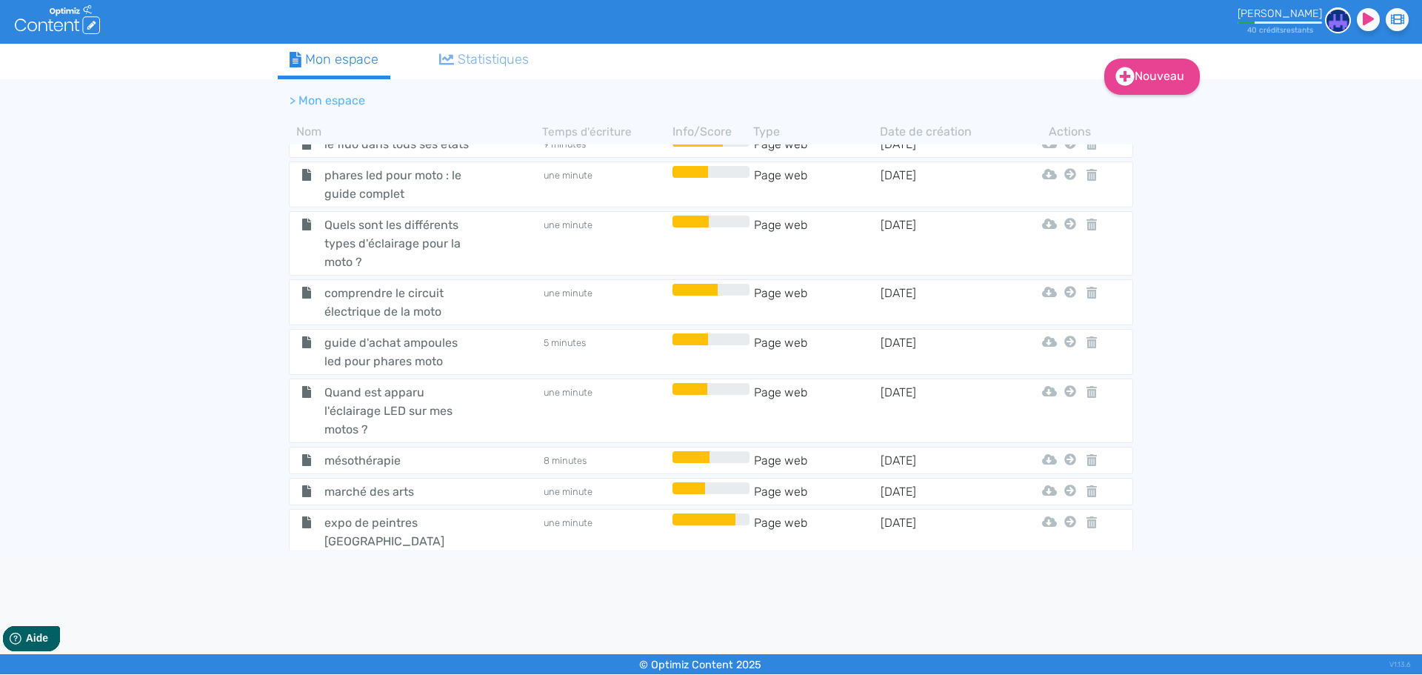
scroll to position [0, 0]
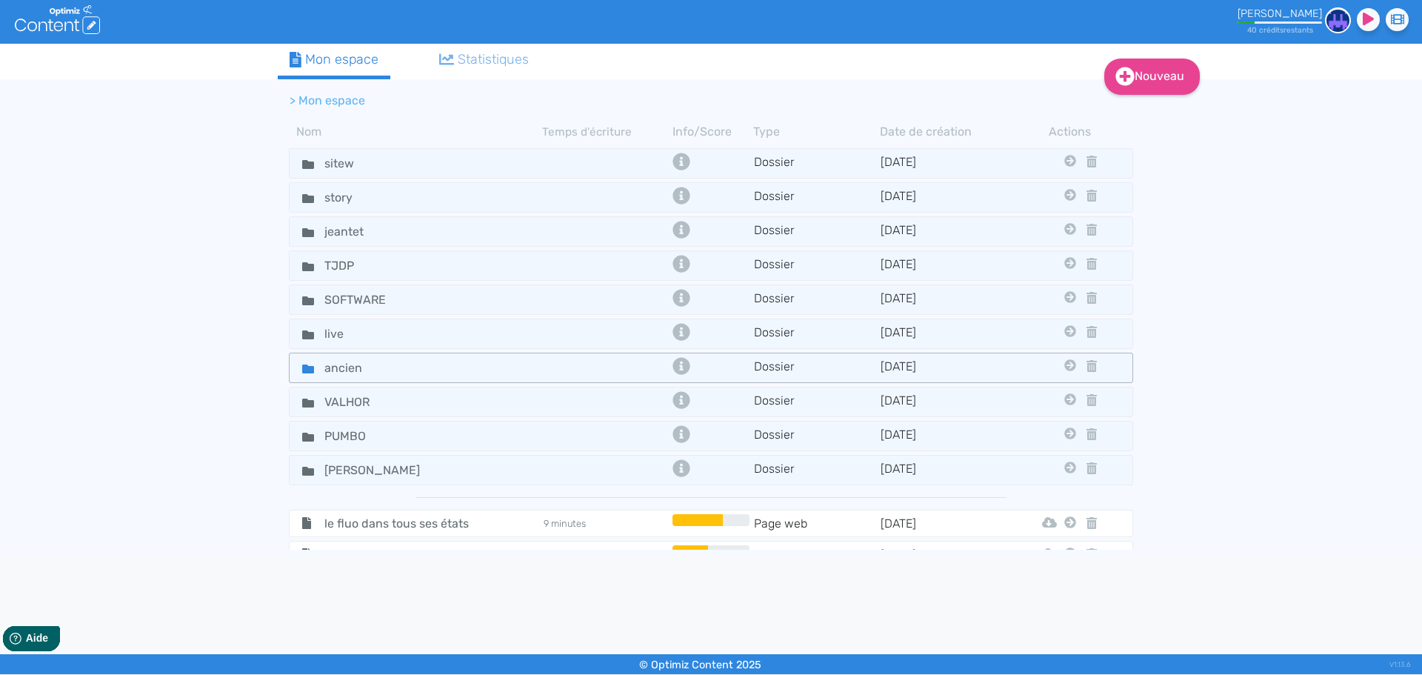
click at [309, 370] on icon at bounding box center [308, 368] width 12 height 9
click at [307, 369] on icon at bounding box center [308, 368] width 12 height 9
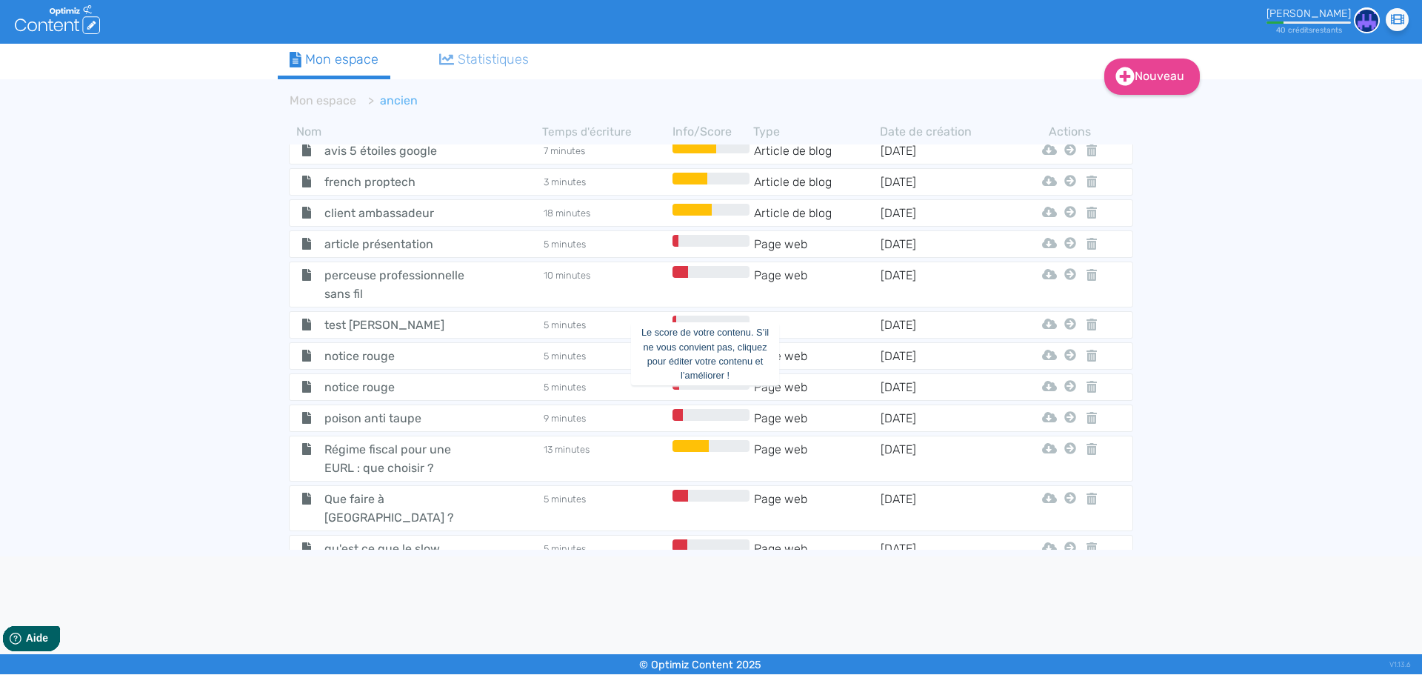
scroll to position [1177, 0]
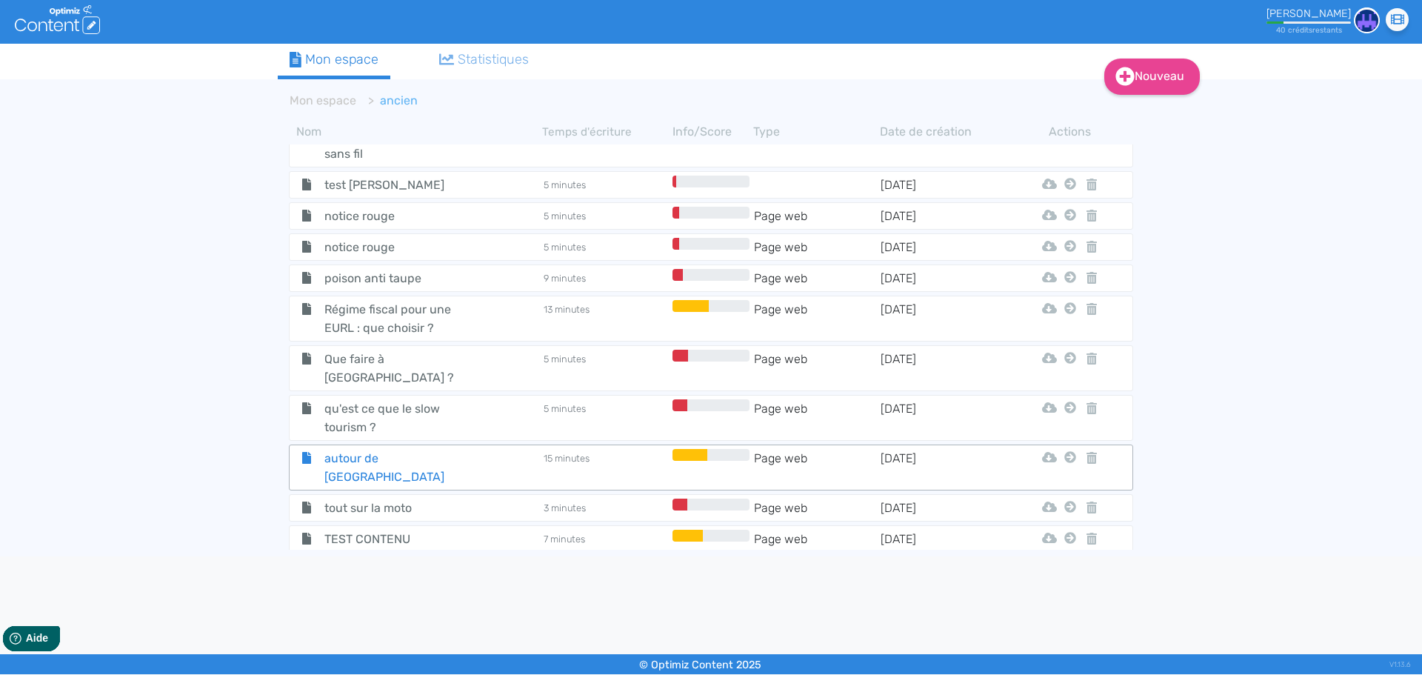
click at [372, 449] on span "autour de [GEOGRAPHIC_DATA]" at bounding box center [396, 467] width 167 height 37
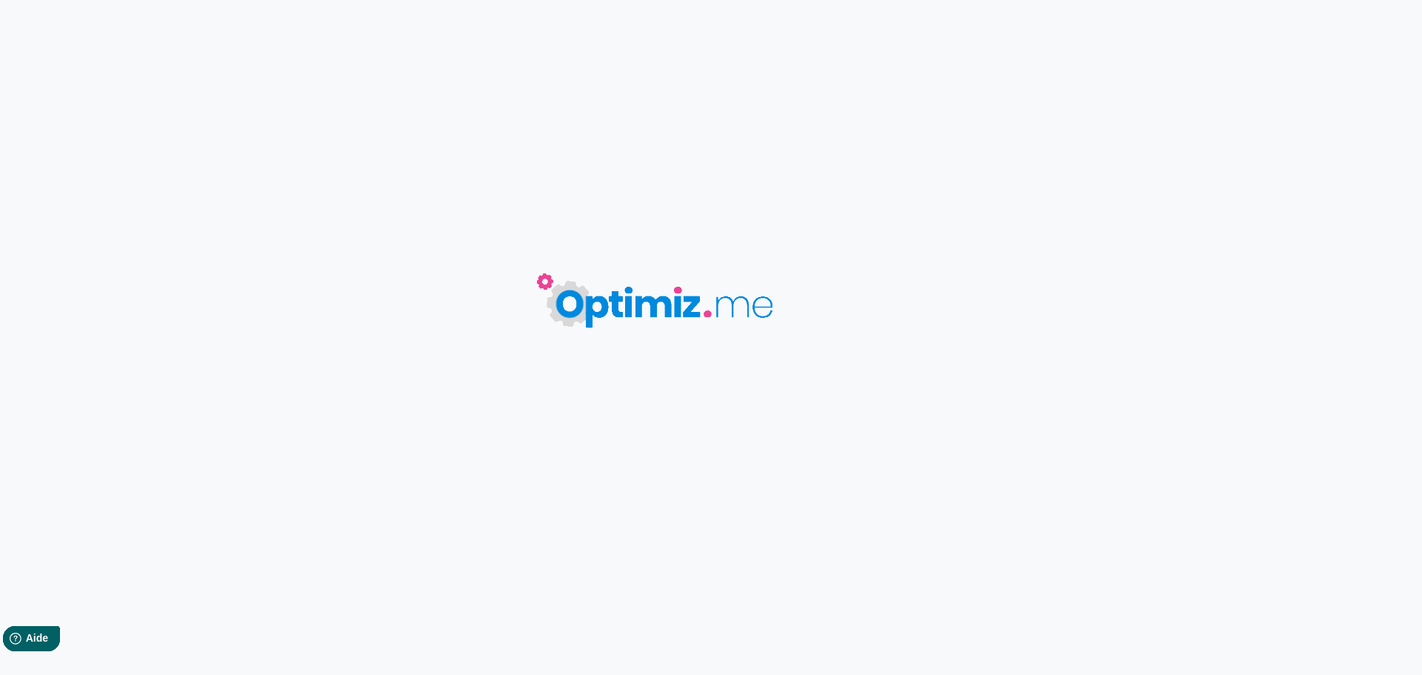
type input "autour de [GEOGRAPHIC_DATA]"
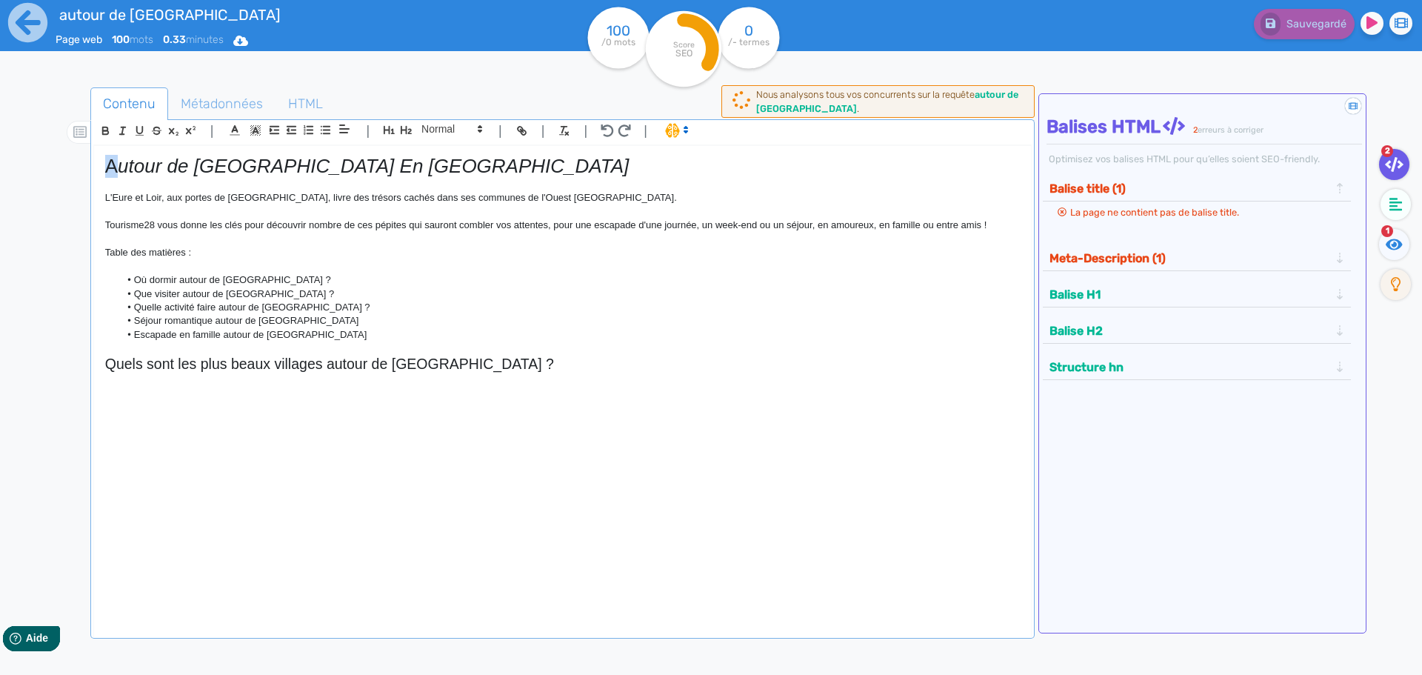
drag, startPoint x: 119, startPoint y: 173, endPoint x: 106, endPoint y: 170, distance: 13.7
click at [106, 170] on h1 "A utour de [GEOGRAPHIC_DATA] En [GEOGRAPHIC_DATA]" at bounding box center [562, 166] width 915 height 23
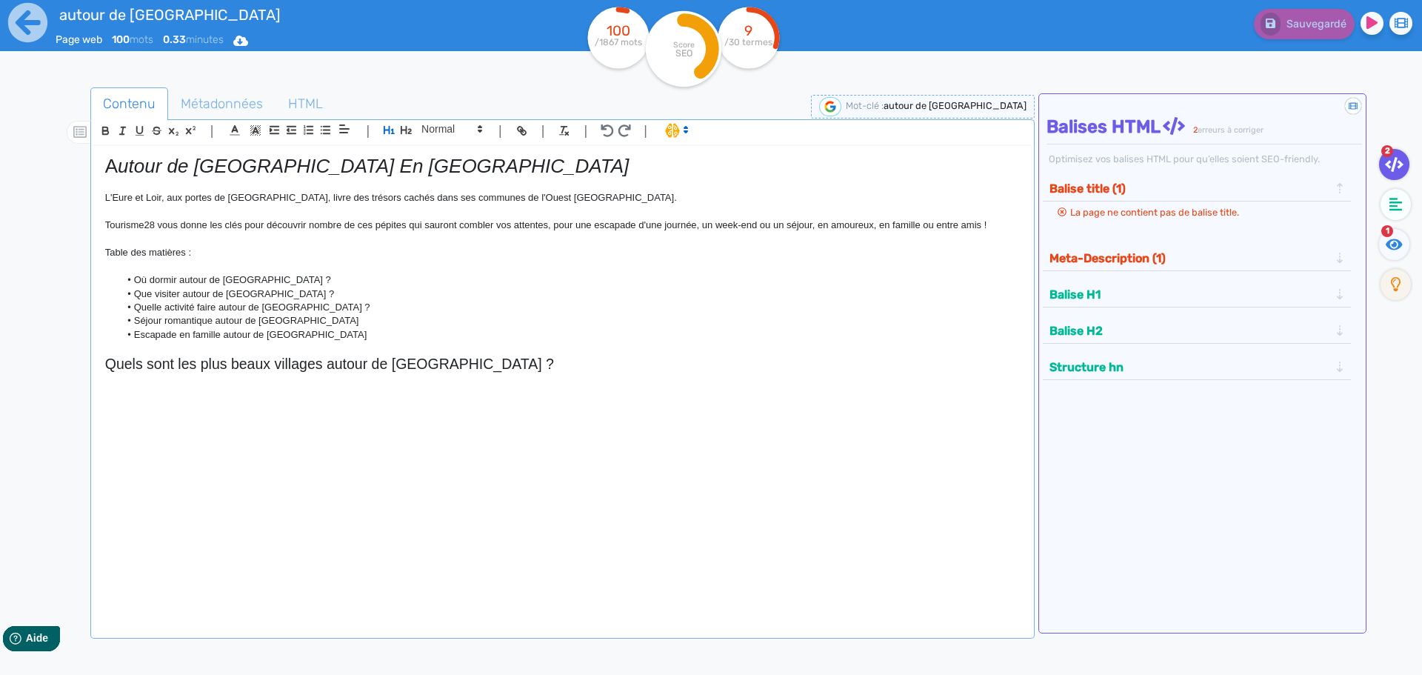
click at [401, 169] on h1 "A utour de [GEOGRAPHIC_DATA] En [GEOGRAPHIC_DATA]" at bounding box center [562, 166] width 915 height 23
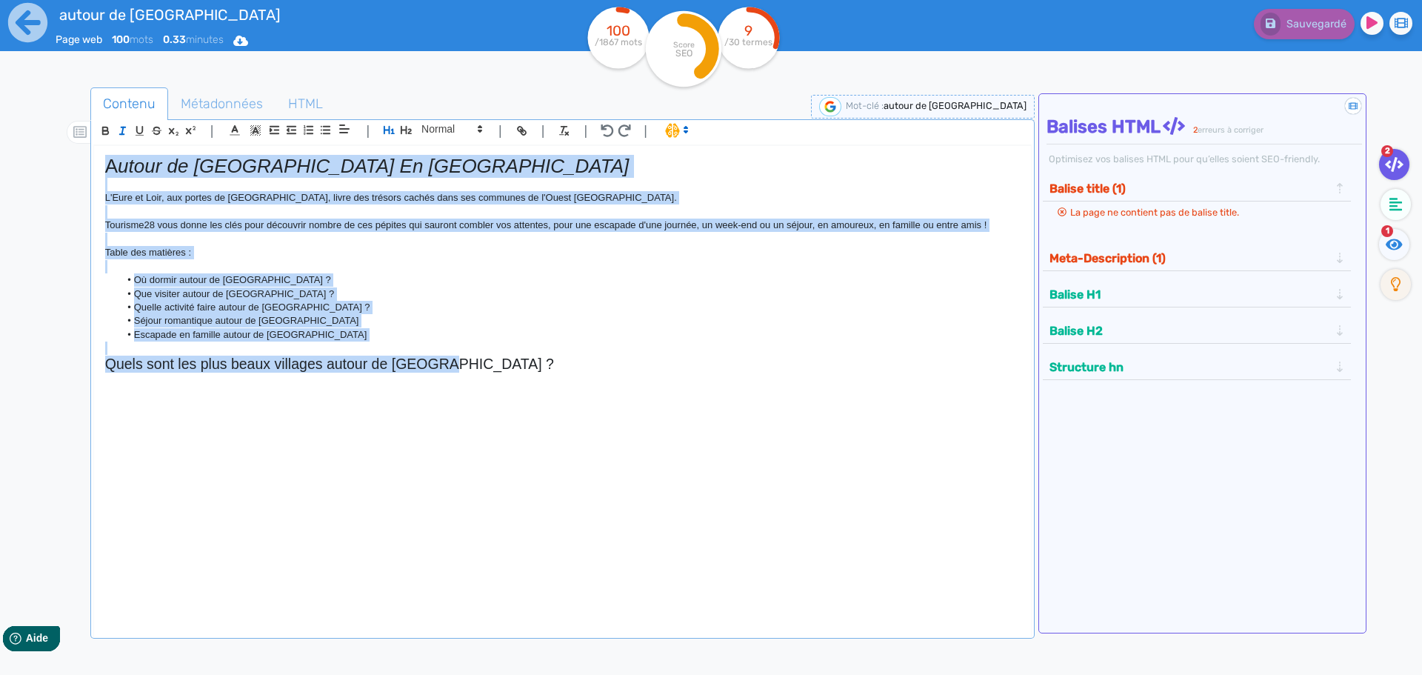
drag, startPoint x: 480, startPoint y: 375, endPoint x: 50, endPoint y: 173, distance: 475.4
click at [50, 173] on div "Contenu Métadonnées HTML | | H3 H4 H5 H6 Normal | | | | A utour de [GEOGRAPHIC_…" at bounding box center [732, 426] width 1379 height 684
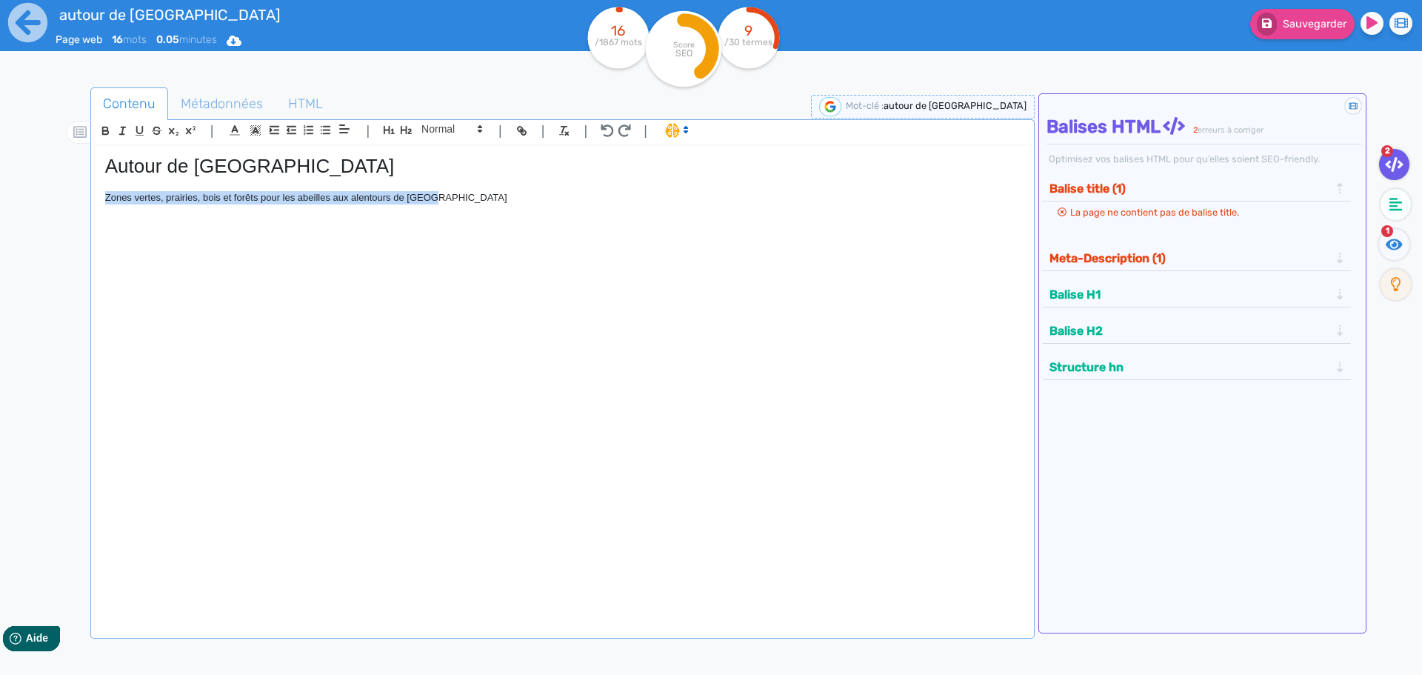
drag, startPoint x: 435, startPoint y: 198, endPoint x: 93, endPoint y: 196, distance: 342.1
click at [94, 196] on div "Autour de Paris Zones vertes, prairies, bois et forêts pour les abeilles aux al…" at bounding box center [562, 382] width 937 height 472
click at [666, 131] on span at bounding box center [675, 129] width 35 height 15
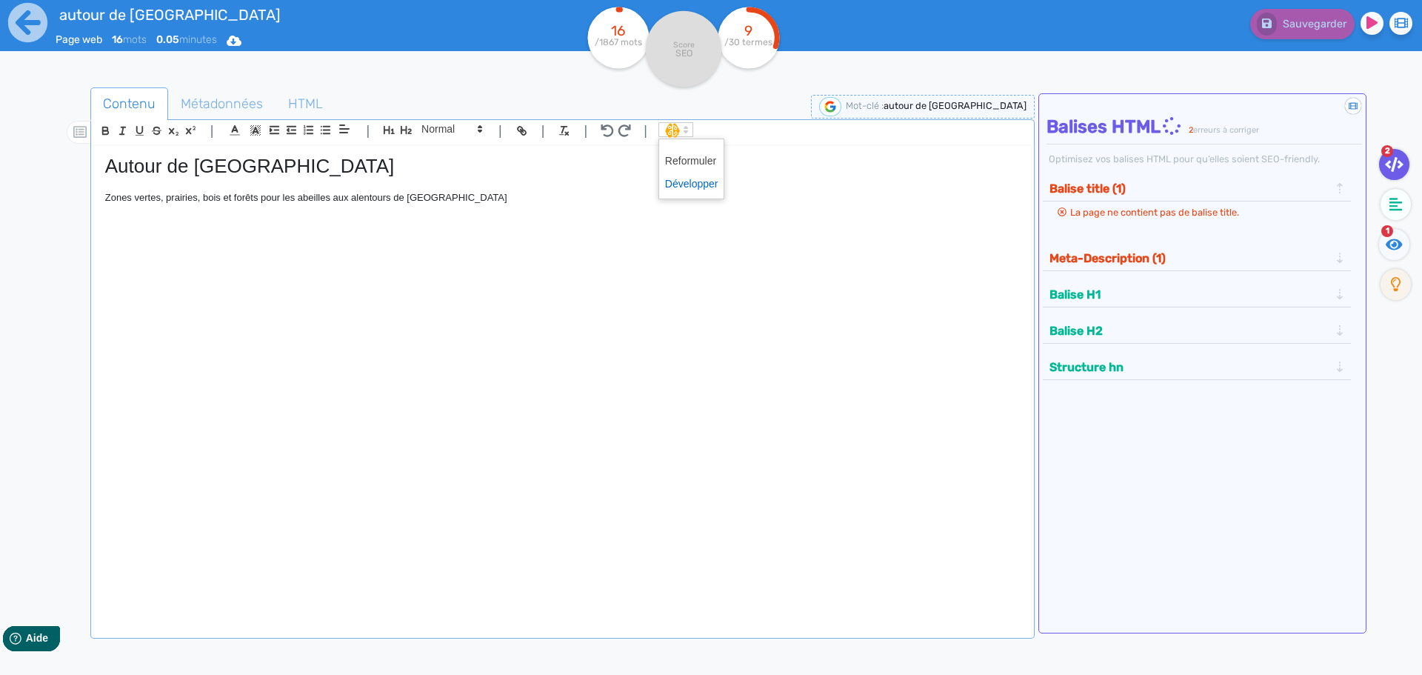
click at [672, 182] on span at bounding box center [691, 184] width 53 height 23
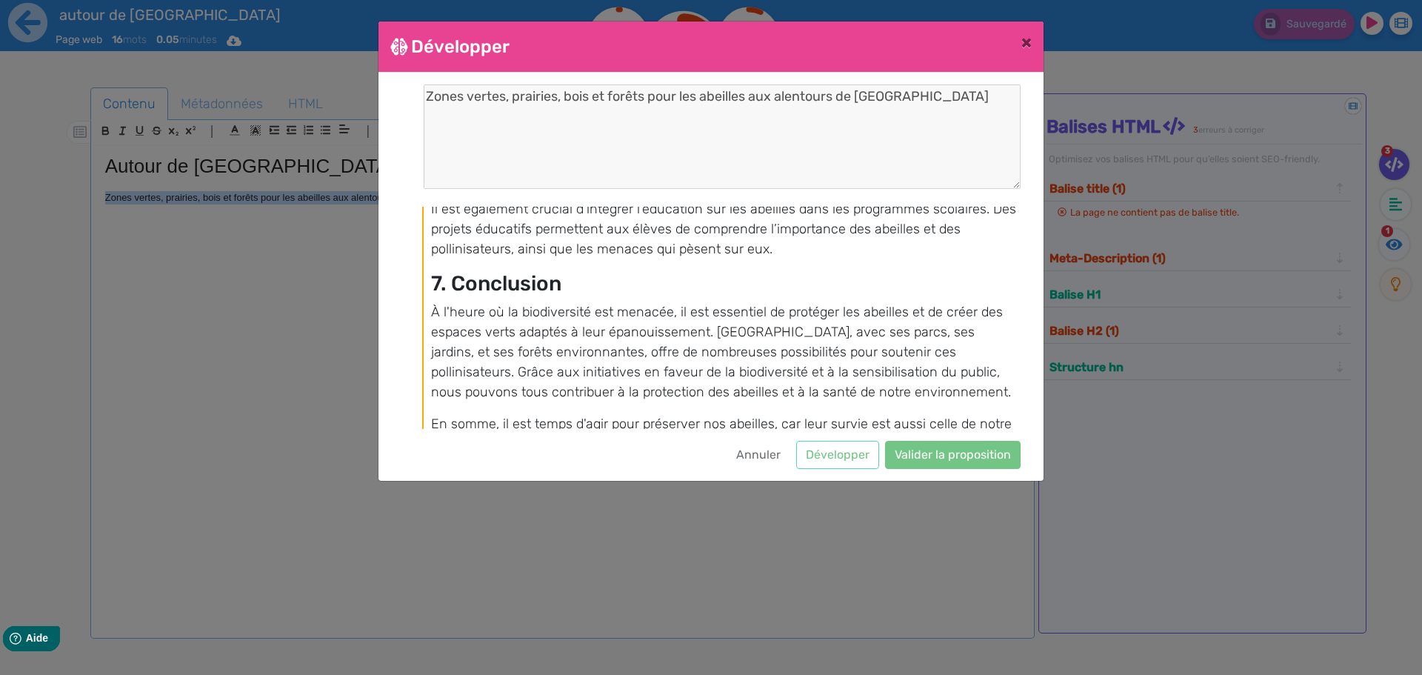
scroll to position [1500, 0]
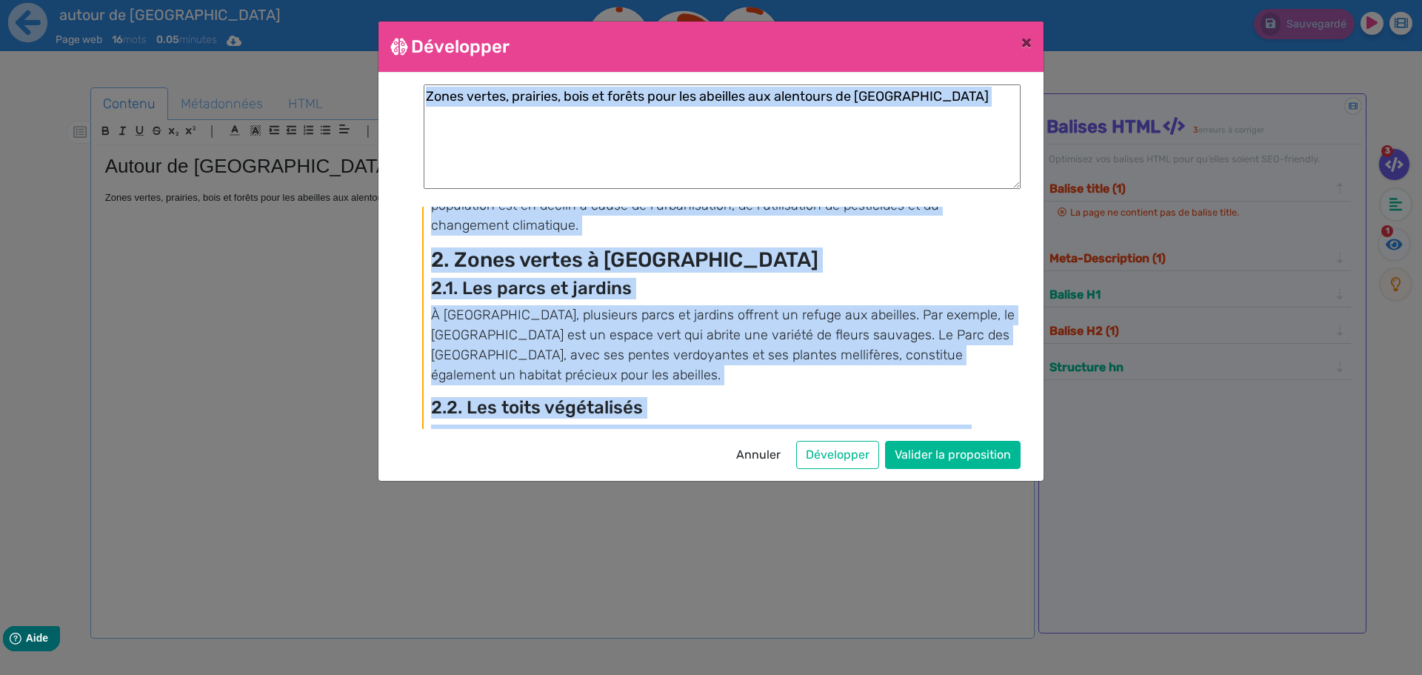
scroll to position [0, 0]
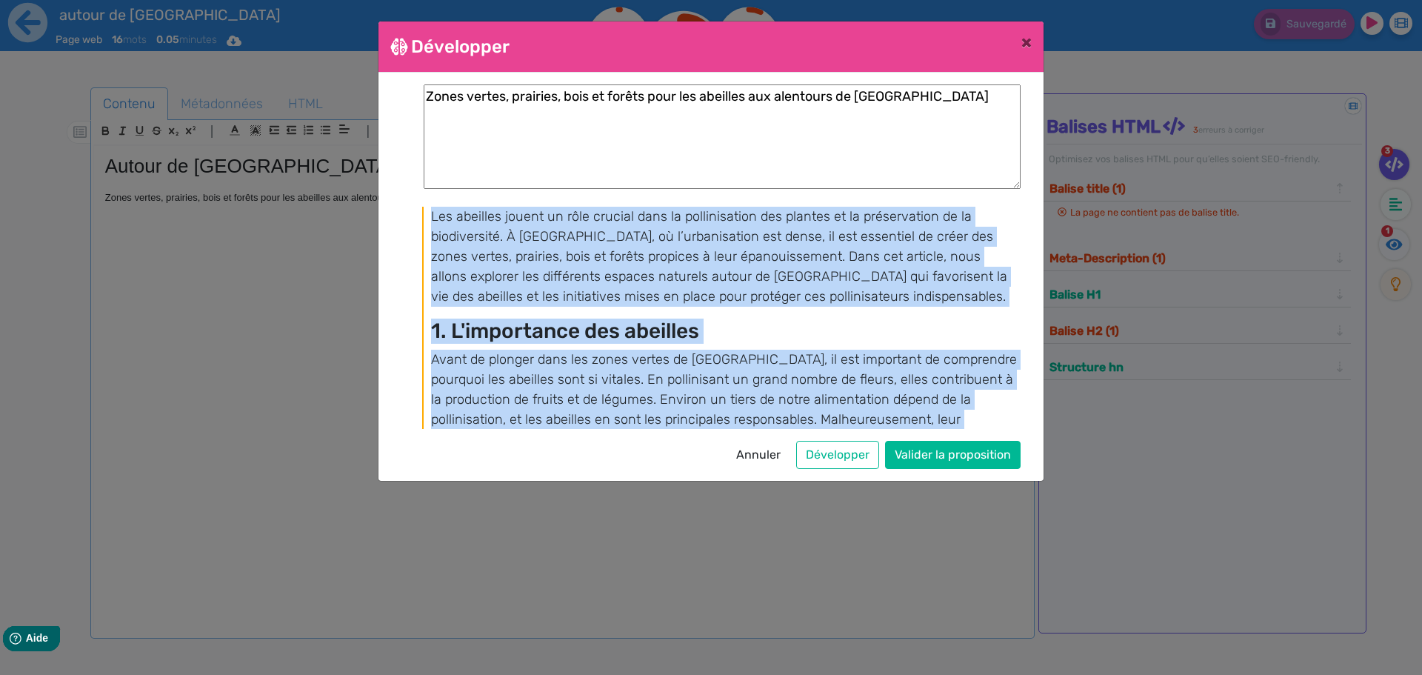
drag, startPoint x: 772, startPoint y: 418, endPoint x: 410, endPoint y: 218, distance: 413.3
click at [410, 218] on div "Les abeilles jouent un rôle crucial dans la pollinisation des plantes et la pré…" at bounding box center [710, 318] width 619 height 222
copy div "Lor ipsumdol sitame co adip elitsed doei te incididuntutl etd magnaal en ad min…"
click at [860, 459] on button "Développer" at bounding box center [837, 455] width 83 height 28
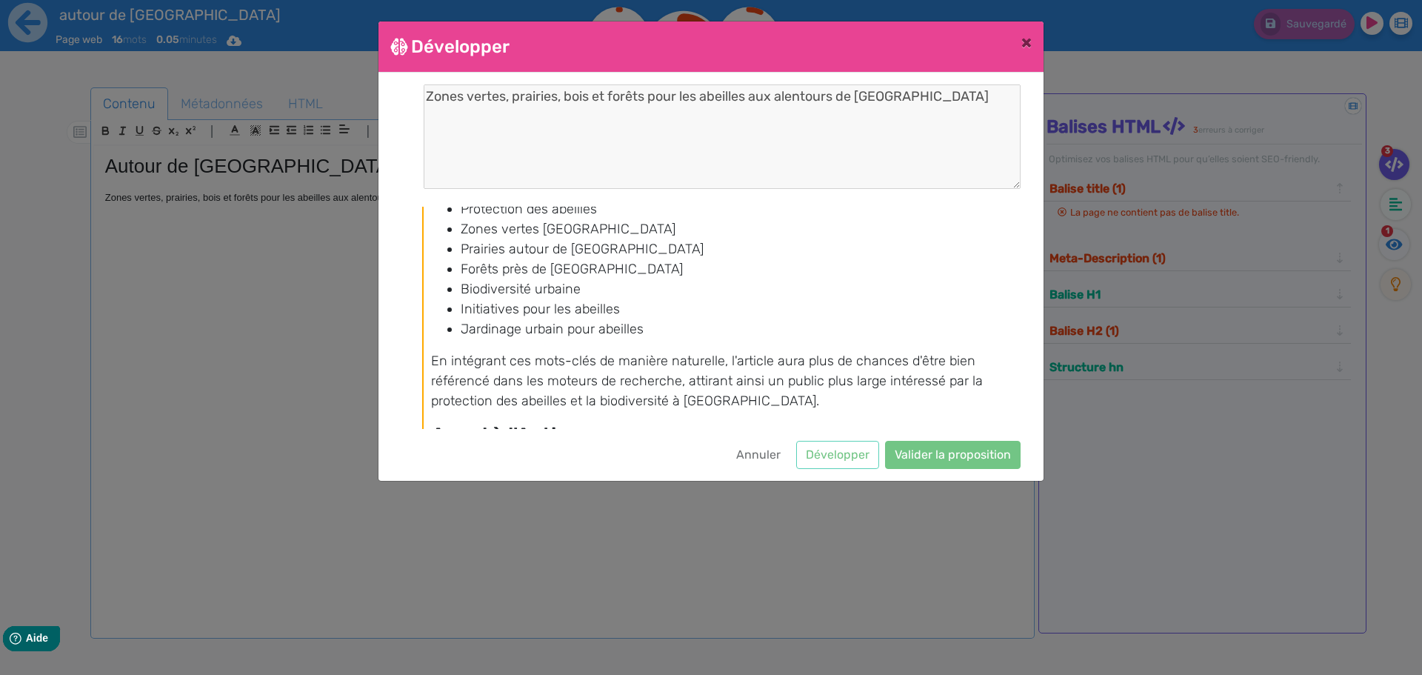
scroll to position [1823, 0]
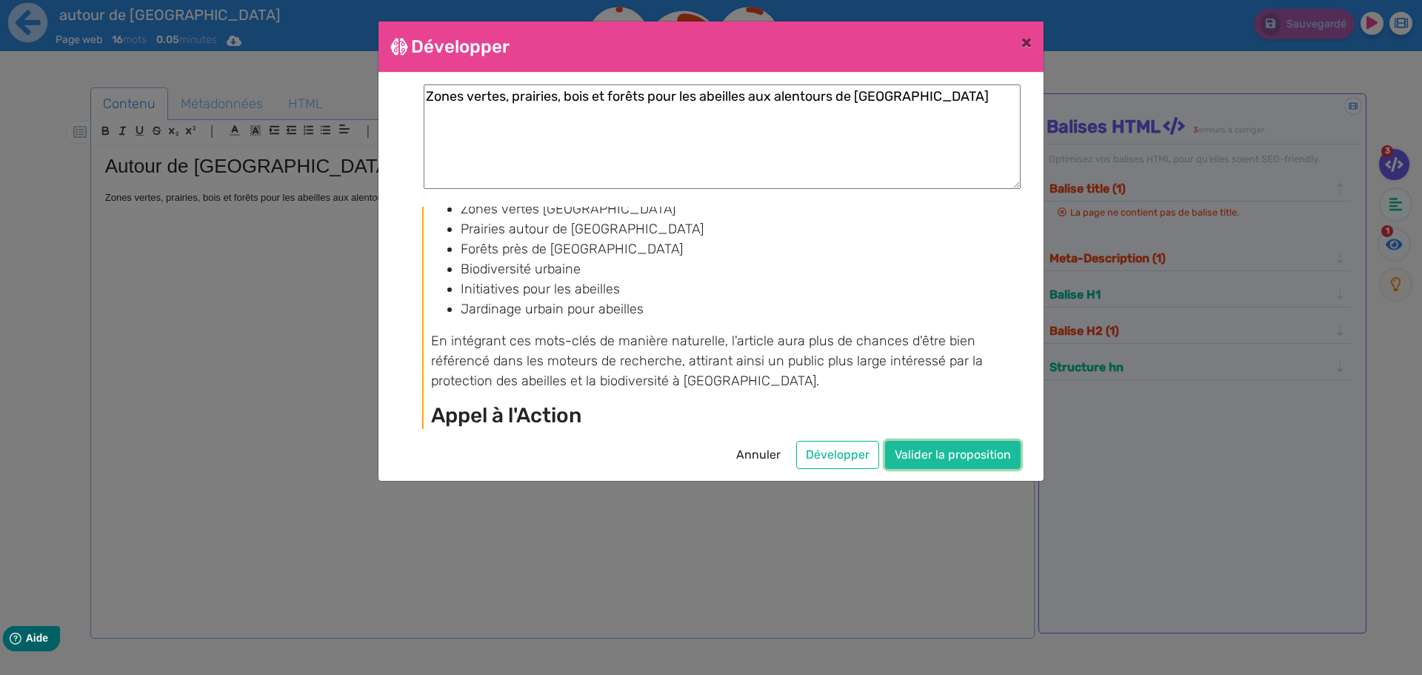
click at [938, 460] on button "Valider la proposition" at bounding box center [953, 455] width 136 height 28
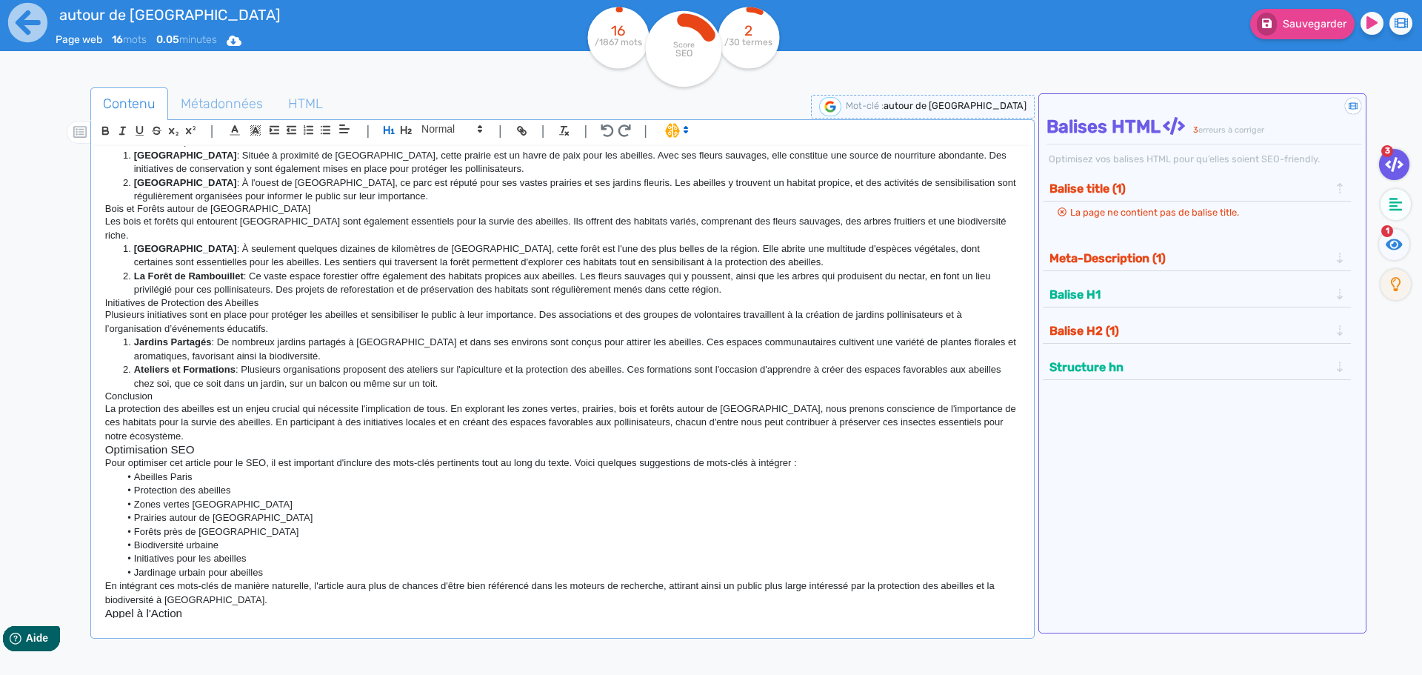
scroll to position [321, 0]
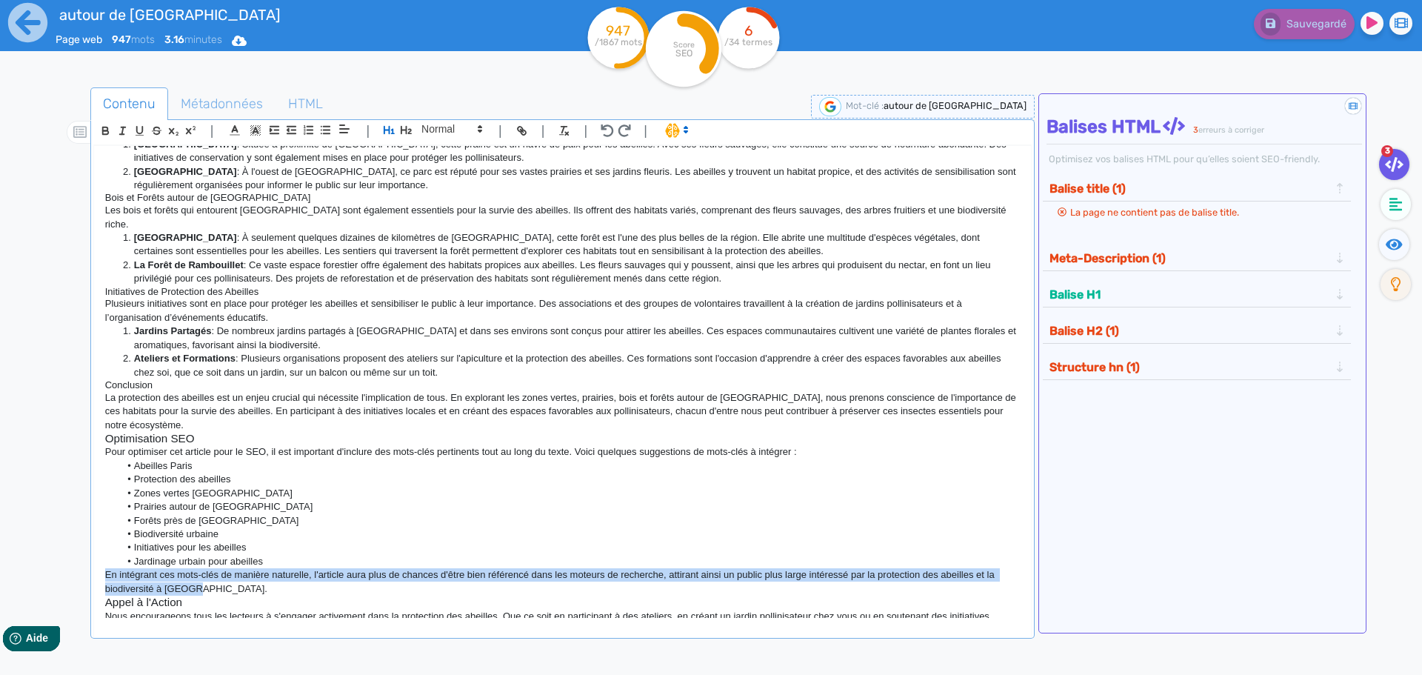
drag, startPoint x: 224, startPoint y: 557, endPoint x: 92, endPoint y: 549, distance: 132.8
click at [92, 549] on div "| | H3 H4 H5 H6 Normal | | | | Autour de Paris Zones Vertes, [GEOGRAPHIC_DATA],…" at bounding box center [562, 378] width 944 height 519
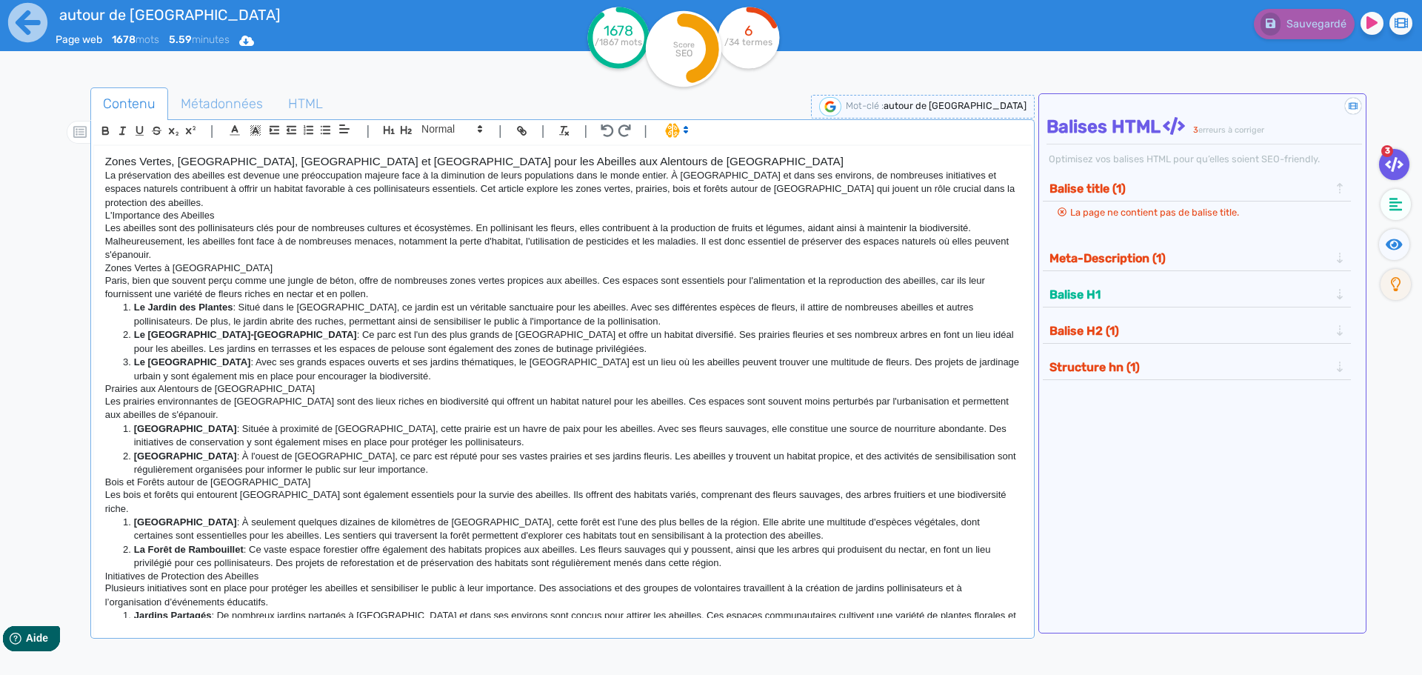
scroll to position [0, 0]
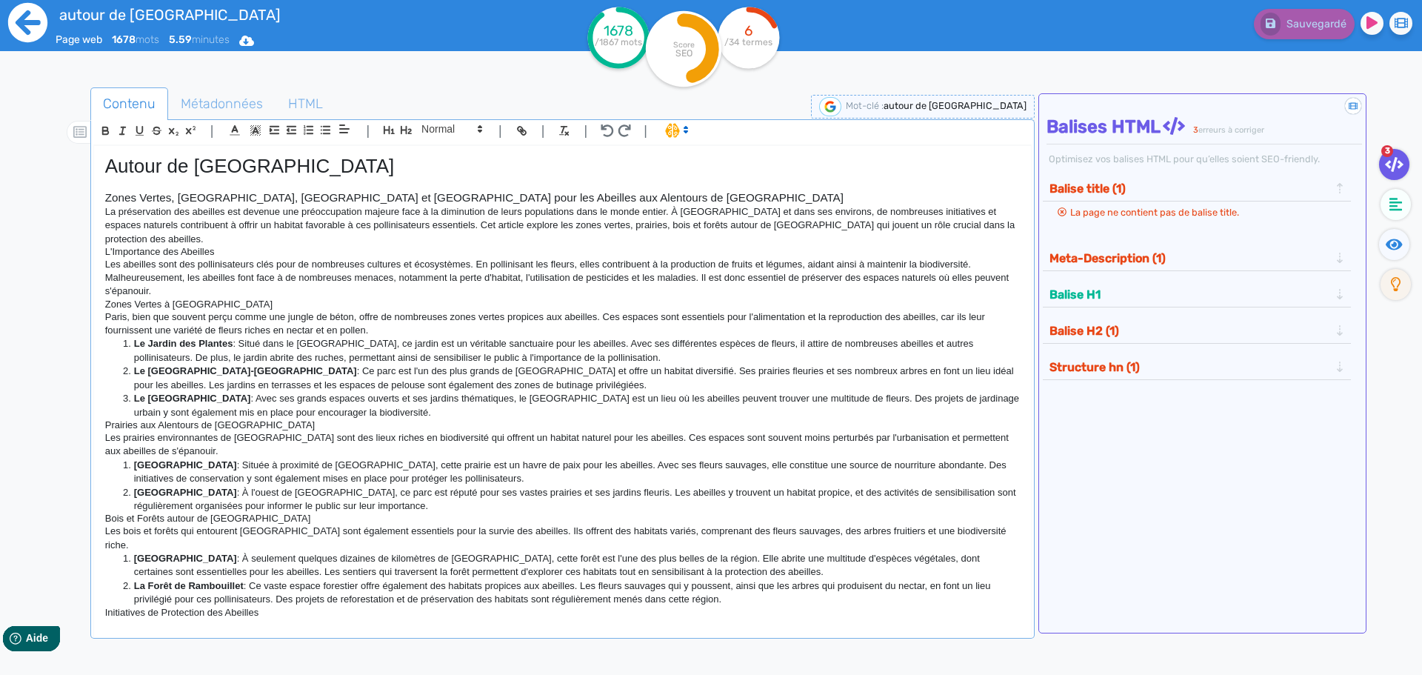
click at [34, 39] on icon at bounding box center [27, 22] width 39 height 39
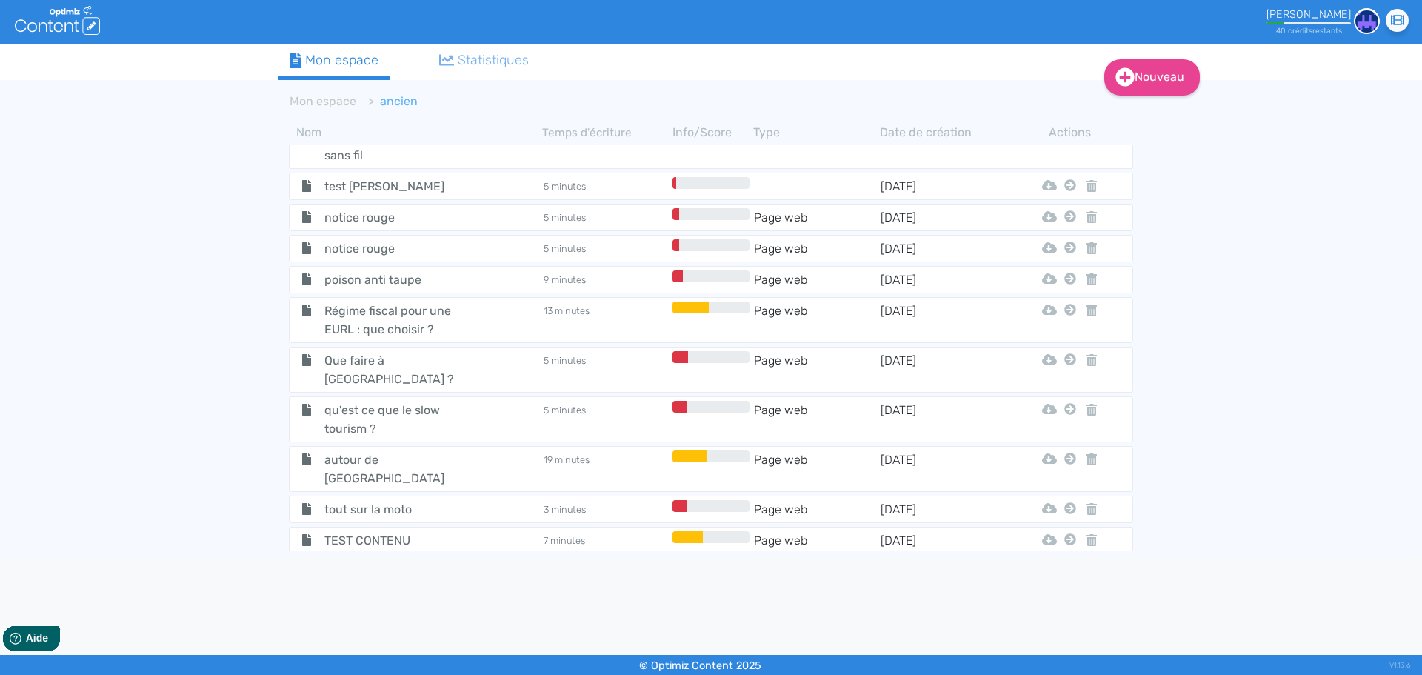
scroll to position [1177, 0]
click at [383, 499] on span "tout sur la moto" at bounding box center [396, 508] width 167 height 19
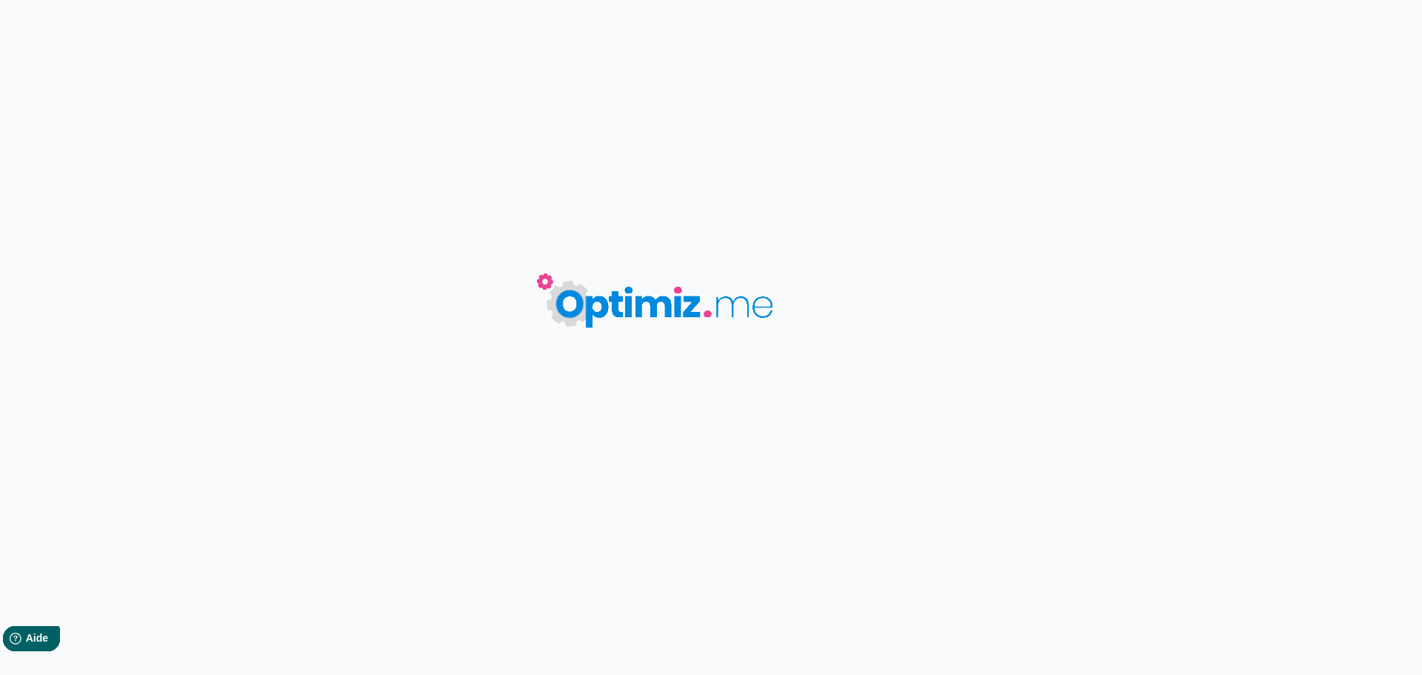
type input "tout sur la moto"
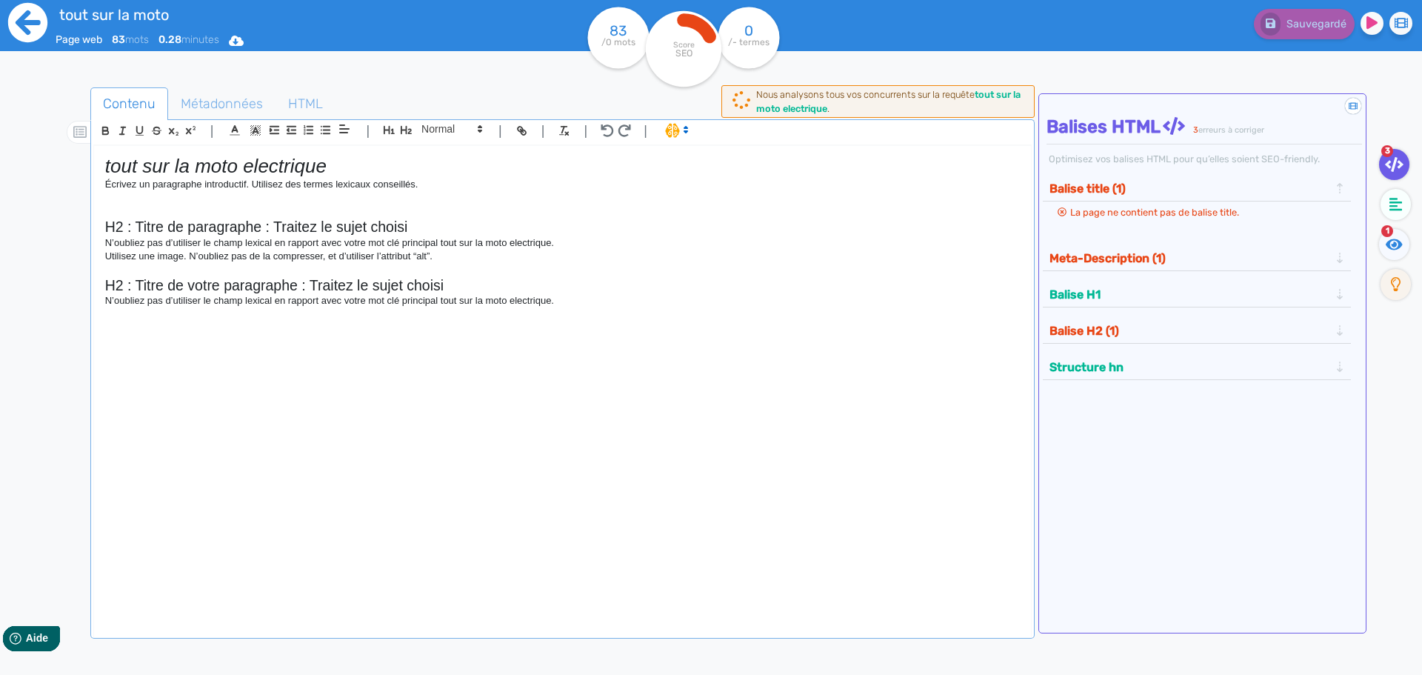
click at [34, 19] on icon at bounding box center [27, 22] width 39 height 39
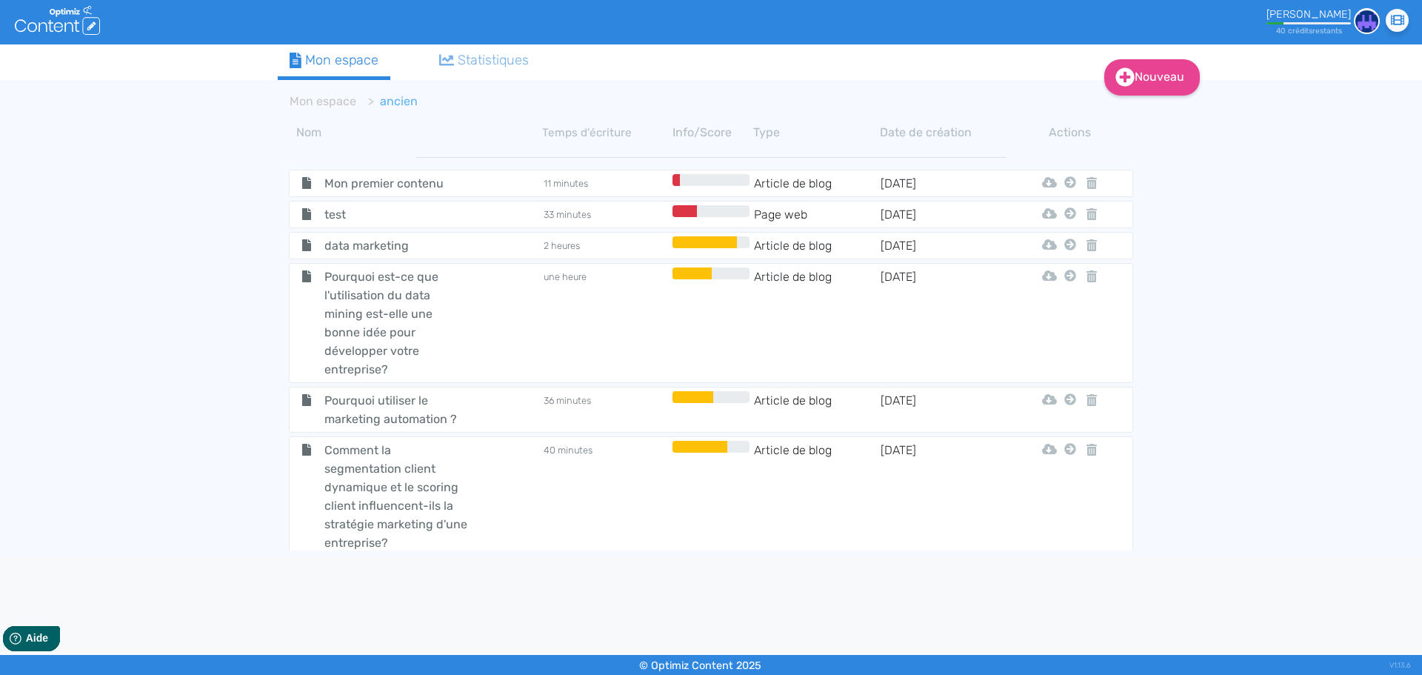
click at [36, 16] on icon ".cls-1 { fill: #fff; } logos_optimized_solutions" at bounding box center [57, 20] width 85 height 29
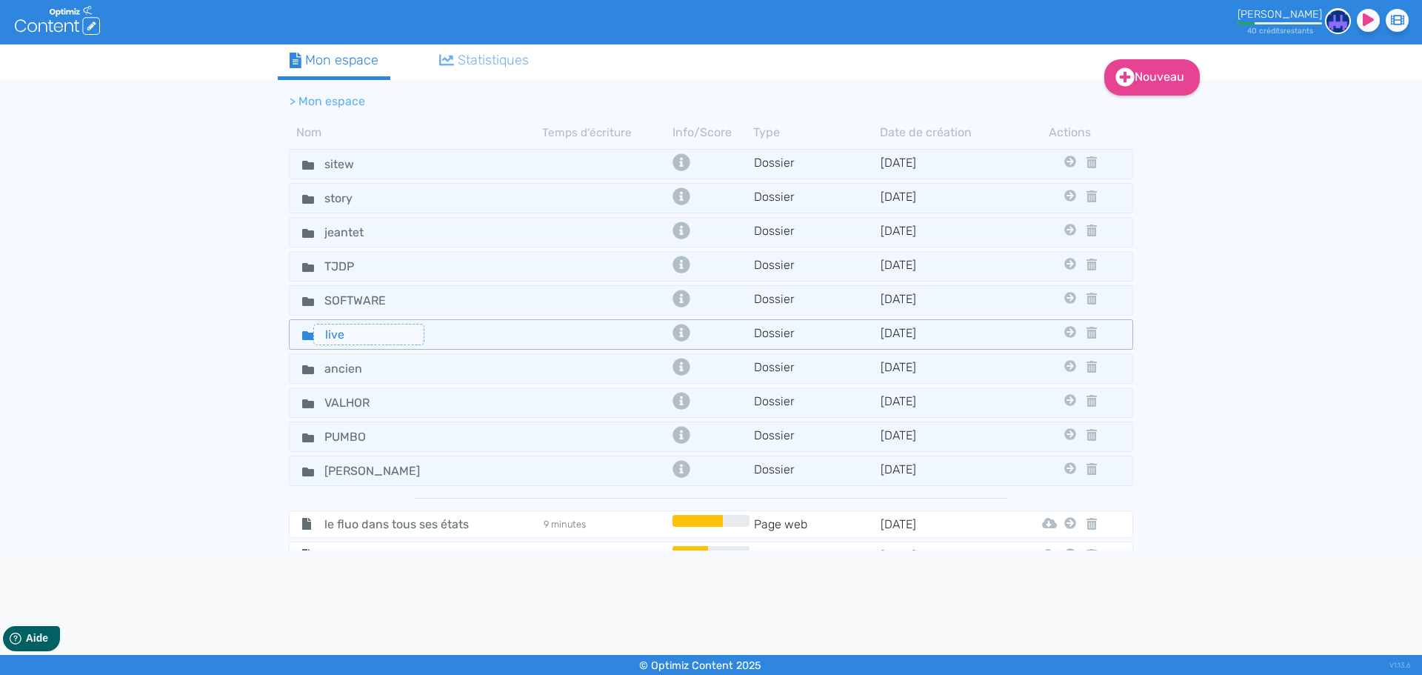
click at [313, 337] on input "live" at bounding box center [368, 334] width 111 height 21
click at [307, 338] on icon at bounding box center [308, 335] width 12 height 9
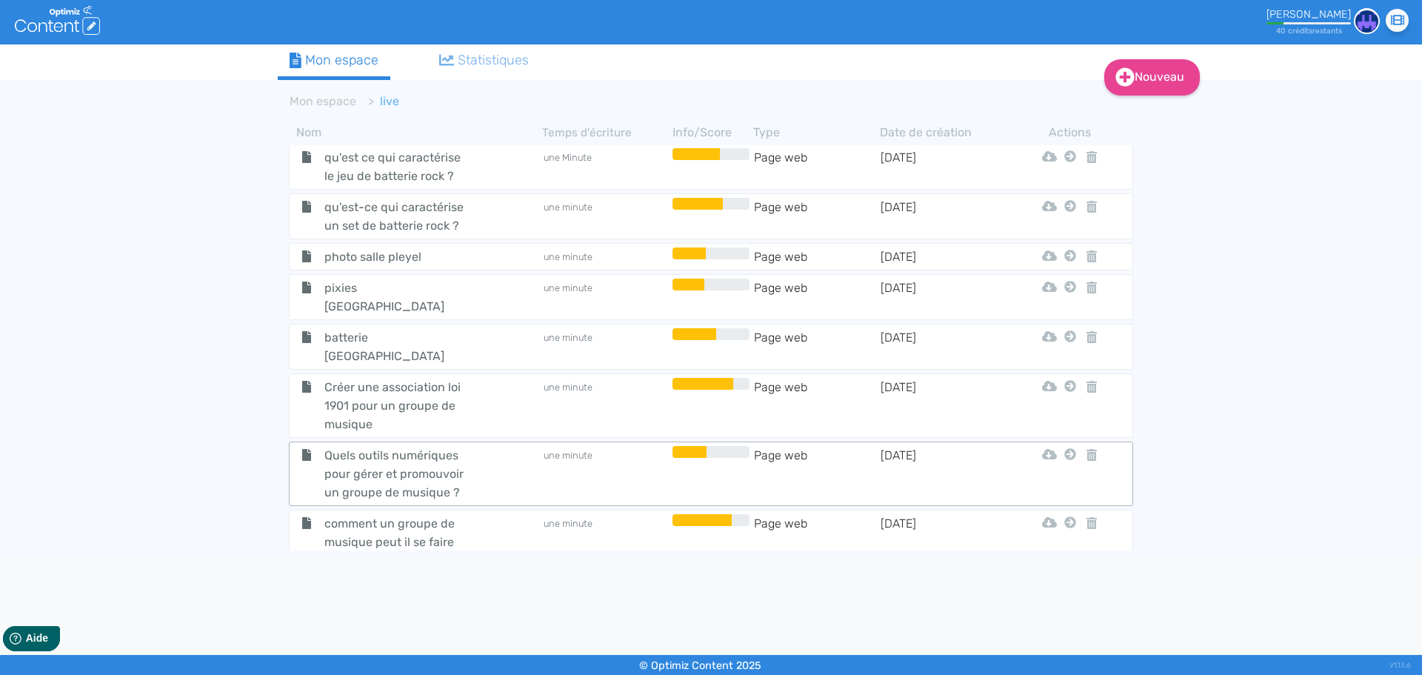
scroll to position [633, 0]
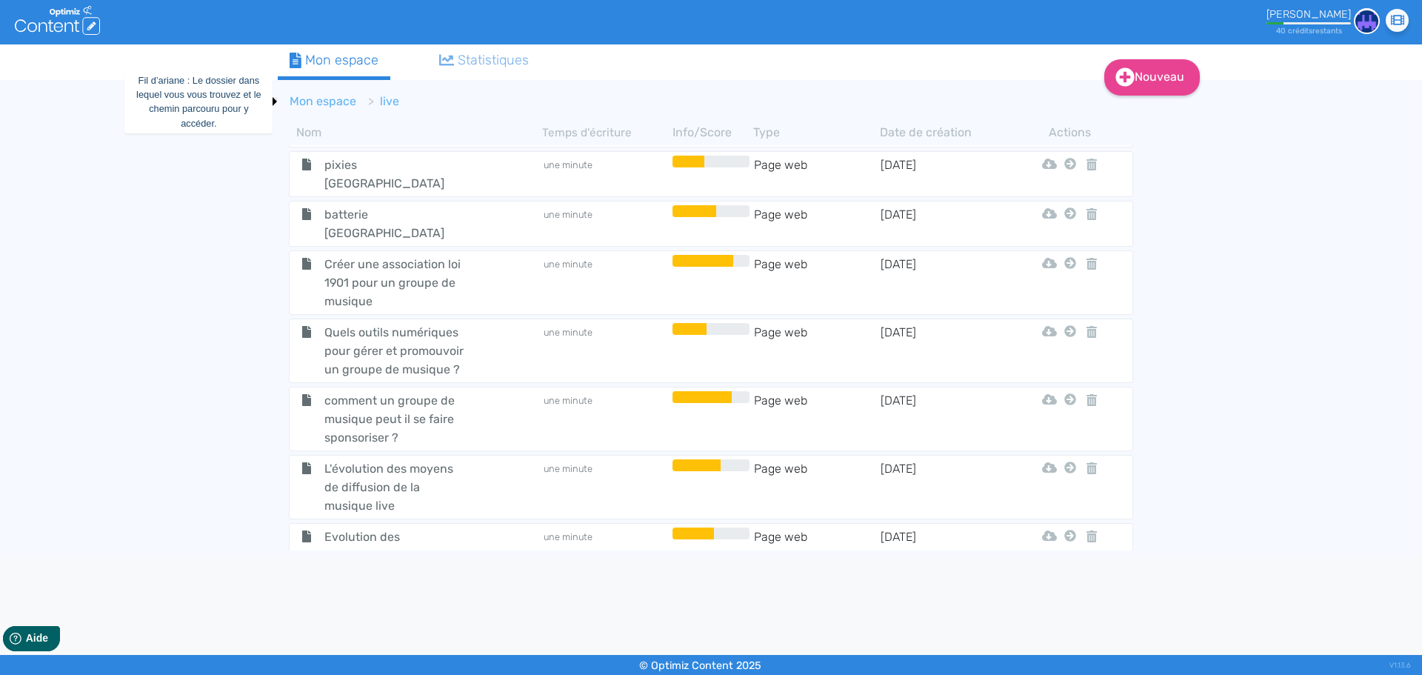
click at [326, 107] on link "Mon espace" at bounding box center [323, 101] width 67 height 14
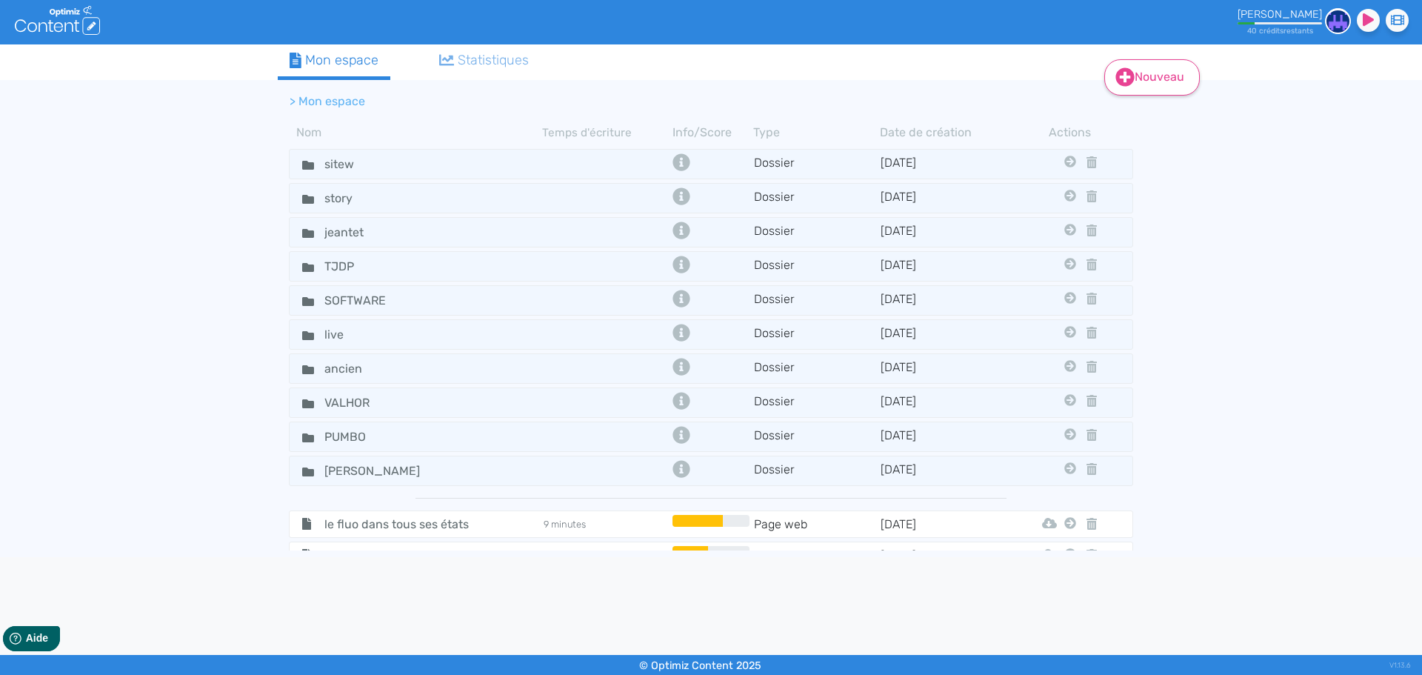
click at [1157, 79] on link "Nouveau" at bounding box center [1152, 77] width 96 height 36
click at [1146, 114] on button "Contenu" at bounding box center [1162, 115] width 118 height 24
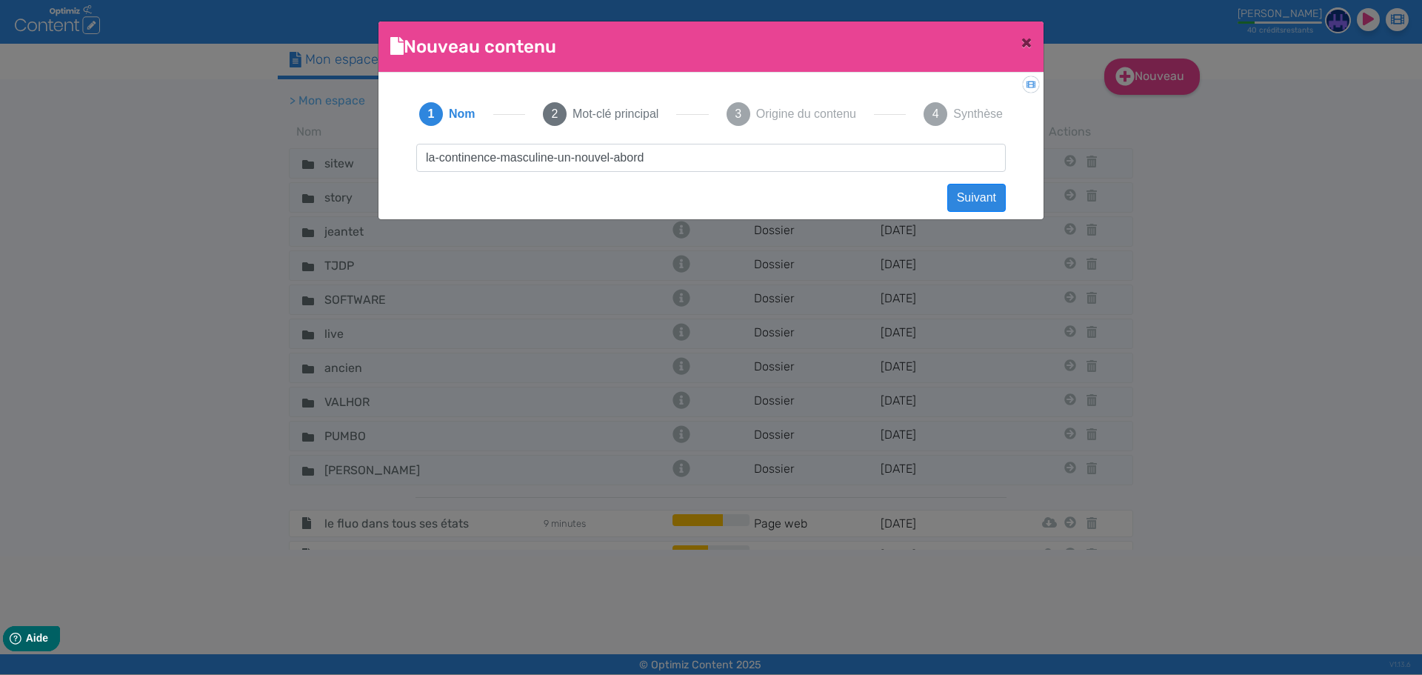
click at [435, 159] on input "la-continence-masculine-un-nouvel-abord" at bounding box center [710, 158] width 589 height 28
click at [495, 162] on input "la continence-masculine-un-nouvel-abord" at bounding box center [710, 158] width 589 height 28
click at [555, 163] on input "la continence masculine-un-nouvel-abord" at bounding box center [710, 158] width 589 height 28
click at [570, 158] on input "la continence masculine un-nouvel-abord" at bounding box center [710, 158] width 589 height 28
click at [607, 162] on input "la continence masculine un nouvel-abord" at bounding box center [710, 158] width 589 height 28
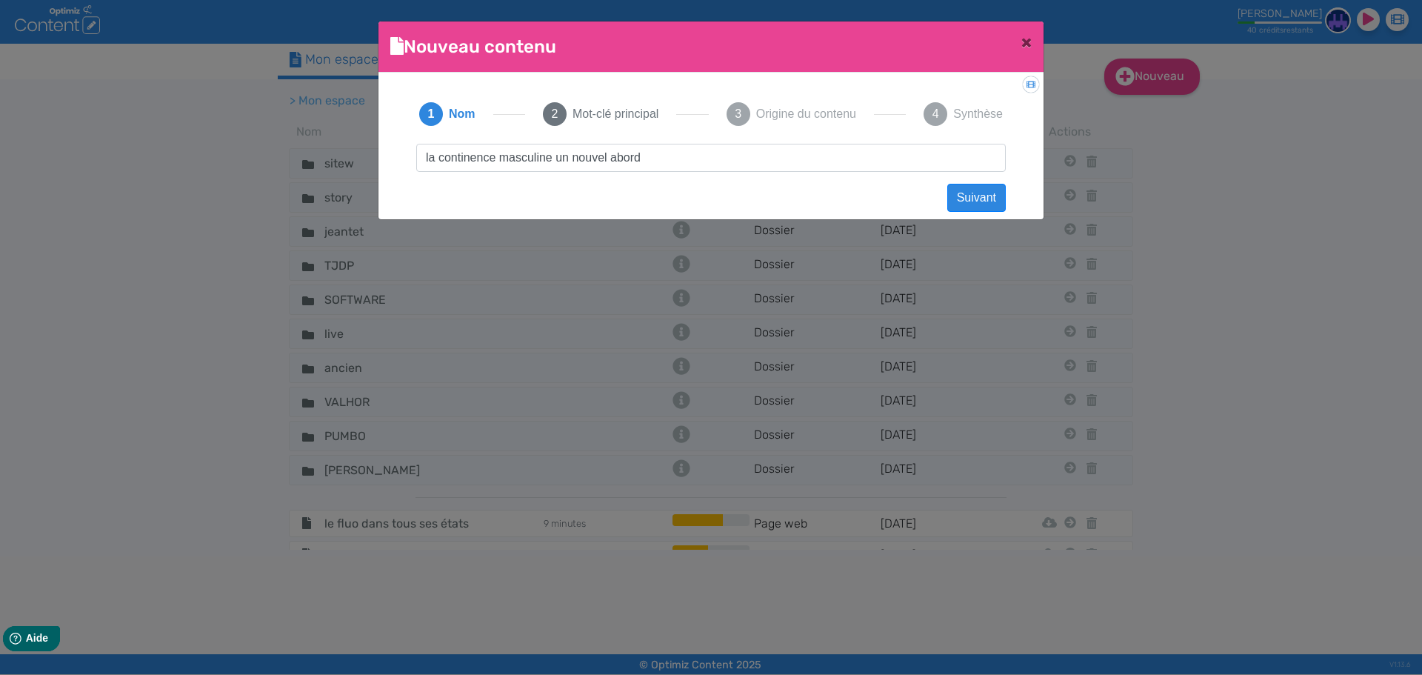
drag, startPoint x: 732, startPoint y: 162, endPoint x: 261, endPoint y: 160, distance: 470.2
click at [261, 160] on ngb-modal-window "Nouveau contenu × Didacticiel: Créer un document 1 Nom 2 Mot-clé principal 3 Or…" at bounding box center [711, 337] width 1422 height 675
type input "la continence masculine un nouvel abord"
click at [981, 195] on button "Suivant" at bounding box center [976, 198] width 59 height 28
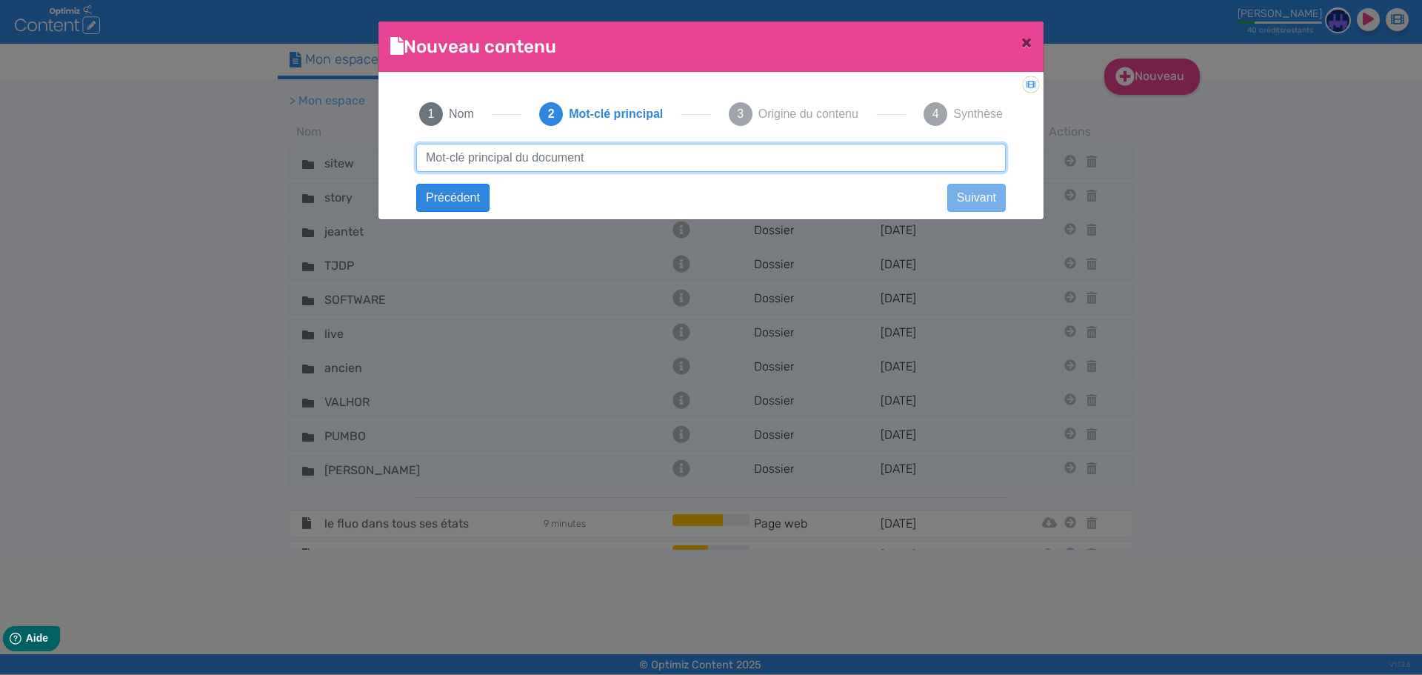
paste input "la continence masculine un nouvel abord"
type input "la continence masculine un nouvel abord"
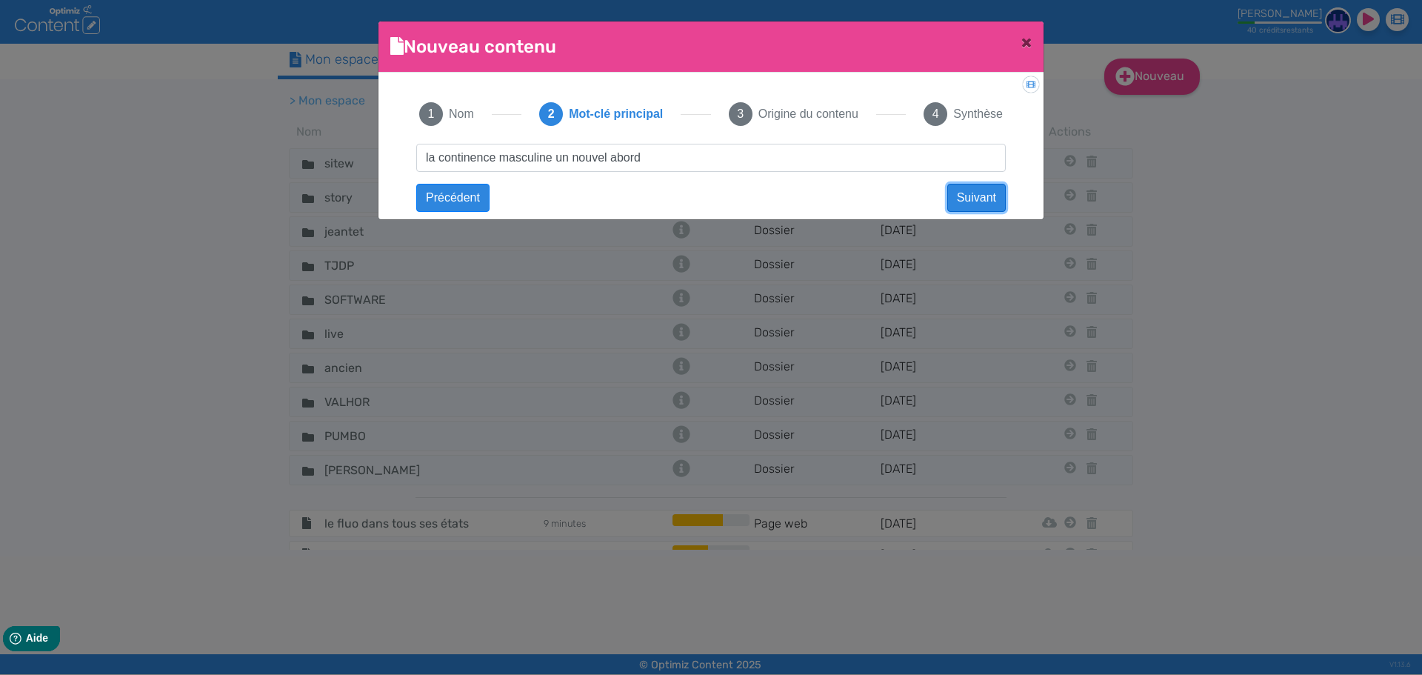
click at [952, 196] on button "Suivant" at bounding box center [976, 198] width 59 height 28
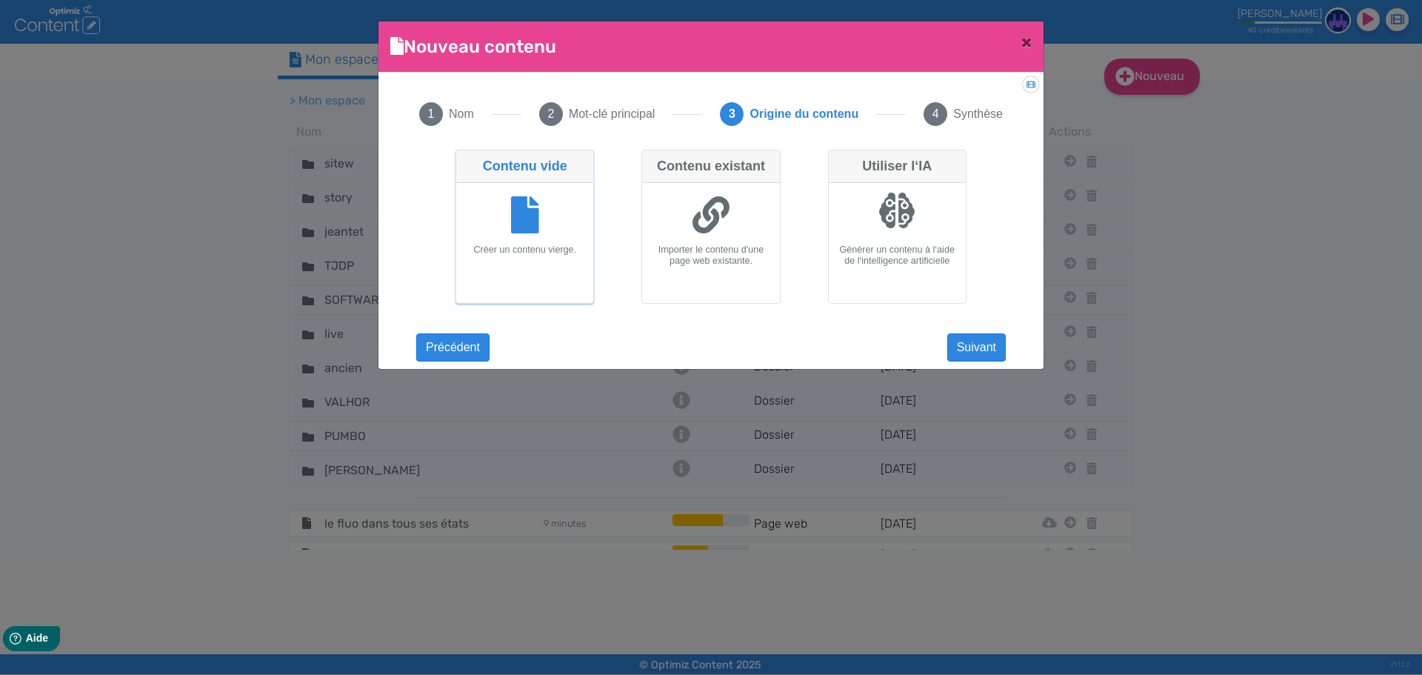
click at [840, 207] on div at bounding box center [897, 217] width 125 height 56
click at [838, 159] on input "Utiliser l‘IA Générer un contenu à l‘aide de l‘intelligence artificielle" at bounding box center [833, 155] width 10 height 10
radio input "true"
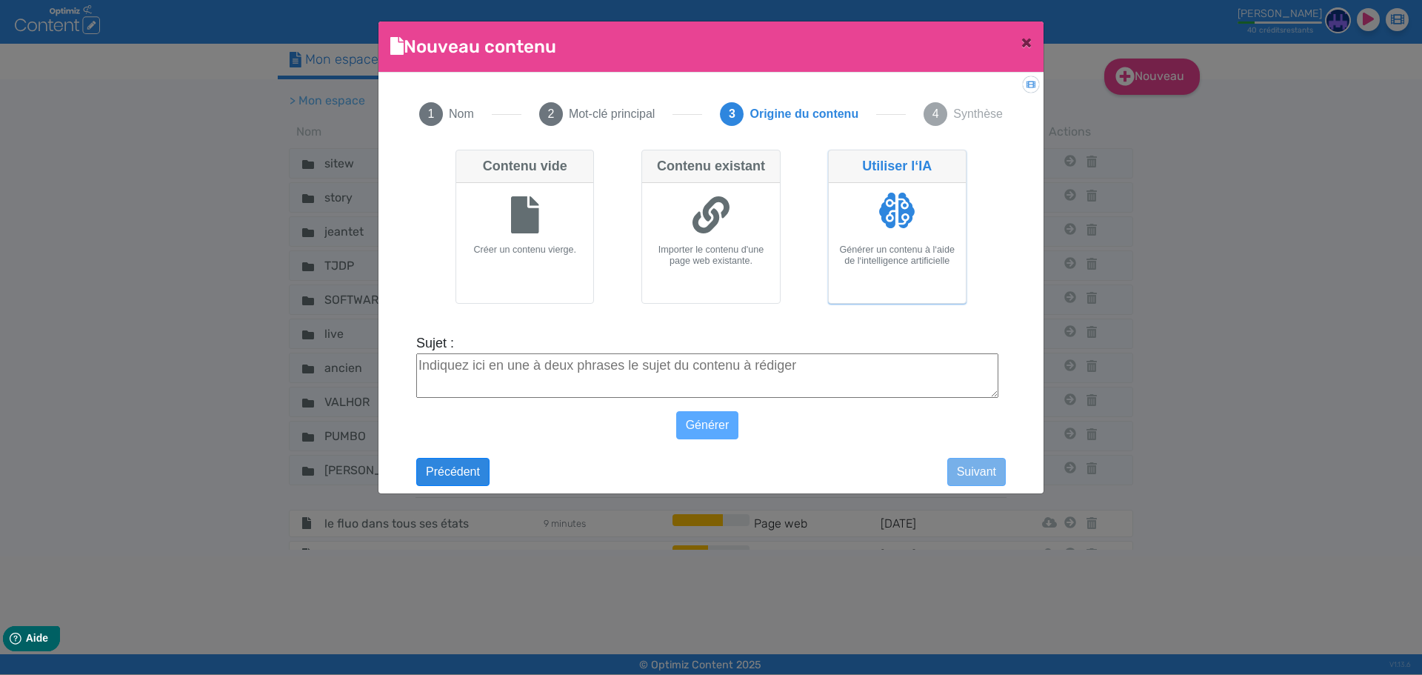
click at [657, 344] on label "Sujet :" at bounding box center [707, 343] width 582 height 20
click at [657, 353] on textarea "Sujet :" at bounding box center [707, 375] width 582 height 44
click at [657, 360] on textarea "Sujet :" at bounding box center [707, 375] width 582 height 44
paste textarea "la continence masculine un nouvel abord"
type textarea "la continence masculine un nouvel abord"
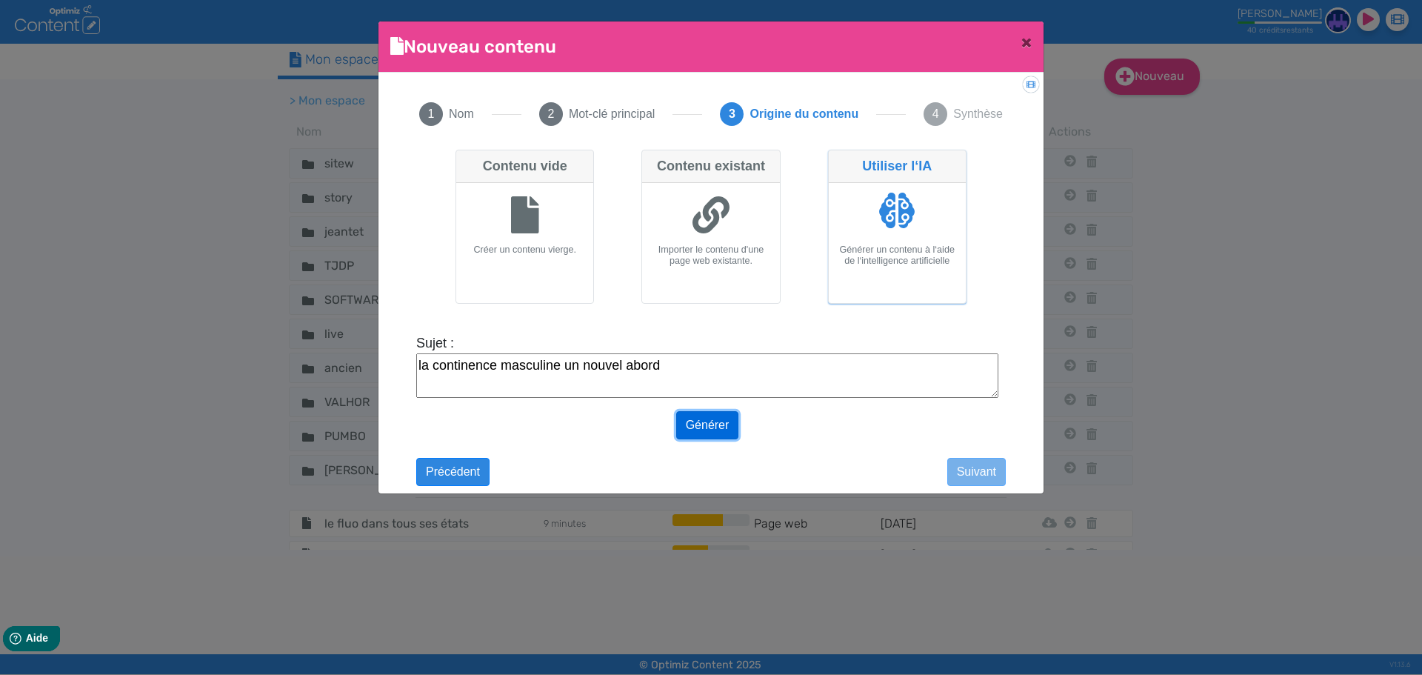
click at [710, 424] on button "Générer" at bounding box center [707, 425] width 63 height 28
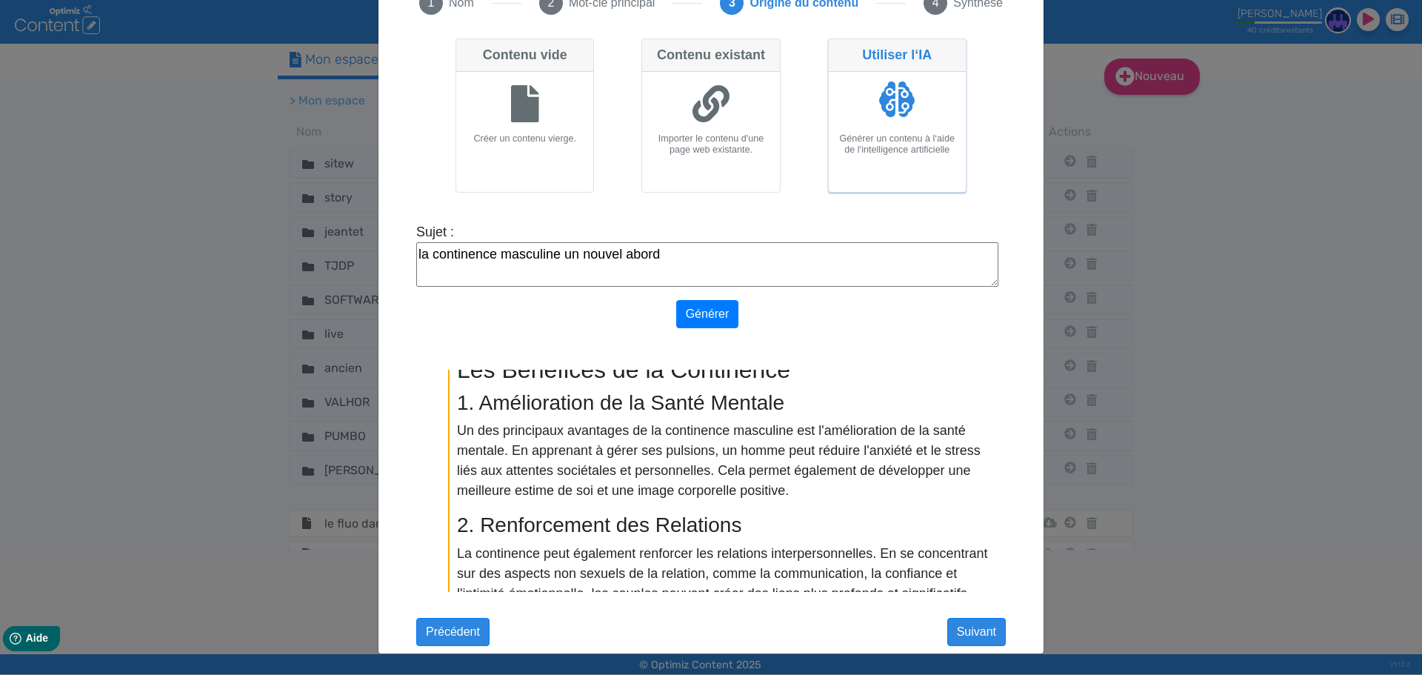
scroll to position [401, 0]
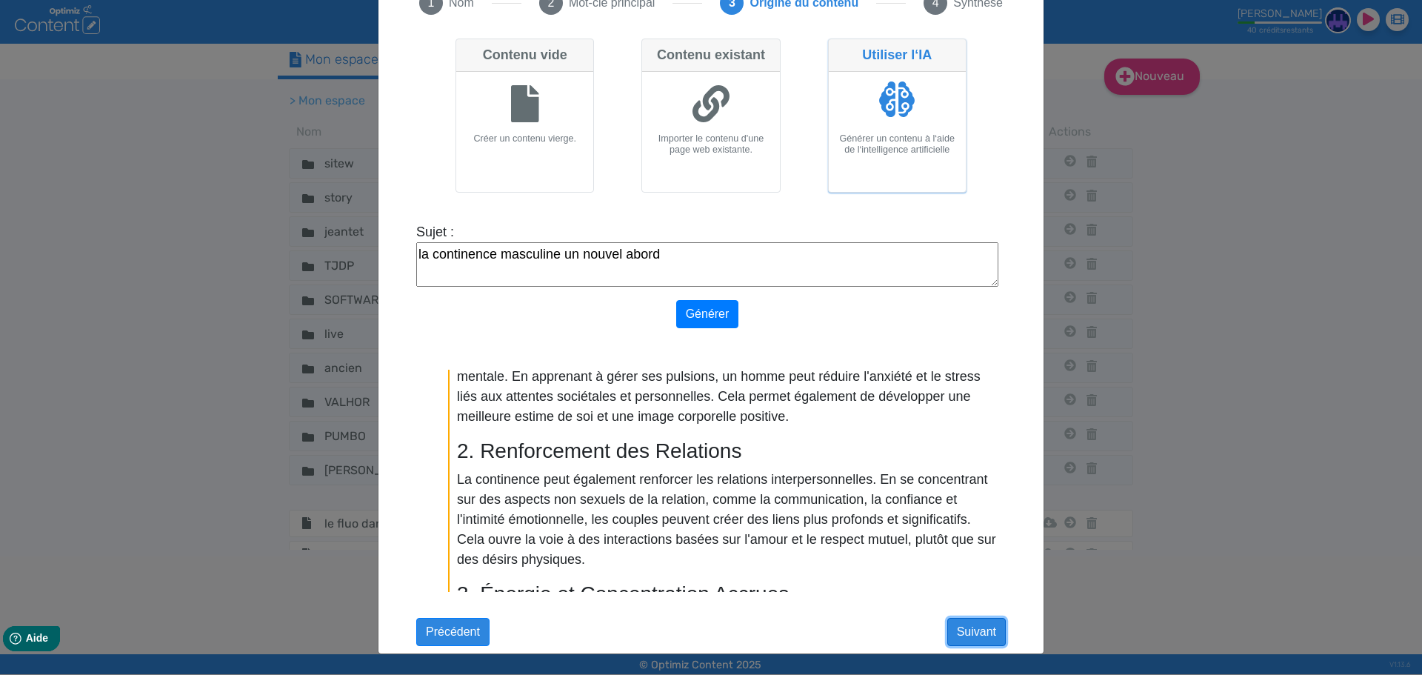
drag, startPoint x: 961, startPoint y: 632, endPoint x: 949, endPoint y: 585, distance: 48.1
click at [949, 585] on div "Contenu vide Créer un contenu vierge. Contenu existant Importer le contenu d'un…" at bounding box center [710, 318] width 589 height 570
click at [960, 624] on button "Suivant" at bounding box center [976, 632] width 59 height 28
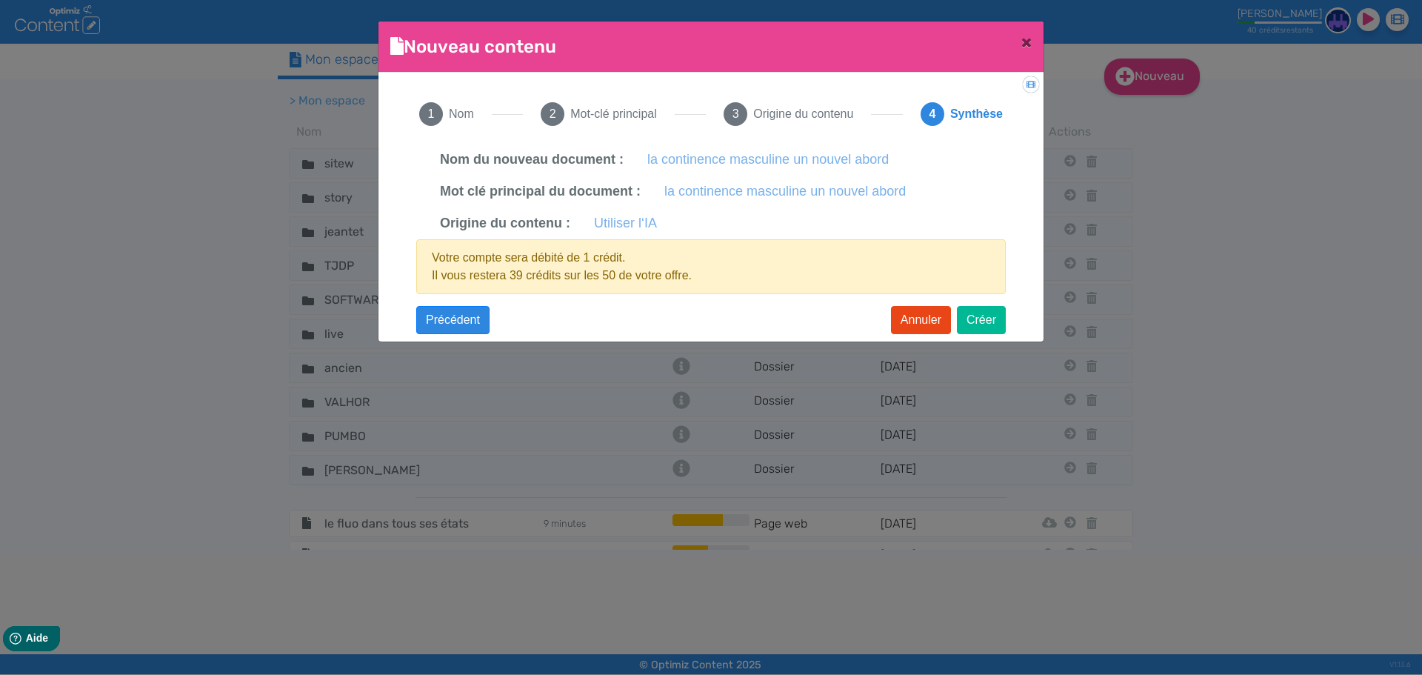
scroll to position [0, 0]
click at [969, 313] on button "Créer" at bounding box center [981, 320] width 49 height 28
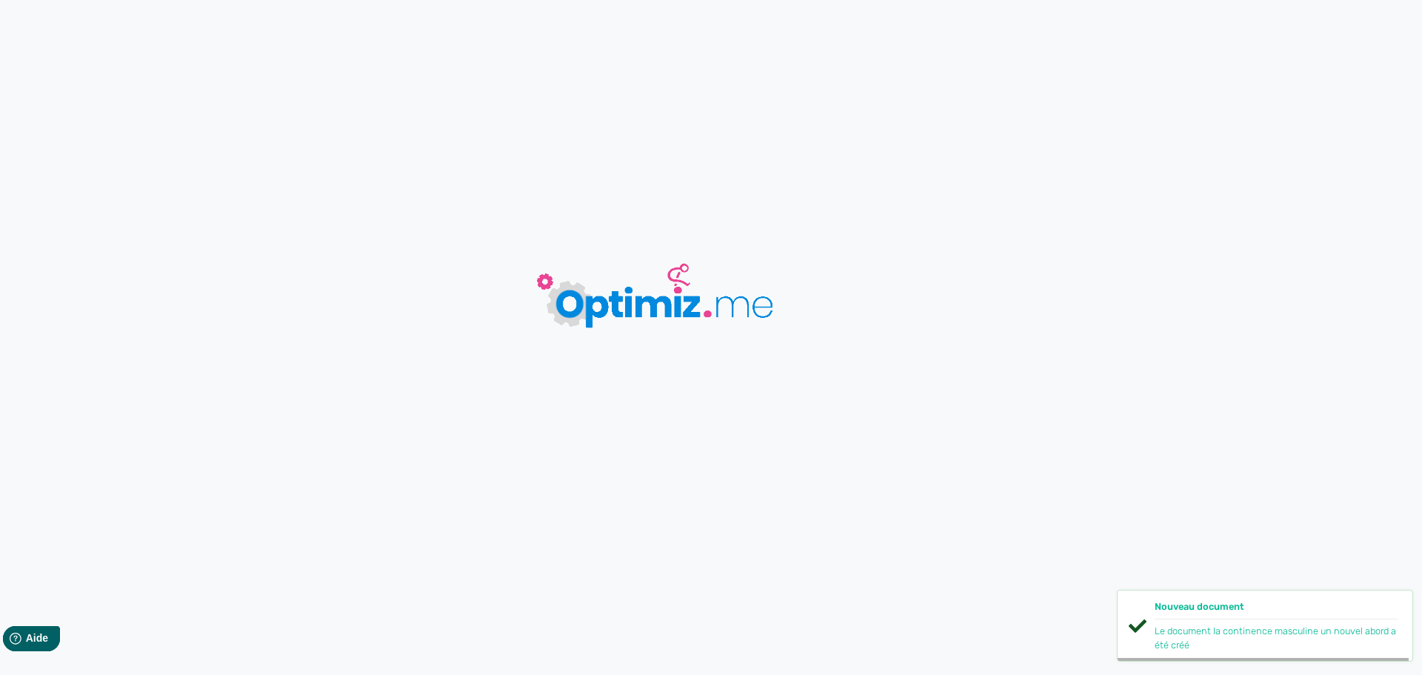
type input "la continence masculine un nouvel abord"
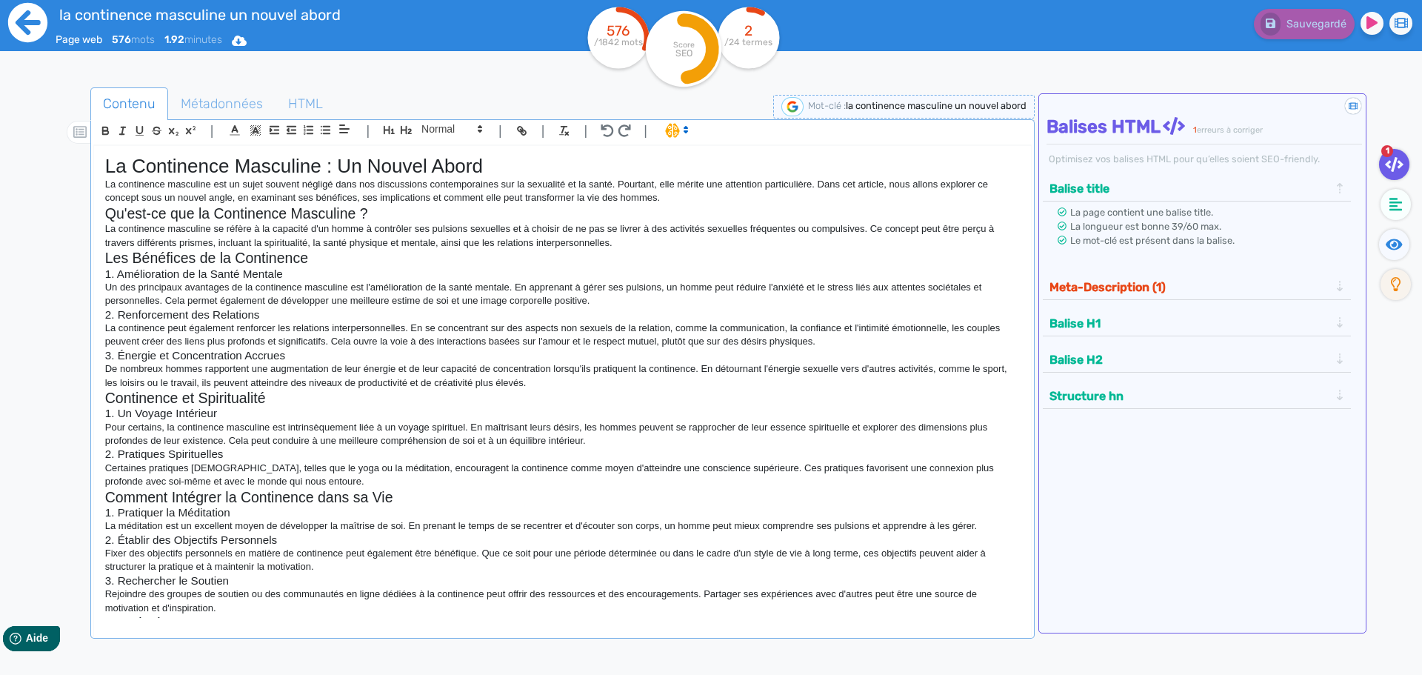
click at [46, 32] on icon at bounding box center [27, 22] width 41 height 41
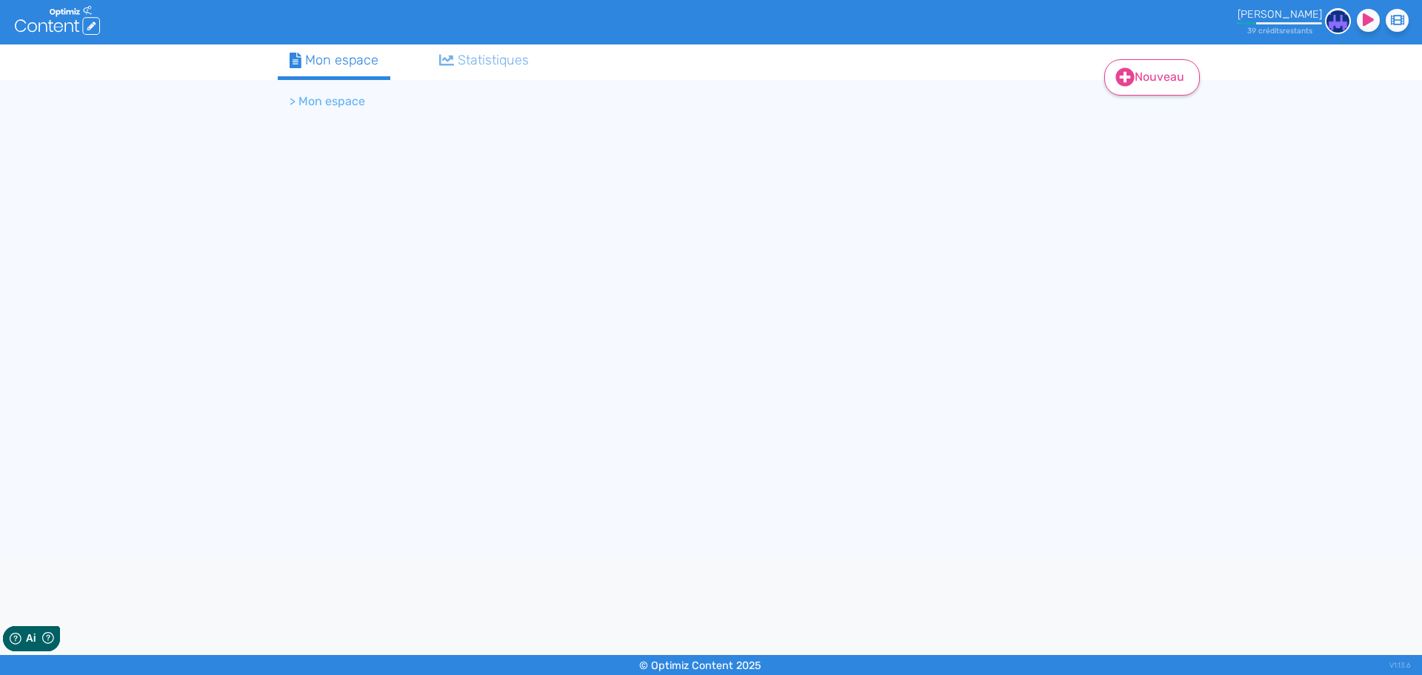
click at [1169, 81] on link "Nouveau" at bounding box center [1152, 77] width 96 height 36
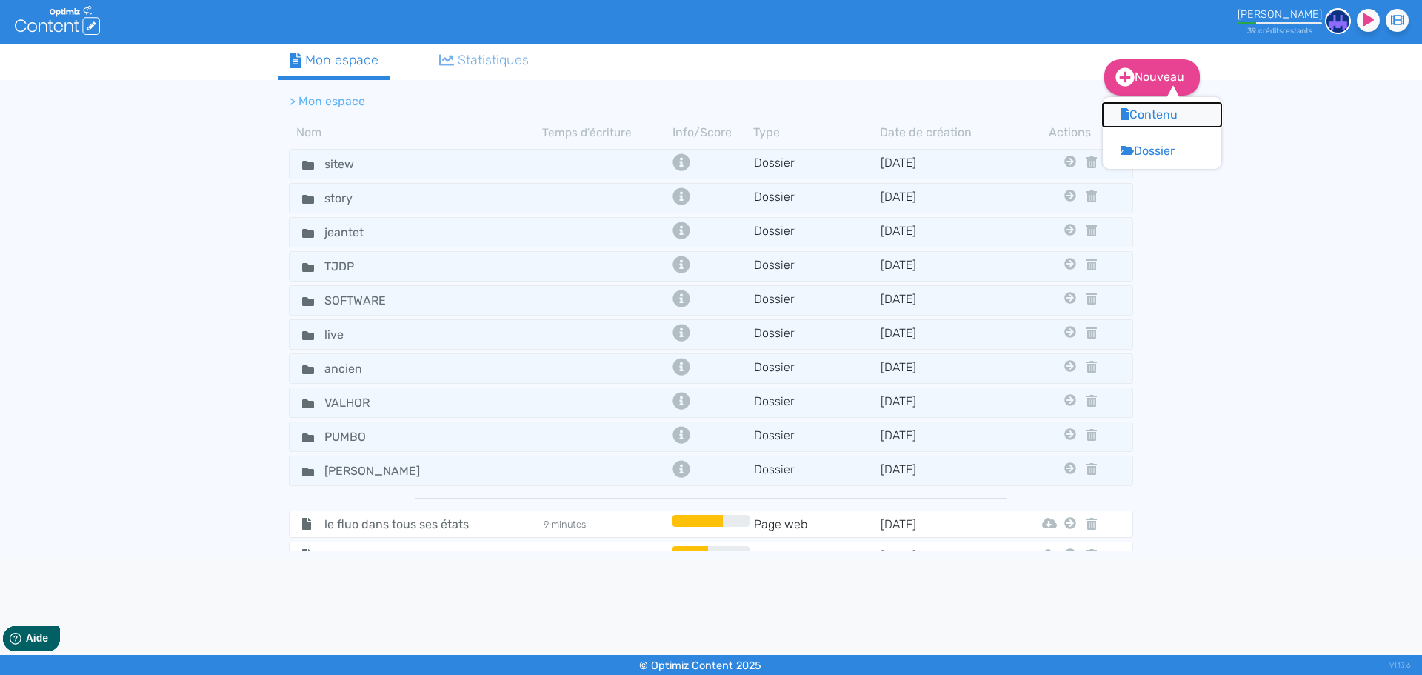
click at [1164, 120] on button "Contenu" at bounding box center [1162, 115] width 118 height 24
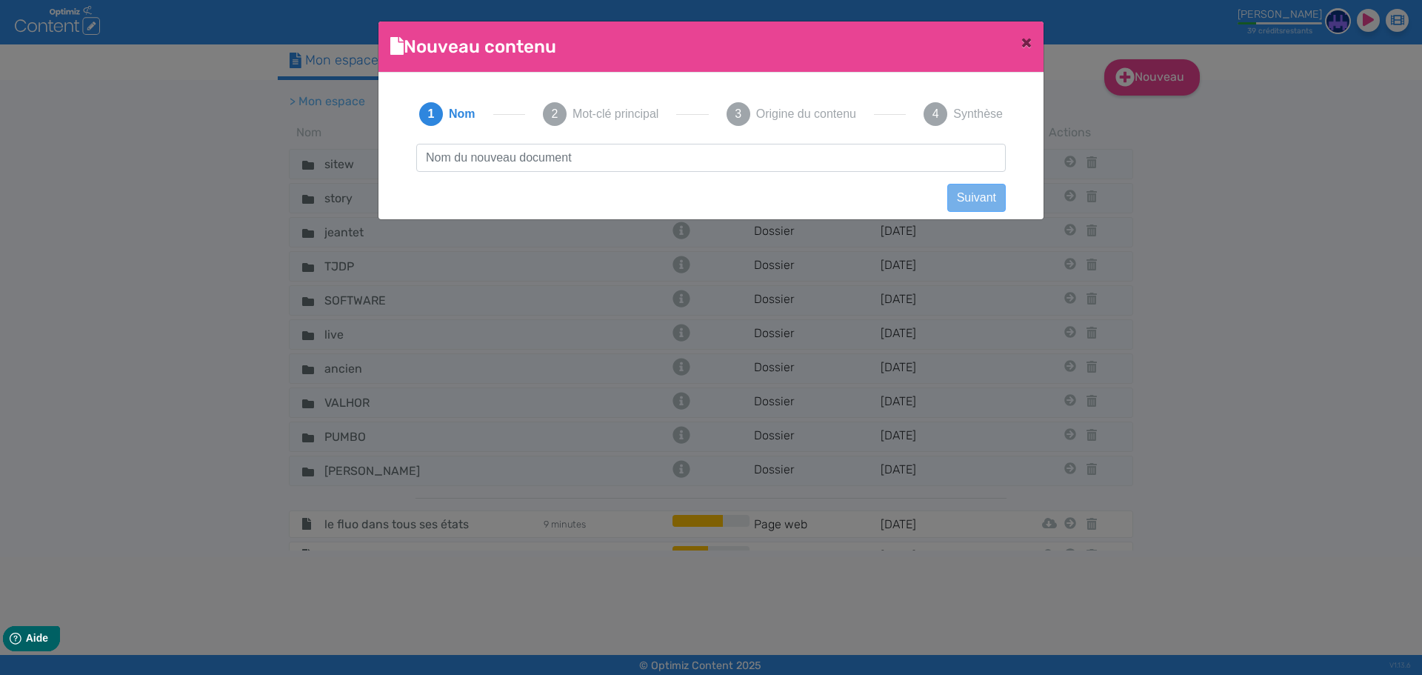
scroll to position [1, 0]
click at [456, 161] on input "tantra-yoga" at bounding box center [710, 158] width 589 height 28
drag, startPoint x: 494, startPoint y: 164, endPoint x: 355, endPoint y: 164, distance: 139.2
click at [355, 164] on ngb-modal-window "Nouveau contenu × Didacticiel: Créer un document 1 Nom 2 Mot-clé principal 3 Or…" at bounding box center [711, 337] width 1422 height 675
type input "tantra yoga"
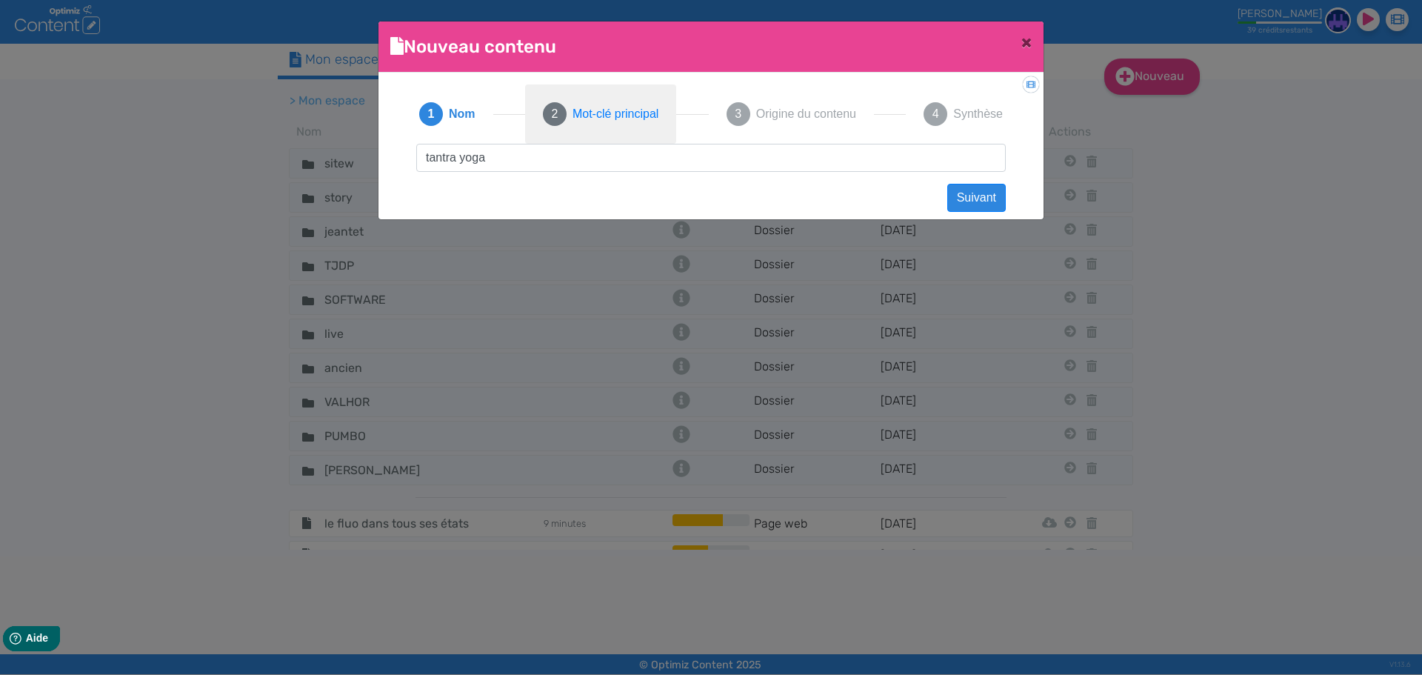
click at [625, 119] on span "Mot-clé principal" at bounding box center [615, 114] width 86 height 18
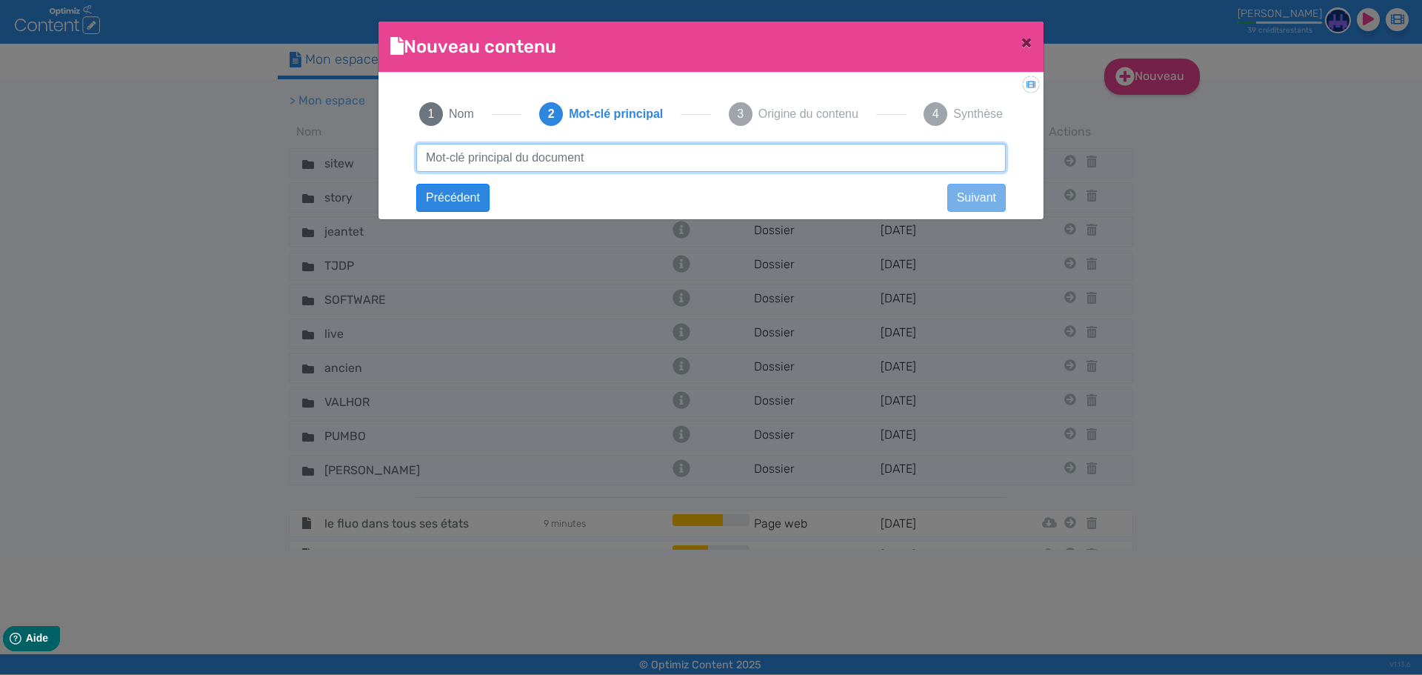
click at [609, 158] on input "text" at bounding box center [710, 158] width 589 height 28
paste input "tantra yoga"
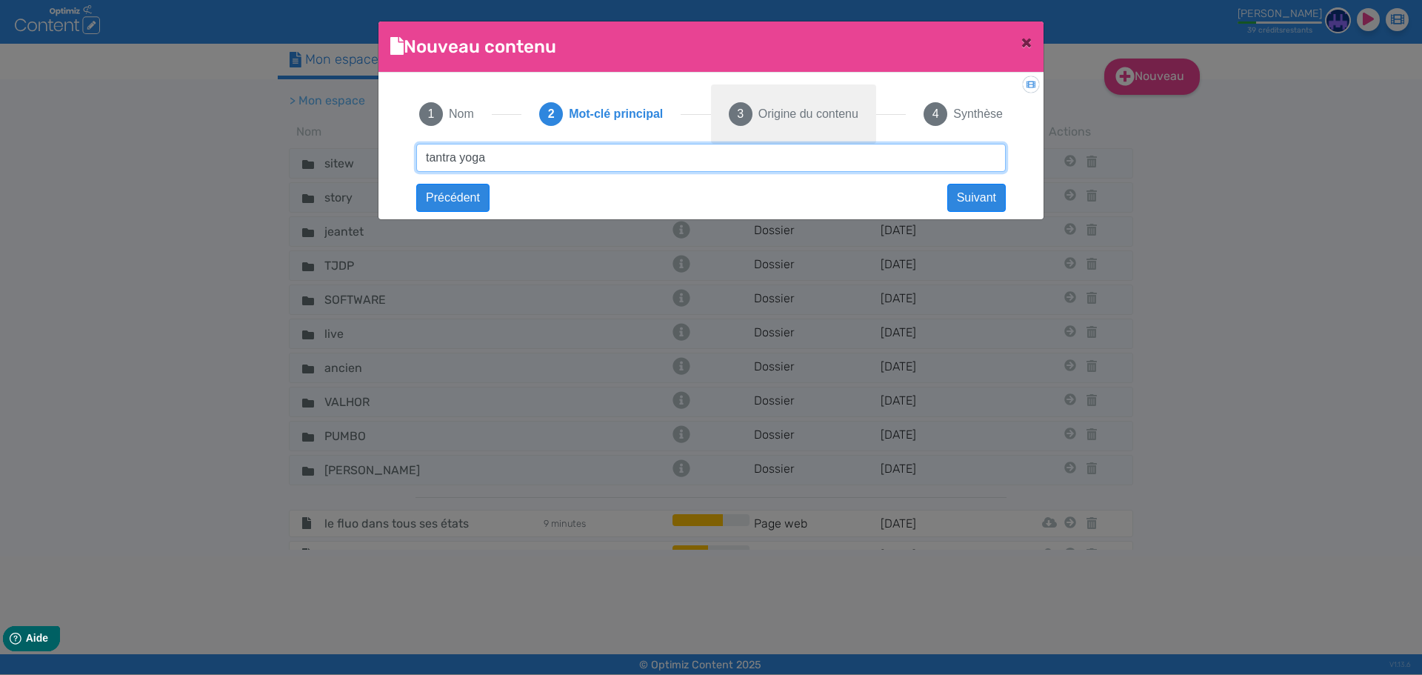
type input "tantra yoga"
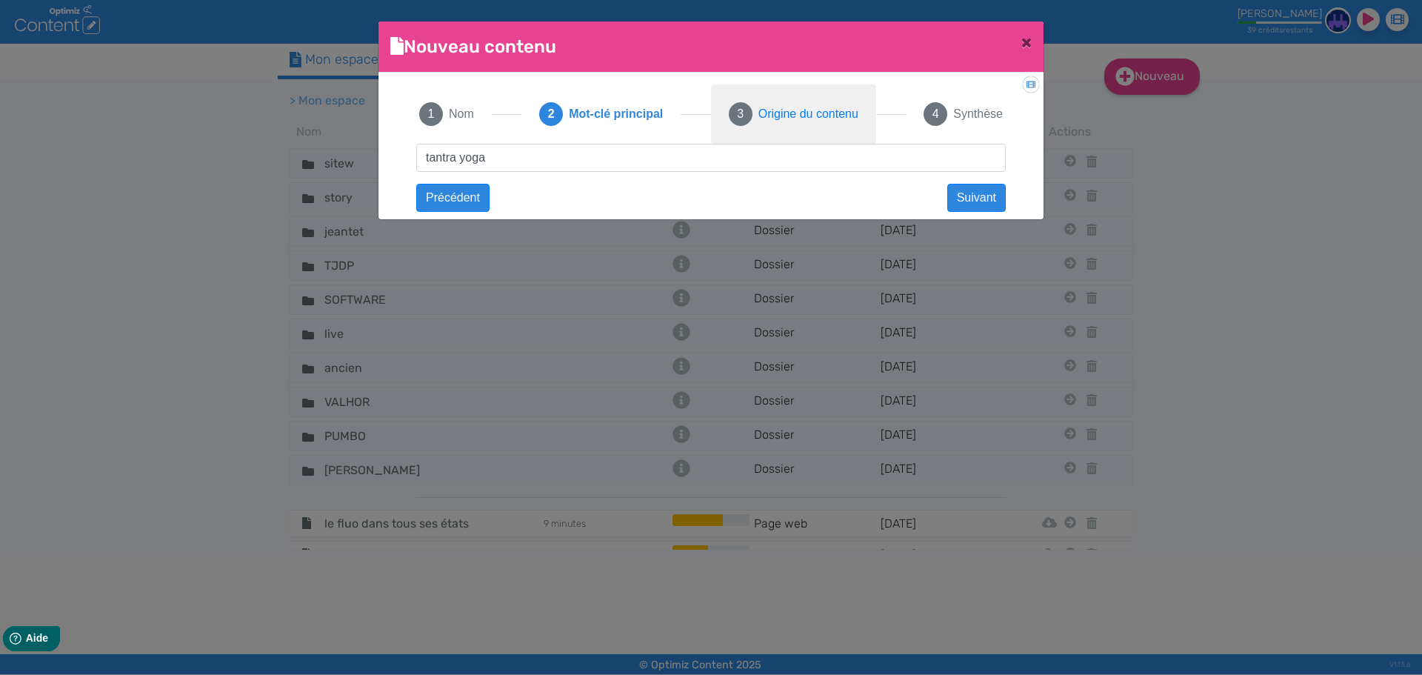
click at [788, 113] on span "Origine du contenu" at bounding box center [808, 114] width 100 height 18
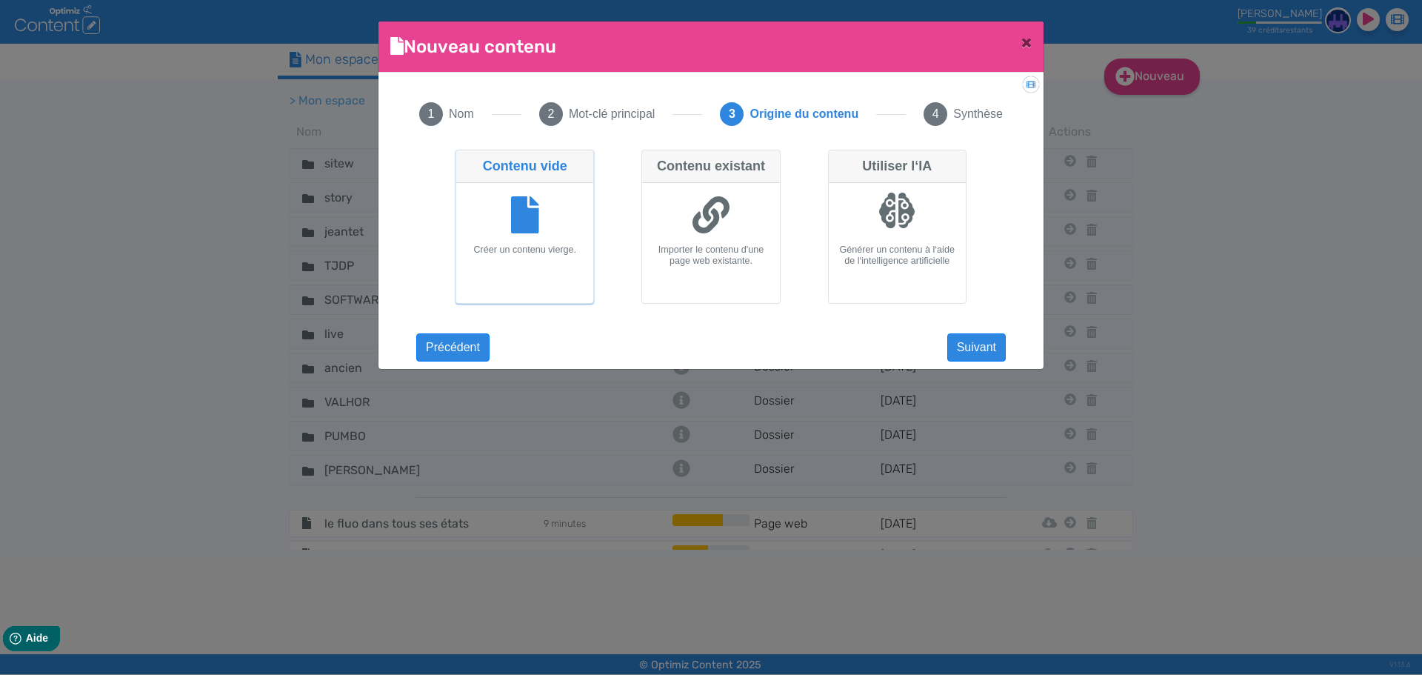
click at [901, 236] on div at bounding box center [897, 217] width 125 height 56
click at [838, 159] on input "Utiliser l‘IA Générer un contenu à l‘aide de l‘intelligence artificielle" at bounding box center [833, 155] width 10 height 10
radio input "true"
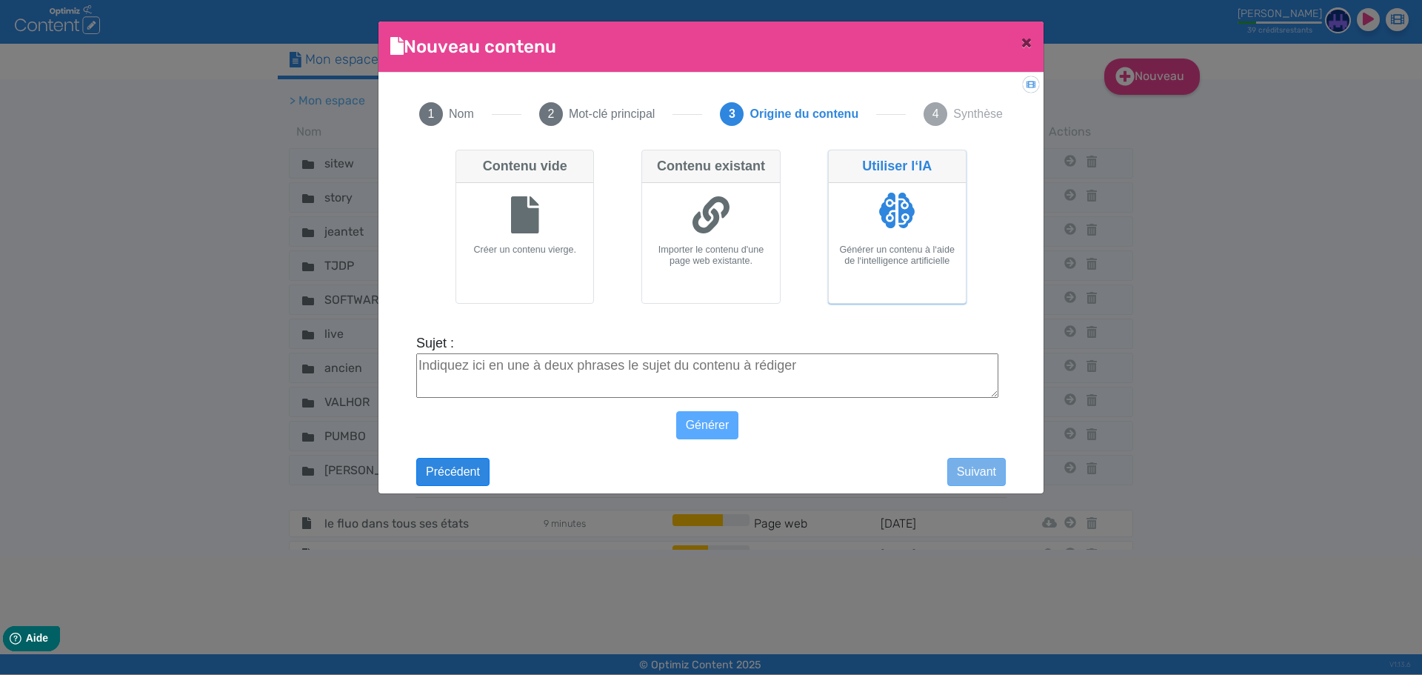
click at [783, 378] on textarea "Sujet :" at bounding box center [707, 375] width 582 height 44
paste textarea "tantra yoga"
type textarea "tantra yoga"
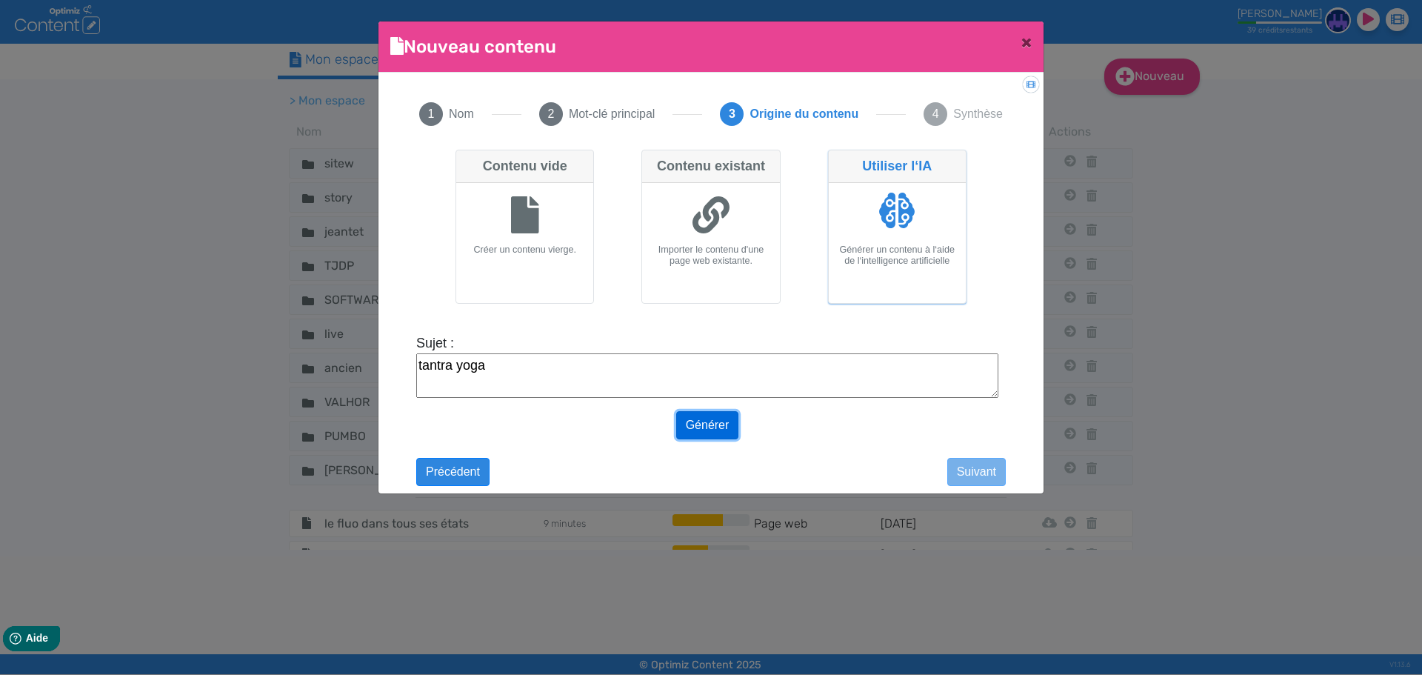
click at [725, 420] on button "Générer" at bounding box center [707, 425] width 63 height 28
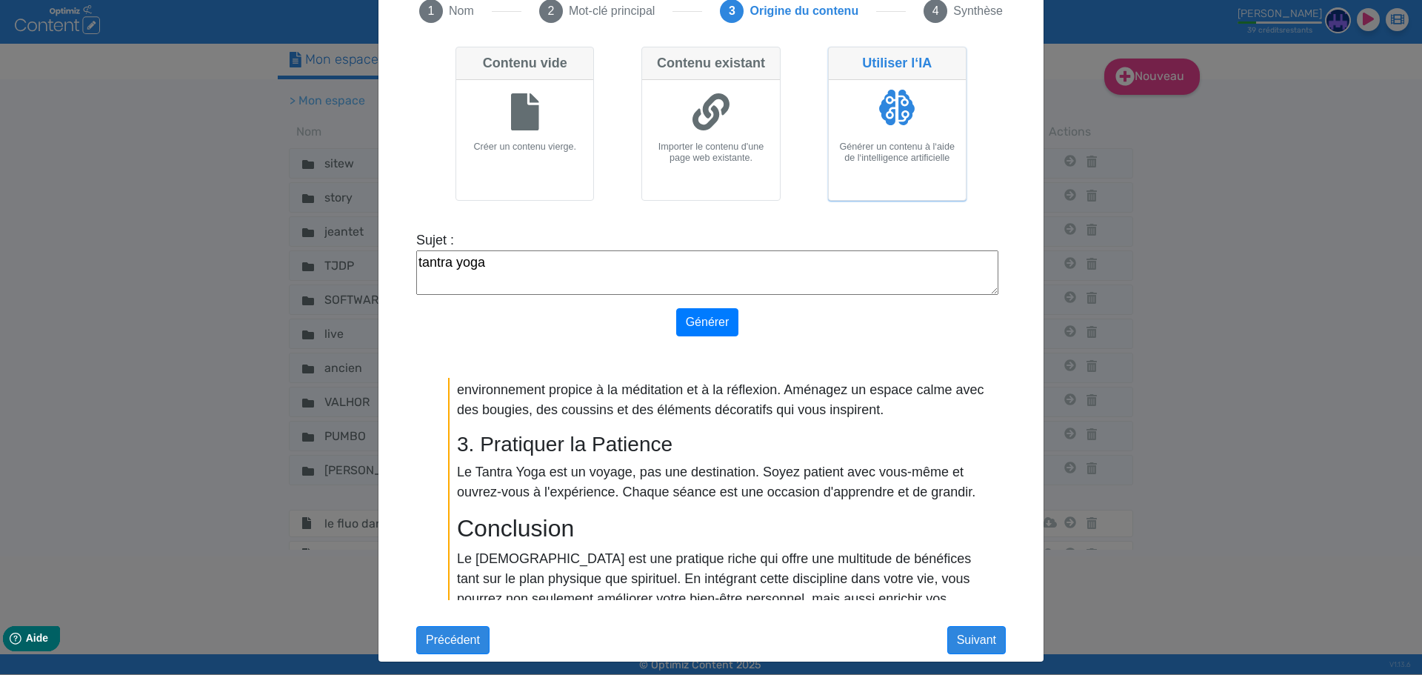
scroll to position [111, 0]
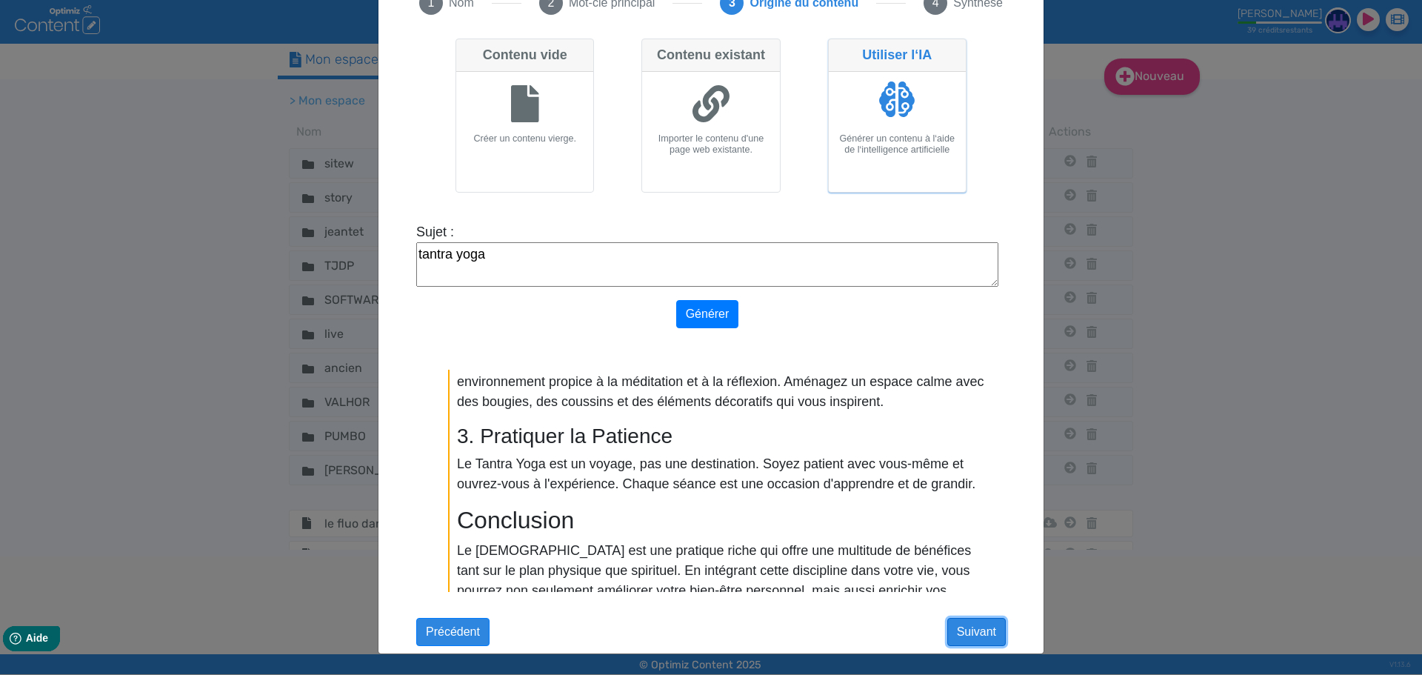
click at [967, 632] on button "Suivant" at bounding box center [976, 632] width 59 height 28
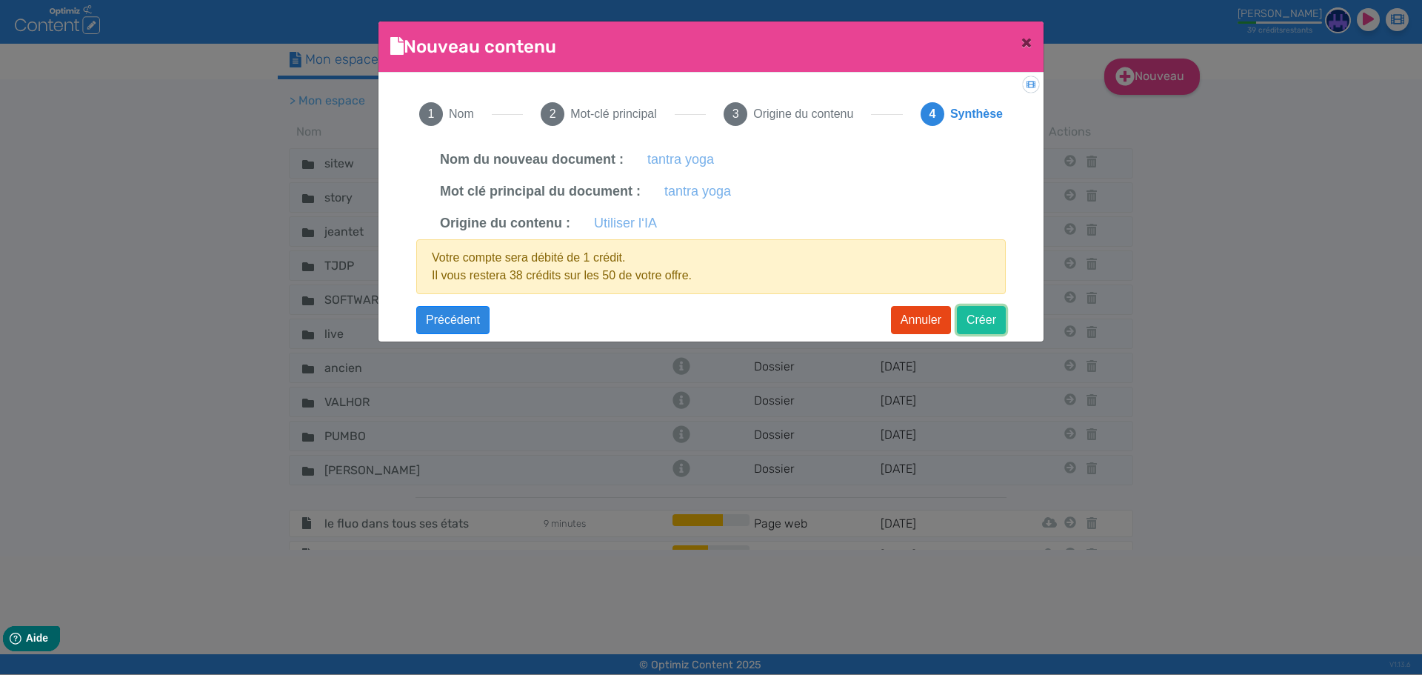
click at [991, 327] on button "Créer" at bounding box center [981, 320] width 49 height 28
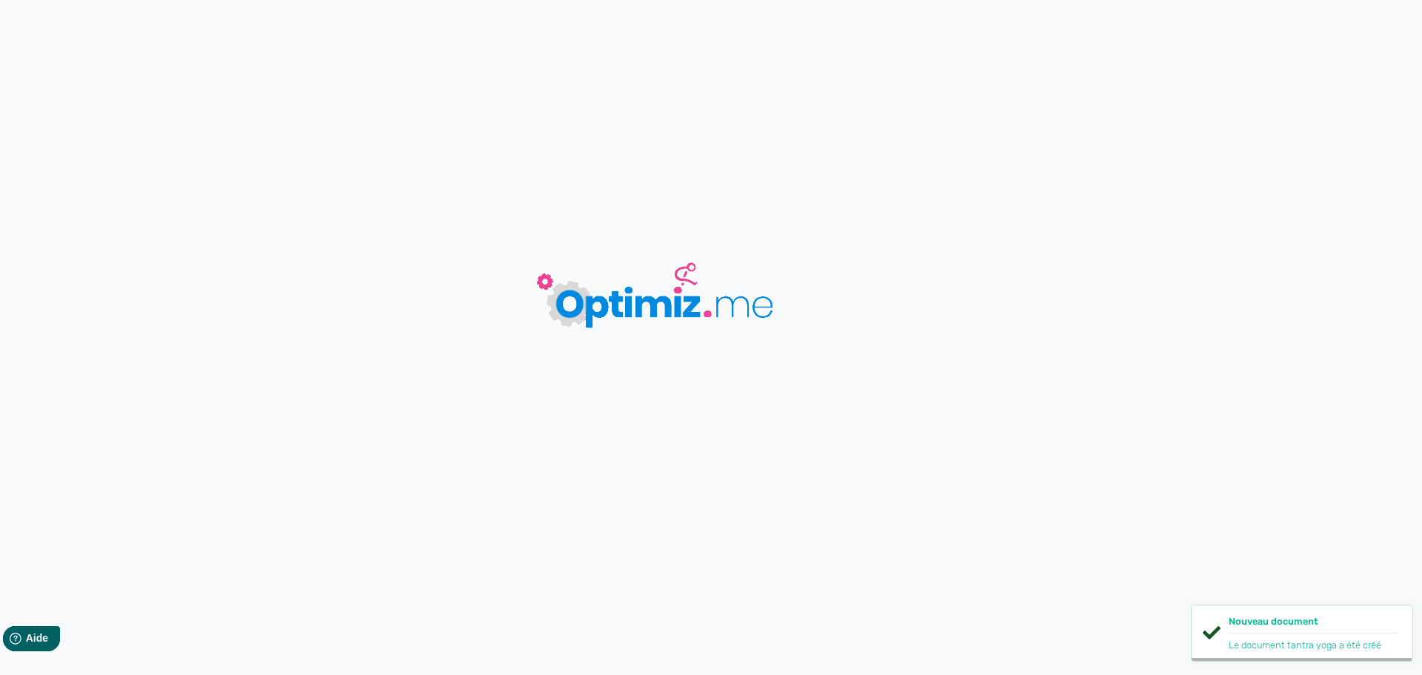
type input "tantra yoga"
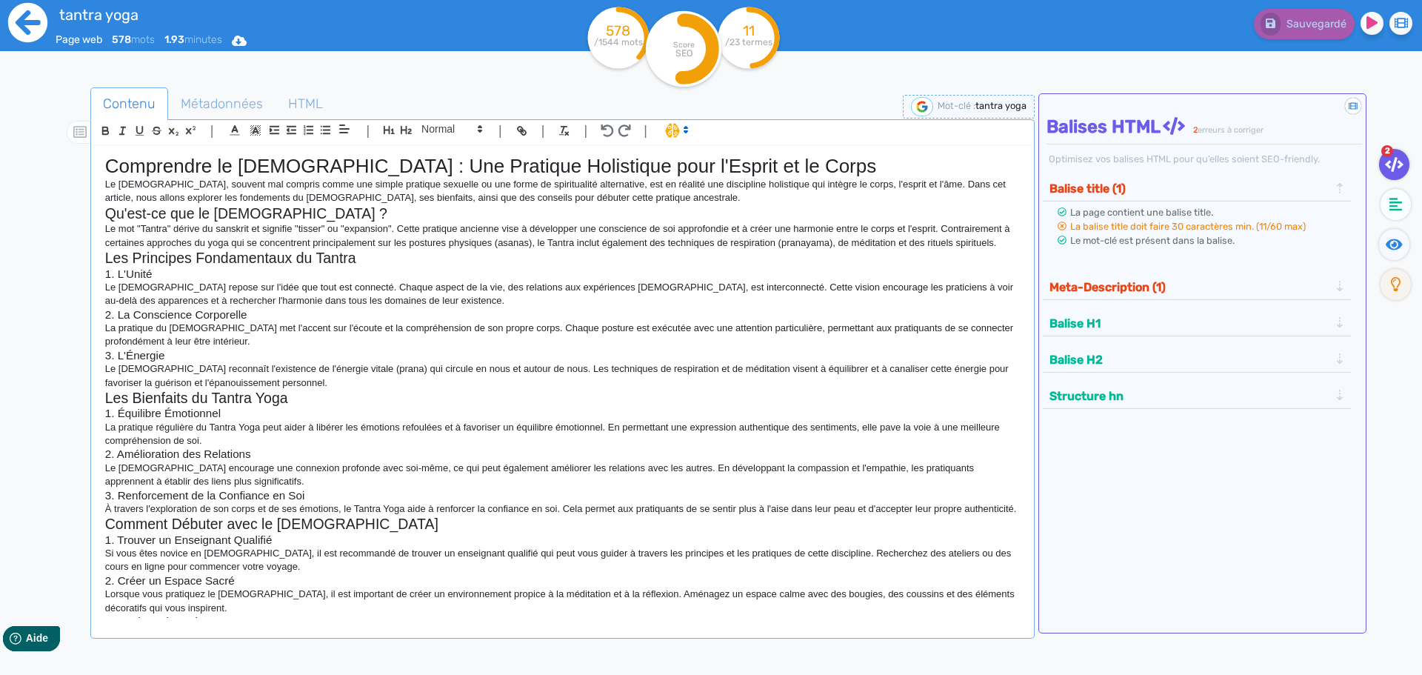
click at [22, 30] on icon at bounding box center [27, 22] width 39 height 39
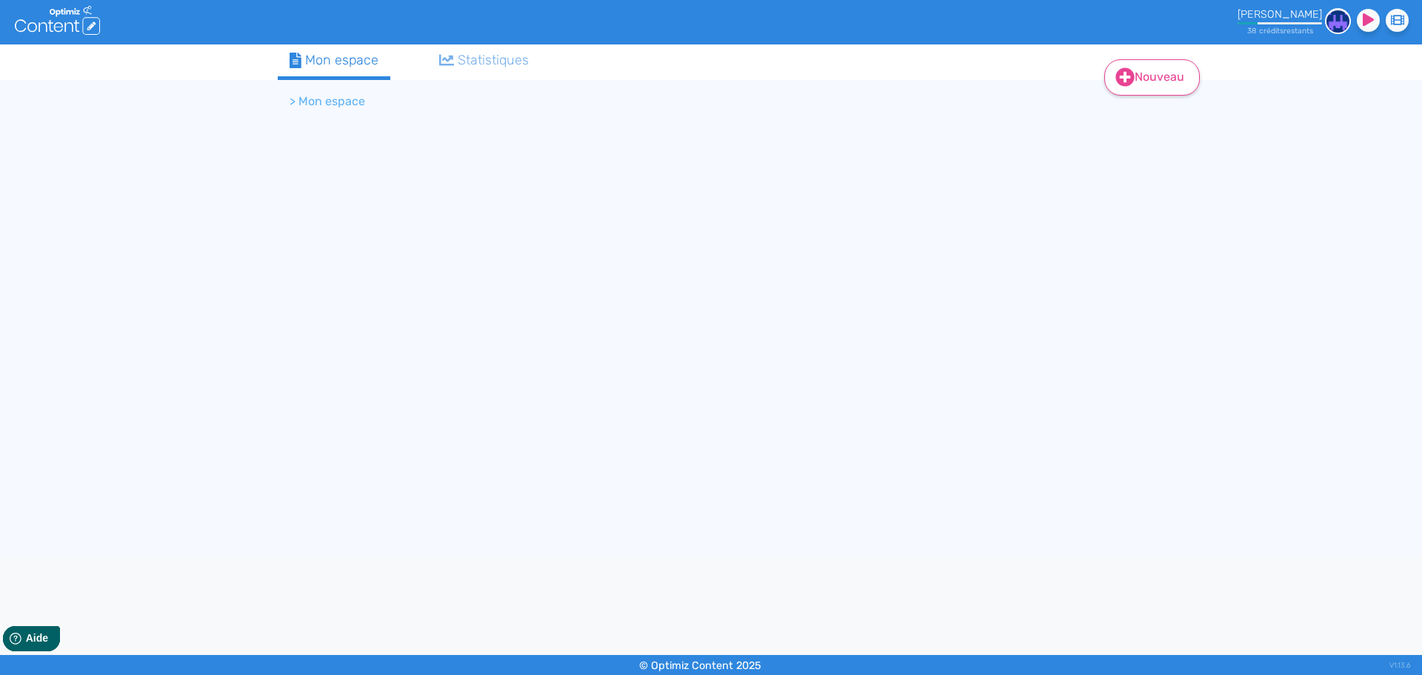
click at [1146, 90] on link "Nouveau" at bounding box center [1152, 77] width 96 height 36
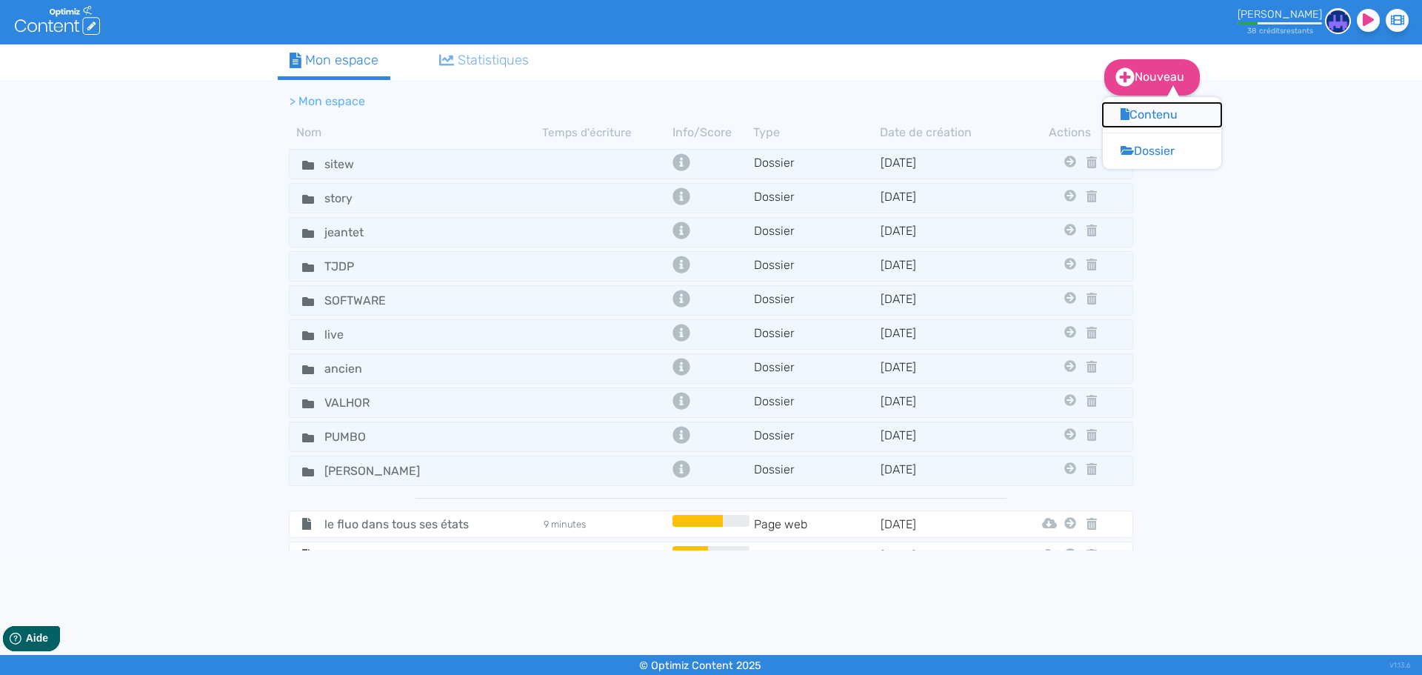
click at [1140, 118] on button "Contenu" at bounding box center [1162, 115] width 118 height 24
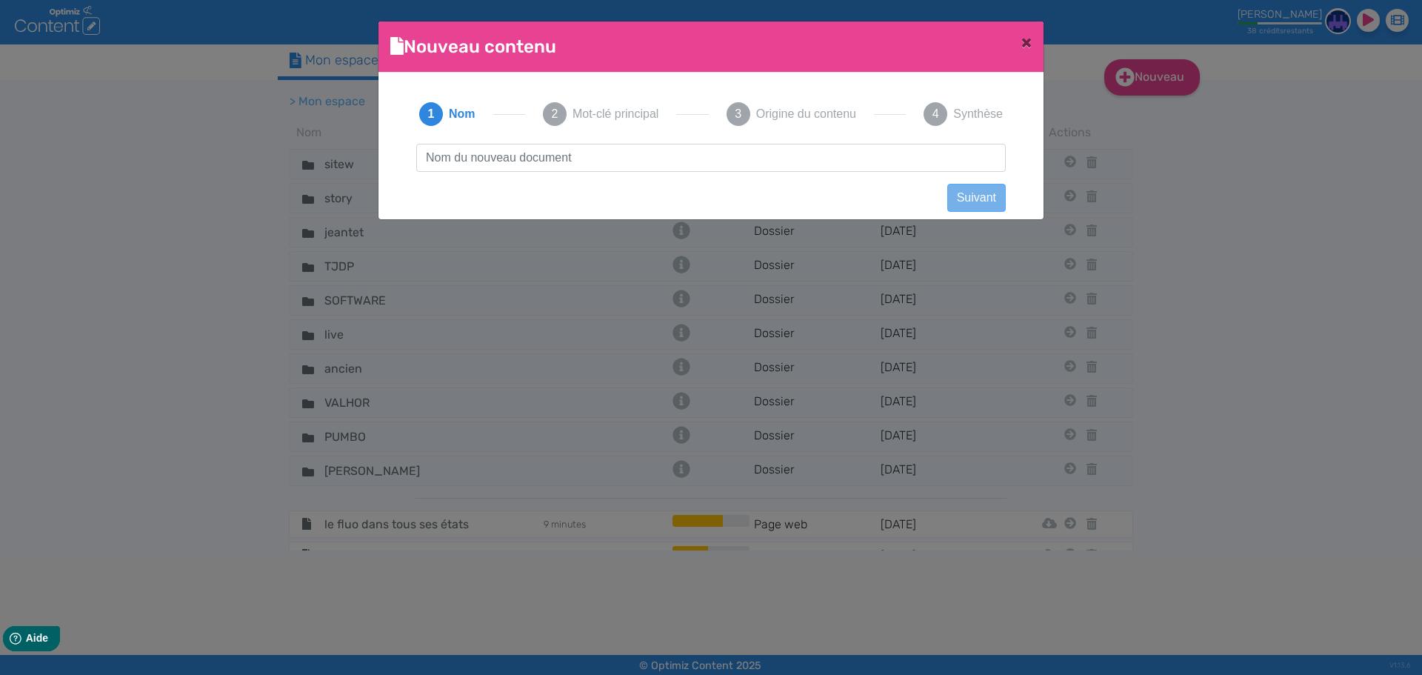
scroll to position [1, 0]
click at [435, 160] on input "la-sexualite-consciente-comment-nous-relaxer-dans-lardeur/" at bounding box center [710, 158] width 589 height 28
click at [489, 163] on input "la sexualite-consciente-comment-nous-relaxer-dans-lardeur/" at bounding box center [710, 158] width 589 height 28
click at [548, 162] on input "la sexualite consciente-comment-nous-relaxer-dans-lardeur/" at bounding box center [710, 158] width 589 height 28
click at [600, 157] on input "la sexualite consciente comment-nous-relaxer-dans-lardeur/" at bounding box center [710, 158] width 589 height 28
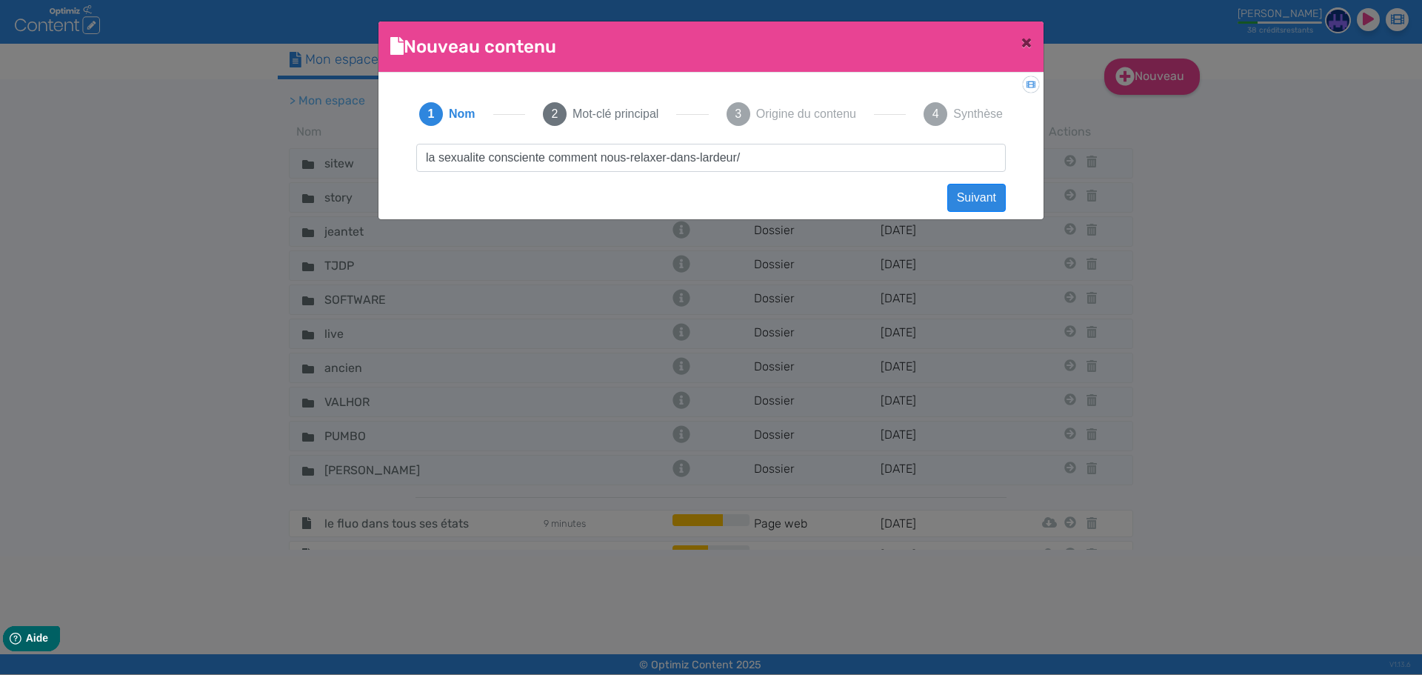
click at [629, 162] on input "la sexualite consciente comment nous-relaxer-dans-lardeur/" at bounding box center [710, 158] width 589 height 28
click at [668, 161] on input "la sexualite consciente comment nous relaxer-dans-lardeur/" at bounding box center [710, 158] width 589 height 28
click at [665, 166] on input "la sexualite consciente comment nous relaxer-dans-lardeur/" at bounding box center [710, 158] width 589 height 28
click at [669, 162] on input "la sexualite consciente comment nous relaxer-dans-lardeur/" at bounding box center [710, 158] width 589 height 28
click at [698, 161] on input "la sexualite consciente comment nous relaxer dans-lardeur/" at bounding box center [710, 158] width 589 height 28
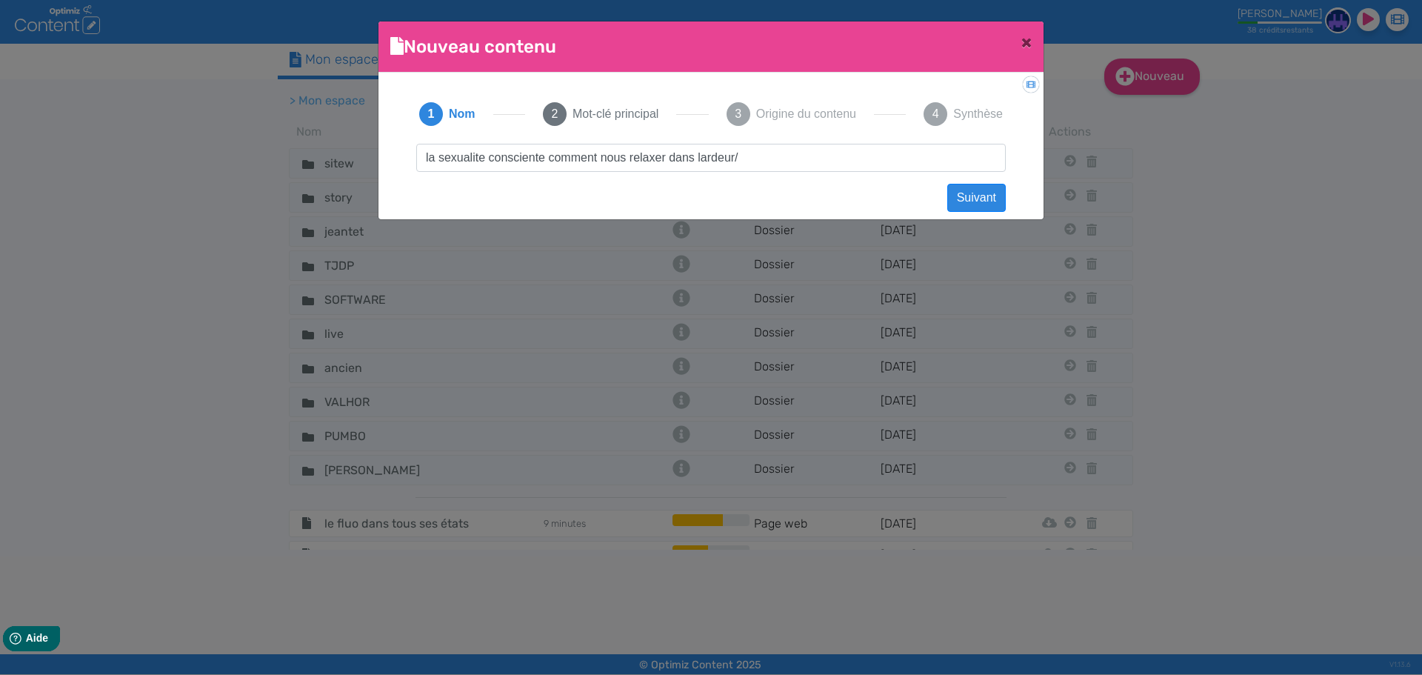
click at [700, 161] on input "la sexualite consciente comment nous relaxer dans lardeur/" at bounding box center [710, 158] width 589 height 28
click at [752, 164] on input "la sexualite consciente comment nous relaxer dans l'ardeur/" at bounding box center [710, 158] width 589 height 28
drag, startPoint x: 752, startPoint y: 164, endPoint x: 200, endPoint y: 167, distance: 552.4
click at [200, 167] on ngb-modal-window "Nouveau contenu × Didacticiel: Créer un document 1 Nom 2 Mot-clé principal 3 Or…" at bounding box center [711, 337] width 1422 height 675
click at [586, 166] on input "la sexualite consciente comment nous relaxer dans l'ardeur" at bounding box center [710, 158] width 589 height 28
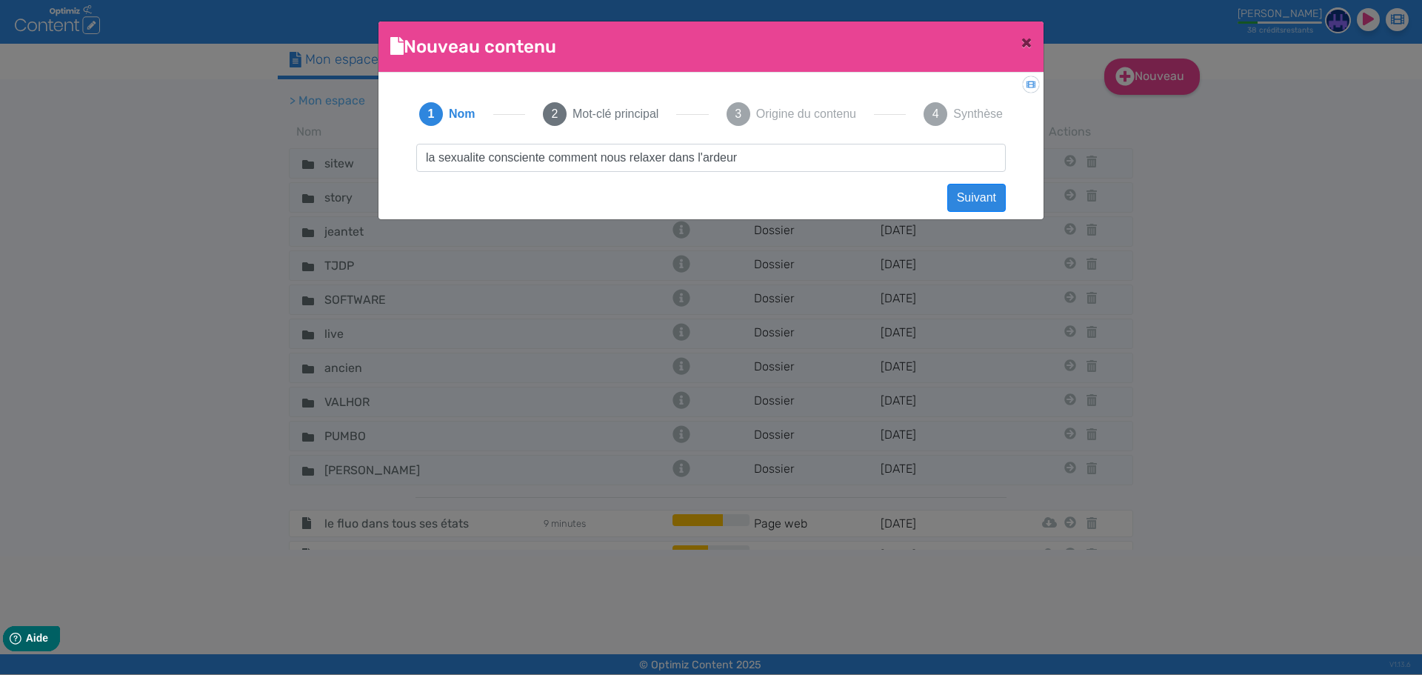
click at [479, 160] on input "la sexualite consciente comment nous relaxer dans l'ardeur" at bounding box center [710, 158] width 589 height 28
drag, startPoint x: 740, startPoint y: 158, endPoint x: 298, endPoint y: 158, distance: 441.3
click at [298, 158] on ngb-modal-window "Nouveau contenu × Didacticiel: Créer un document 1 Nom 2 Mot-clé principal 3 Or…" at bounding box center [711, 337] width 1422 height 675
type input "la sexualité consciente comment nous relaxer dans l'ardeur"
click at [955, 198] on button "Suivant" at bounding box center [976, 198] width 59 height 28
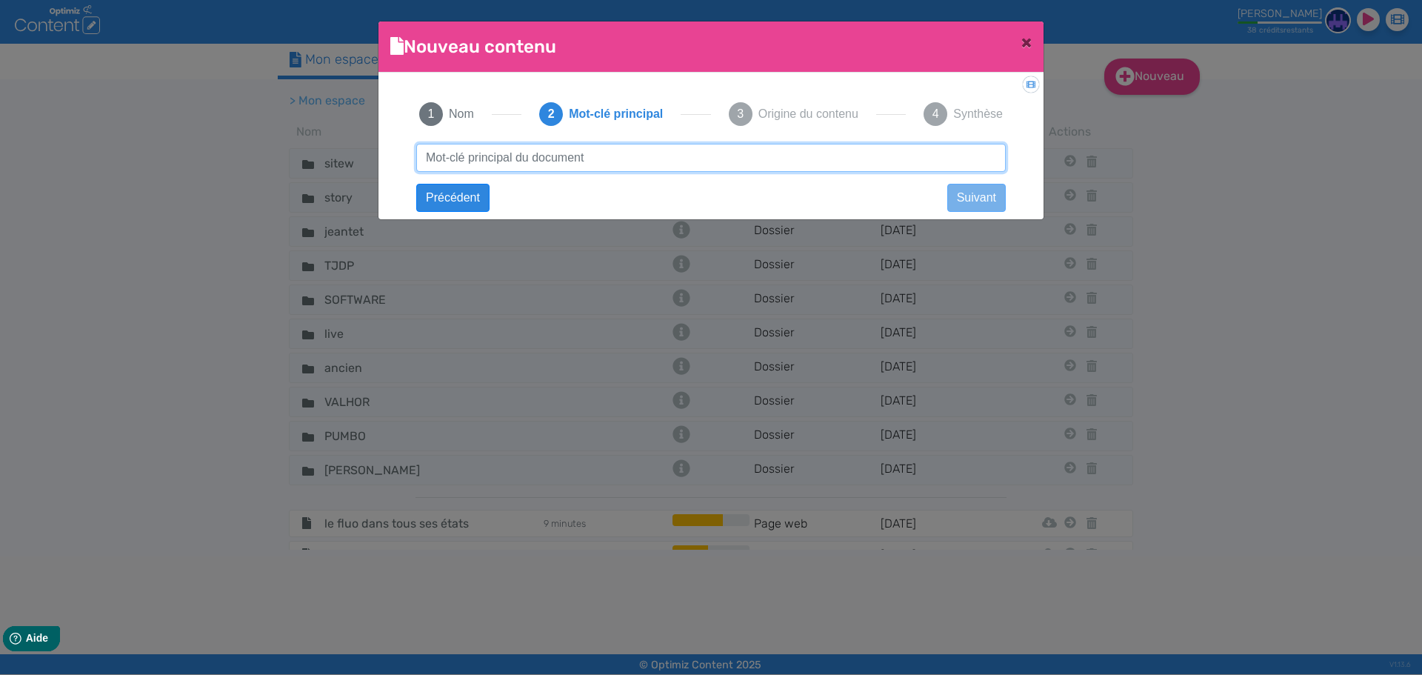
paste input "la sexualité consciente comment nous relaxer dans l'ardeur"
type input "la sexualité consciente comment nous relaxer dans l'ardeur"
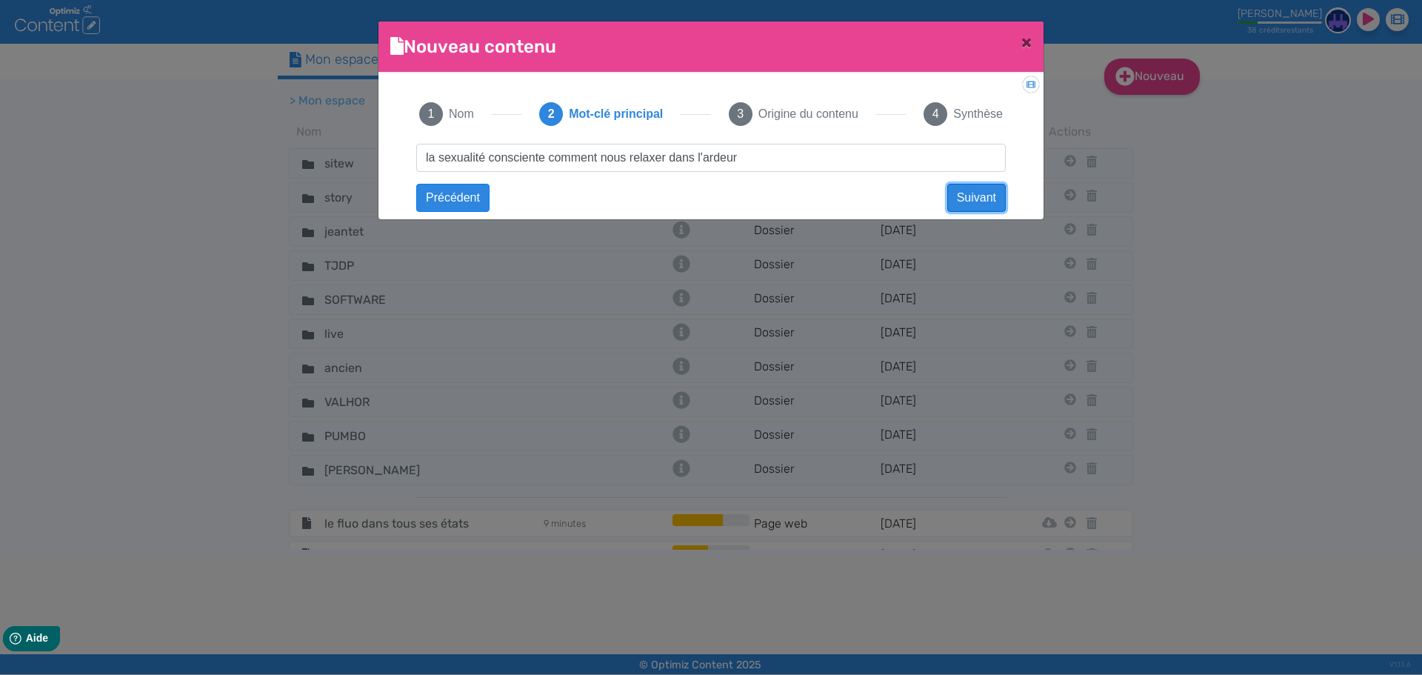
click at [980, 187] on button "Suivant" at bounding box center [976, 198] width 59 height 28
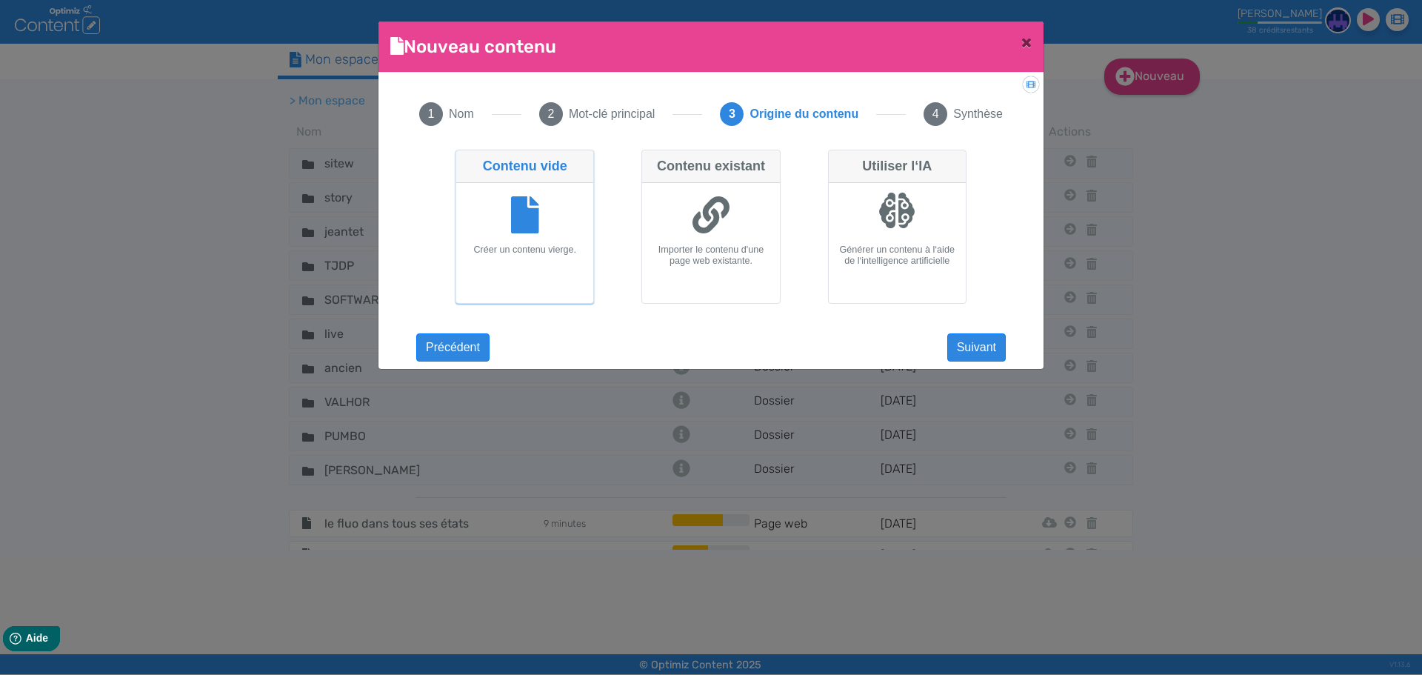
click at [900, 218] on div at bounding box center [896, 210] width 37 height 37
click at [838, 159] on input "Utiliser l‘IA Générer un contenu à l‘aide de l‘intelligence artificielle" at bounding box center [833, 155] width 10 height 10
radio input "true"
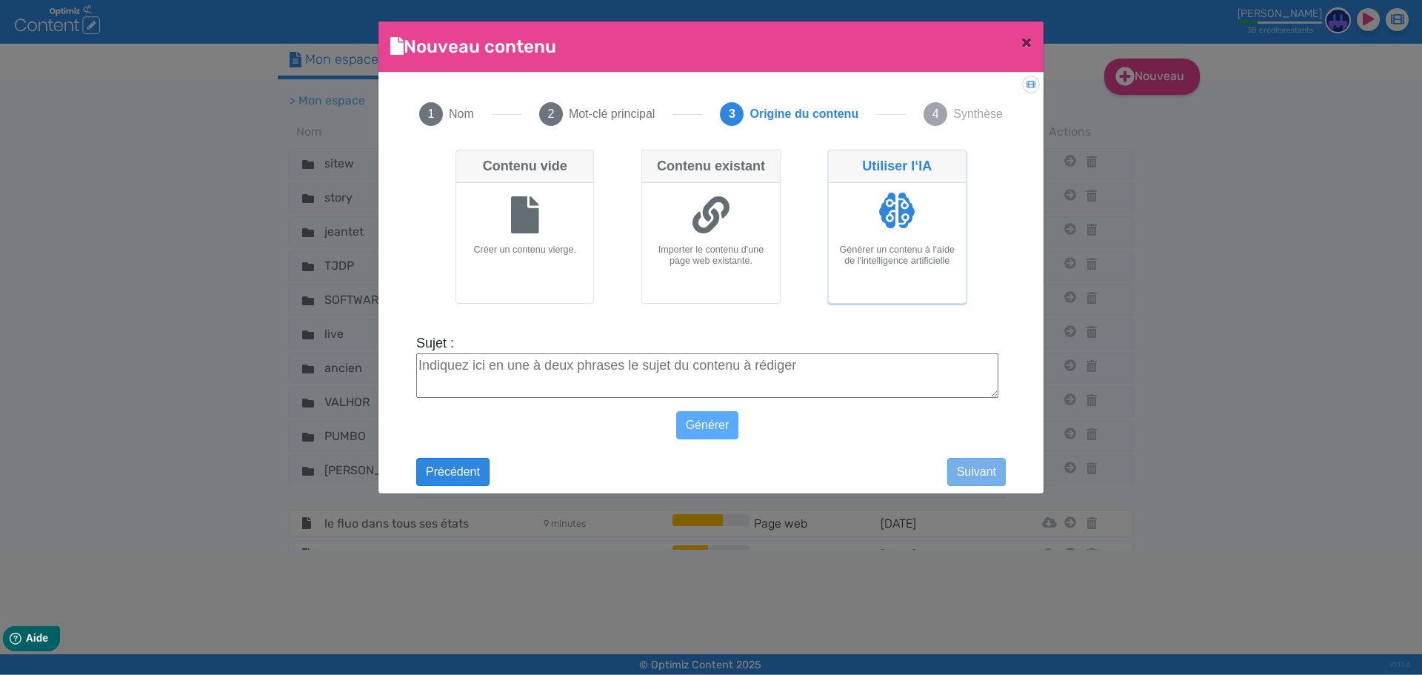
click at [700, 372] on textarea "Sujet :" at bounding box center [707, 375] width 582 height 44
paste textarea "la sexualité consciente comment nous relaxer dans l'ardeur"
type textarea "la sexualité consciente comment nous relaxer dans l'ardeur"
click at [705, 426] on button "Générer" at bounding box center [707, 425] width 63 height 28
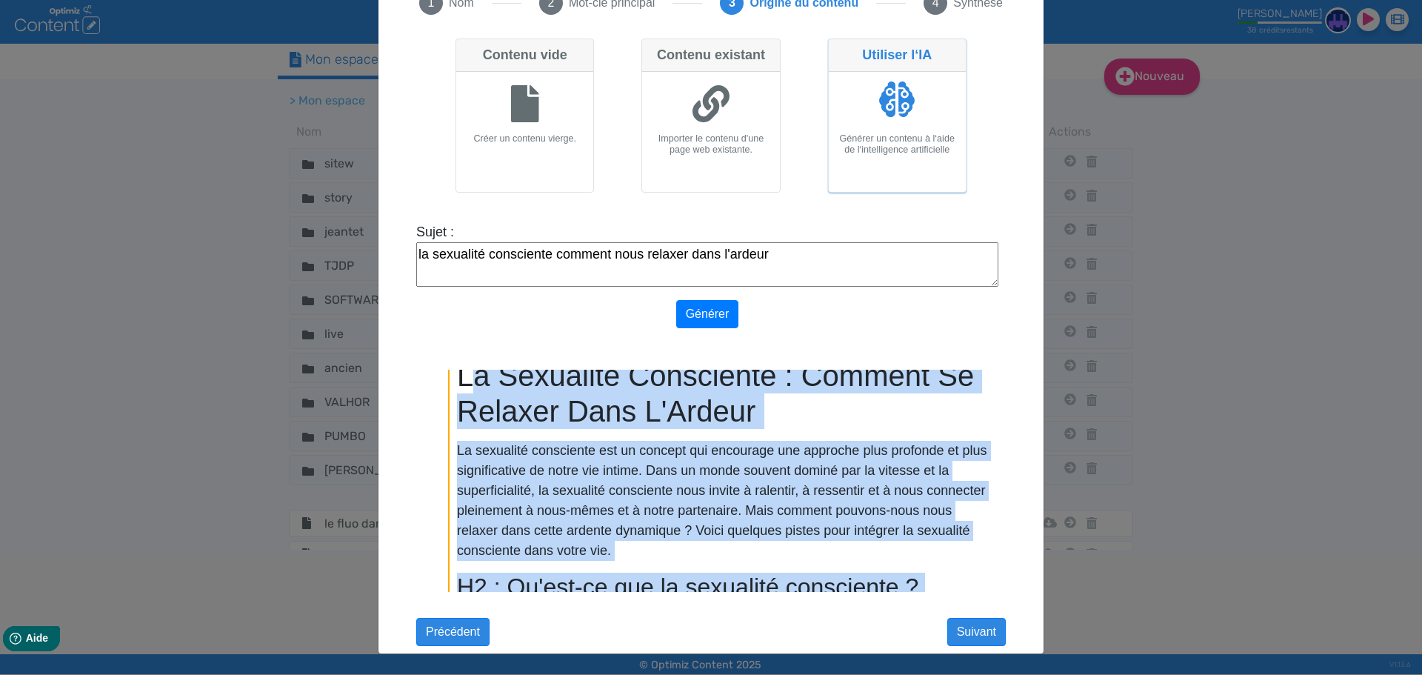
scroll to position [0, 0]
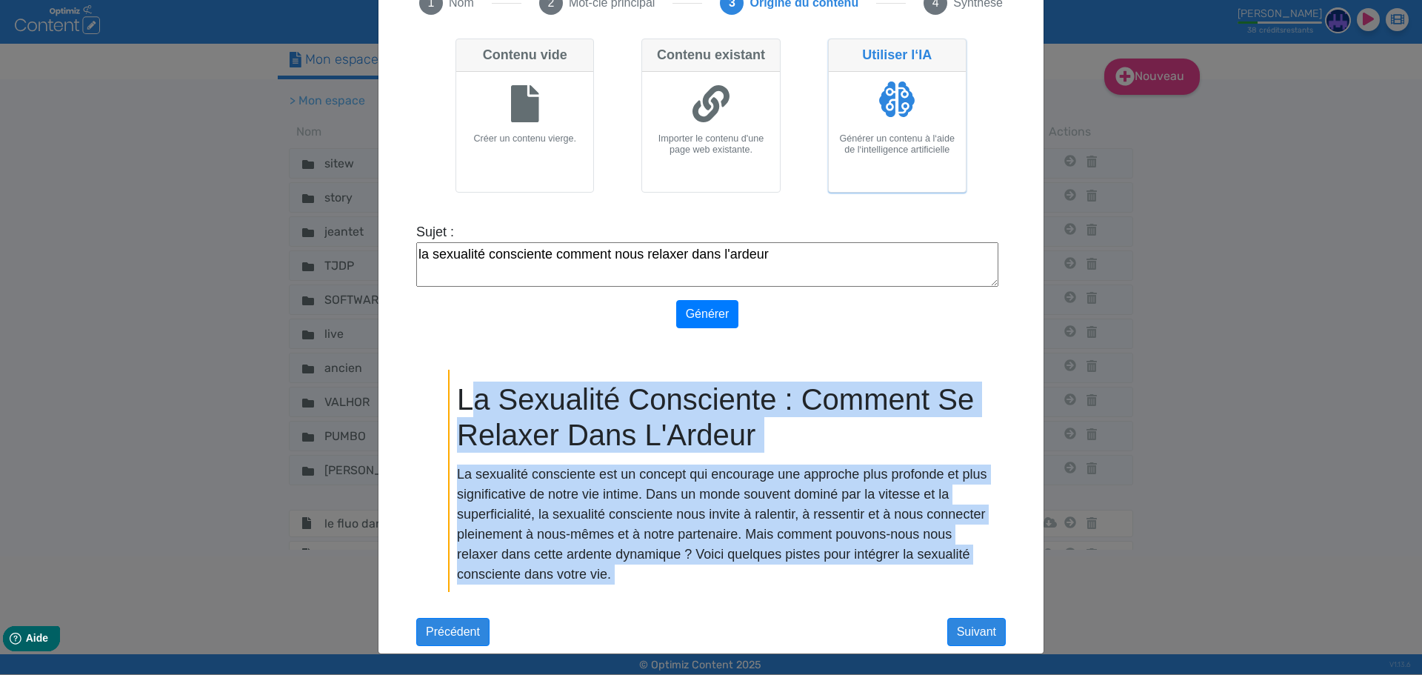
drag, startPoint x: 548, startPoint y: 591, endPoint x: 464, endPoint y: 372, distance: 234.9
copy div "a Sexualité Consciente : Comment Se Relaxer Dans L'Ardeur La sexualité conscien…"
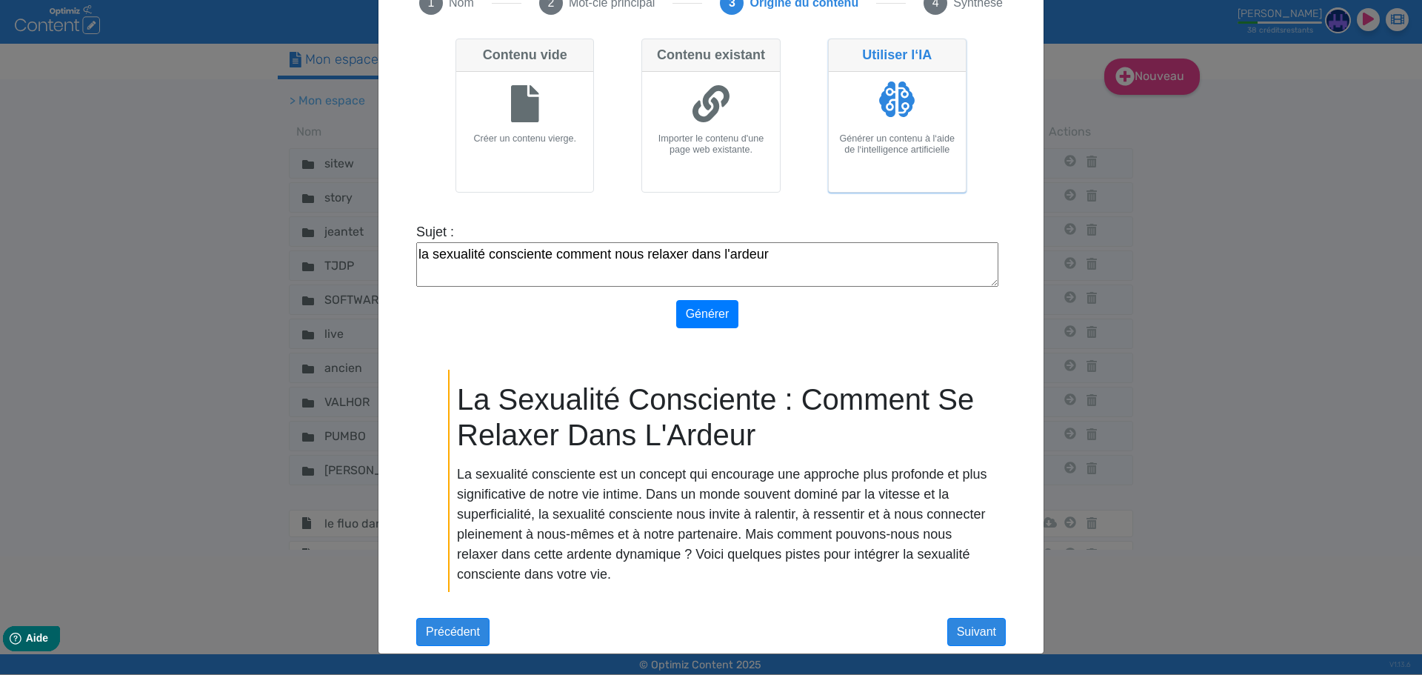
click at [880, 341] on app-ai-content-previewer "Sujet : la sexualité consciente comment nous relaxer dans l'ardeur Générer La S…" at bounding box center [710, 412] width 589 height 381
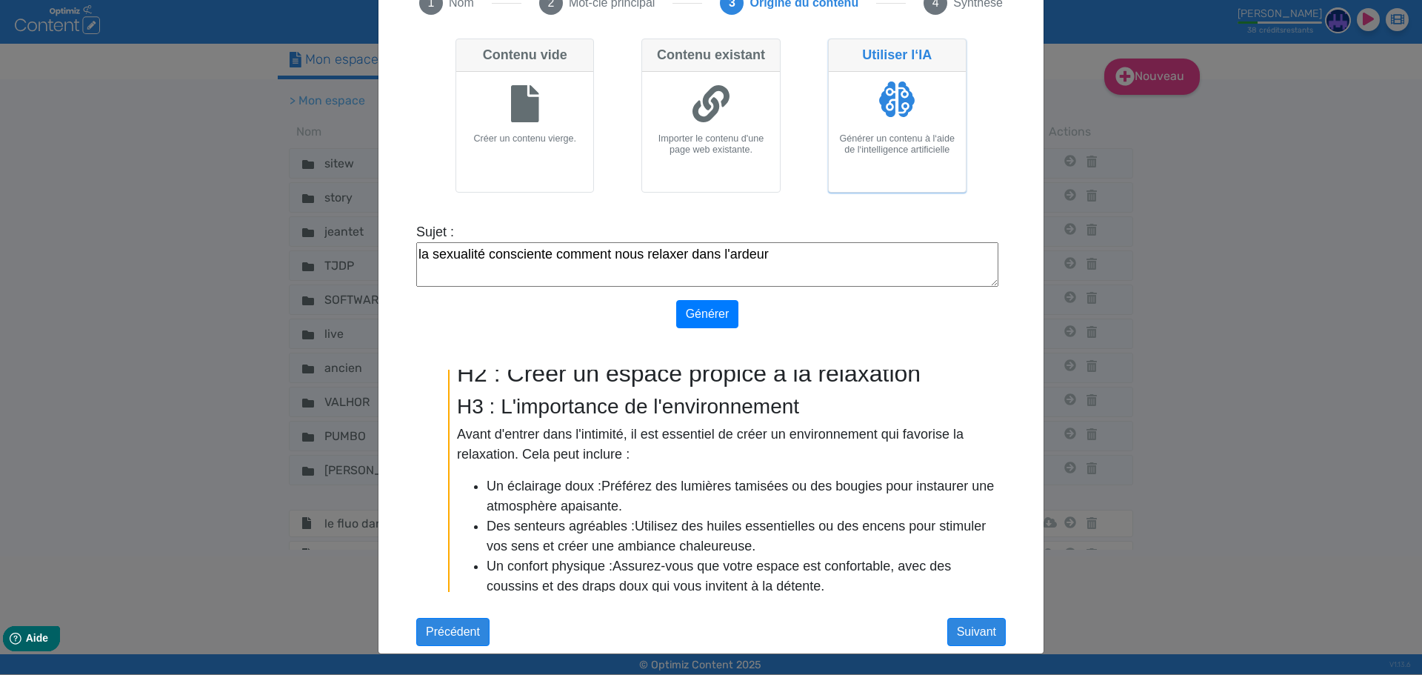
scroll to position [444, 0]
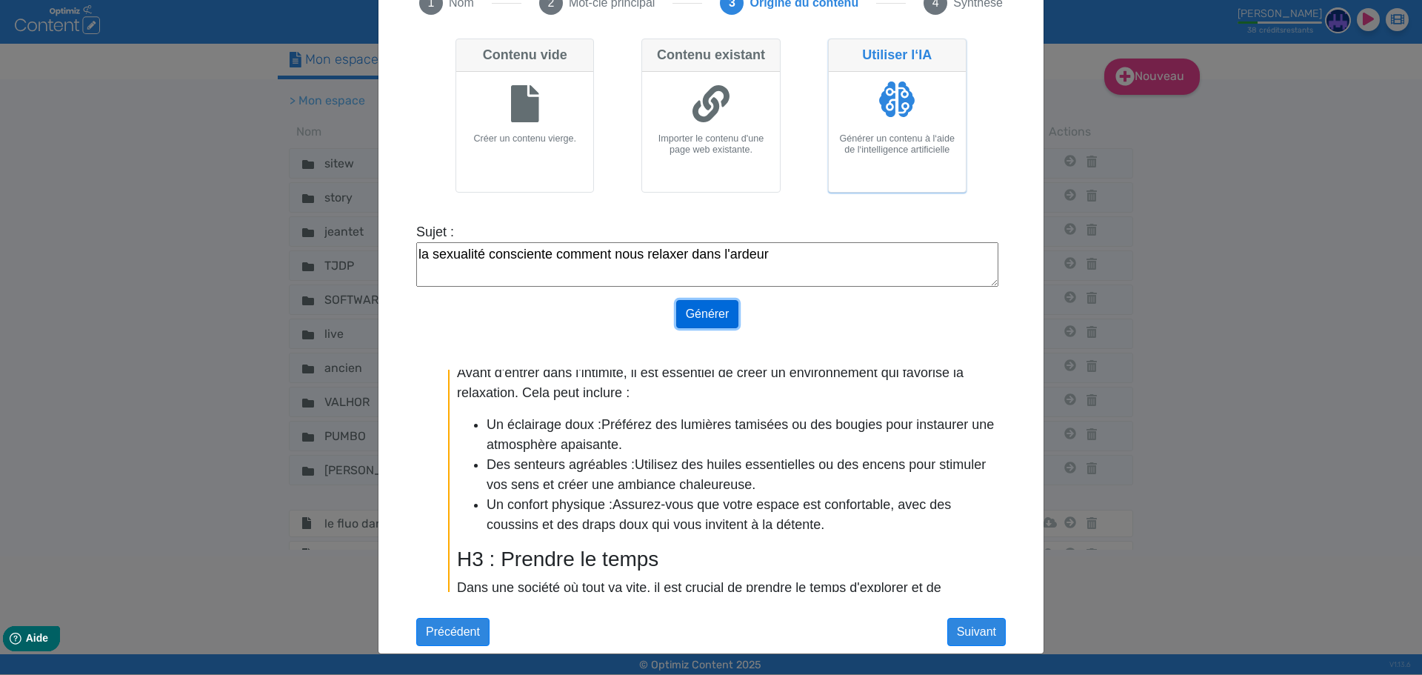
click at [711, 311] on button "Générer" at bounding box center [707, 314] width 63 height 28
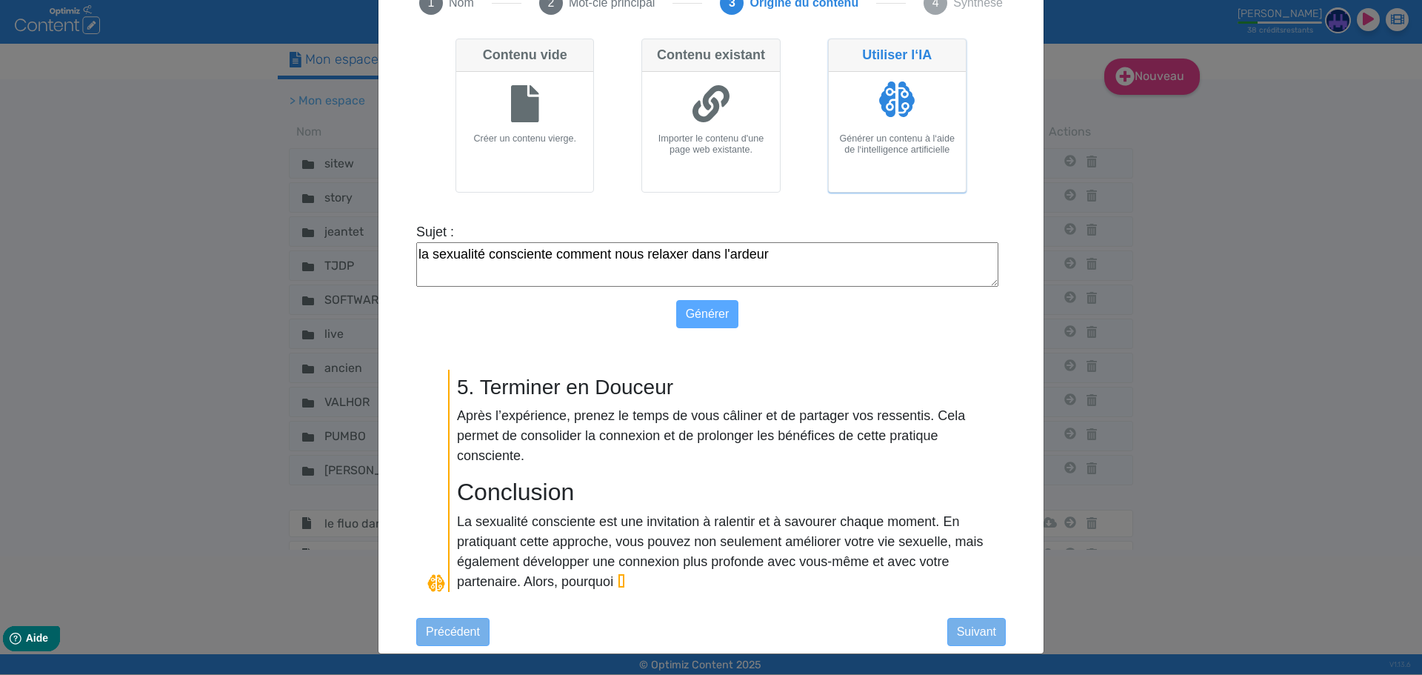
scroll to position [1234, 0]
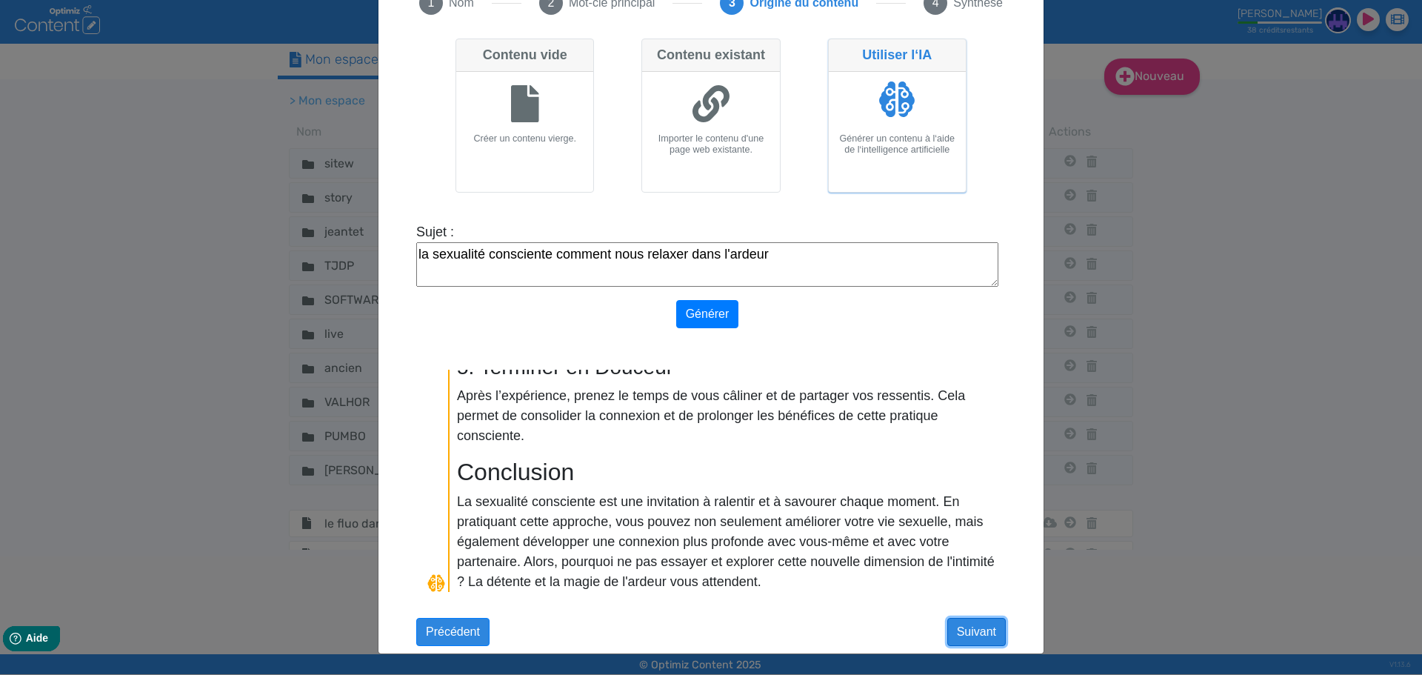
click at [955, 629] on button "Suivant" at bounding box center [976, 632] width 59 height 28
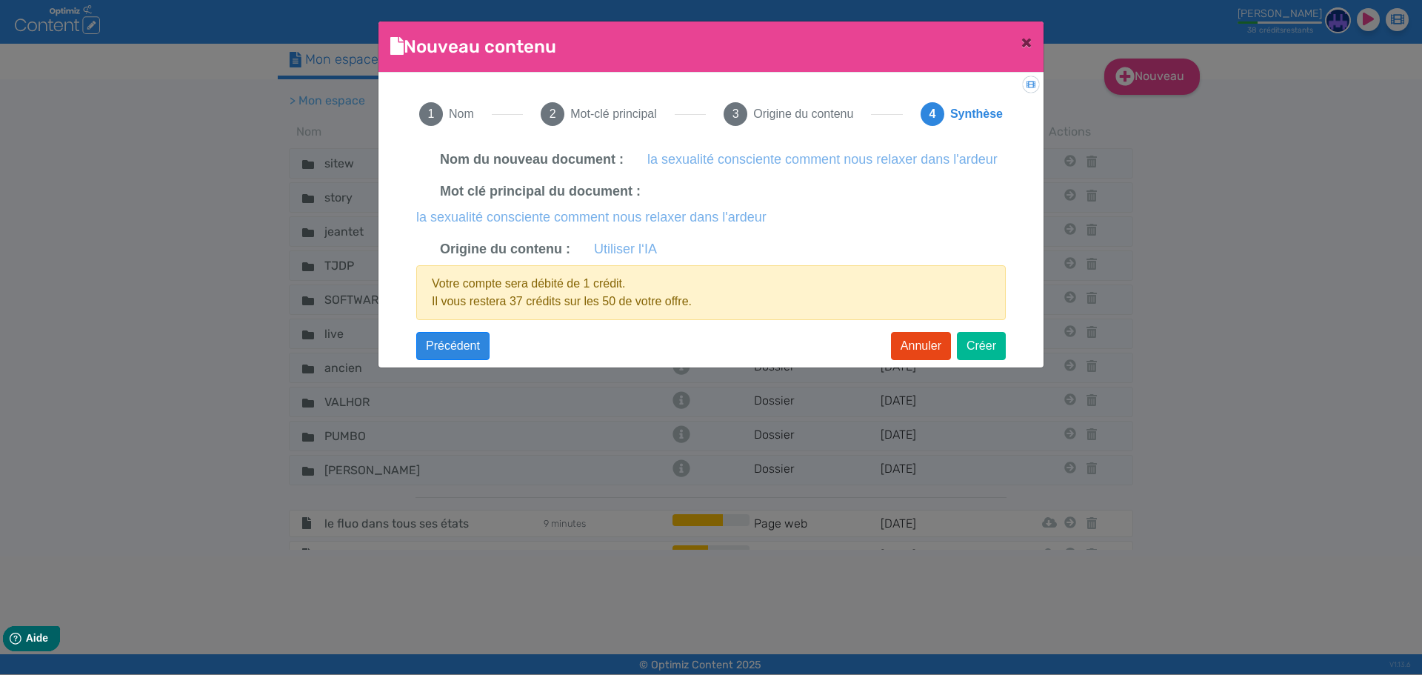
scroll to position [0, 0]
click at [977, 352] on button "Créer" at bounding box center [981, 346] width 49 height 28
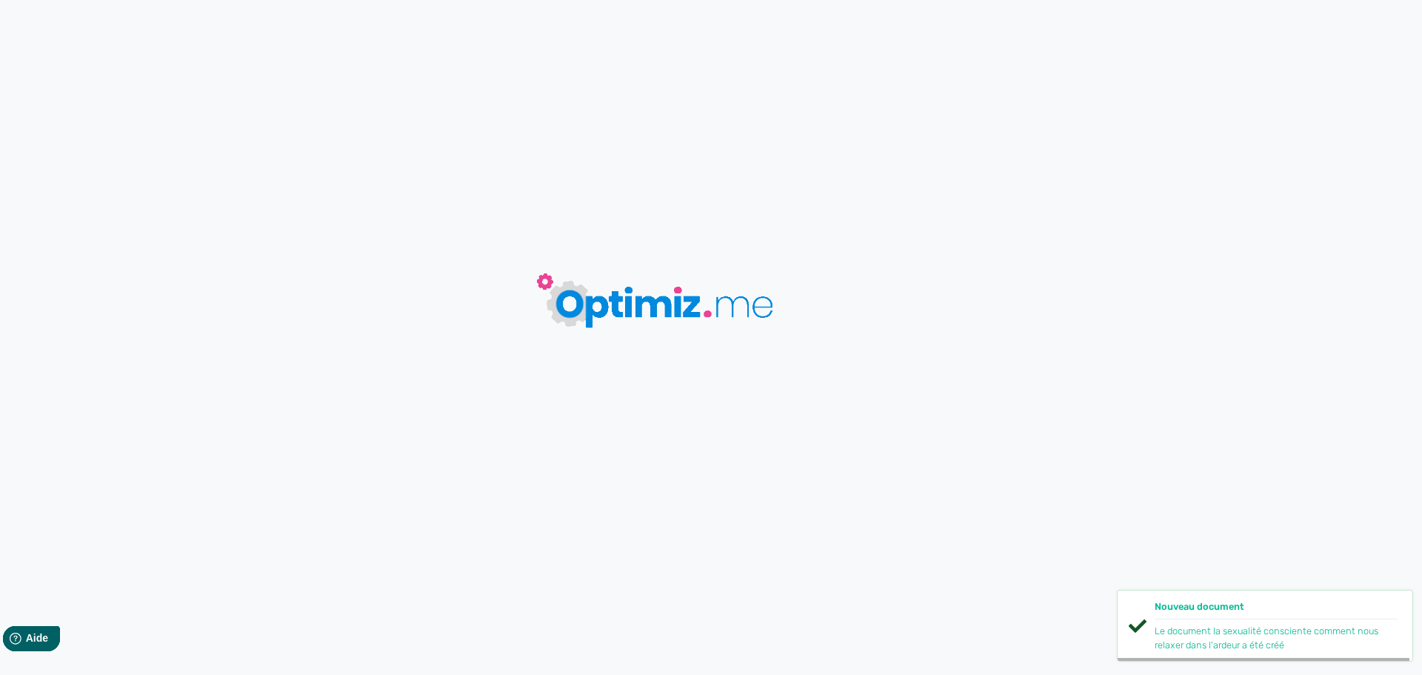
type input "la sexualité consciente comment nous relaxer dans l'ardeur"
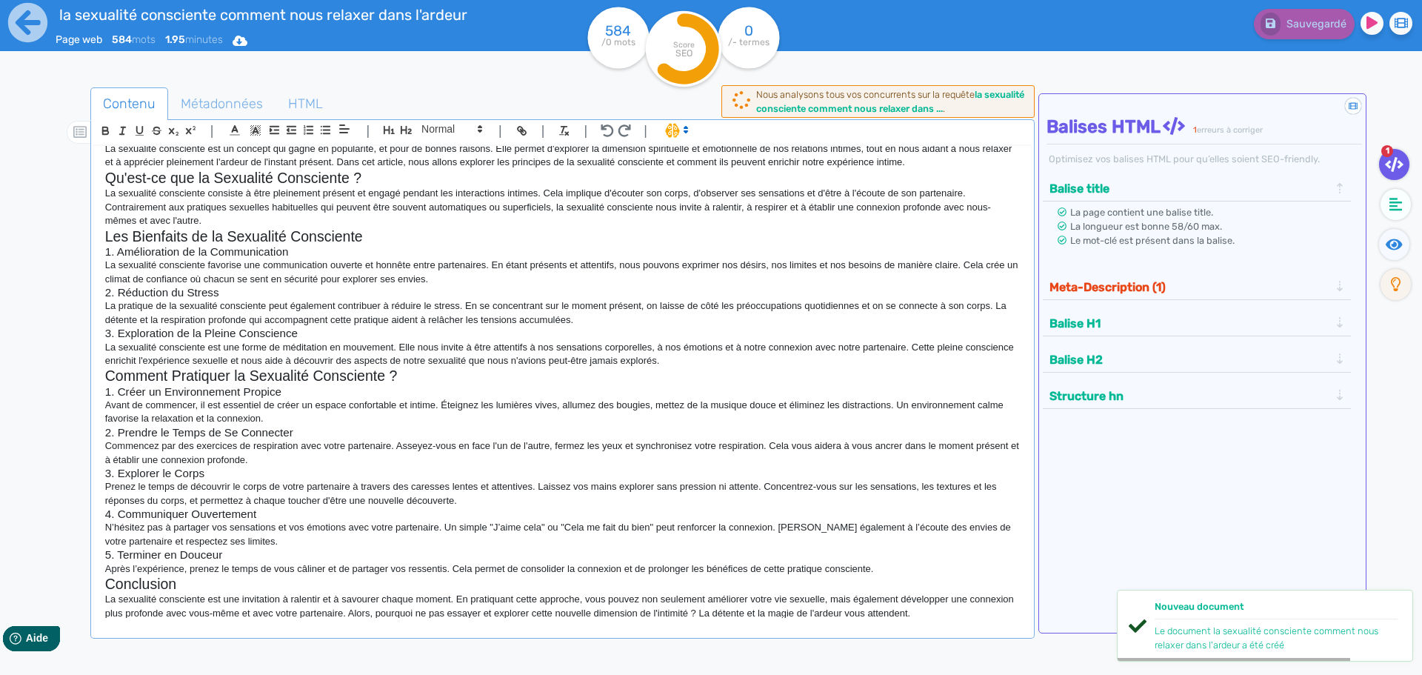
scroll to position [46, 0]
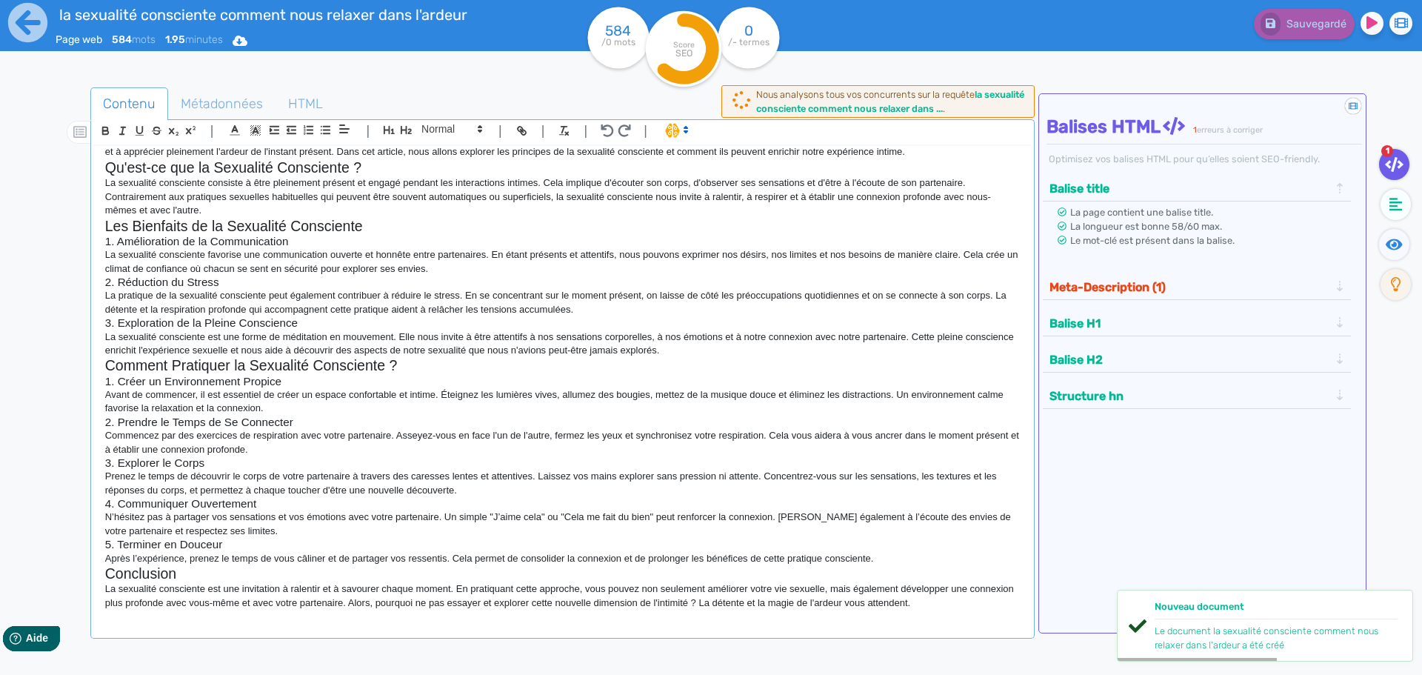
click at [961, 606] on p "La sexualité consciente est une invitation à ralentir et à savourer chaque mome…" at bounding box center [562, 595] width 915 height 27
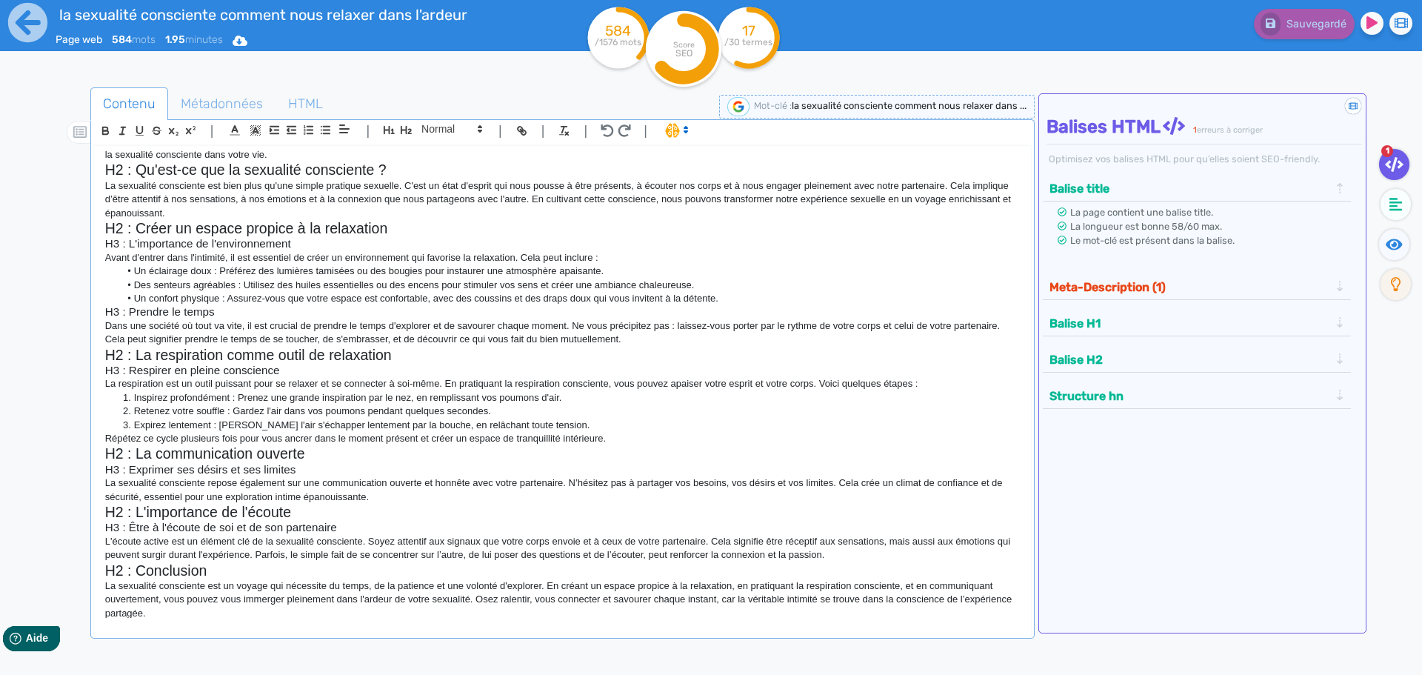
scroll to position [609, 0]
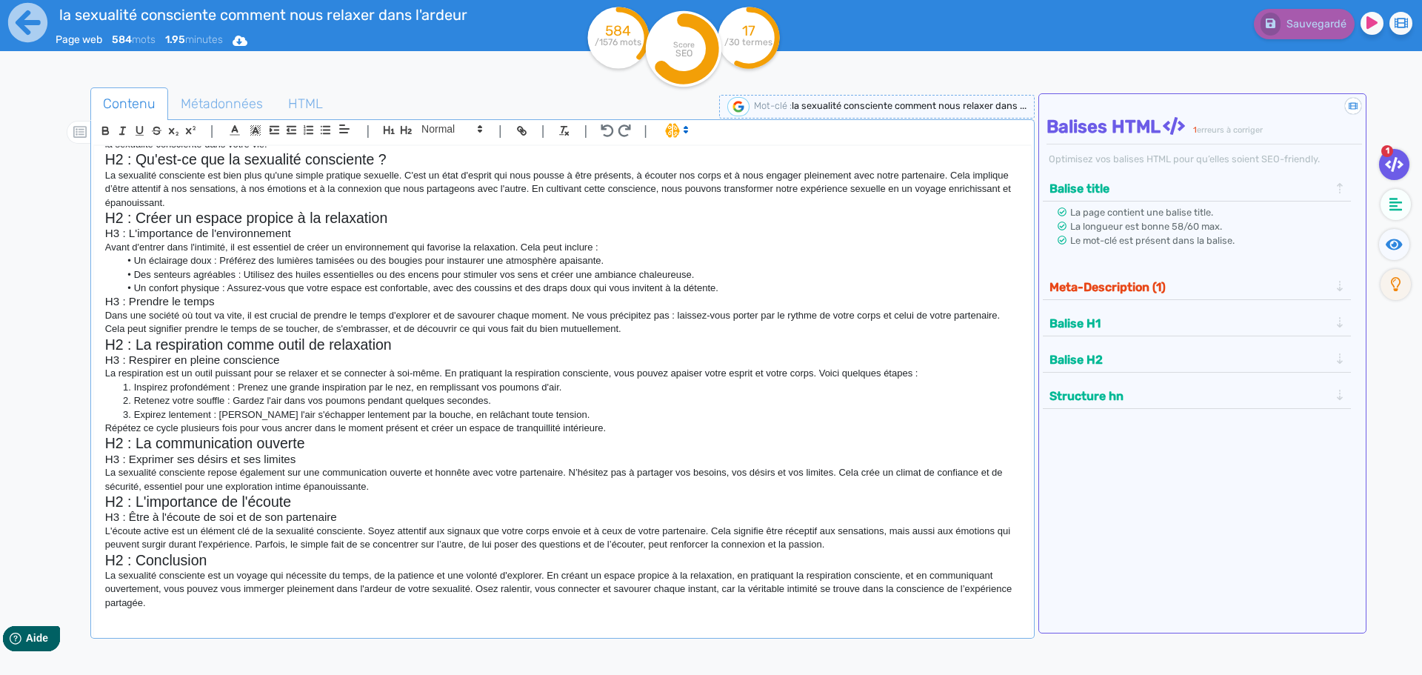
click at [712, 550] on p "L'écoute active est un élément clé de la sexualité consciente. Soyez attentif a…" at bounding box center [562, 537] width 915 height 27
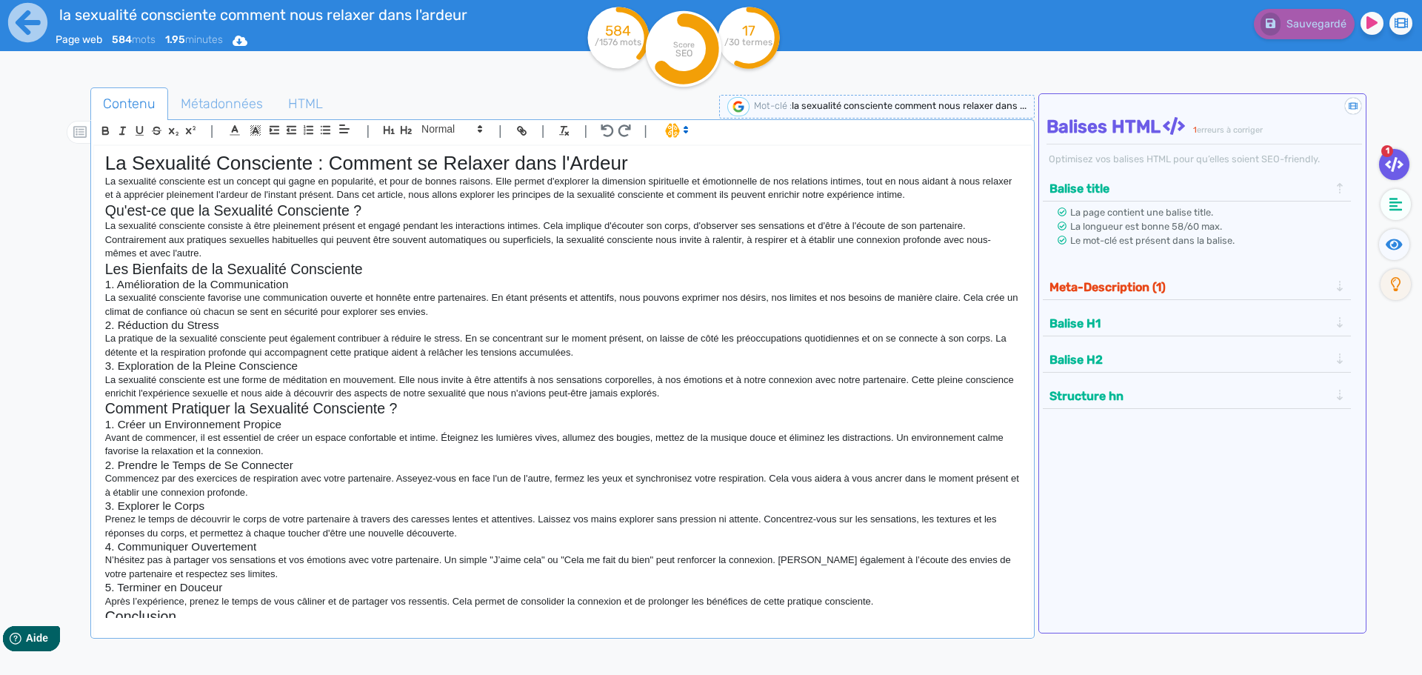
scroll to position [0, 0]
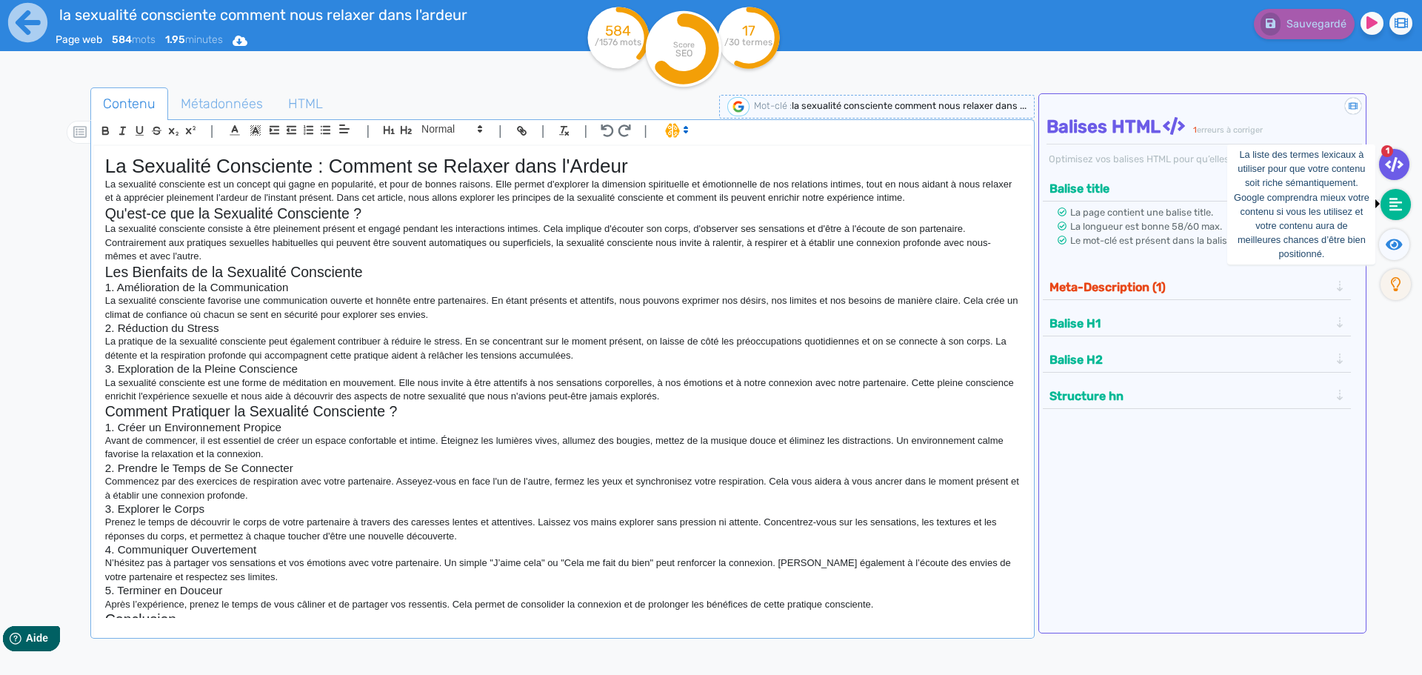
click at [1405, 209] on fa-icon at bounding box center [1395, 204] width 30 height 31
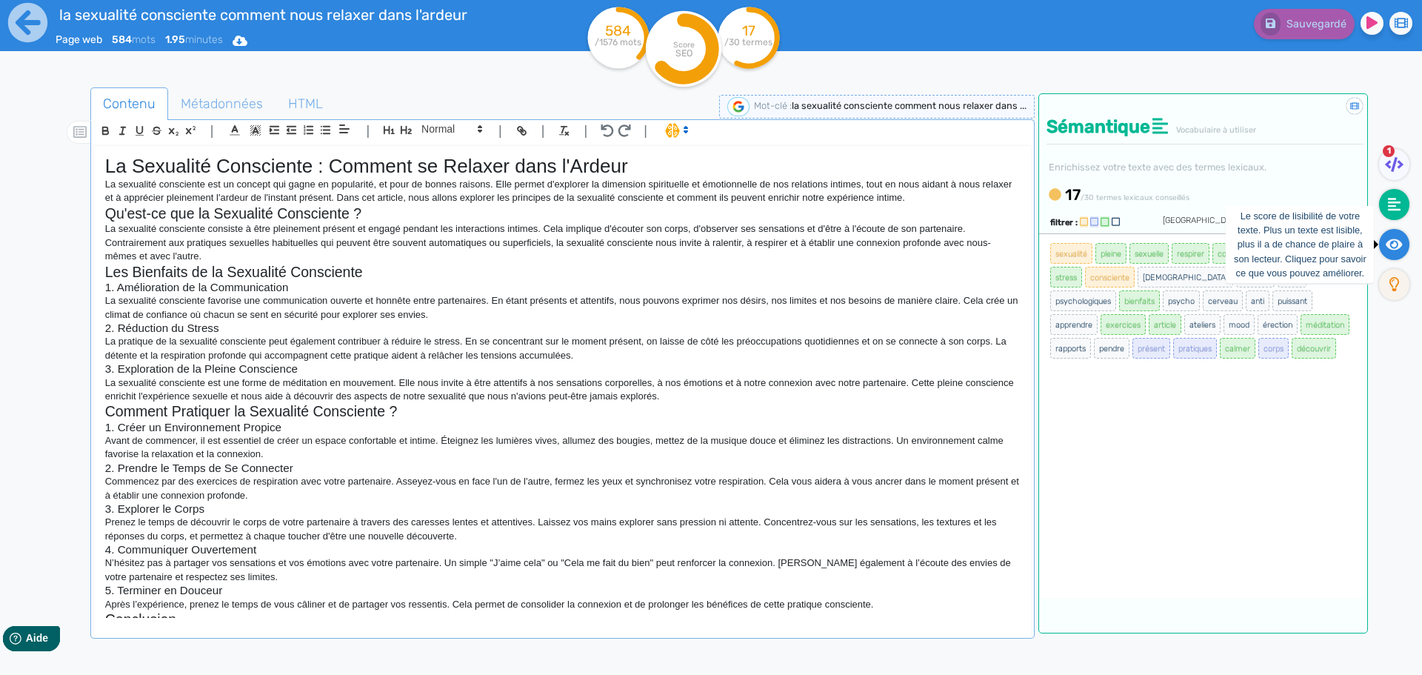
click at [1400, 238] on icon at bounding box center [1394, 244] width 17 height 15
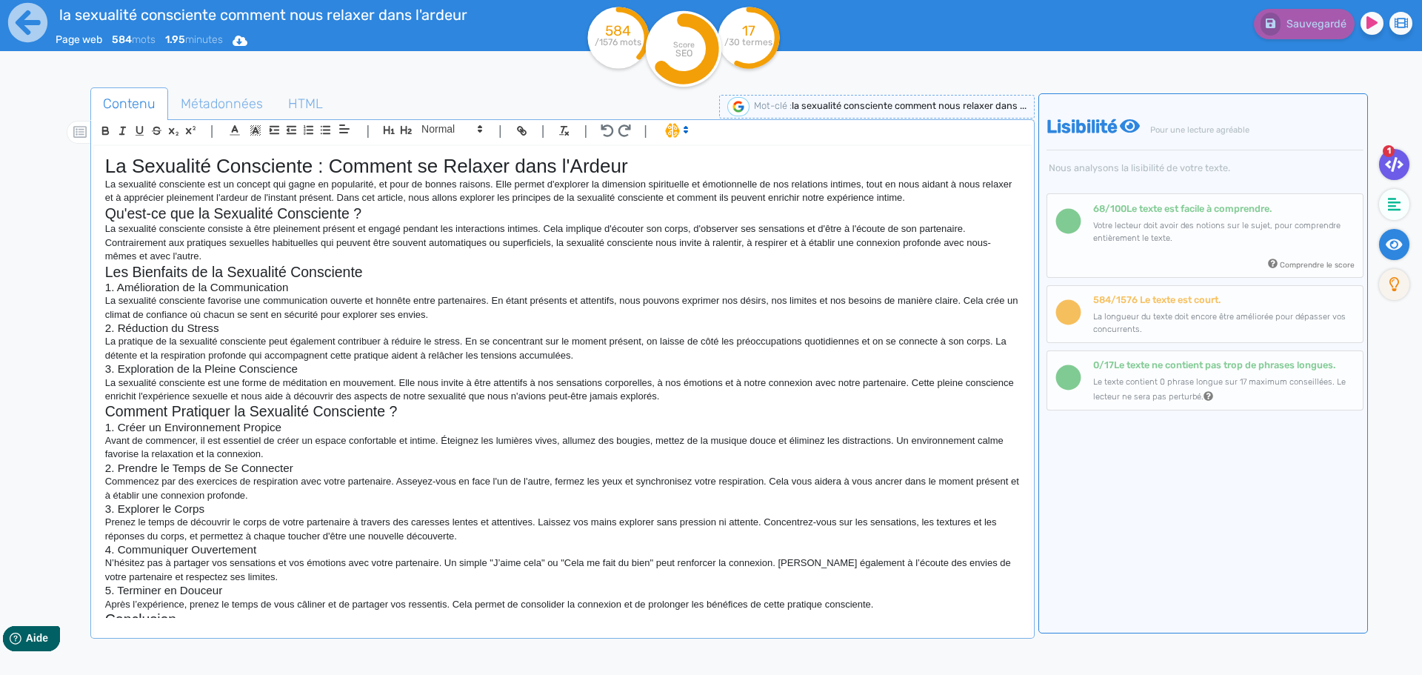
click at [1394, 170] on icon at bounding box center [1394, 164] width 19 height 15
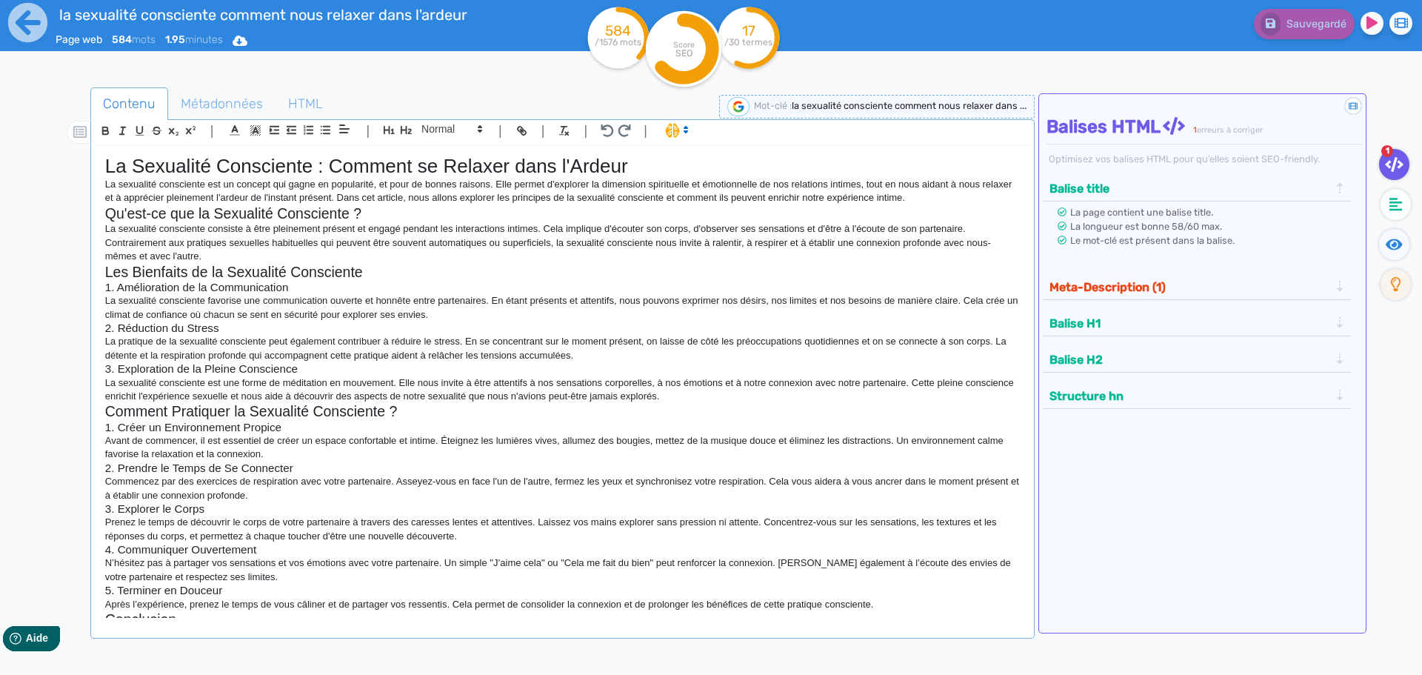
click at [354, 290] on h3 "1. Amélioration de la Communication" at bounding box center [562, 287] width 915 height 13
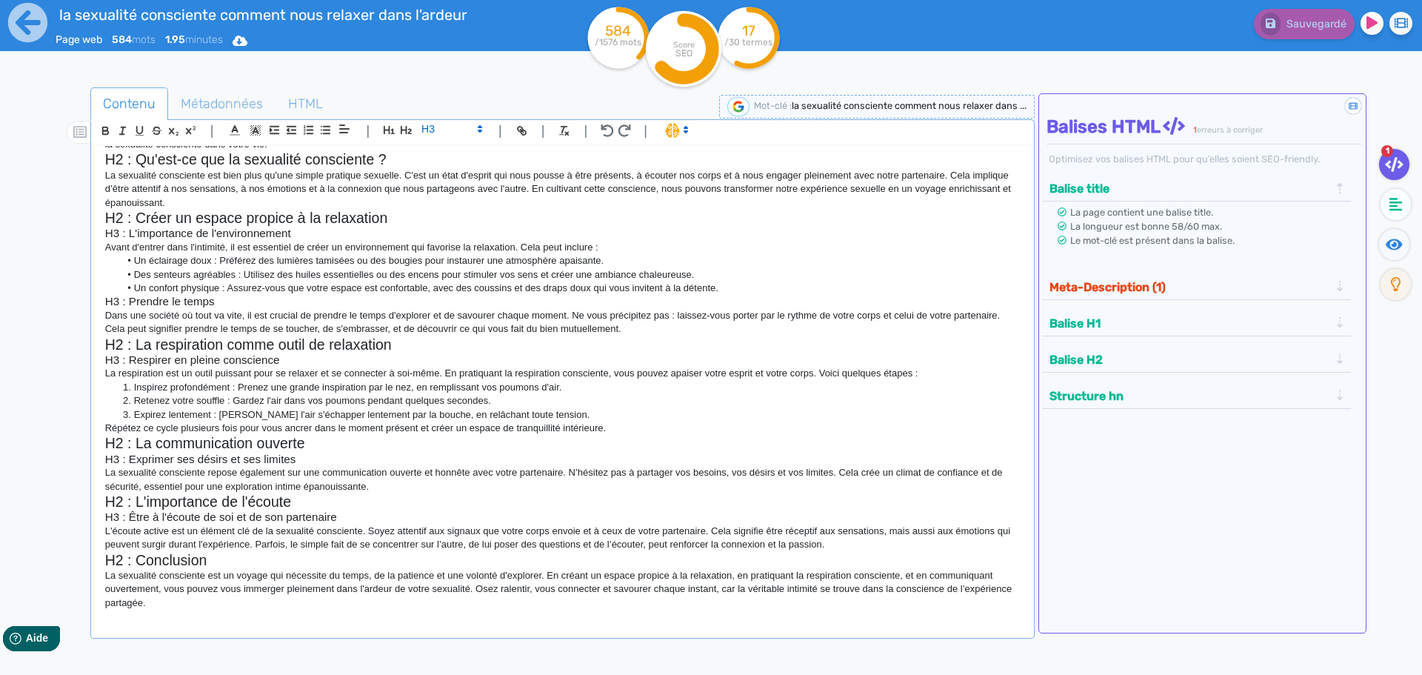
scroll to position [239, 0]
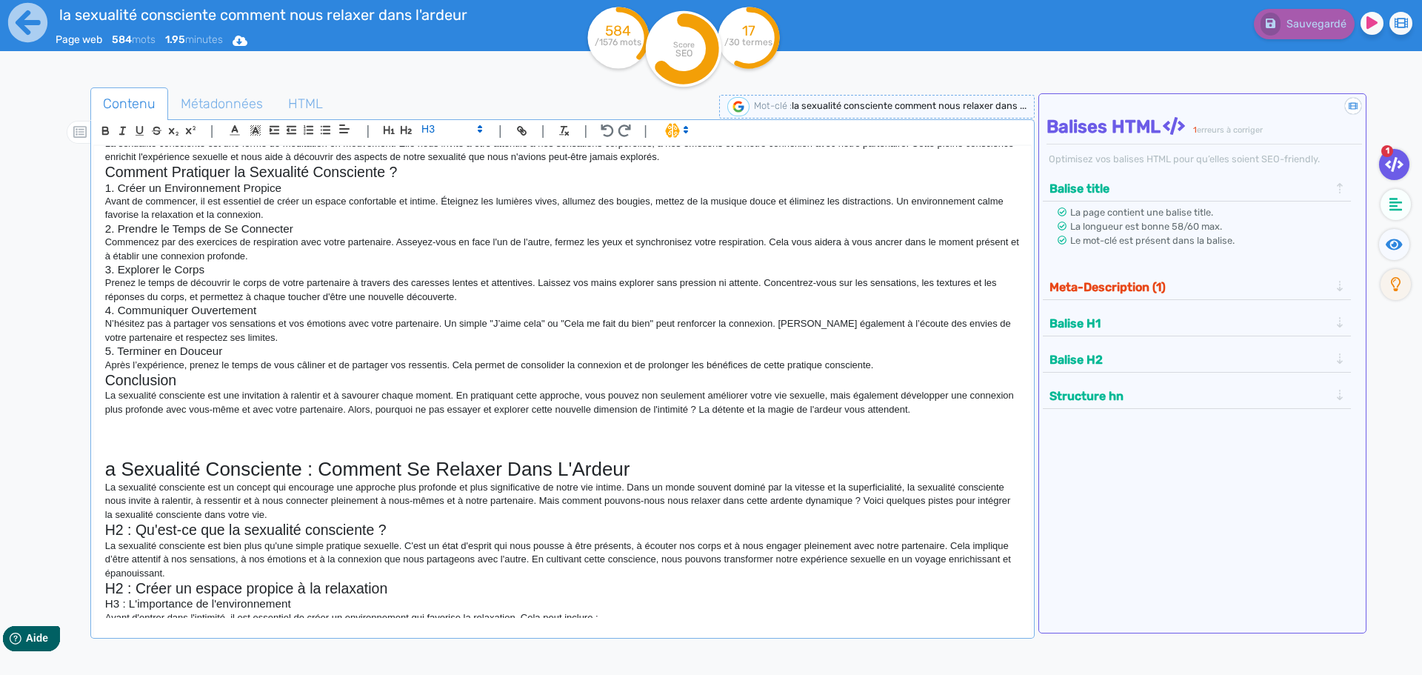
click at [195, 418] on p at bounding box center [562, 422] width 915 height 13
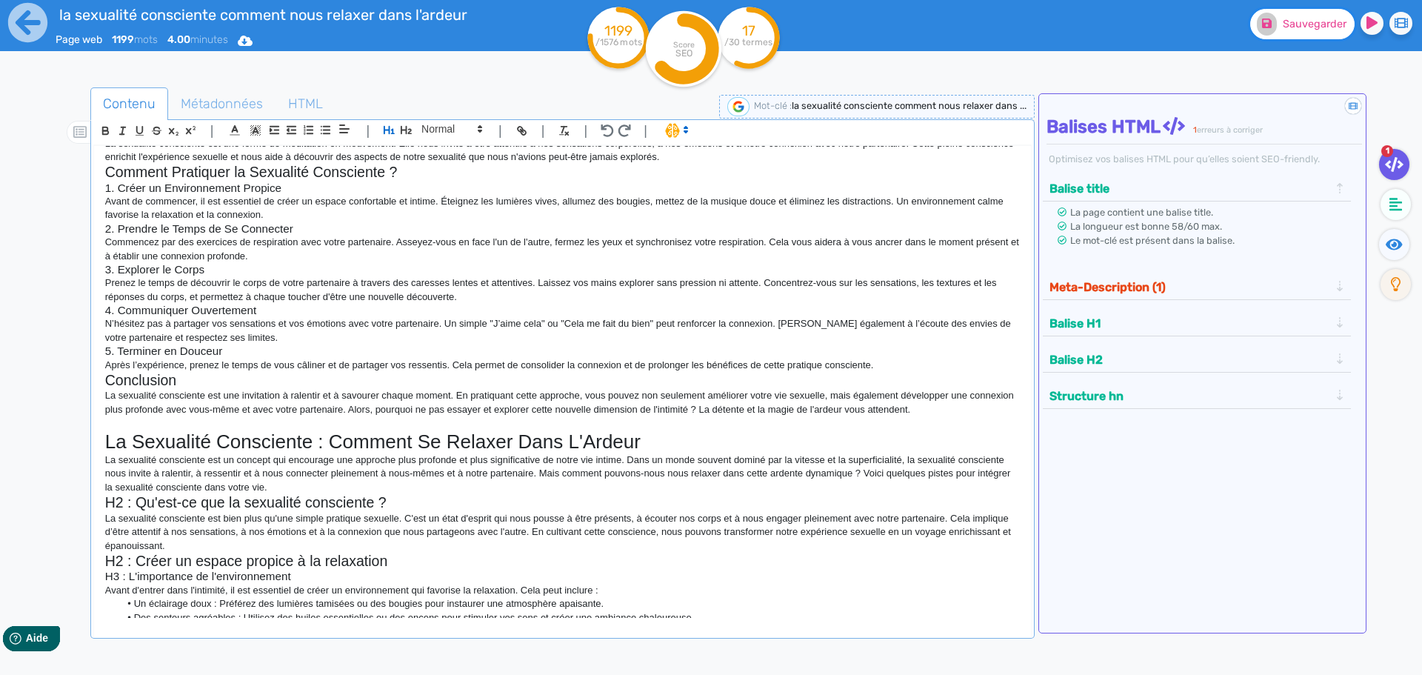
click at [1310, 21] on span "Sauvegarder" at bounding box center [1315, 24] width 64 height 13
click at [17, 27] on icon at bounding box center [27, 22] width 39 height 39
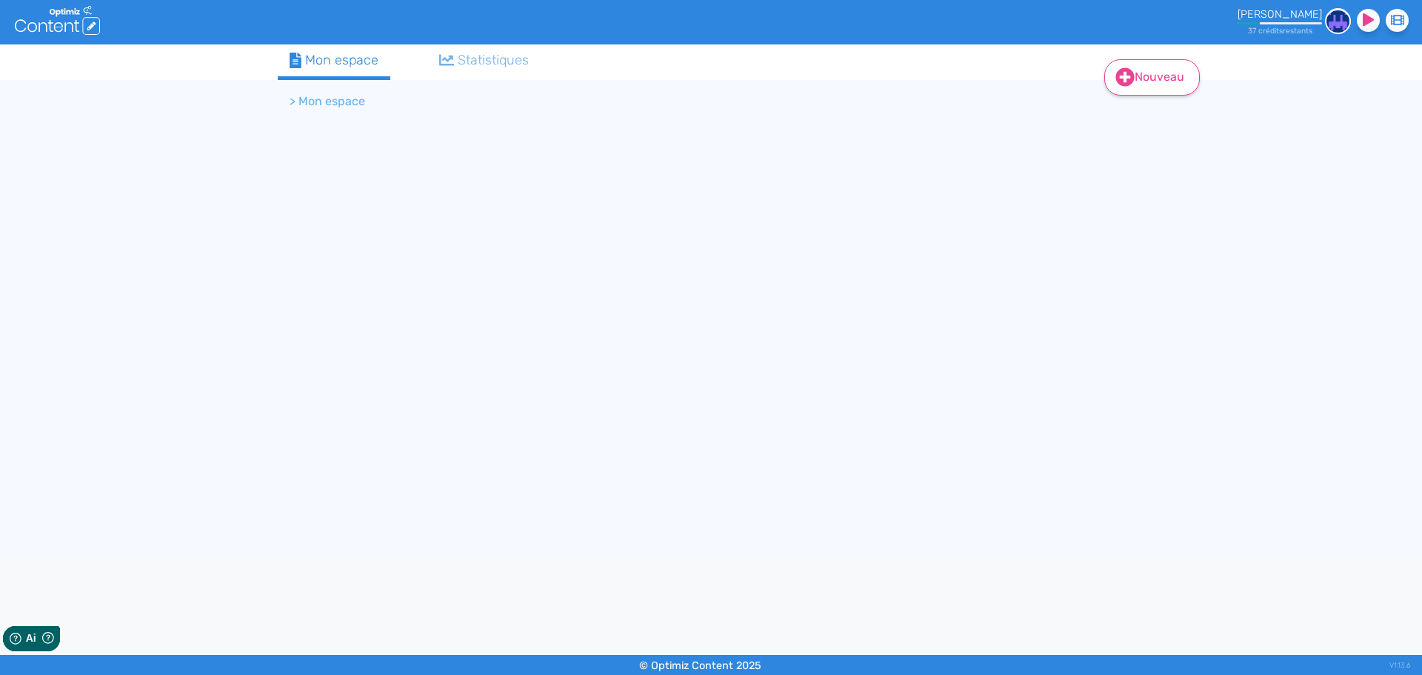
click at [1174, 73] on link "Nouveau" at bounding box center [1152, 77] width 96 height 36
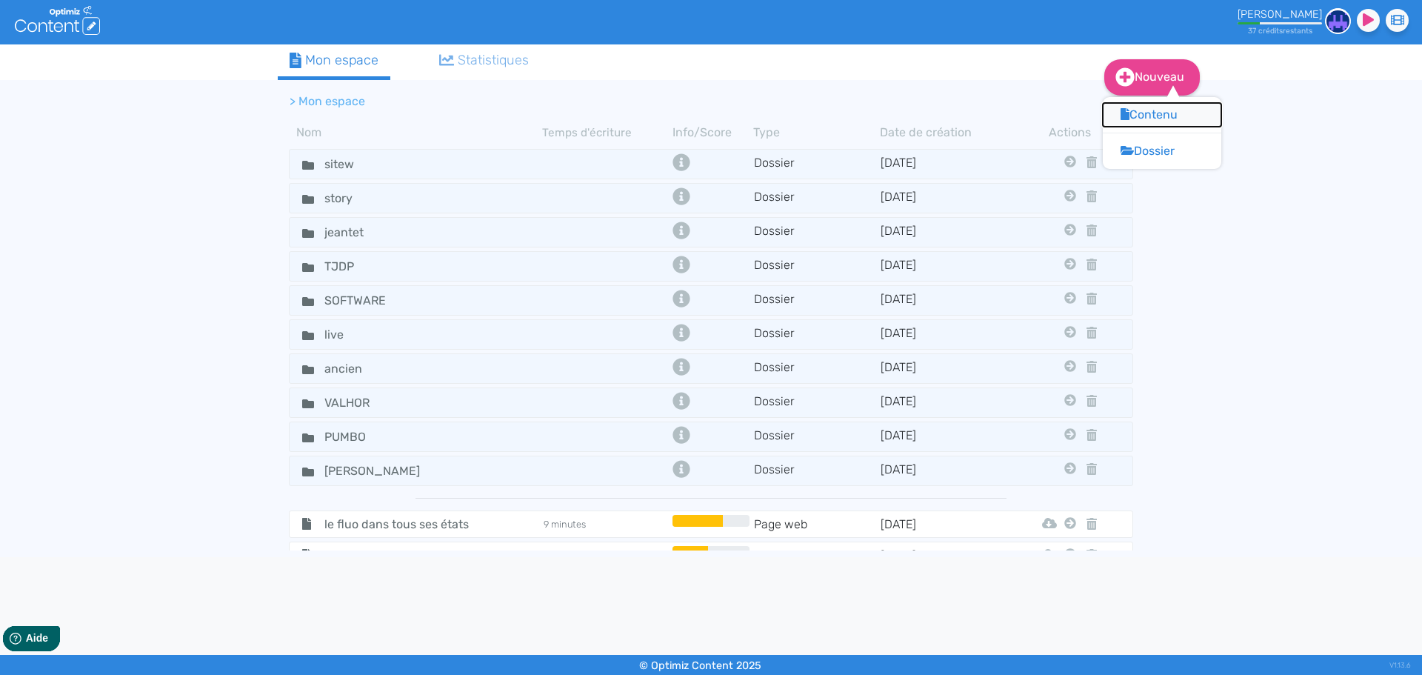
click at [1165, 119] on button "Contenu" at bounding box center [1162, 115] width 118 height 24
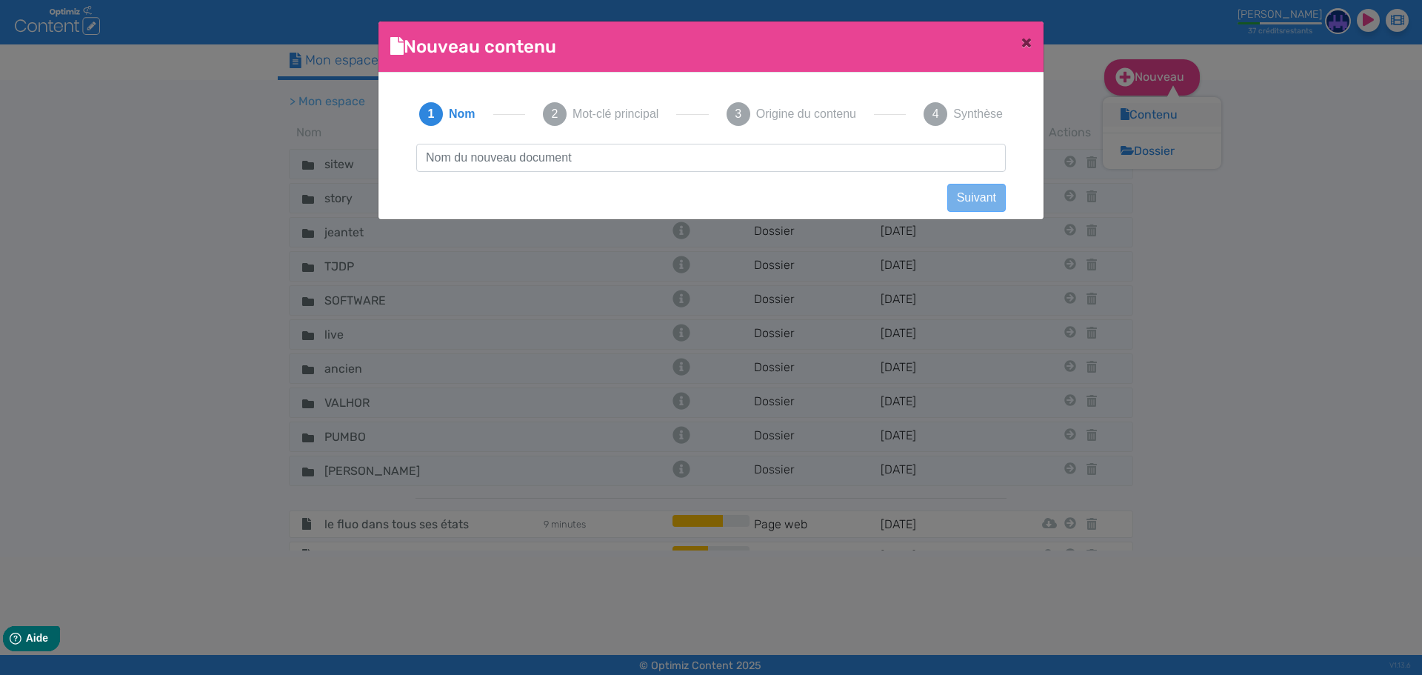
scroll to position [1, 0]
click at [466, 163] on input "asanas-les-postures-du-yoga" at bounding box center [710, 158] width 589 height 28
click at [484, 161] on input "asanas les-postures-du-yoga" at bounding box center [710, 158] width 589 height 28
click at [486, 160] on input "asanas les-postures-du-yoga" at bounding box center [710, 158] width 589 height 28
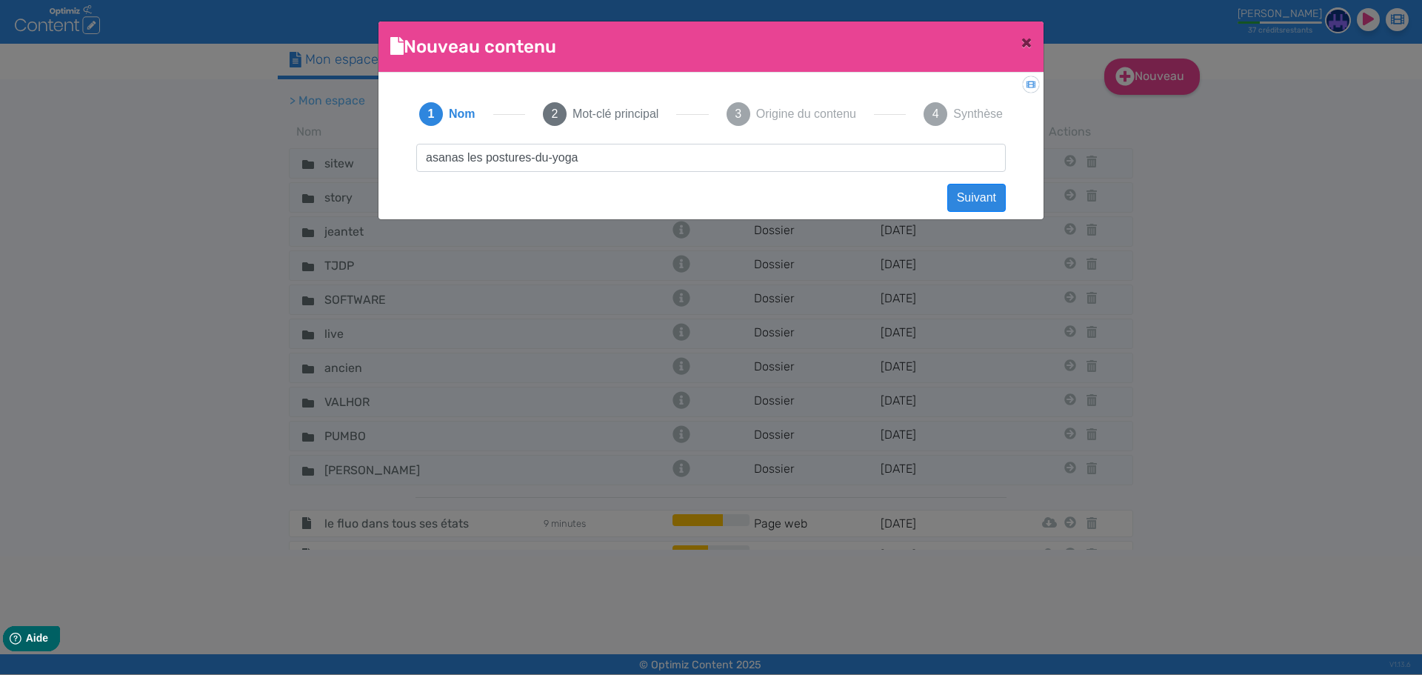
click at [535, 160] on input "asanas les postures-du-yoga" at bounding box center [710, 158] width 589 height 28
click at [549, 158] on input "asanas les postures du-yoga" at bounding box center [710, 158] width 589 height 28
drag, startPoint x: 608, startPoint y: 162, endPoint x: 238, endPoint y: 161, distance: 369.5
click at [238, 161] on ngb-modal-window "Nouveau contenu × Didacticiel: Créer un document 1 Nom 2 Mot-clé principal 3 Or…" at bounding box center [711, 337] width 1422 height 675
type input "asanas les postures du yoga"
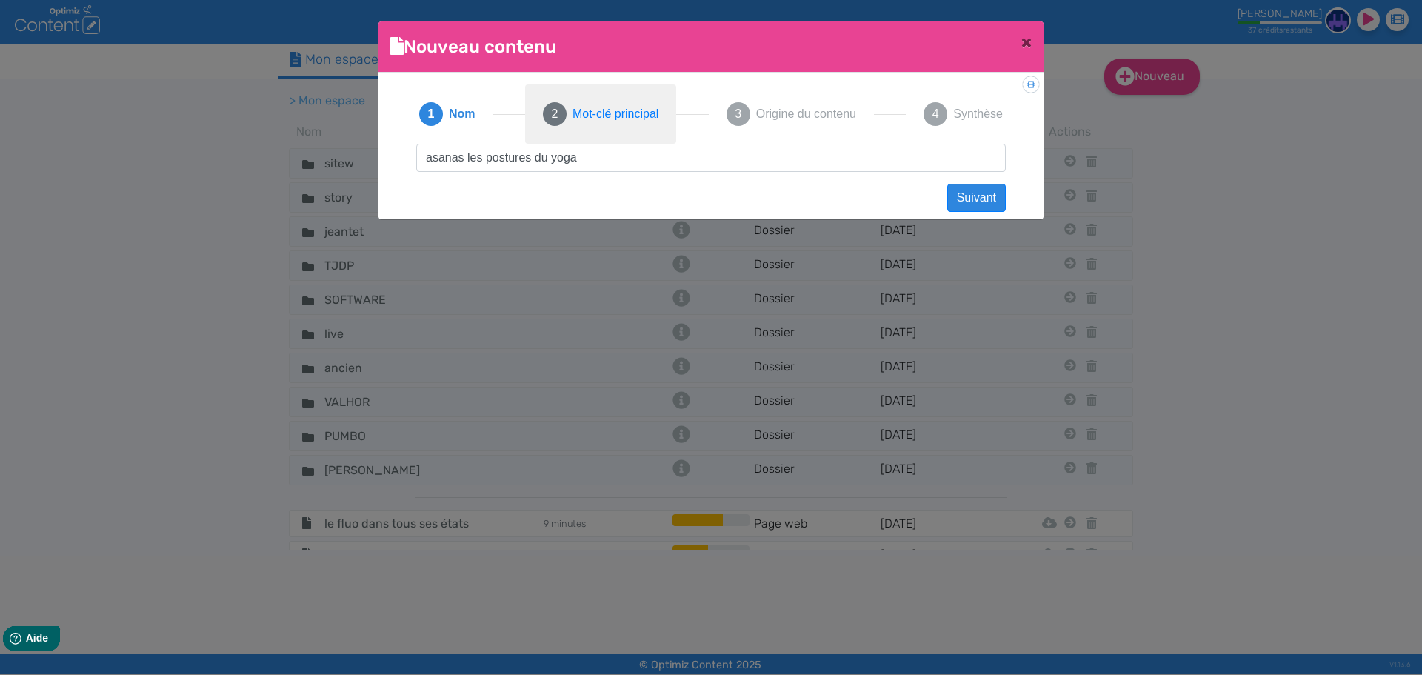
click at [655, 116] on span "Mot-clé principal" at bounding box center [615, 114] width 86 height 18
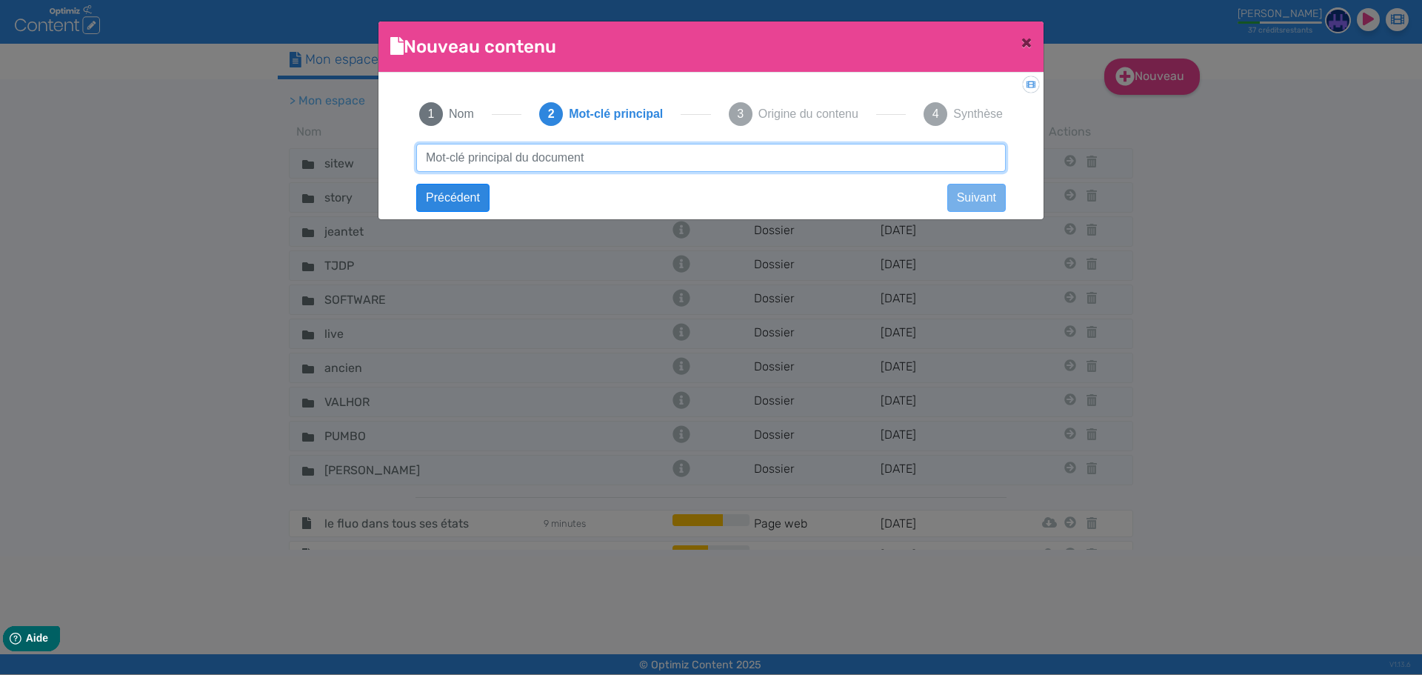
click at [634, 152] on input "text" at bounding box center [710, 158] width 589 height 28
paste input "asanas les postures du yoga"
type input "asanas les postures du yoga"
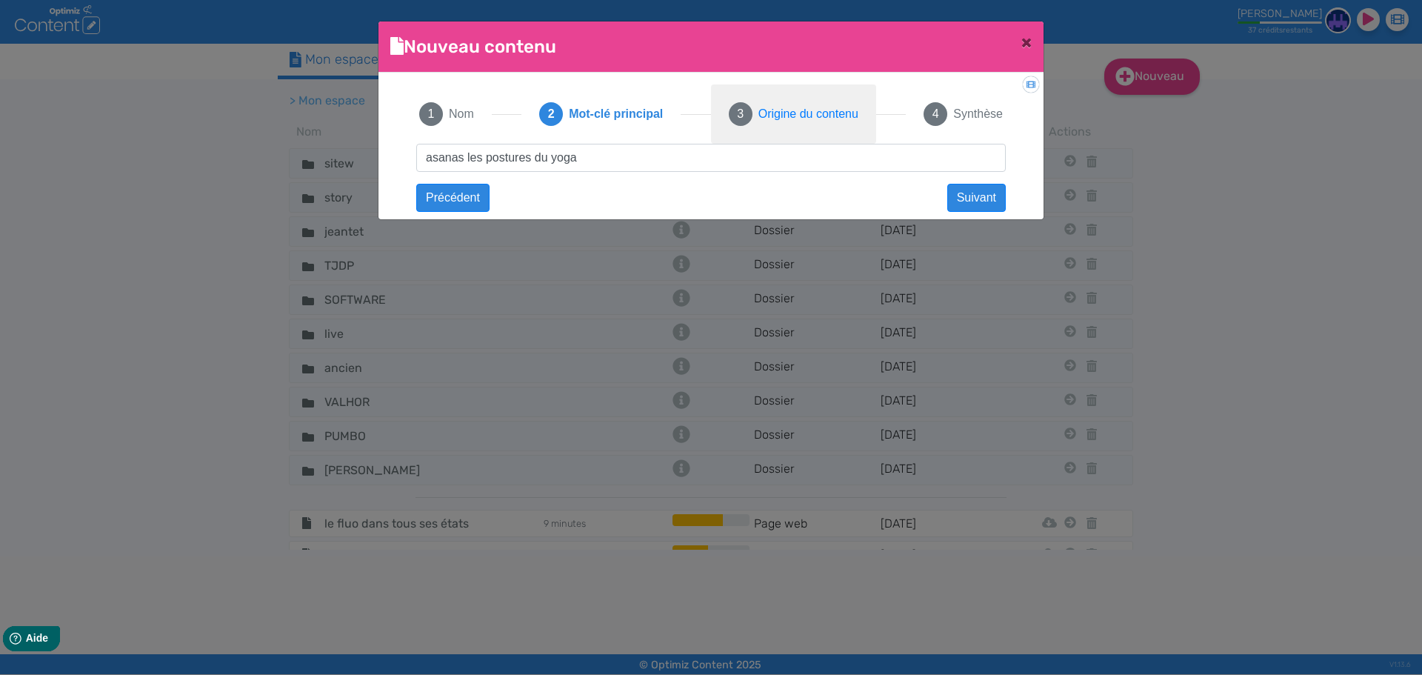
click at [776, 127] on button "3 Origine du contenu" at bounding box center [793, 113] width 165 height 59
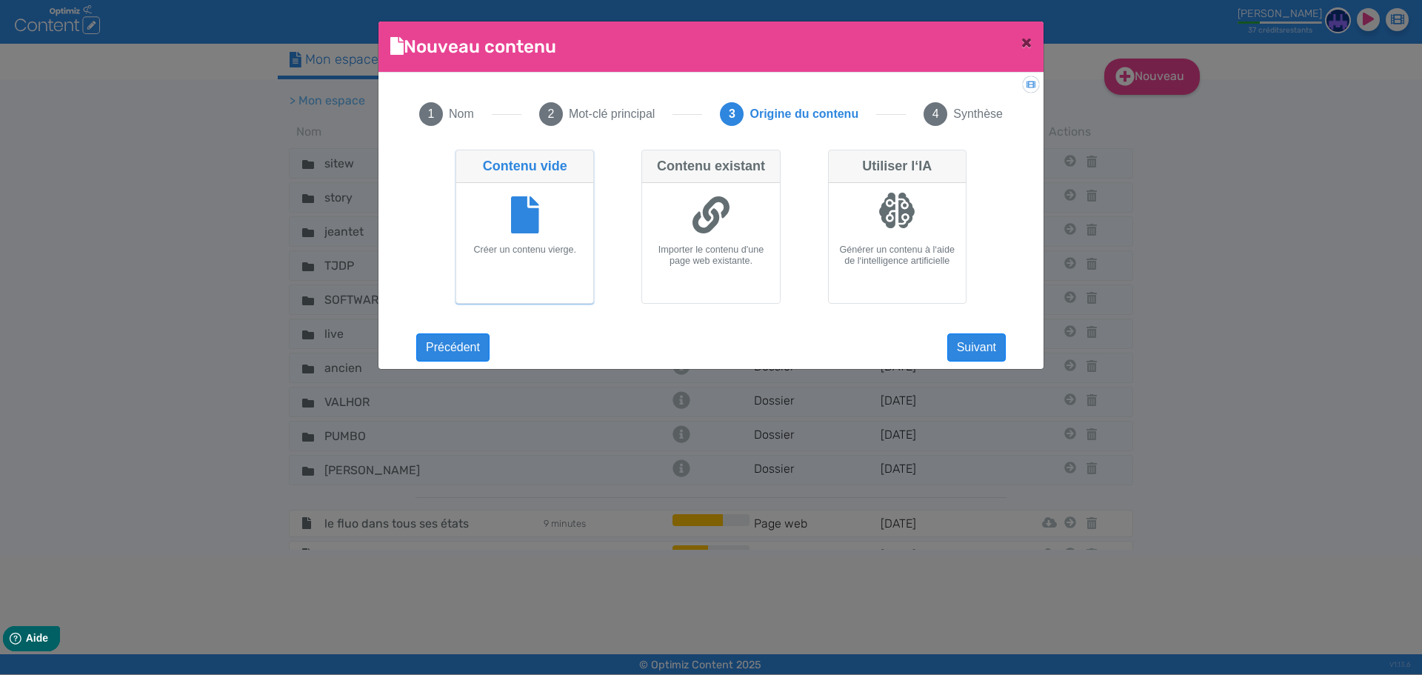
click at [884, 210] on div at bounding box center [896, 210] width 37 height 37
click at [838, 159] on input "Utiliser l‘IA Générer un contenu à l‘aide de l‘intelligence artificielle" at bounding box center [833, 155] width 10 height 10
radio input "true"
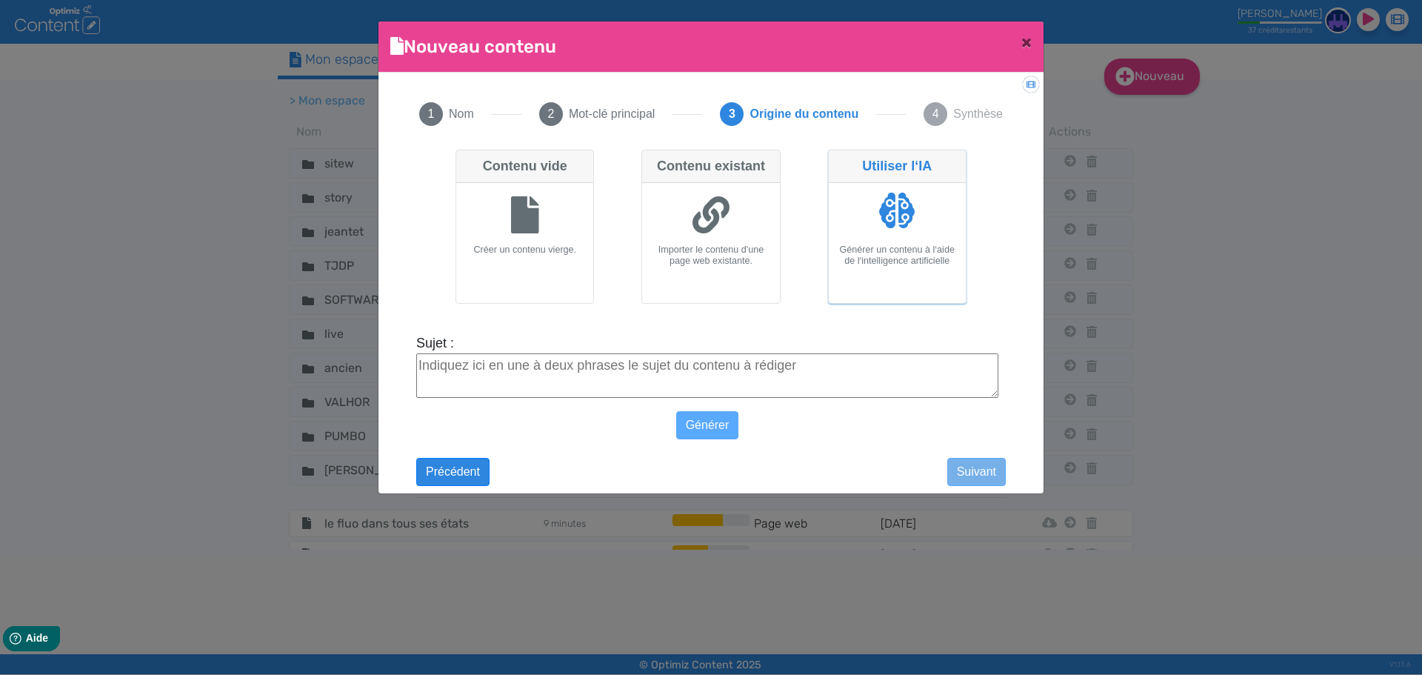
click at [657, 364] on textarea "Sujet :" at bounding box center [707, 375] width 582 height 44
paste textarea "asanas les postures du yoga"
type textarea "asanas les postures du yoga"
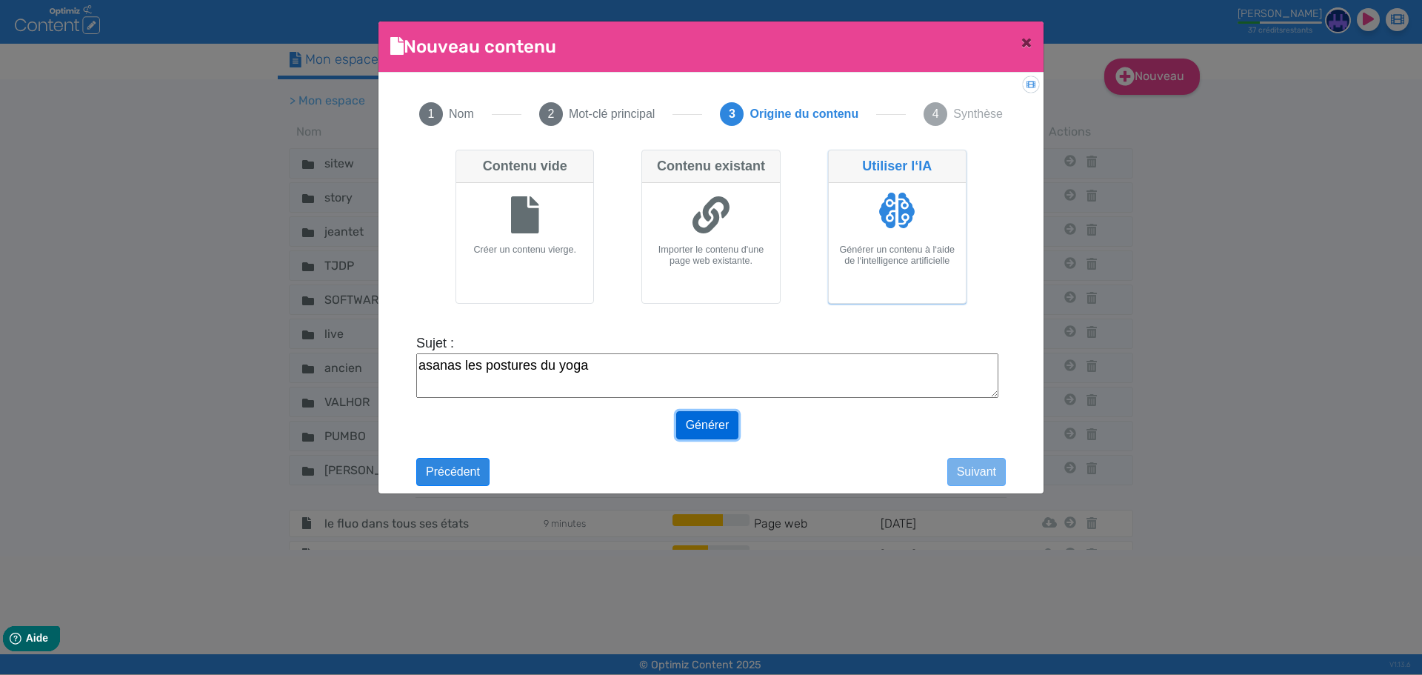
click at [703, 424] on button "Générer" at bounding box center [707, 425] width 63 height 28
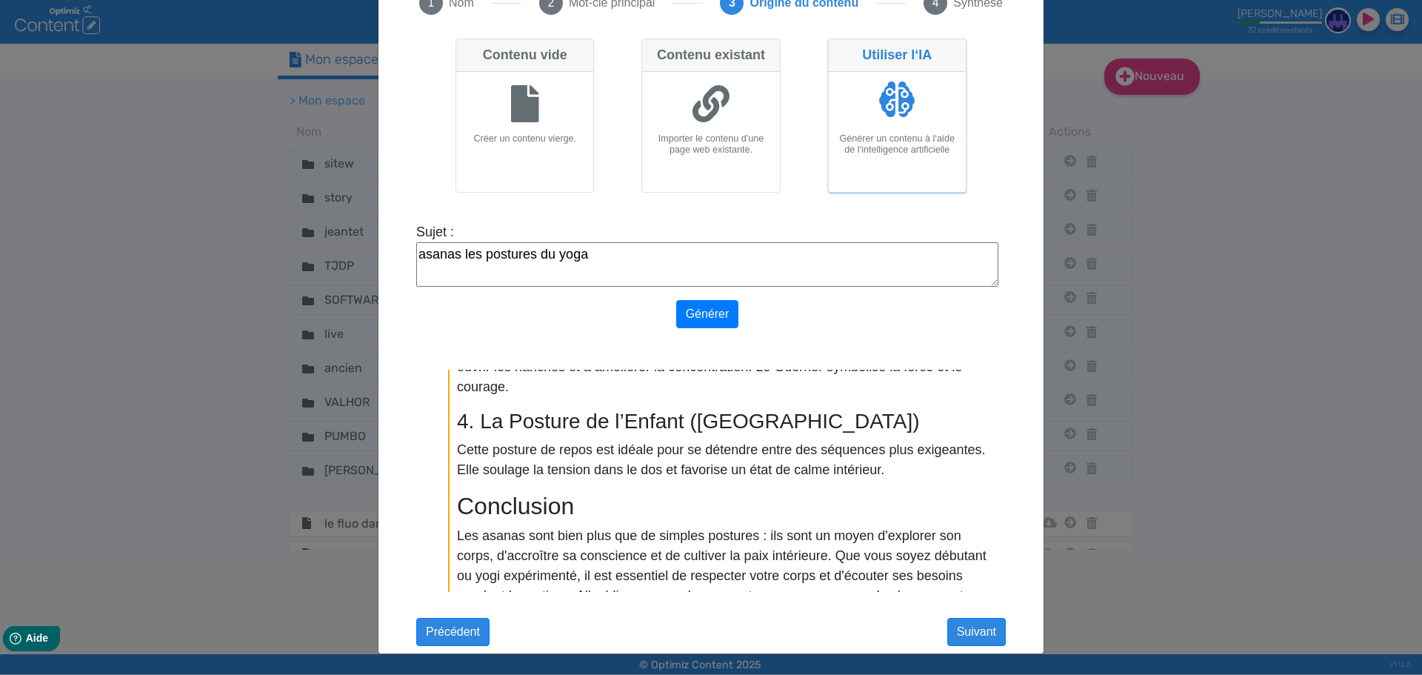
scroll to position [1119, 0]
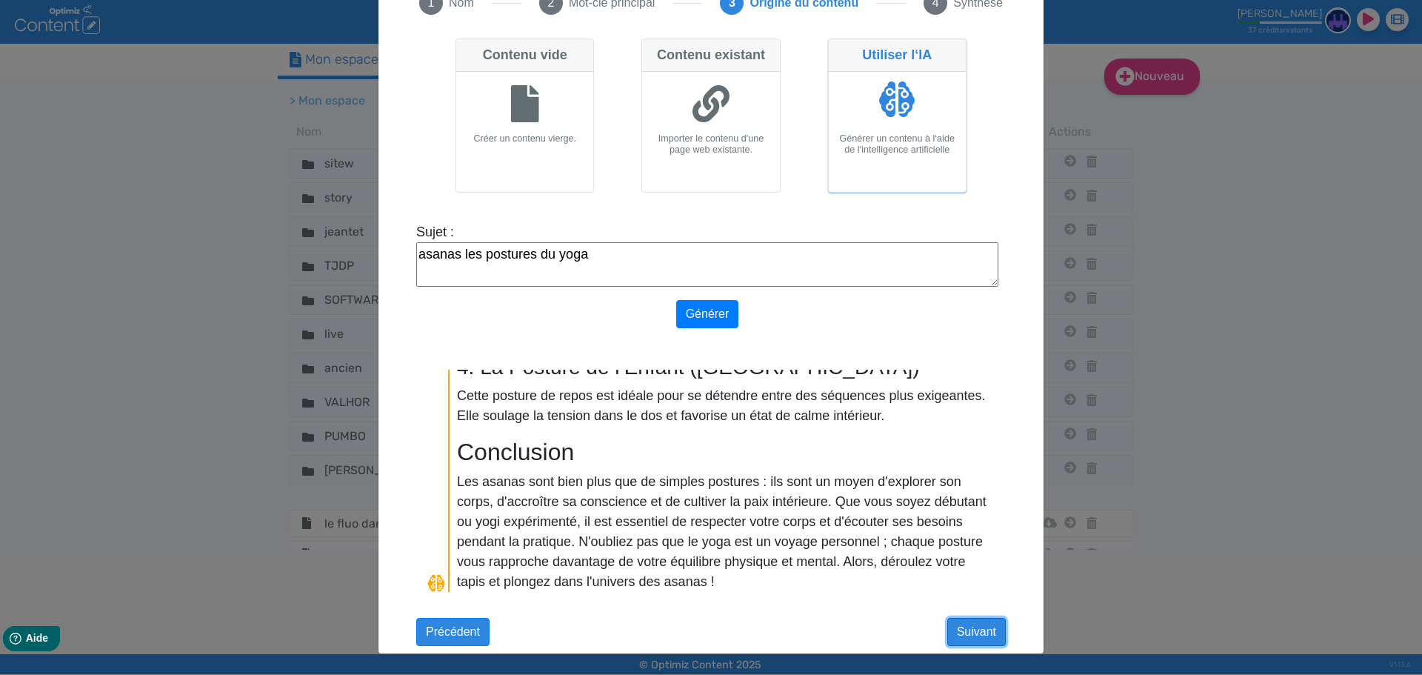
click at [966, 629] on button "Suivant" at bounding box center [976, 632] width 59 height 28
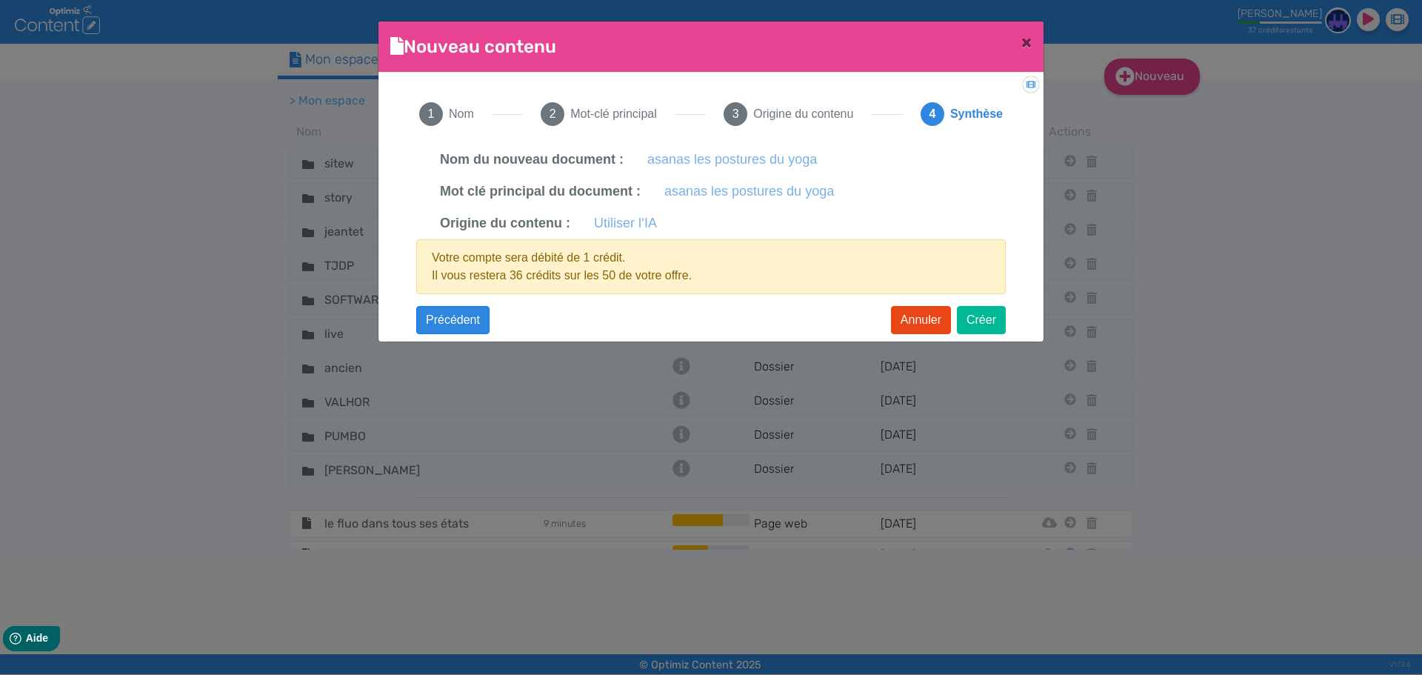
scroll to position [0, 0]
click at [974, 330] on button "Créer" at bounding box center [981, 320] width 49 height 28
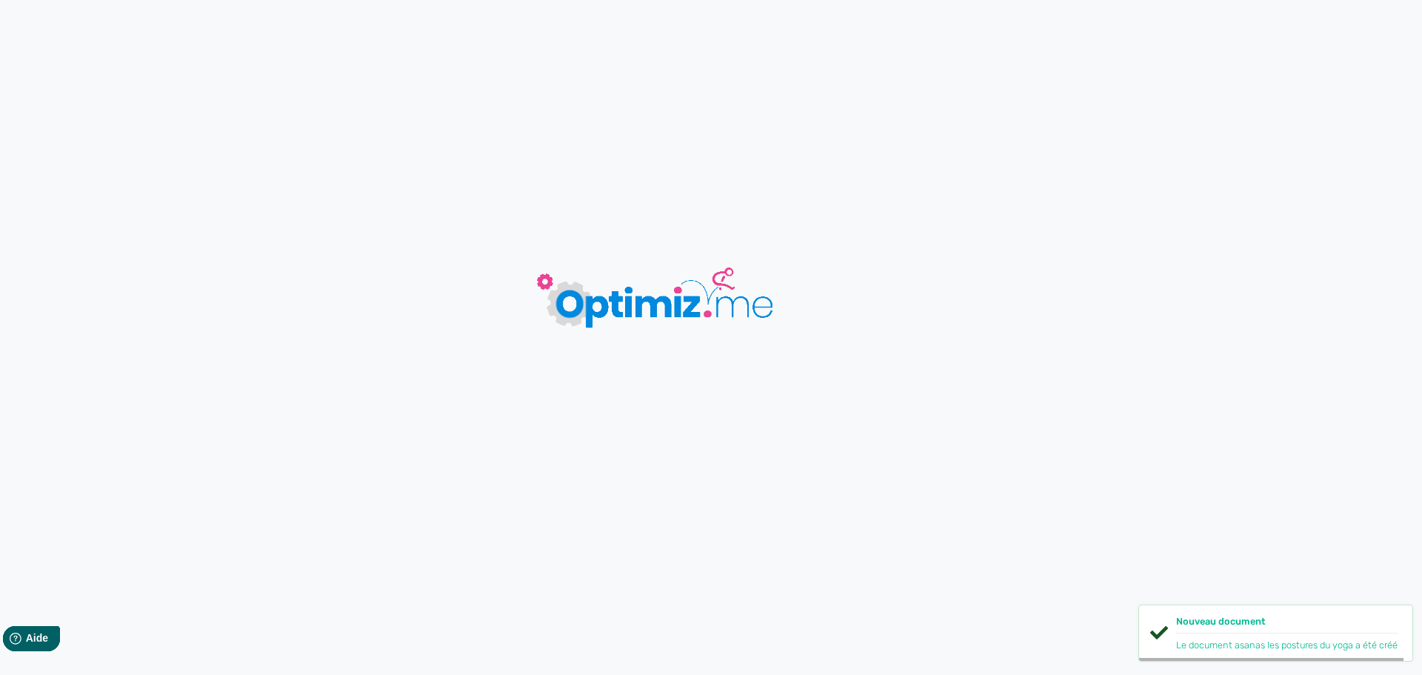
type input "asanas les postures du yoga"
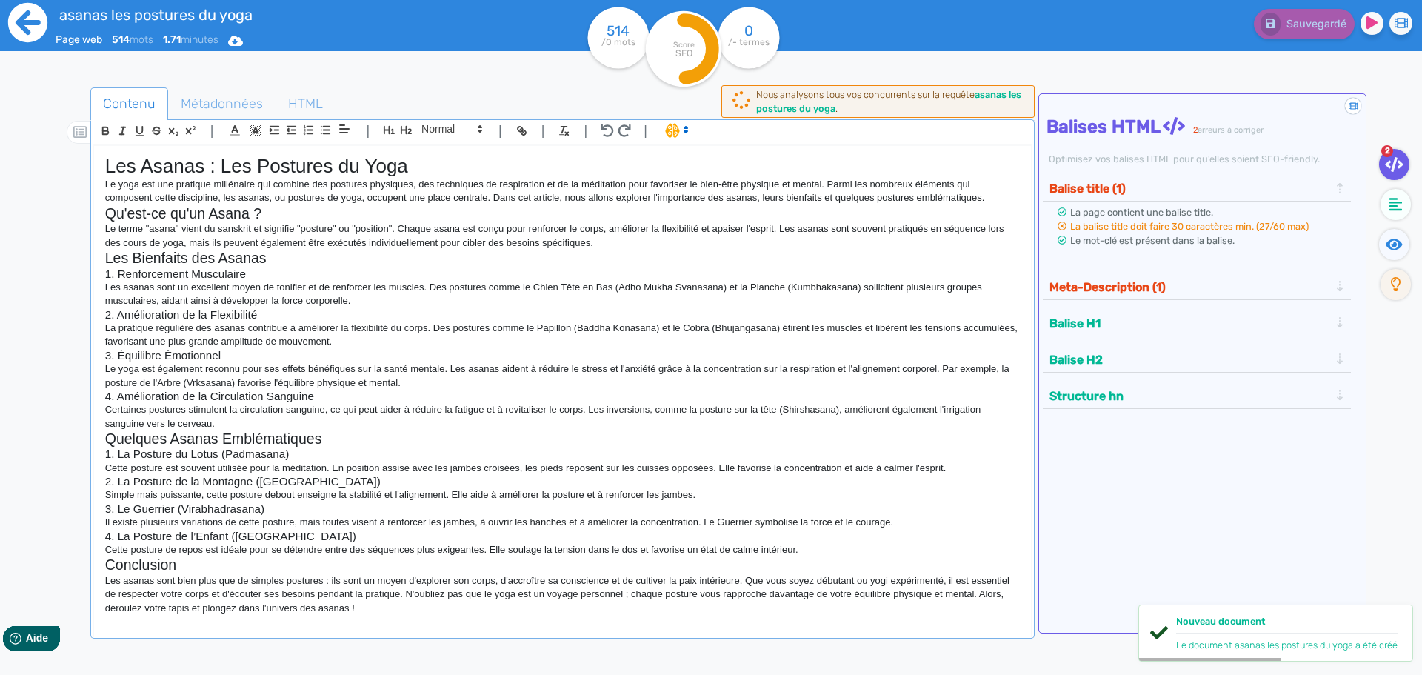
click at [16, 30] on icon at bounding box center [27, 22] width 39 height 39
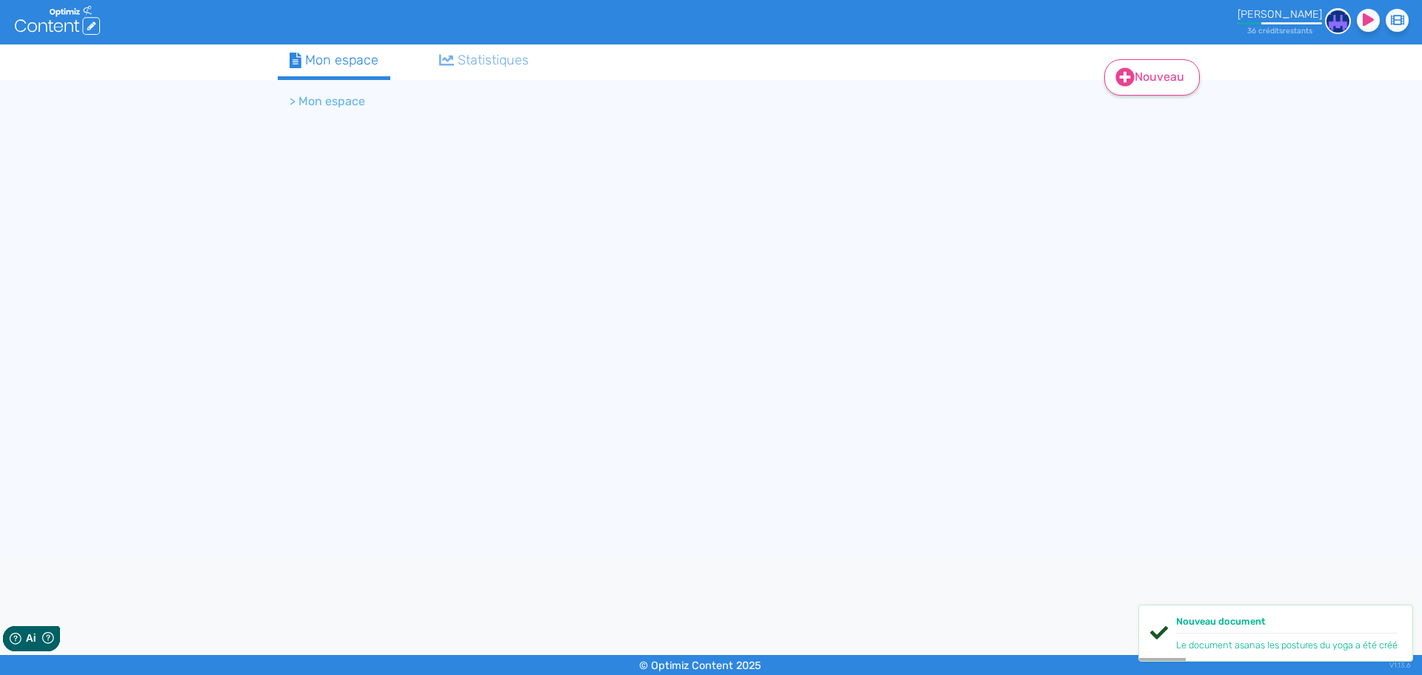
click at [1148, 89] on link "Nouveau" at bounding box center [1152, 77] width 96 height 36
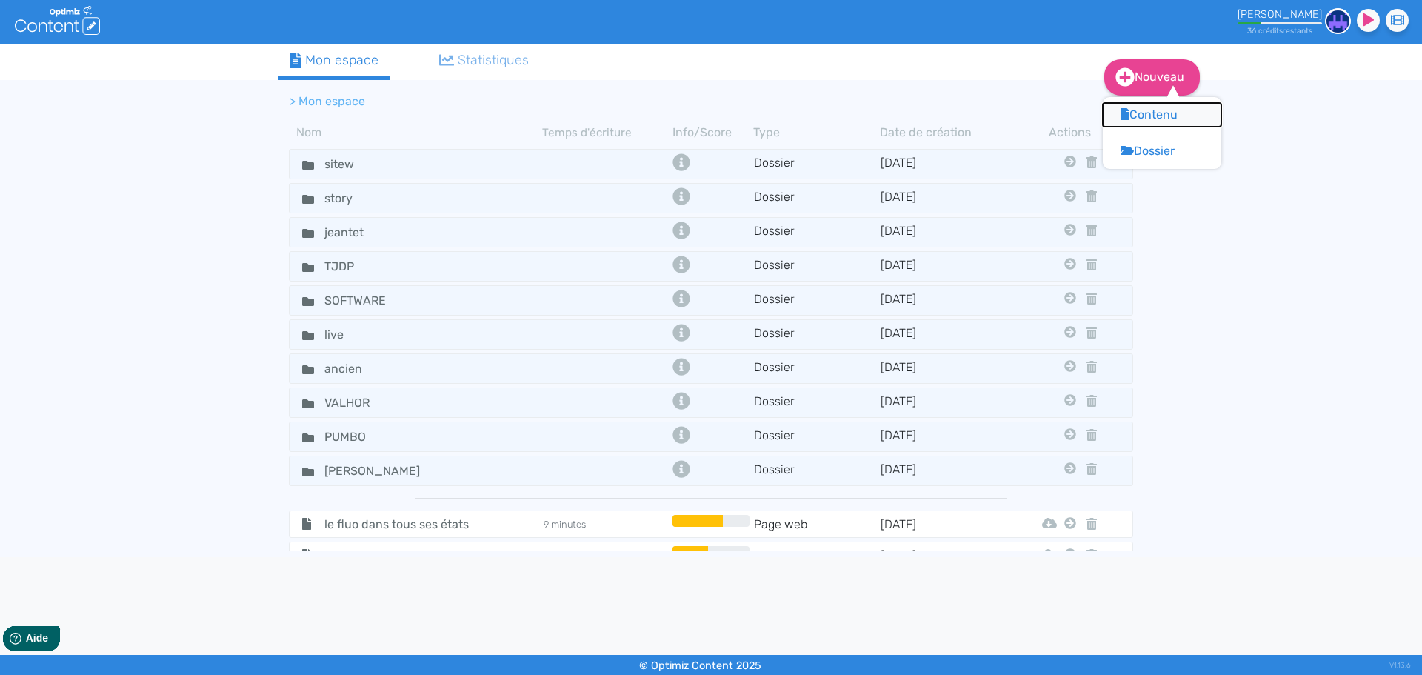
click at [1146, 117] on button "Contenu" at bounding box center [1162, 115] width 118 height 24
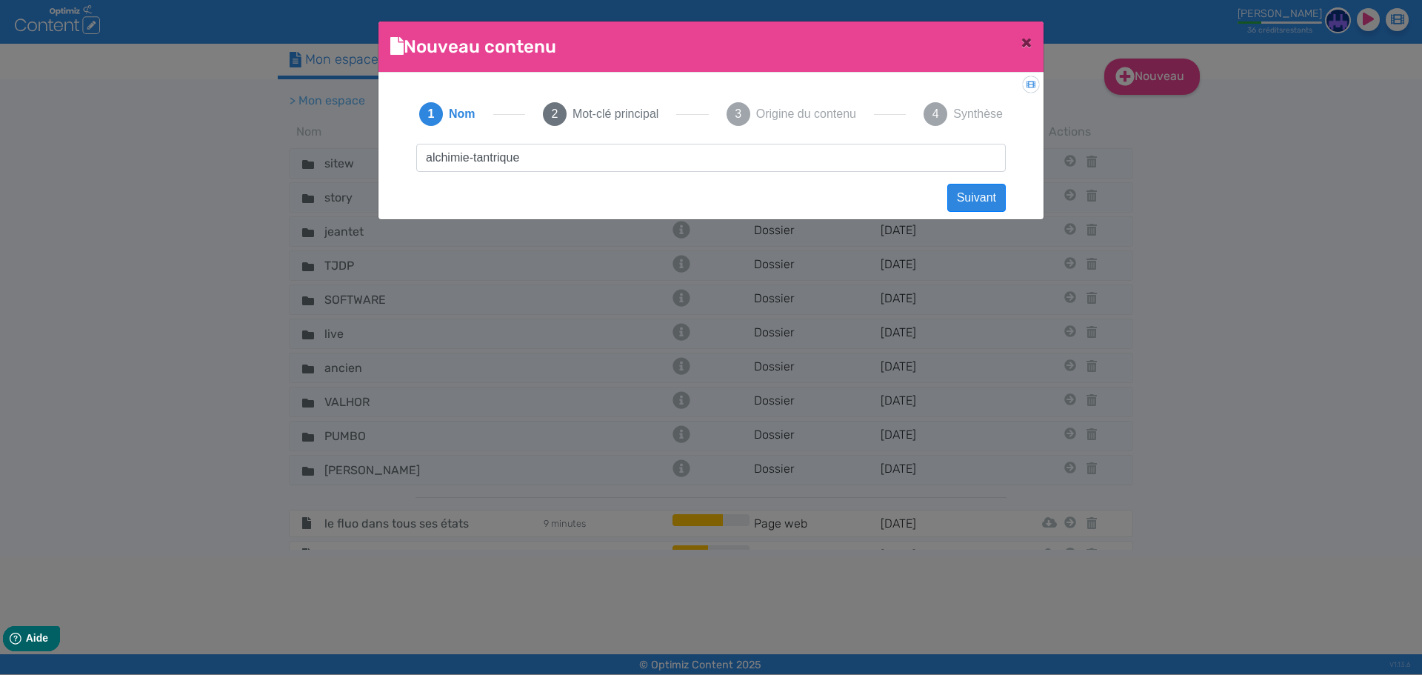
click at [470, 163] on input "alchimie-tantrique" at bounding box center [710, 158] width 589 height 28
drag, startPoint x: 531, startPoint y: 162, endPoint x: 335, endPoint y: 162, distance: 195.5
click at [335, 162] on ngb-modal-window "Nouveau contenu × Didacticiel: Créer un document 1 Nom 2 Mot-clé principal 3 Or…" at bounding box center [711, 337] width 1422 height 675
type input "alchimie tantrique"
click at [588, 124] on button "2 Mot-clé principal" at bounding box center [600, 113] width 151 height 59
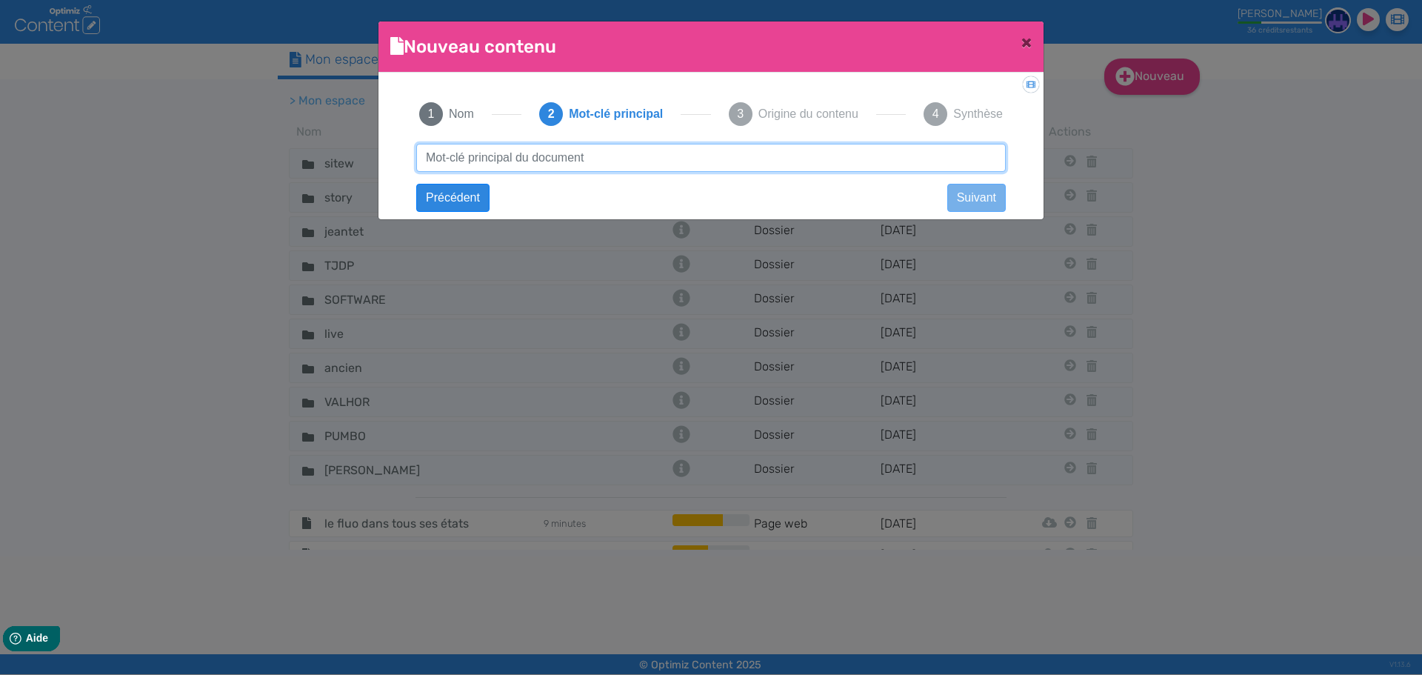
click at [596, 147] on input "text" at bounding box center [710, 158] width 589 height 28
paste input "alchimie tantrique"
type input "alchimie tantrique"
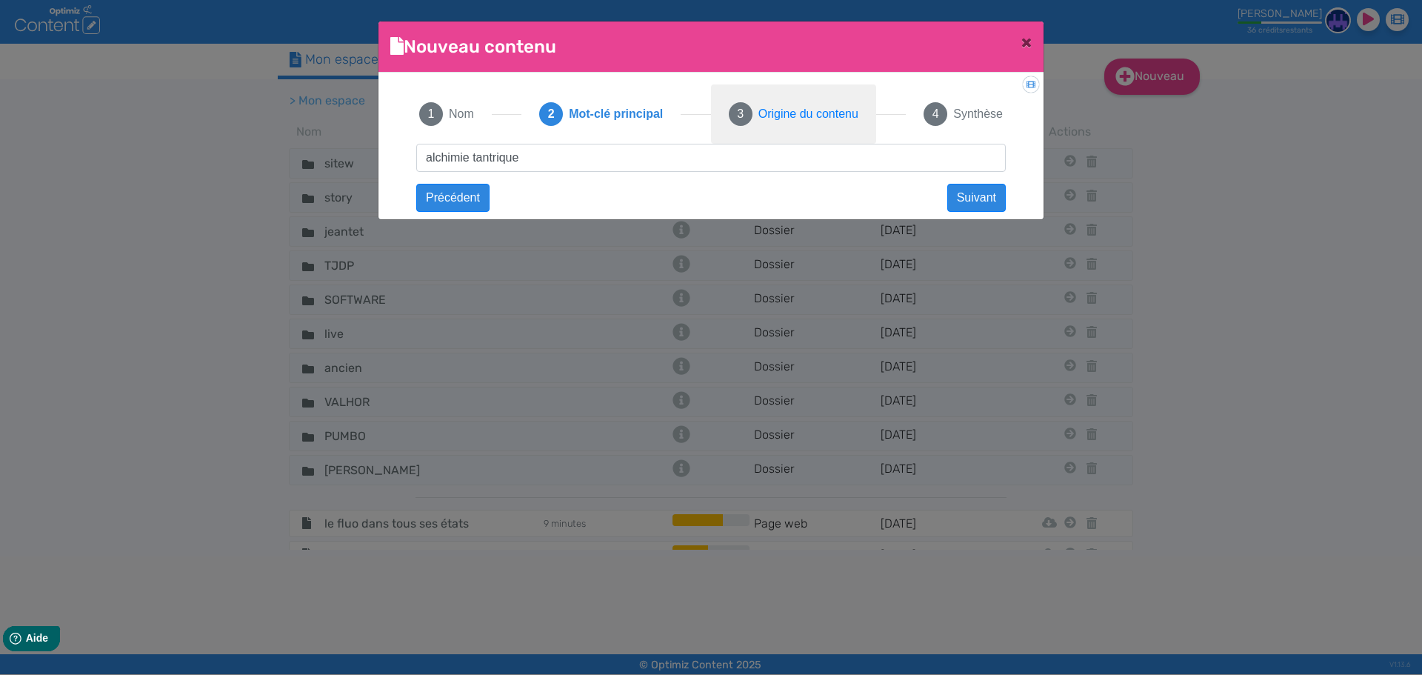
click at [790, 121] on span "Origine du contenu" at bounding box center [808, 114] width 100 height 18
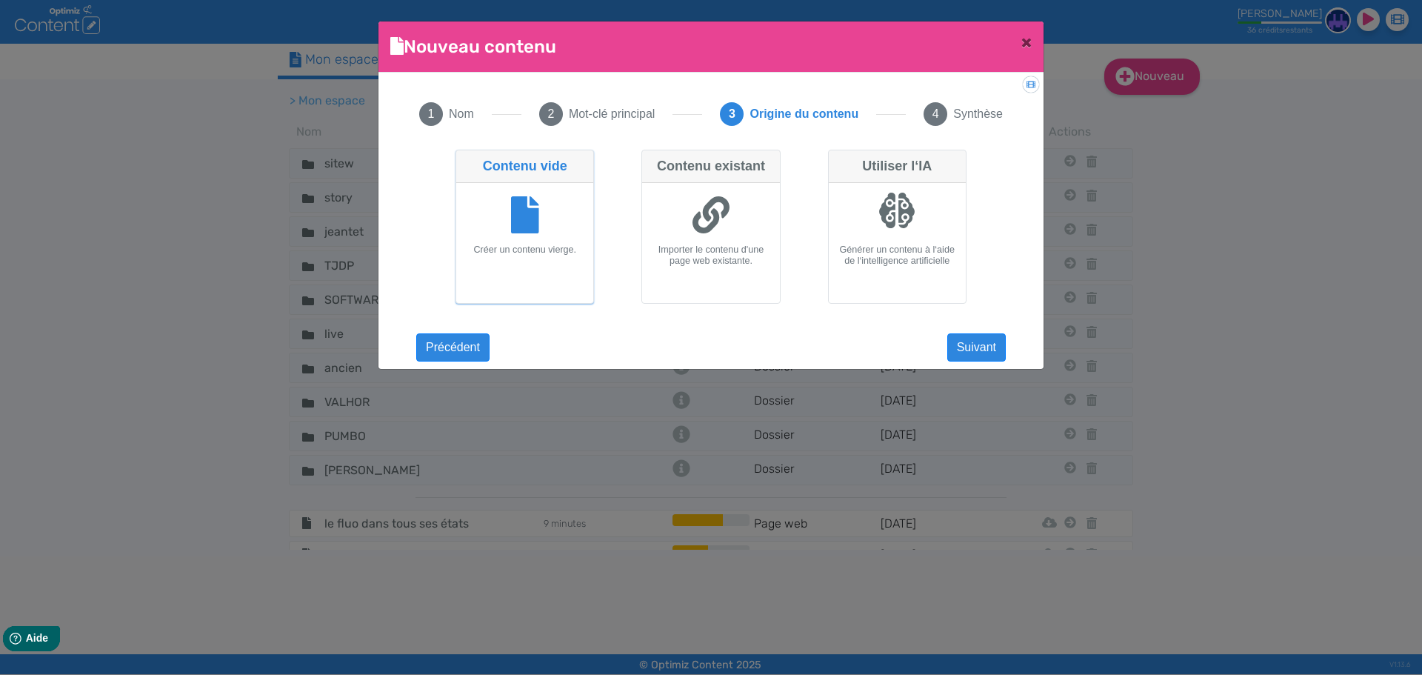
click at [885, 240] on div at bounding box center [897, 217] width 125 height 56
click at [838, 159] on input "Utiliser l‘IA Générer un contenu à l‘aide de l‘intelligence artificielle" at bounding box center [833, 155] width 10 height 10
radio input "true"
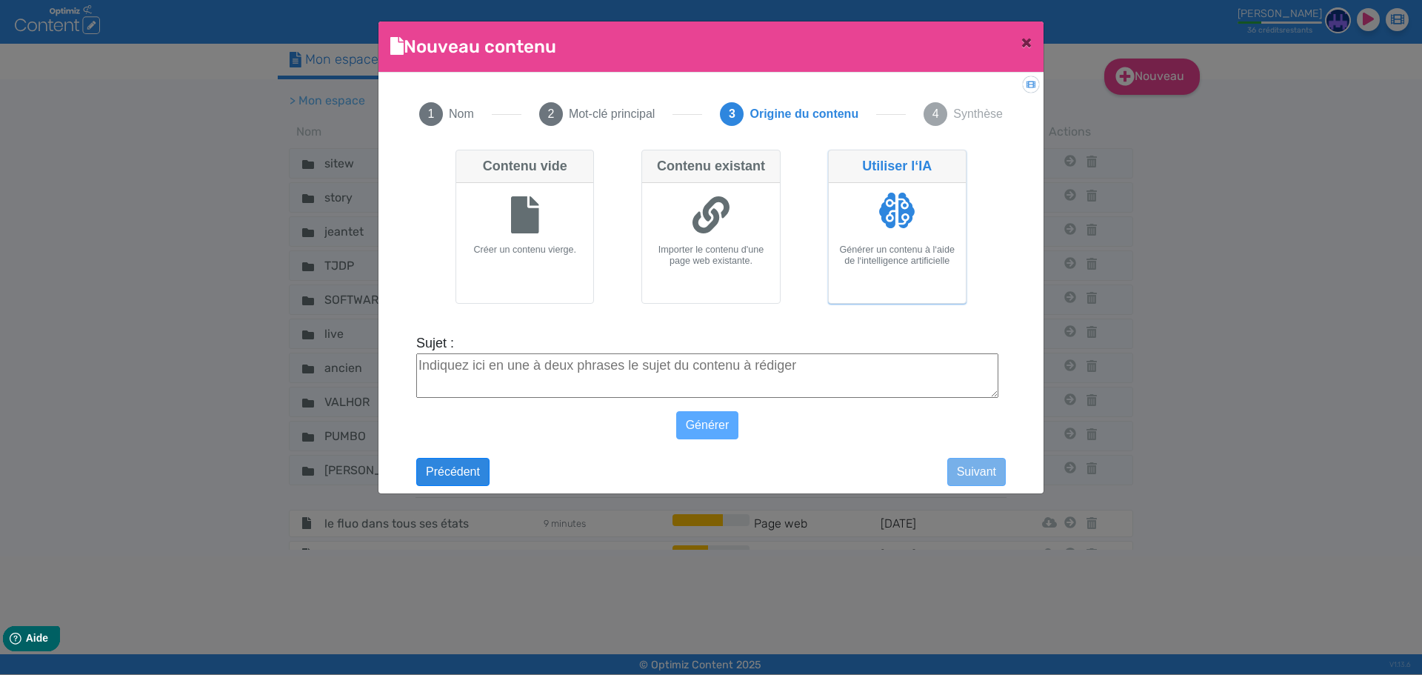
click at [560, 376] on textarea "Sujet :" at bounding box center [707, 375] width 582 height 44
paste textarea "alchimie tantrique"
type textarea "alchimie tantrique"
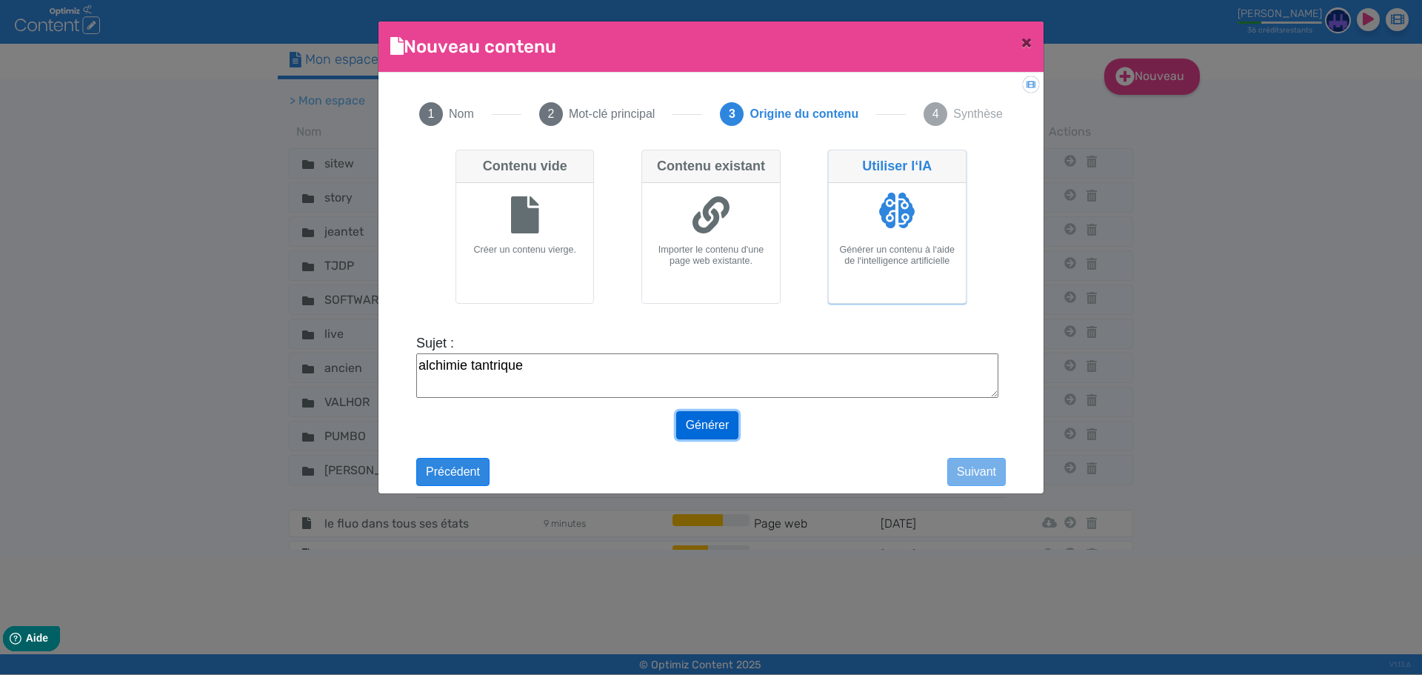
click at [697, 418] on button "Générer" at bounding box center [707, 425] width 63 height 28
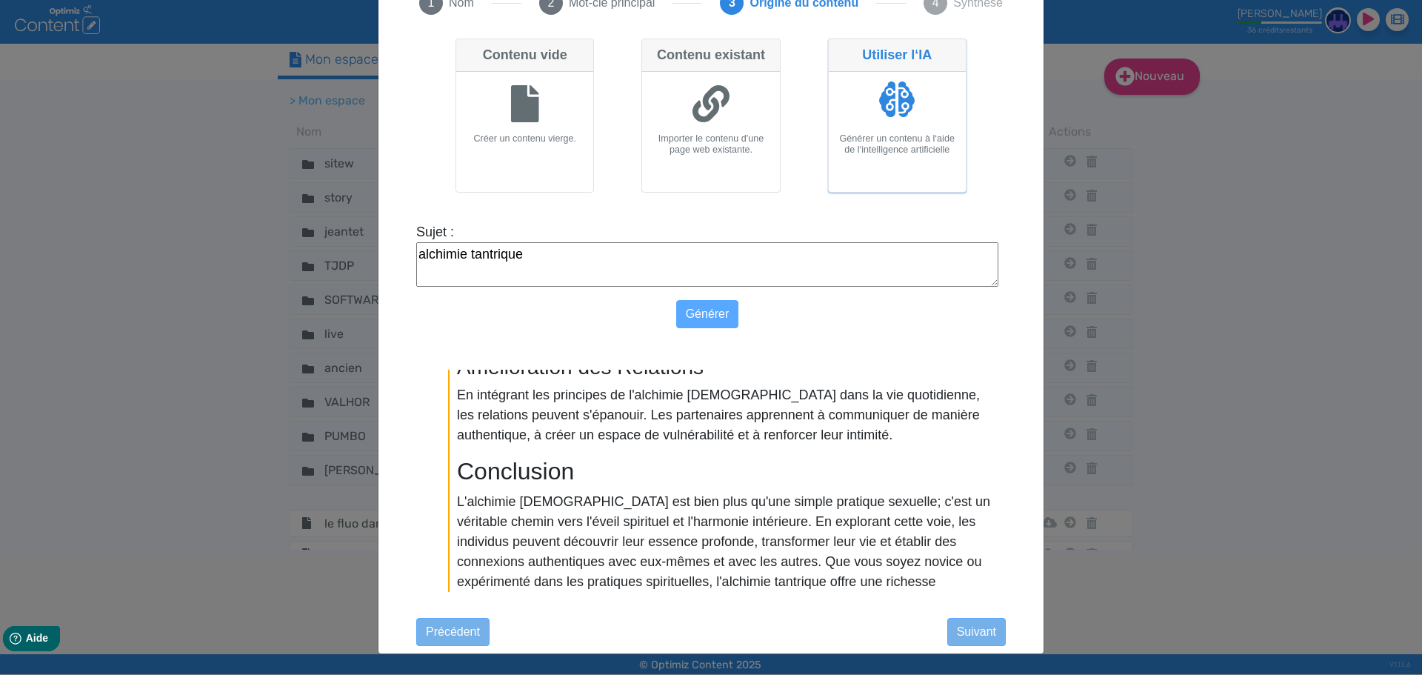
scroll to position [1092, 0]
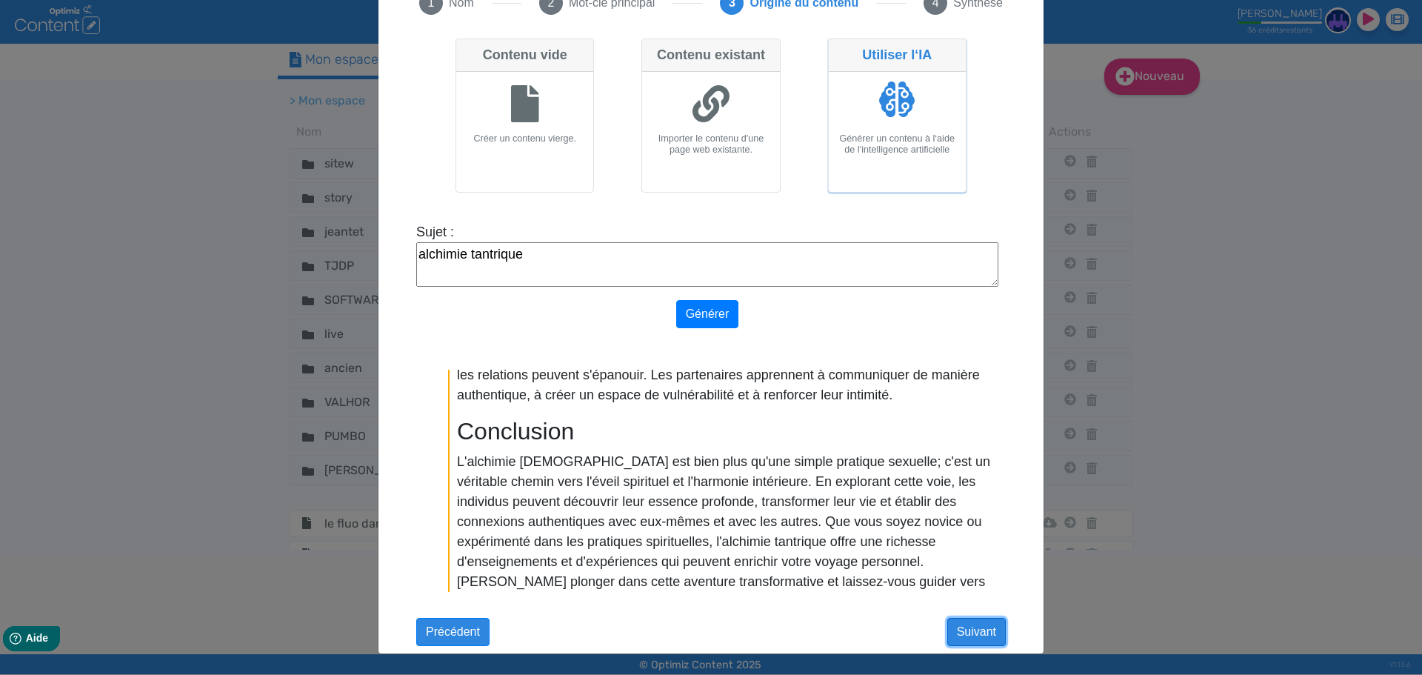
click at [969, 639] on button "Suivant" at bounding box center [976, 632] width 59 height 28
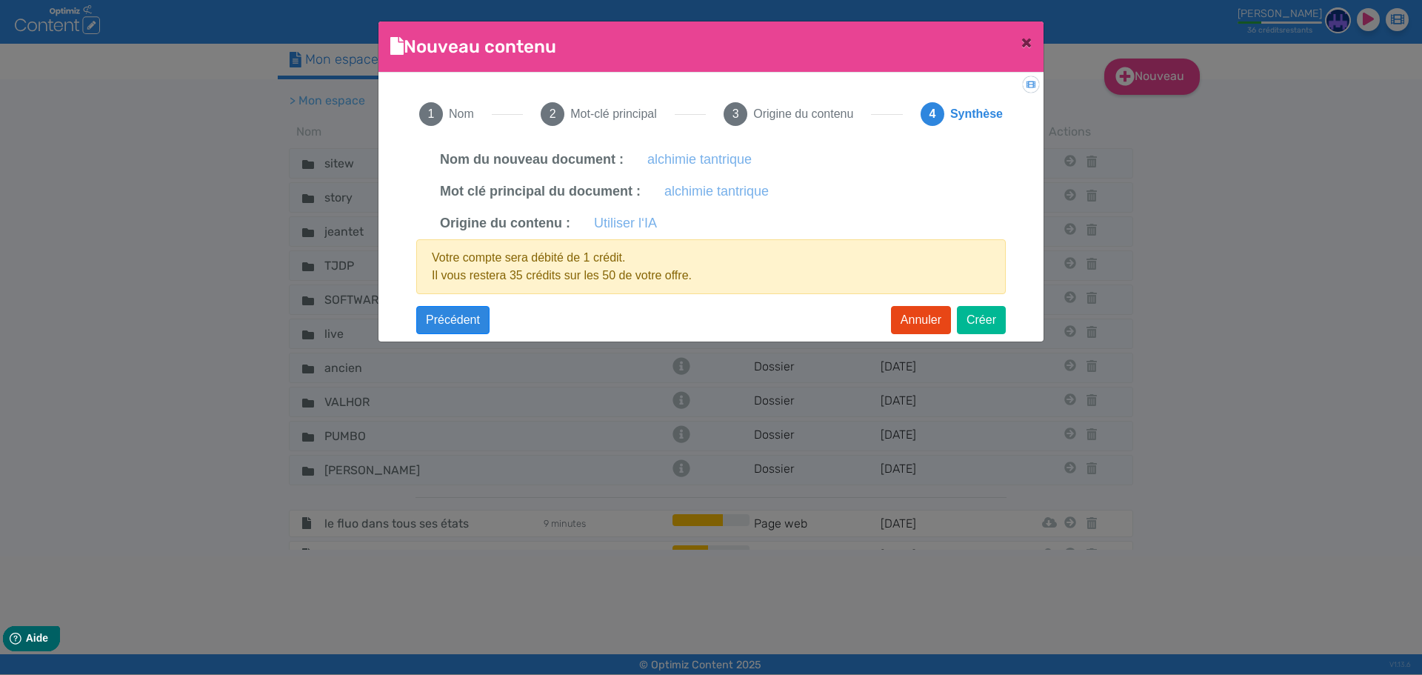
scroll to position [0, 0]
click at [980, 328] on button "Créer" at bounding box center [981, 320] width 49 height 28
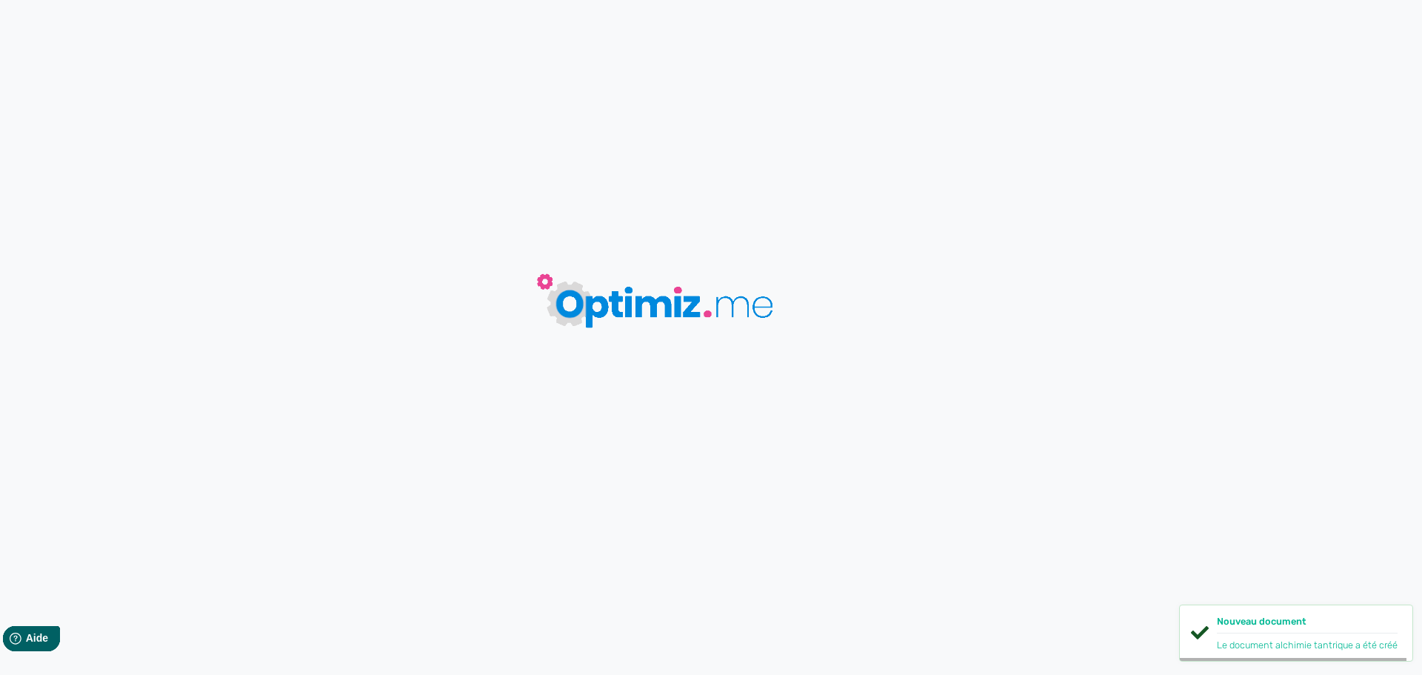
type input "alchimie tantrique"
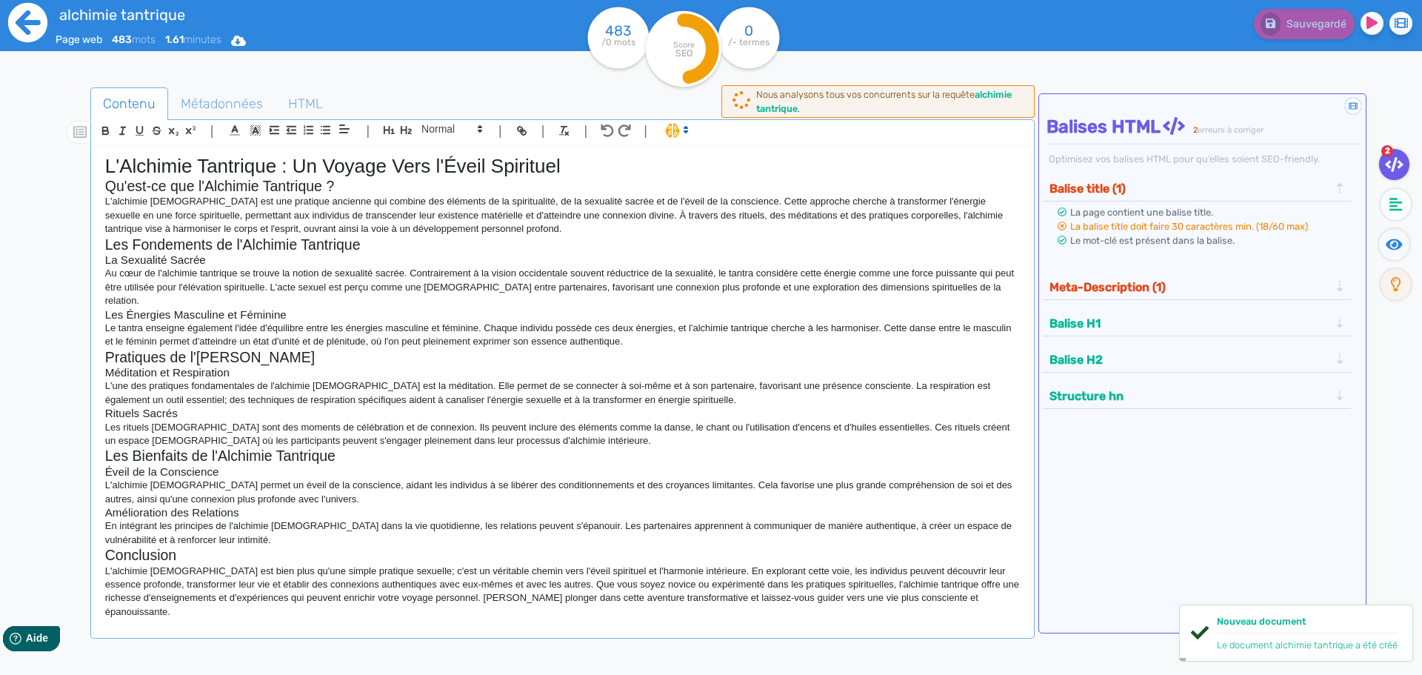
click at [36, 30] on icon at bounding box center [27, 22] width 39 height 39
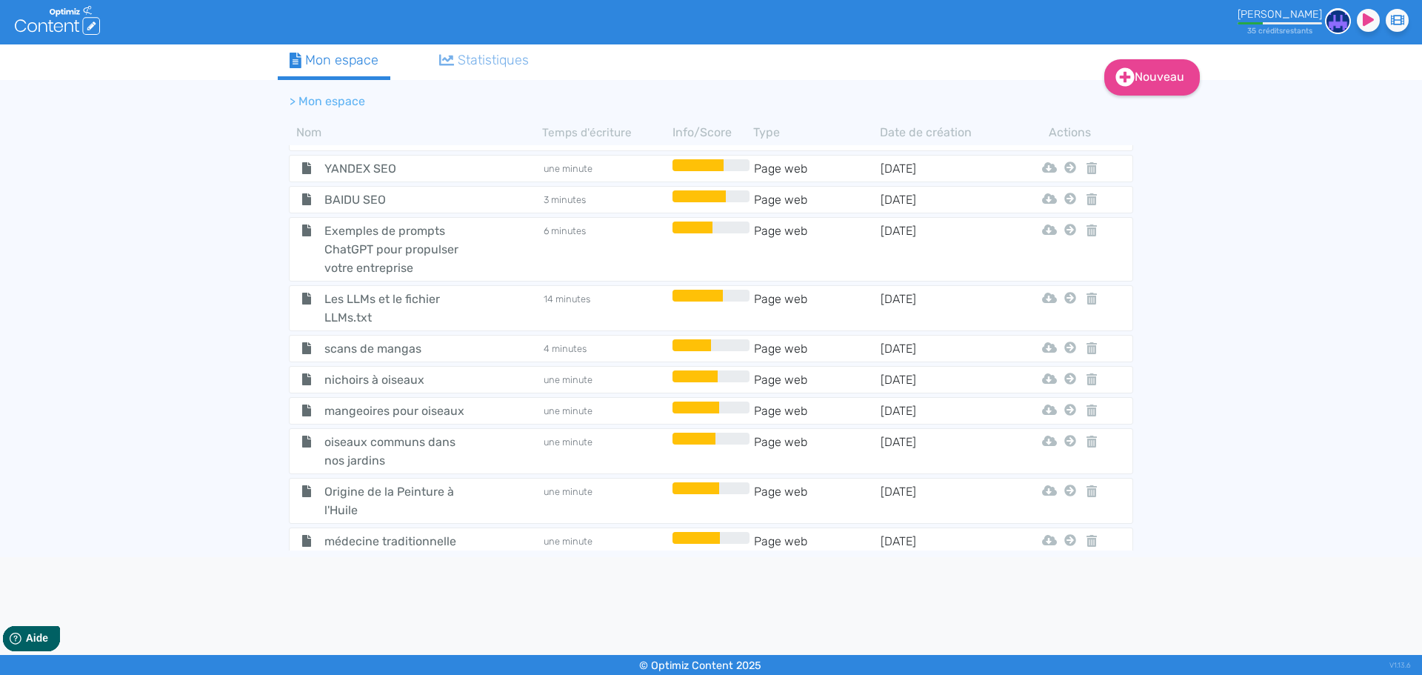
scroll to position [7180, 0]
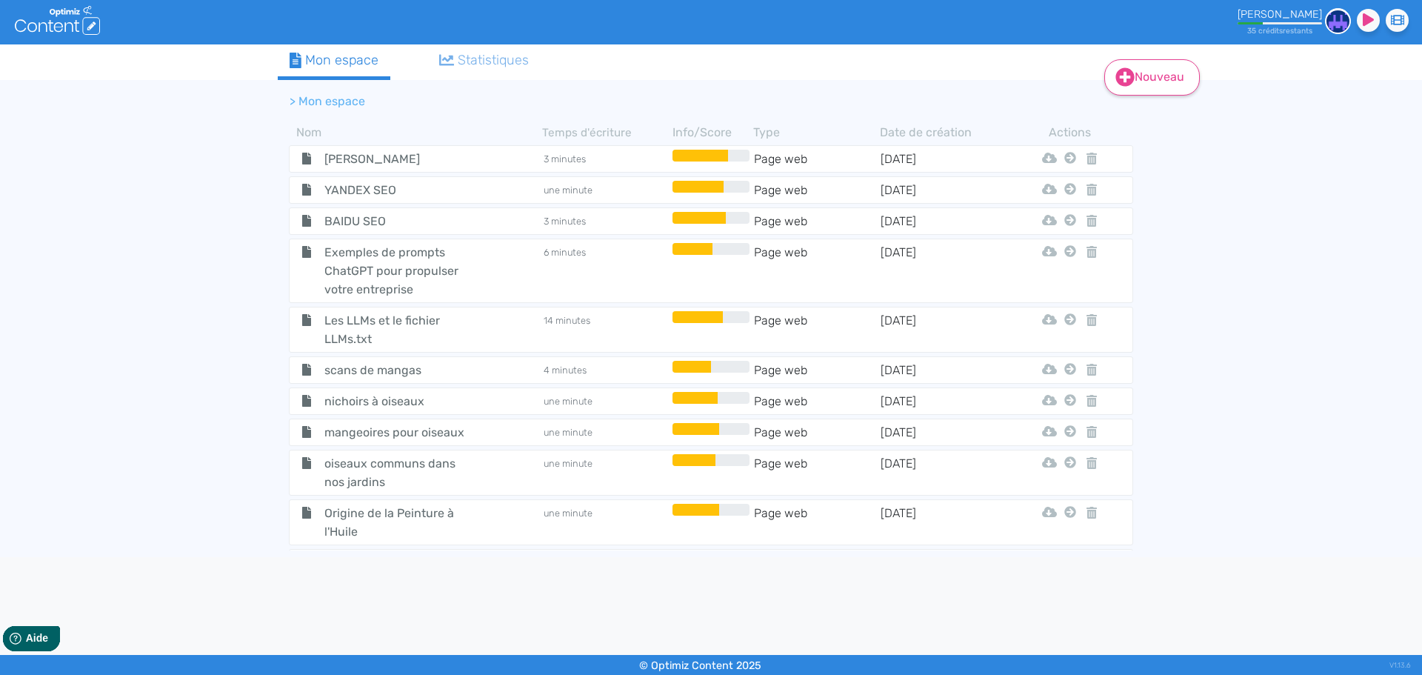
click at [1169, 83] on link "Nouveau" at bounding box center [1152, 77] width 96 height 36
click at [1167, 121] on button "Contenu" at bounding box center [1162, 115] width 118 height 24
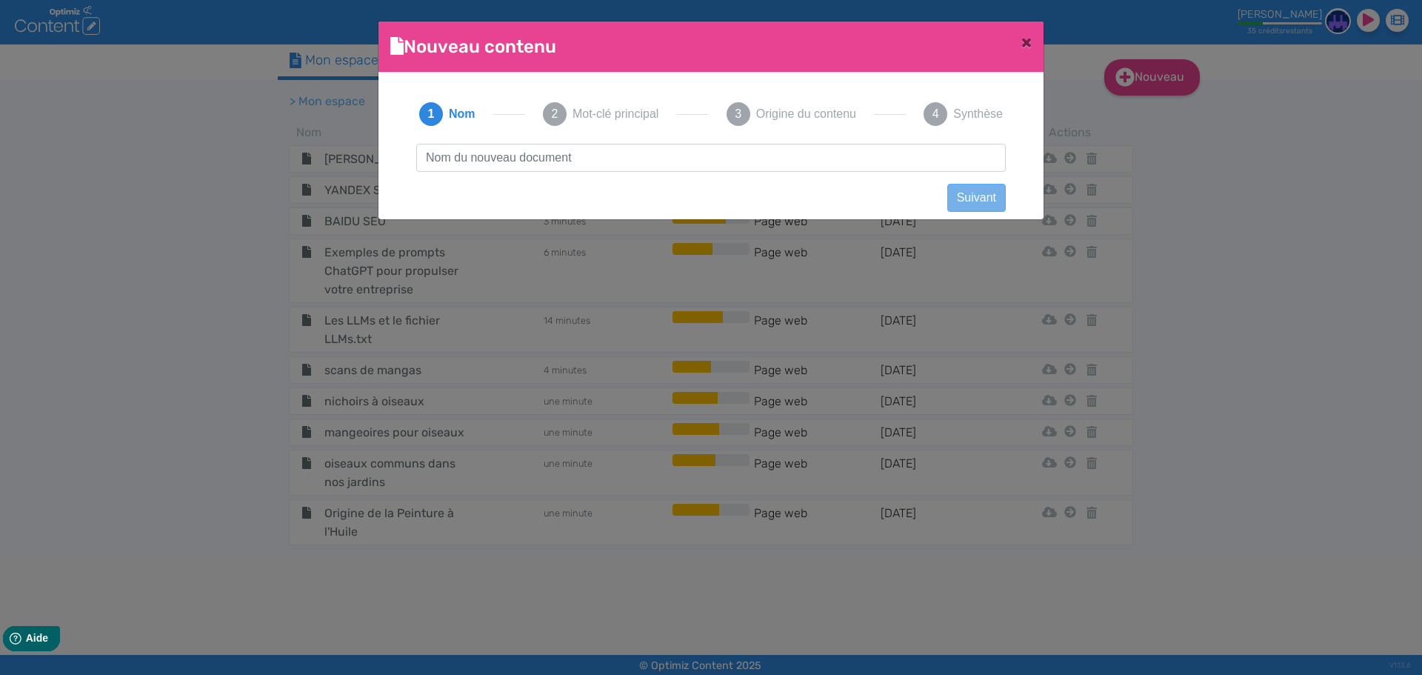
scroll to position [1, 0]
drag, startPoint x: 627, startPoint y: 153, endPoint x: 305, endPoint y: 153, distance: 322.1
click at [305, 153] on ngb-modal-window "Nouveau contenu × Didacticiel: Créer un document 1 Nom 2 Mot-clé principal 3 Or…" at bounding box center [711, 337] width 1422 height 675
type input "hatha yoga"
click at [987, 198] on button "Suivant" at bounding box center [976, 198] width 59 height 28
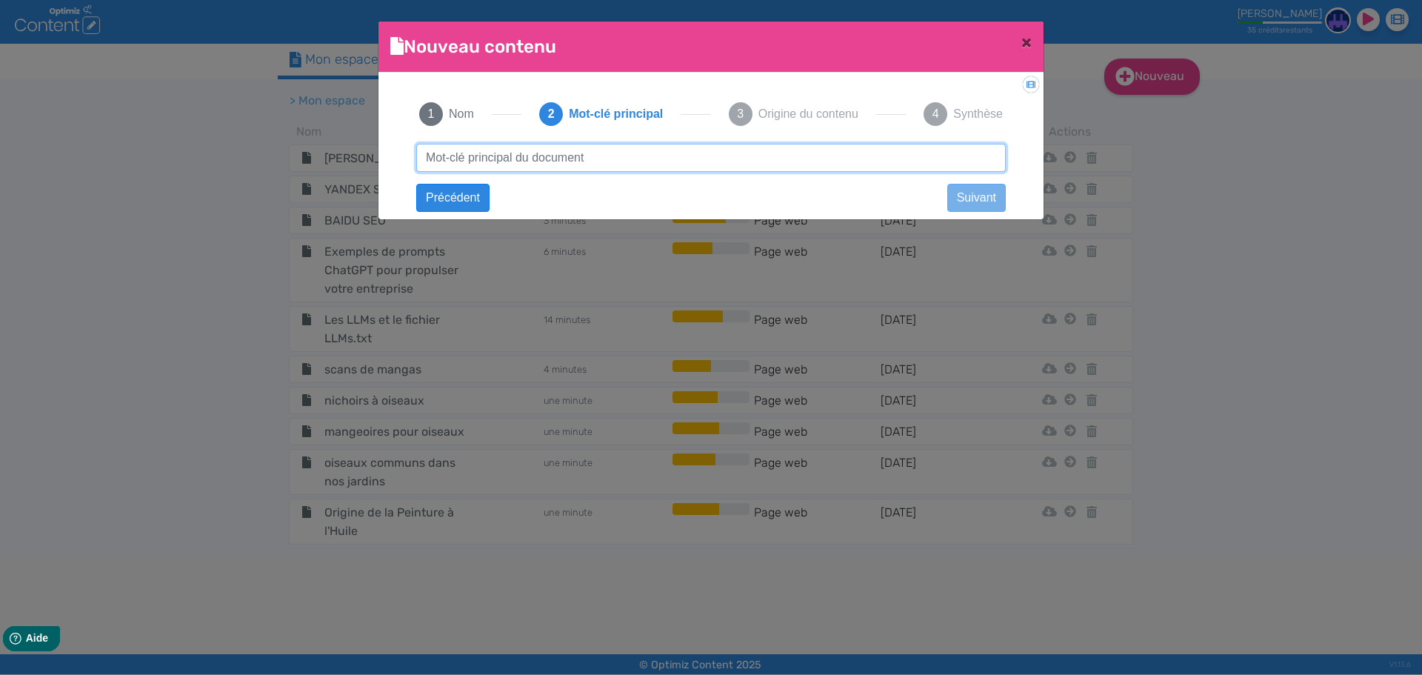
paste input "hatha yoga"
type input "hatha yoga"
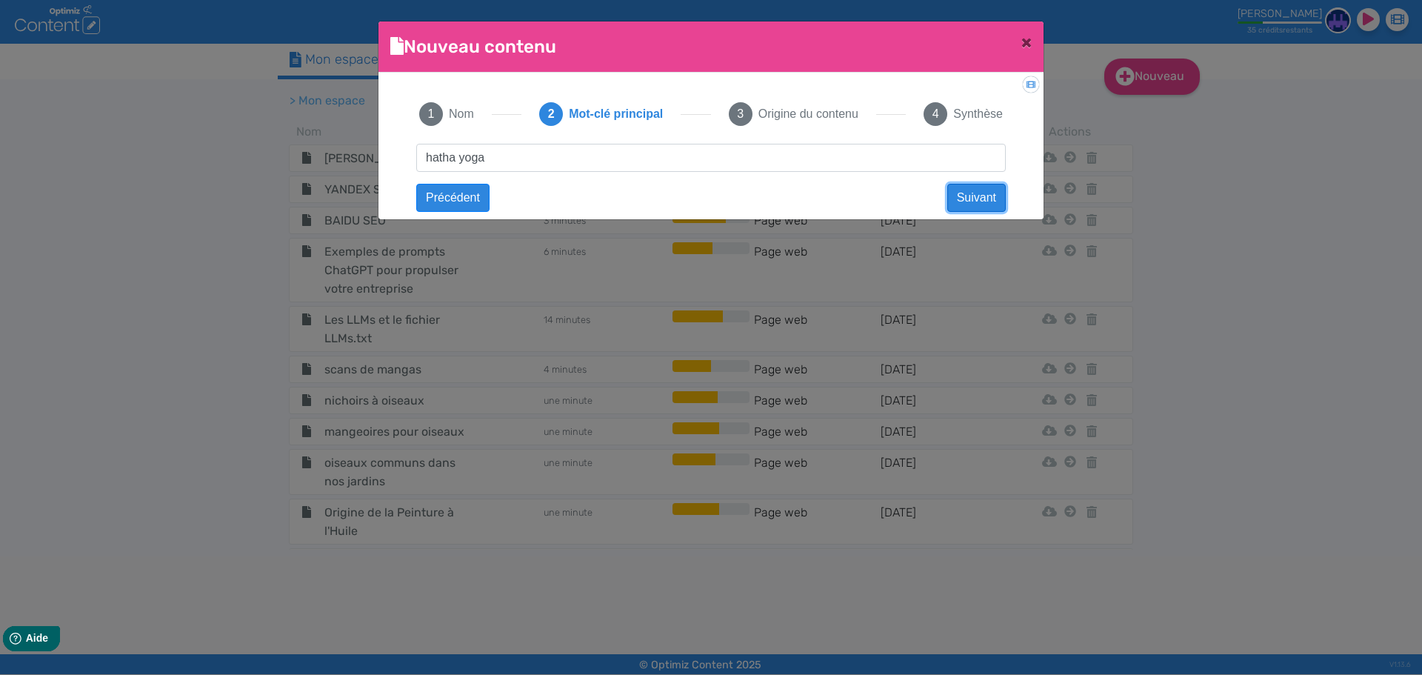
click at [987, 198] on button "Suivant" at bounding box center [976, 198] width 59 height 28
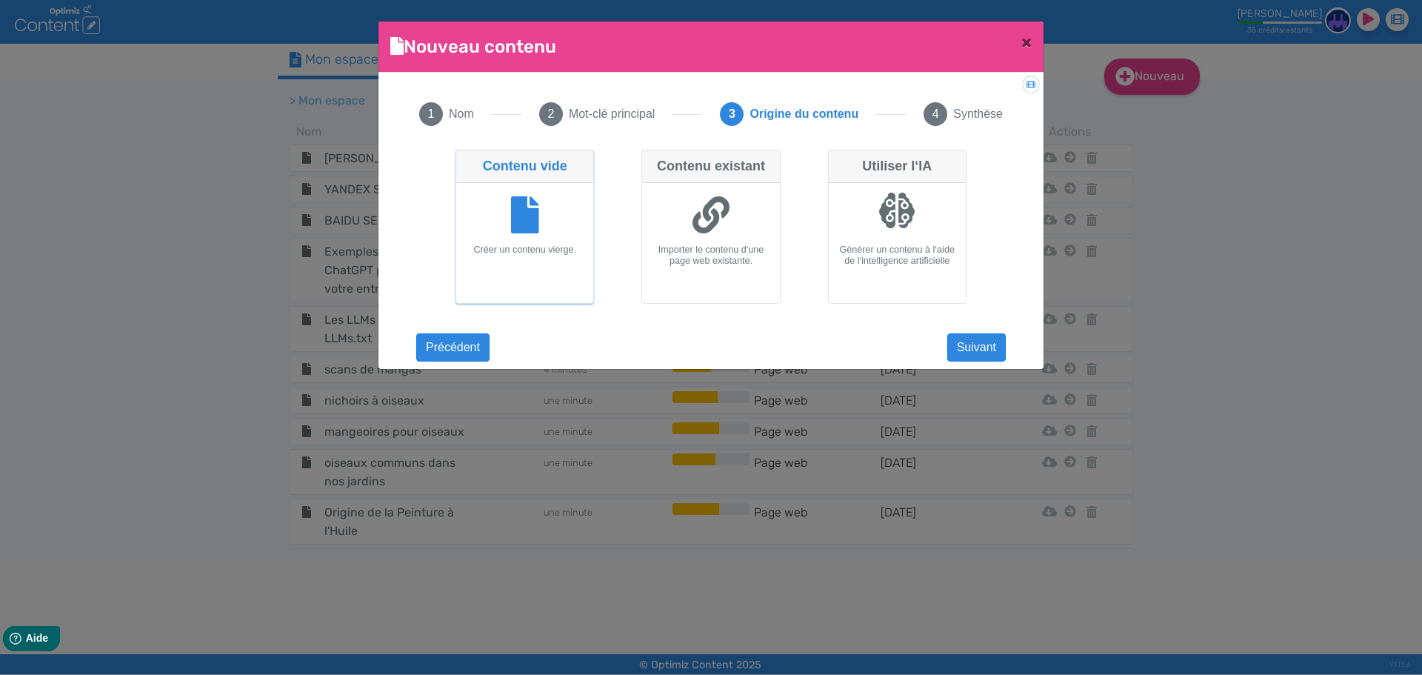
click at [884, 211] on div at bounding box center [896, 210] width 37 height 37
click at [838, 159] on input "Utiliser l‘IA Générer un contenu à l‘aide de l‘intelligence artificielle" at bounding box center [833, 155] width 10 height 10
radio input "true"
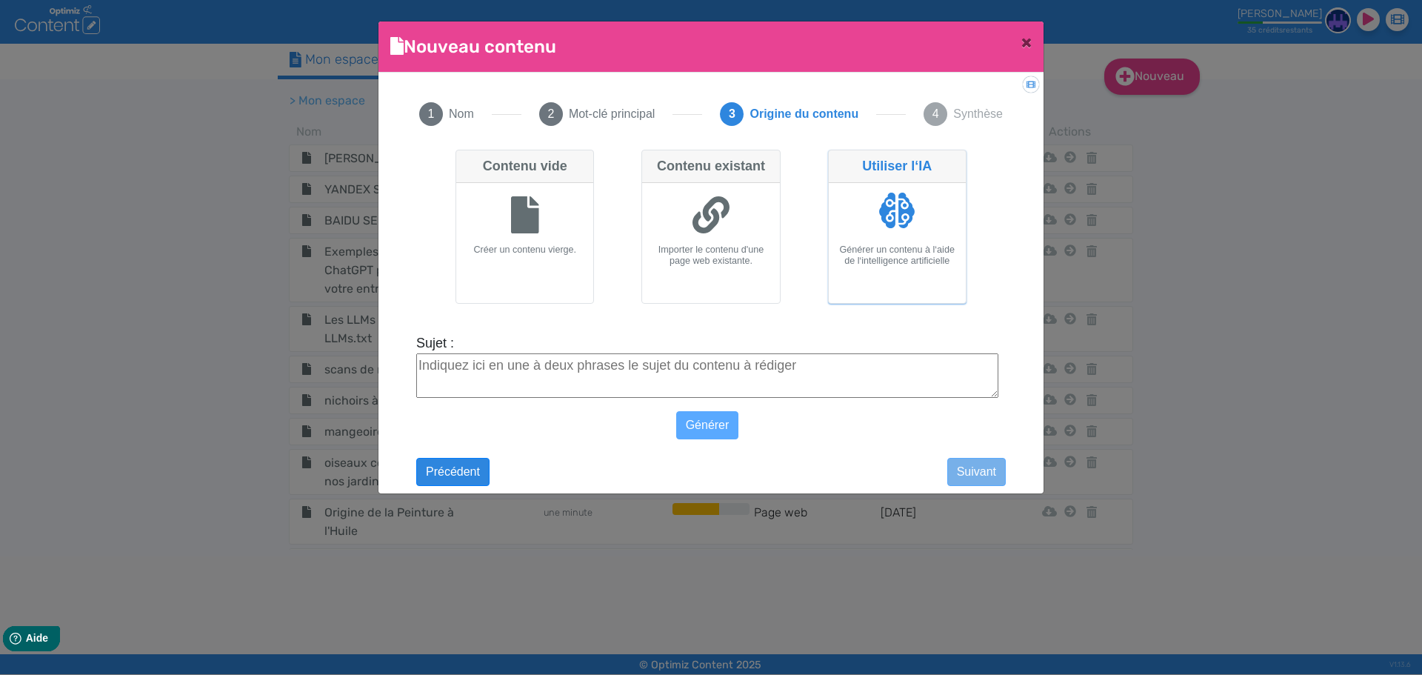
click at [743, 365] on textarea "Sujet :" at bounding box center [707, 375] width 582 height 44
paste textarea "hatha yoga"
type textarea "hatha yoga"
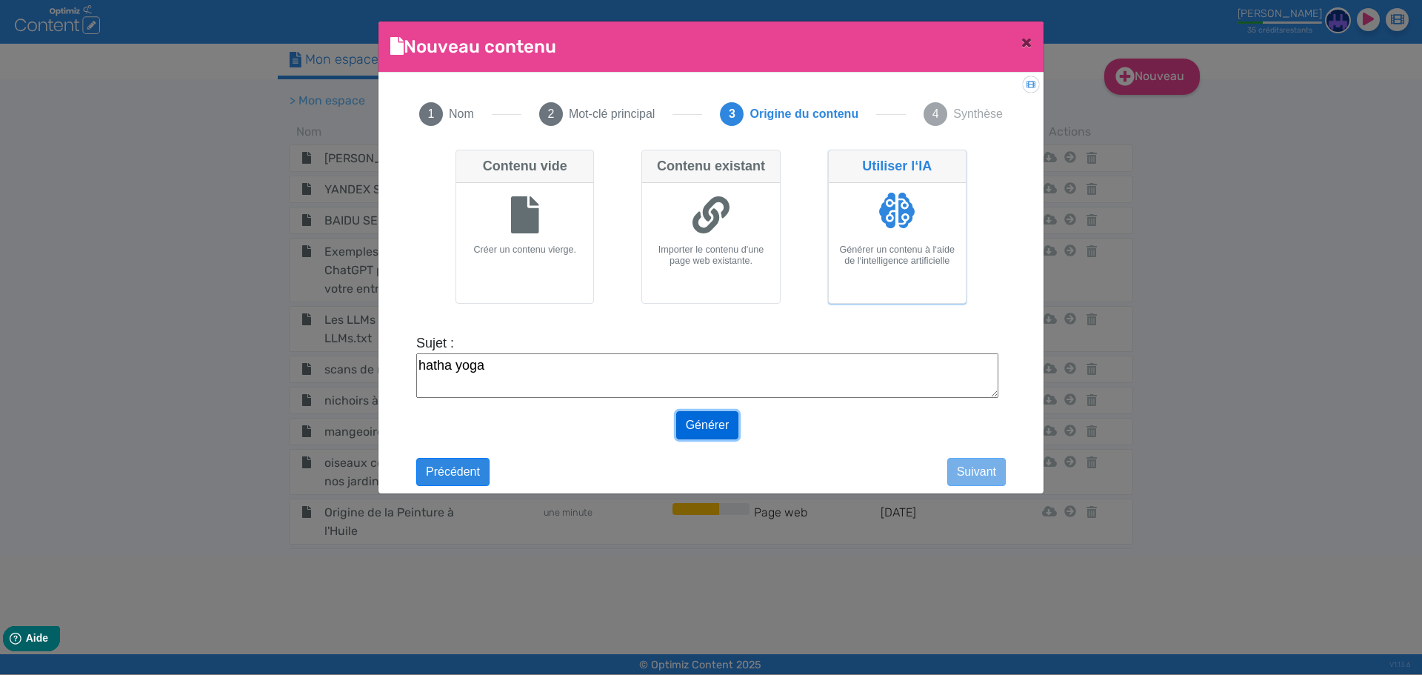
click at [721, 432] on button "Générer" at bounding box center [707, 425] width 63 height 28
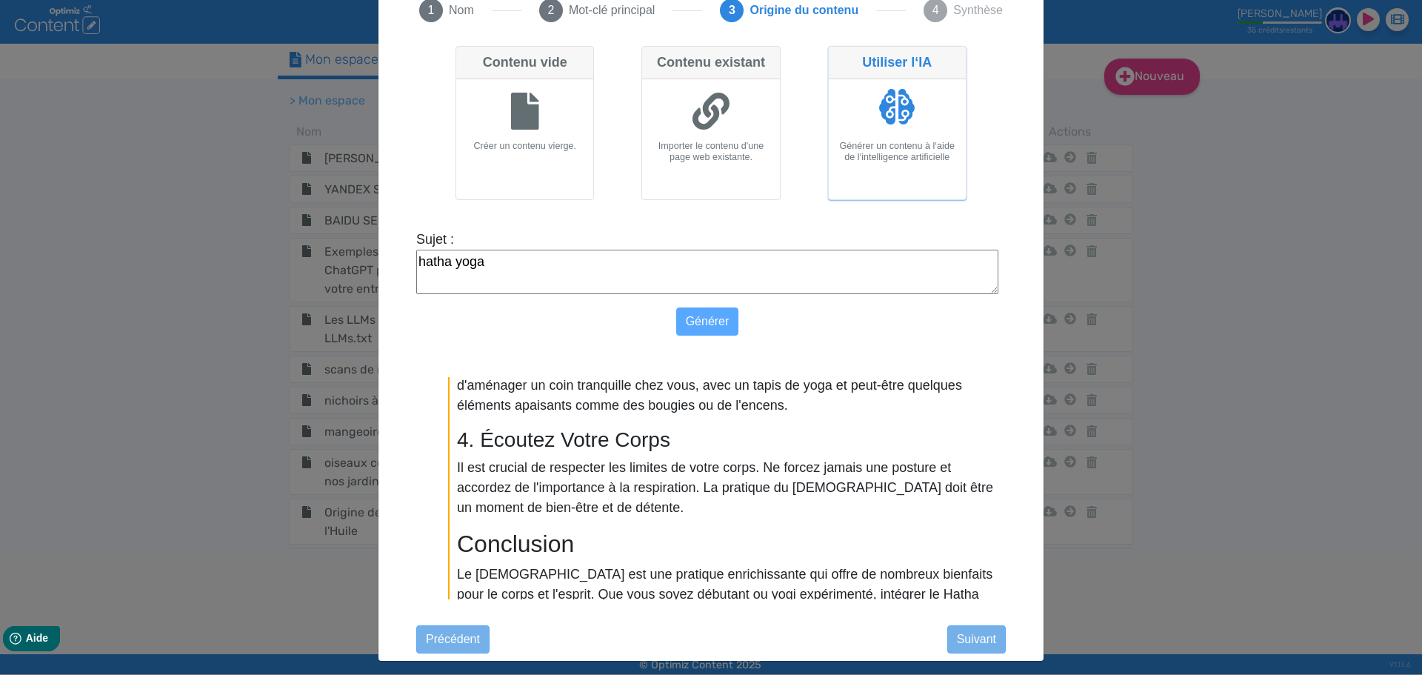
scroll to position [1329, 0]
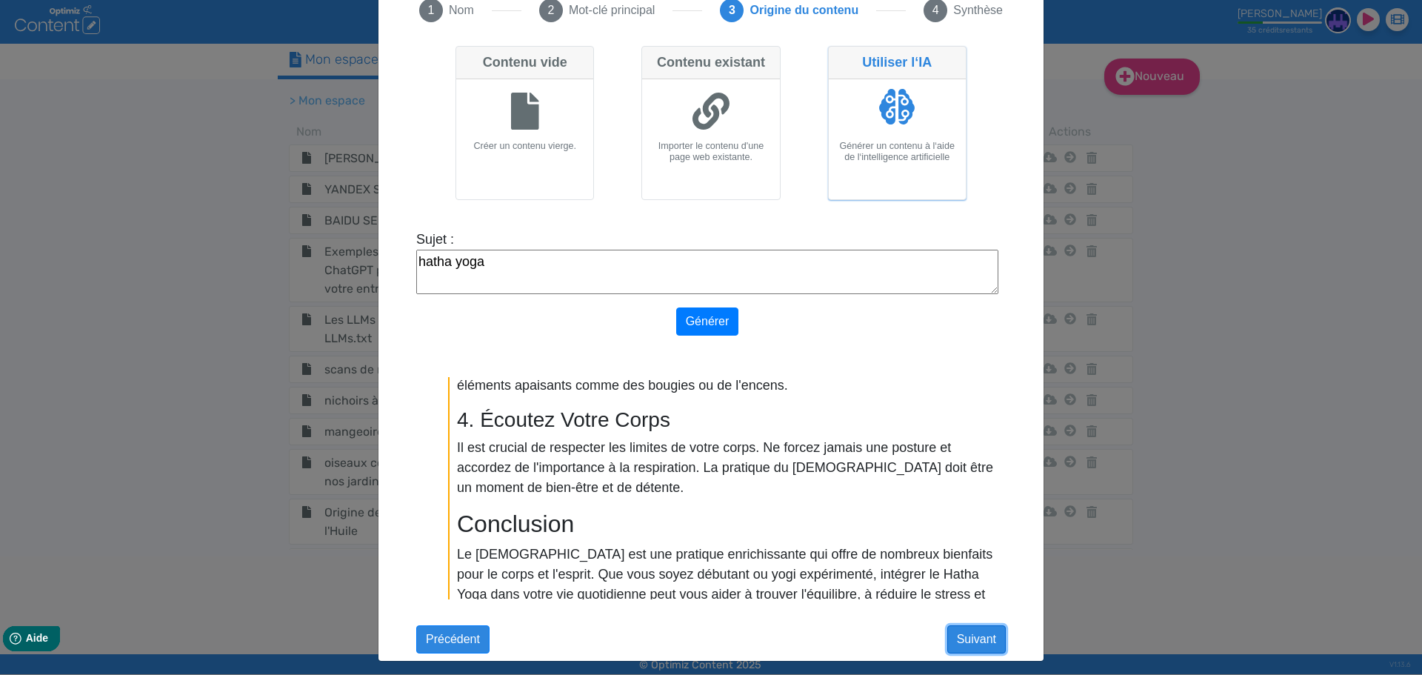
click at [952, 645] on button "Suivant" at bounding box center [976, 639] width 59 height 28
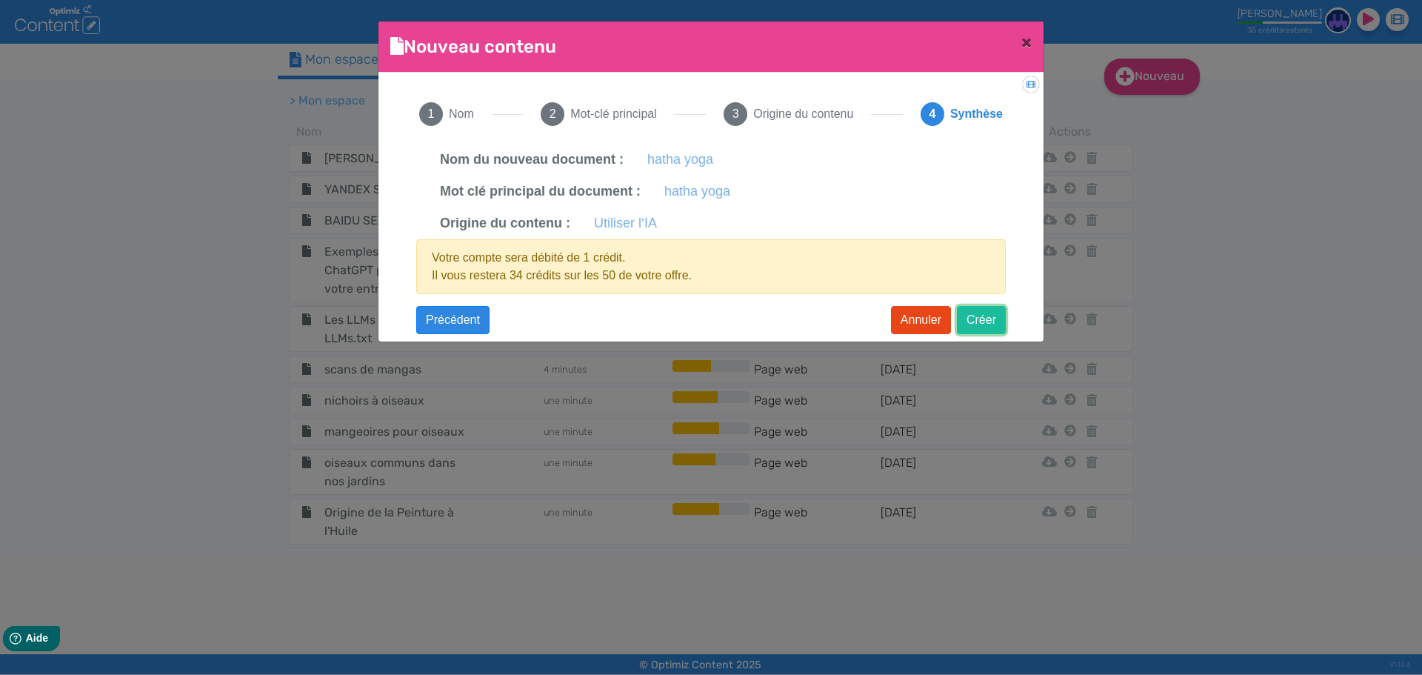
click at [974, 317] on button "Créer" at bounding box center [981, 320] width 49 height 28
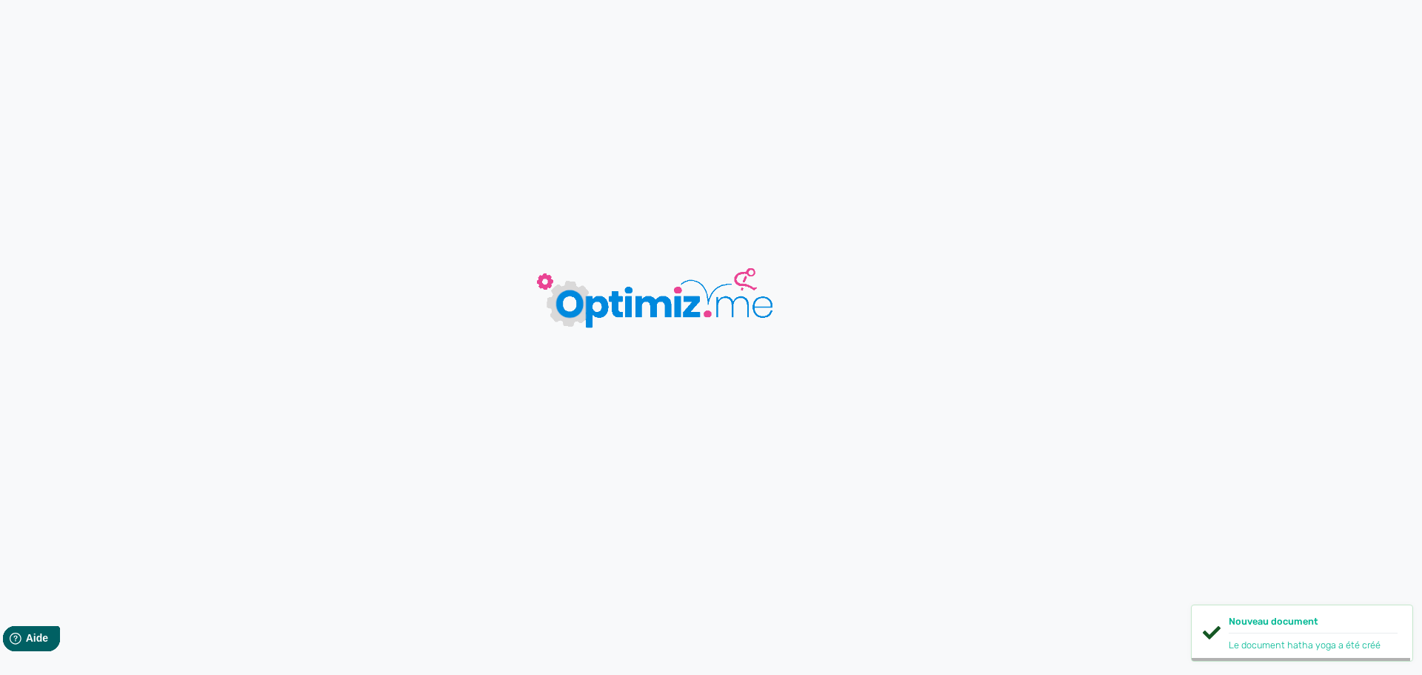
type input "hatha yoga"
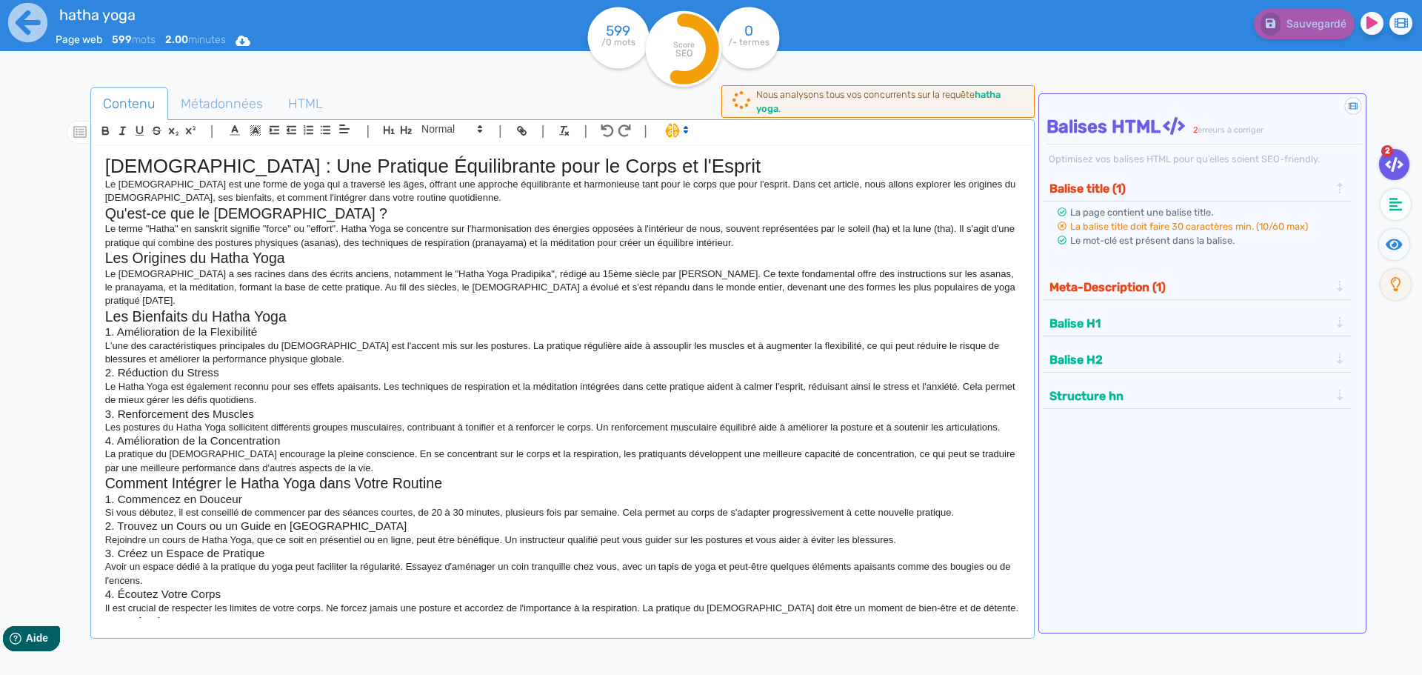
click at [283, 197] on p "Le Hatha Yoga est une forme de yoga qui a traversé les âges, offrant une approc…" at bounding box center [562, 191] width 915 height 27
click at [1321, 27] on span "Sauvegarder" at bounding box center [1315, 24] width 64 height 13
click at [29, 25] on icon at bounding box center [27, 22] width 39 height 39
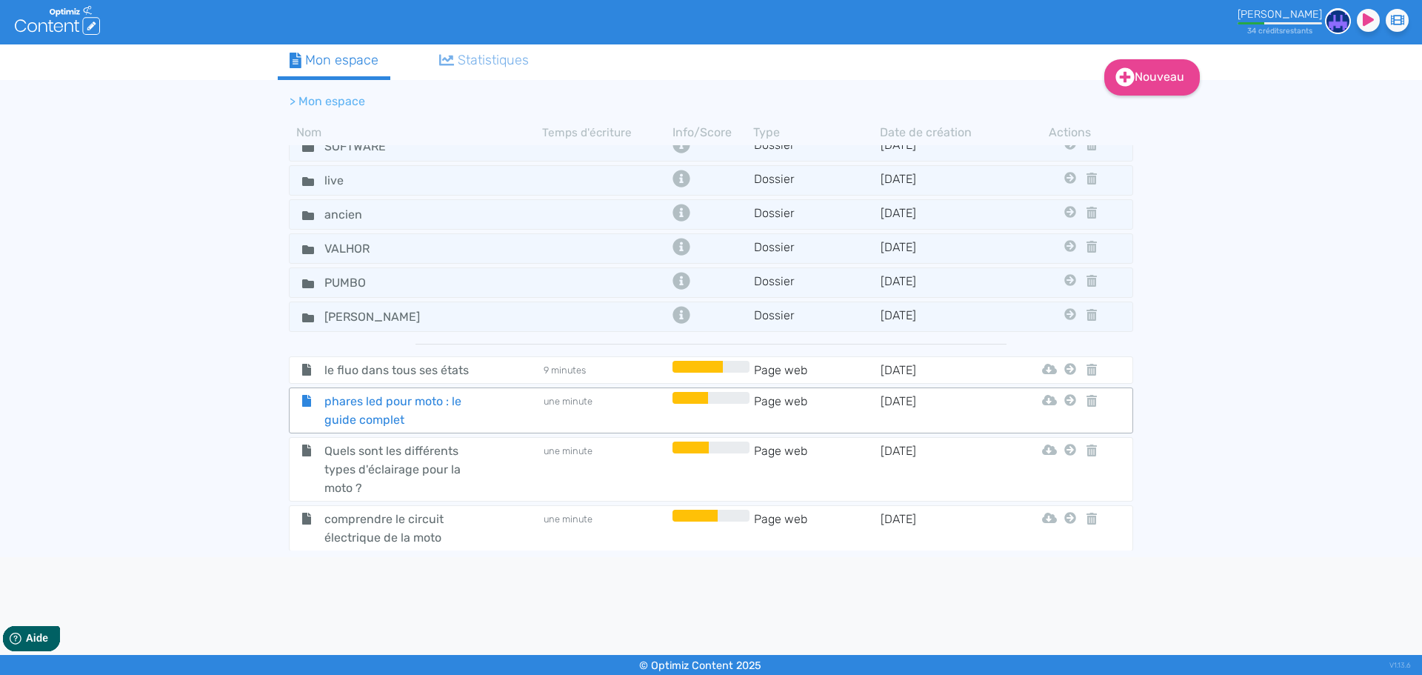
scroll to position [296, 0]
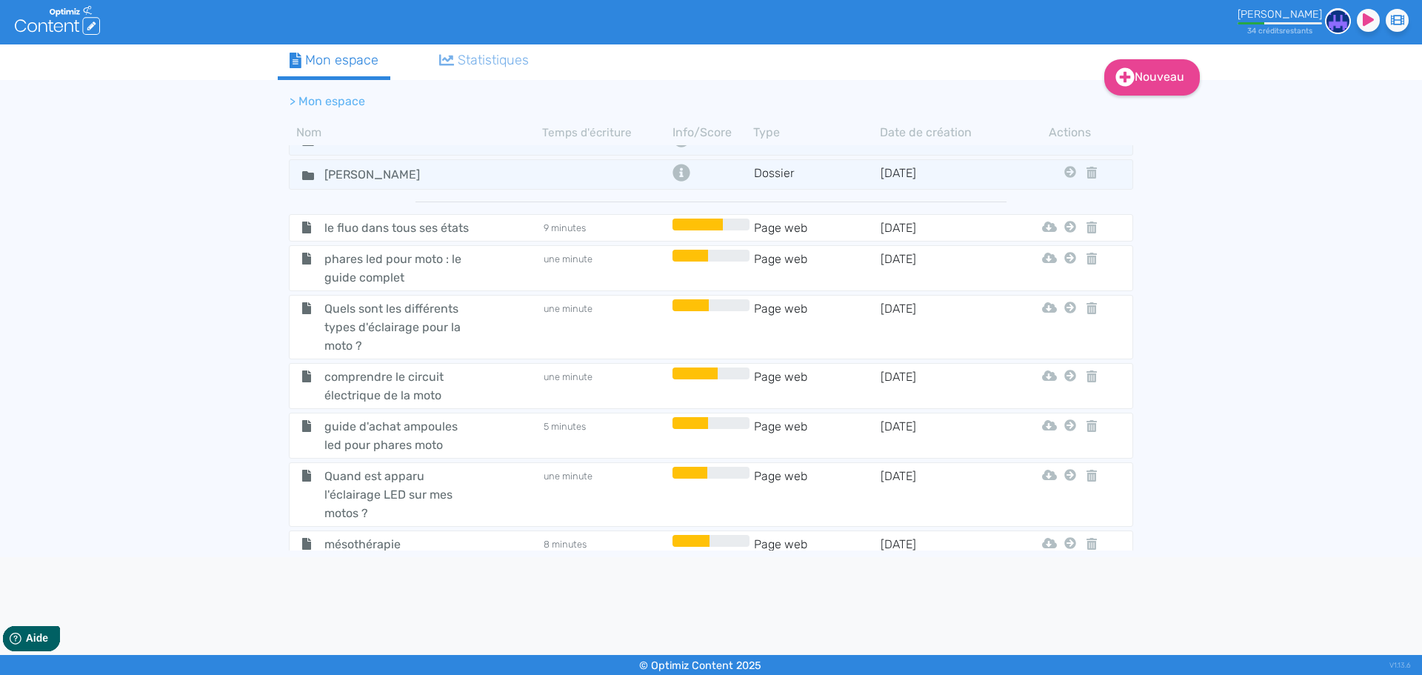
click at [1295, 20] on div "[PERSON_NAME]" at bounding box center [1279, 14] width 84 height 13
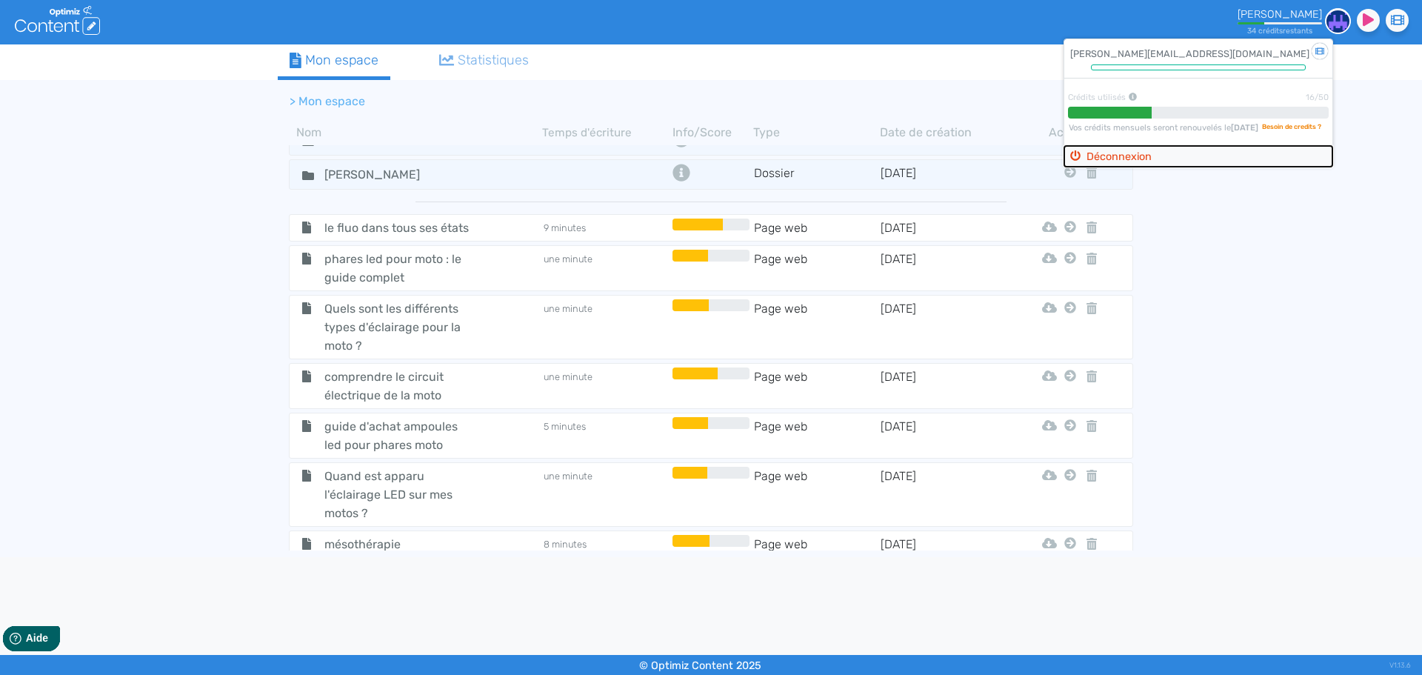
click at [1158, 156] on button "Déconnexion" at bounding box center [1198, 156] width 268 height 21
